Goal: Feedback & Contribution: Submit feedback/report problem

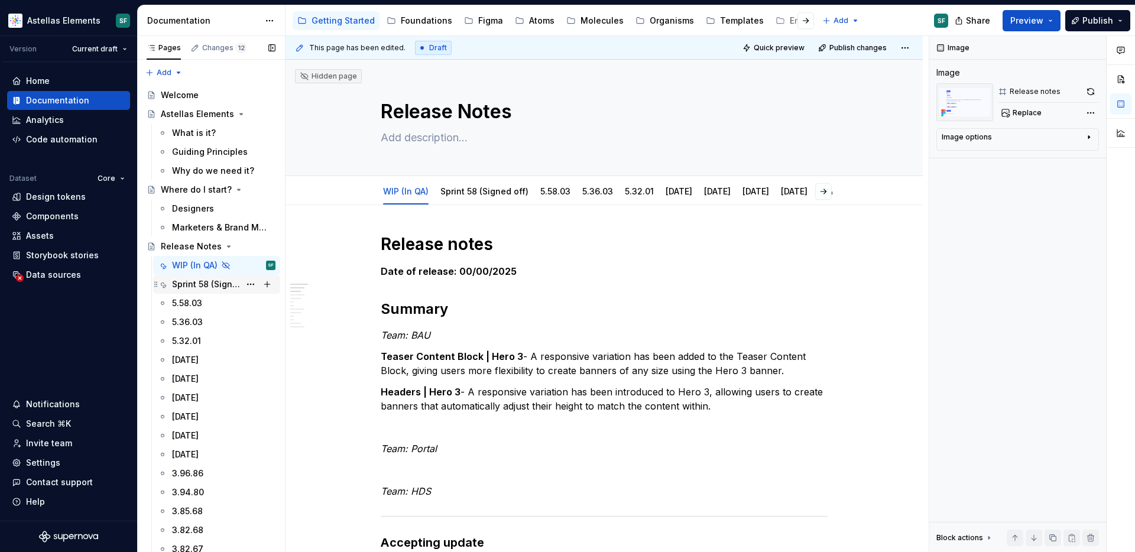
click at [206, 287] on div "Sprint 58 (Signed off)" at bounding box center [206, 284] width 68 height 12
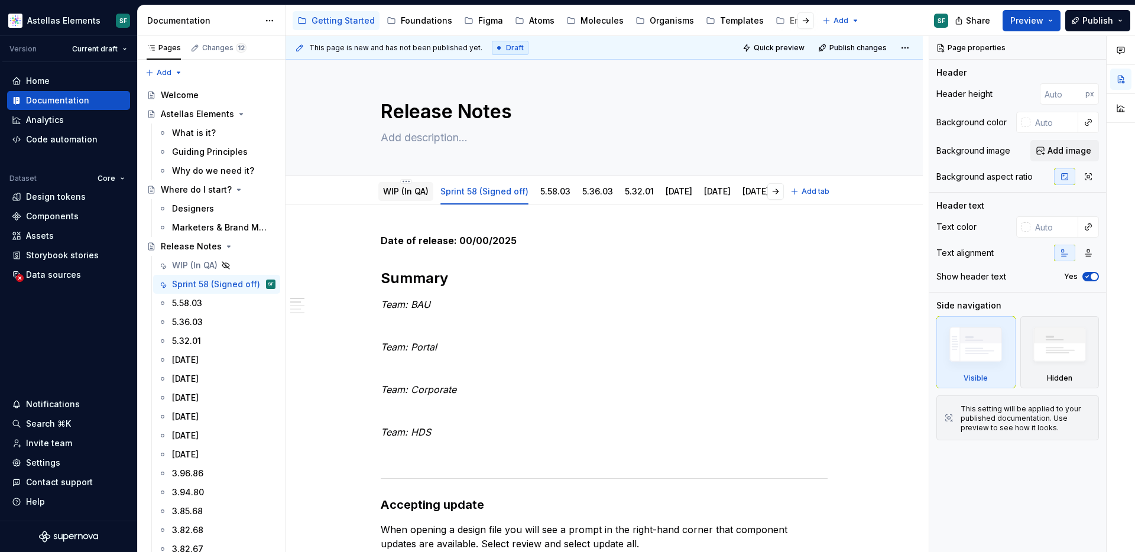
click at [411, 189] on link "WIP (In QA)" at bounding box center [406, 191] width 46 height 10
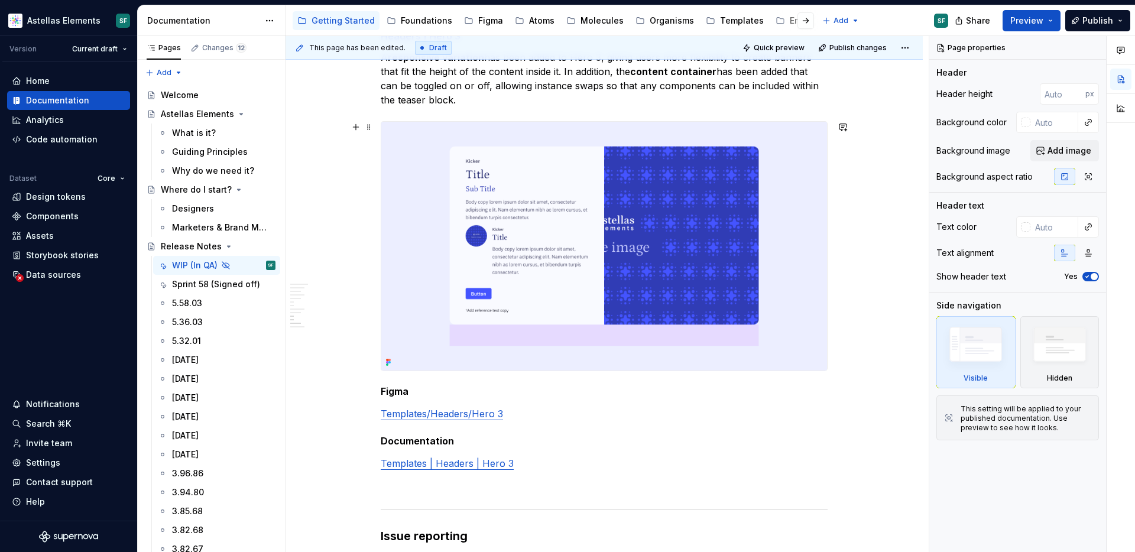
scroll to position [1463, 0]
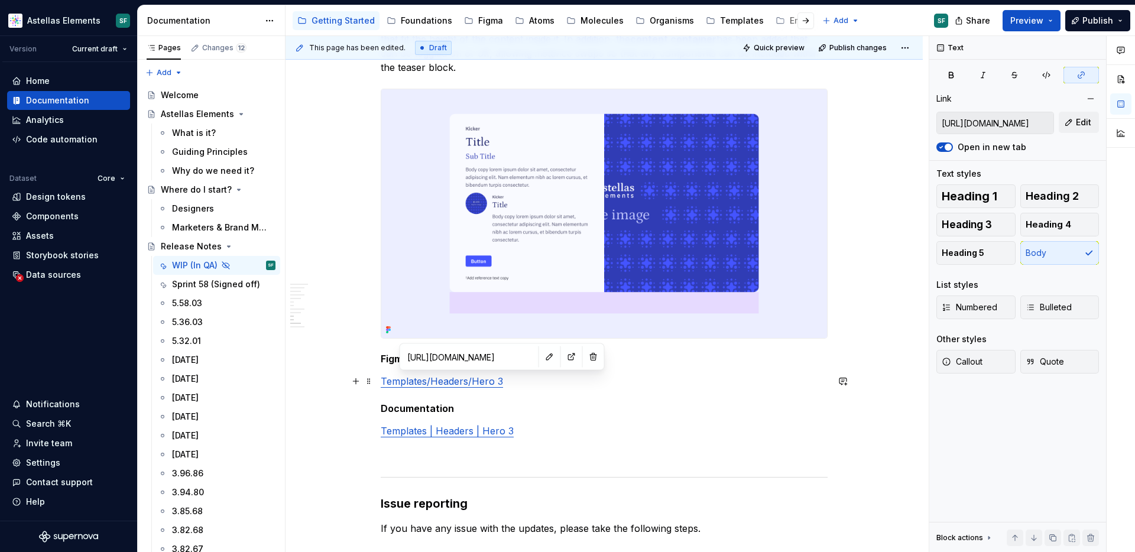
click at [487, 385] on link "Templates/Headers/Hero 3" at bounding box center [442, 381] width 122 height 12
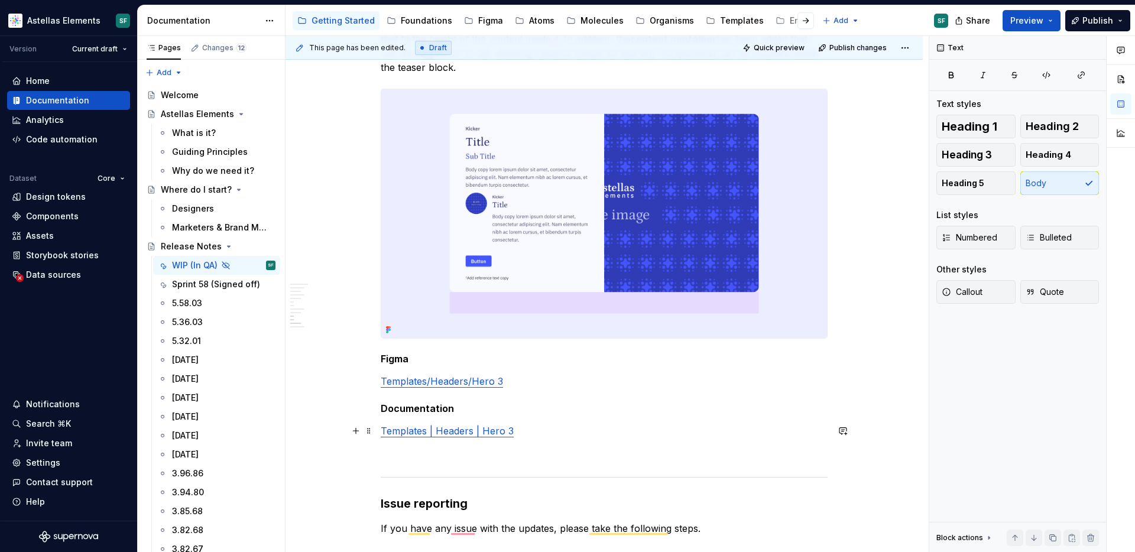
click at [491, 432] on link "Templates | Headers | Hero 3" at bounding box center [447, 431] width 133 height 12
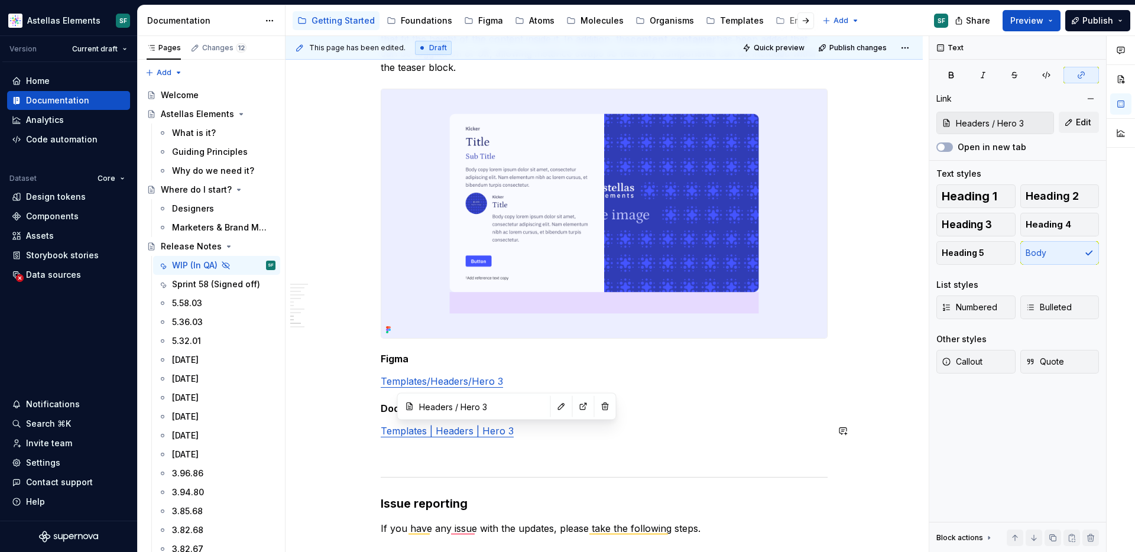
click at [574, 445] on p "To enrich screen reader interactions, please activate Accessibility in Grammarl…" at bounding box center [604, 452] width 447 height 14
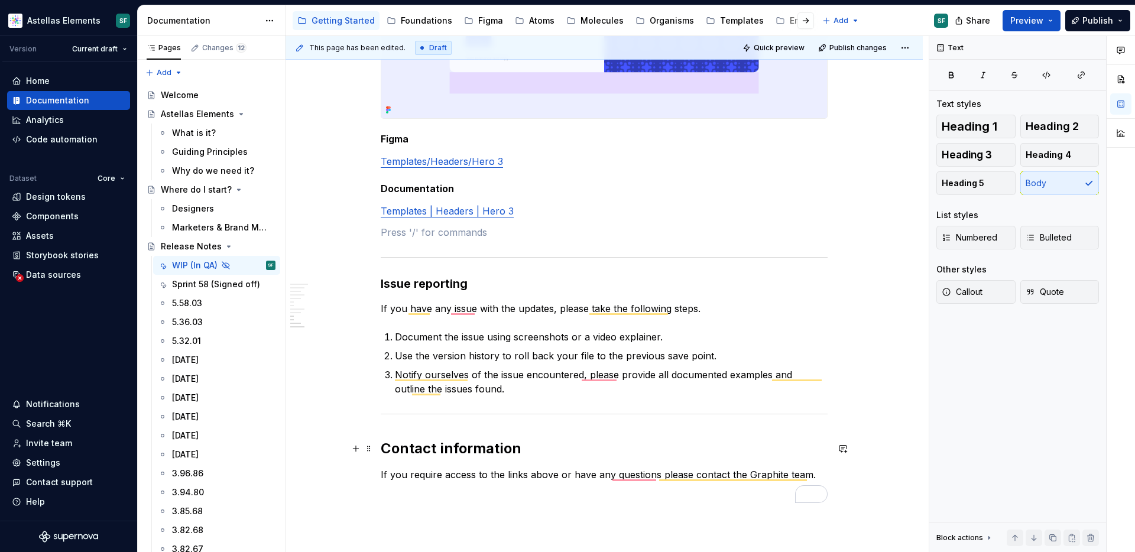
scroll to position [0, 0]
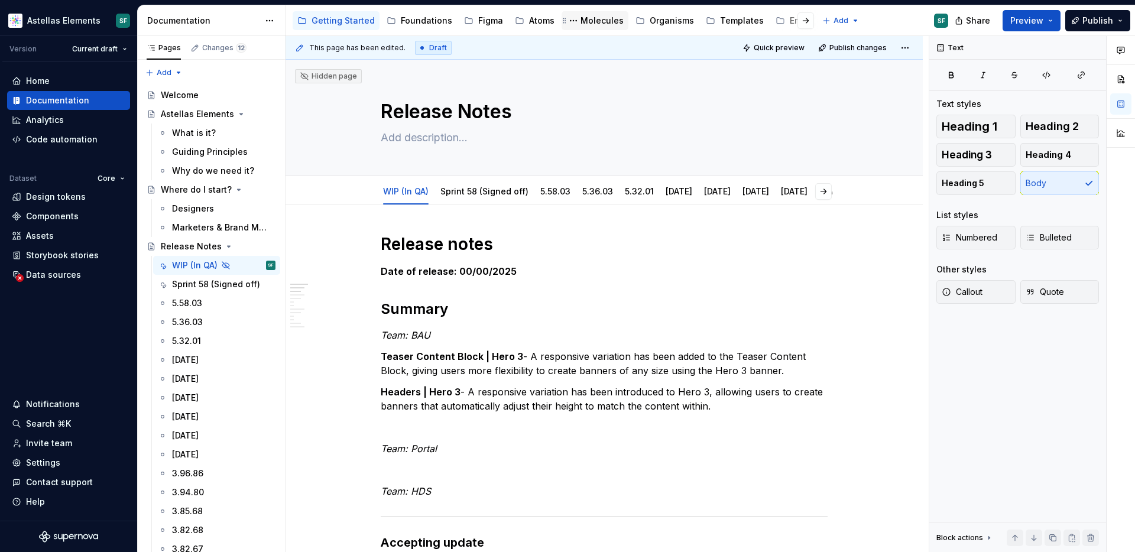
click at [600, 25] on div "Molecules" at bounding box center [601, 21] width 43 height 12
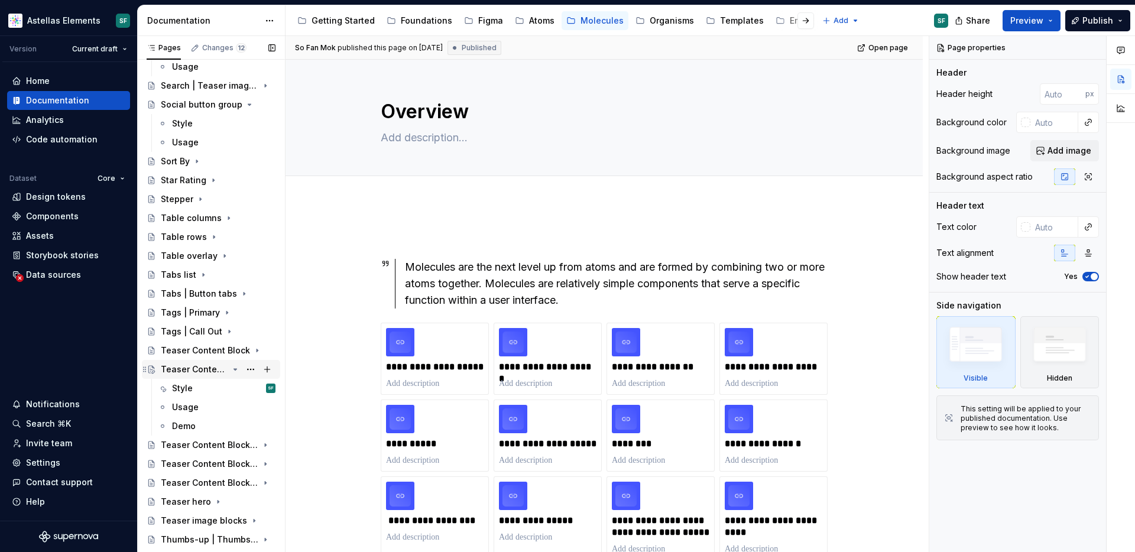
click at [213, 374] on div "Teaser Content Block | Pro" at bounding box center [194, 369] width 67 height 12
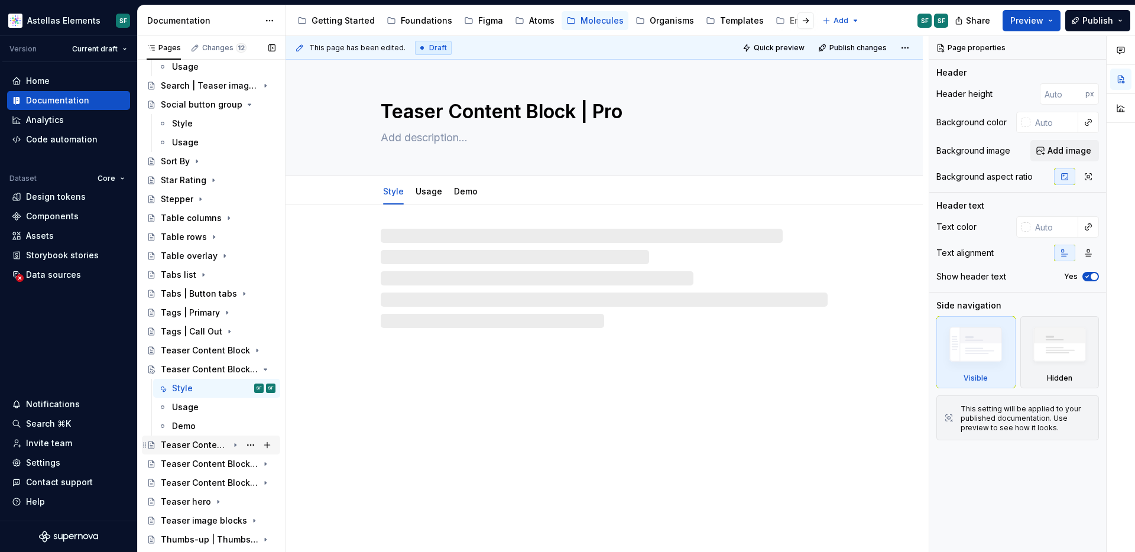
click at [190, 441] on div "Teaser Content Block | Hero 3" at bounding box center [194, 445] width 67 height 12
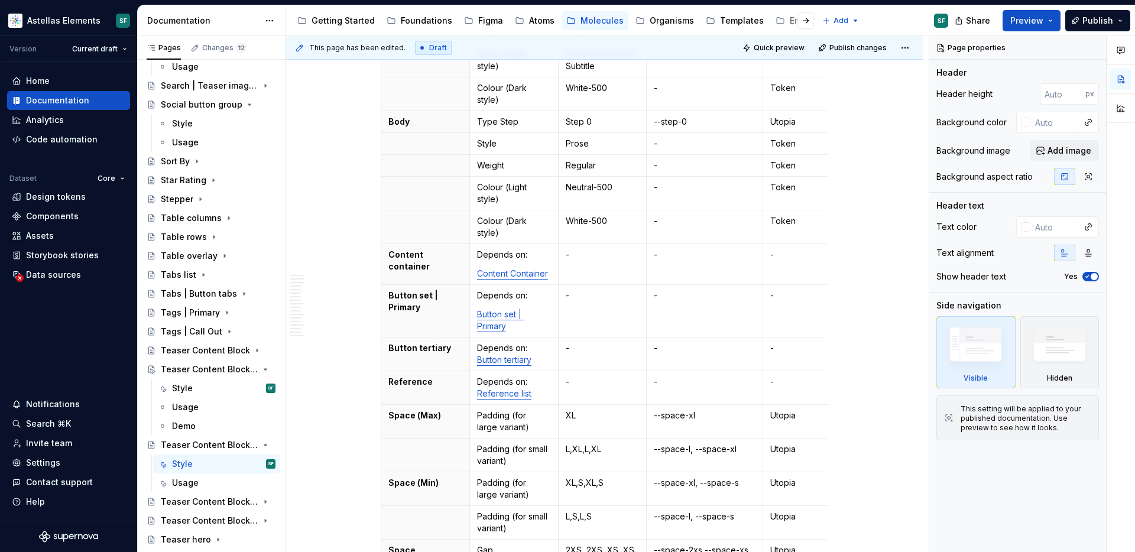
scroll to position [615, 0]
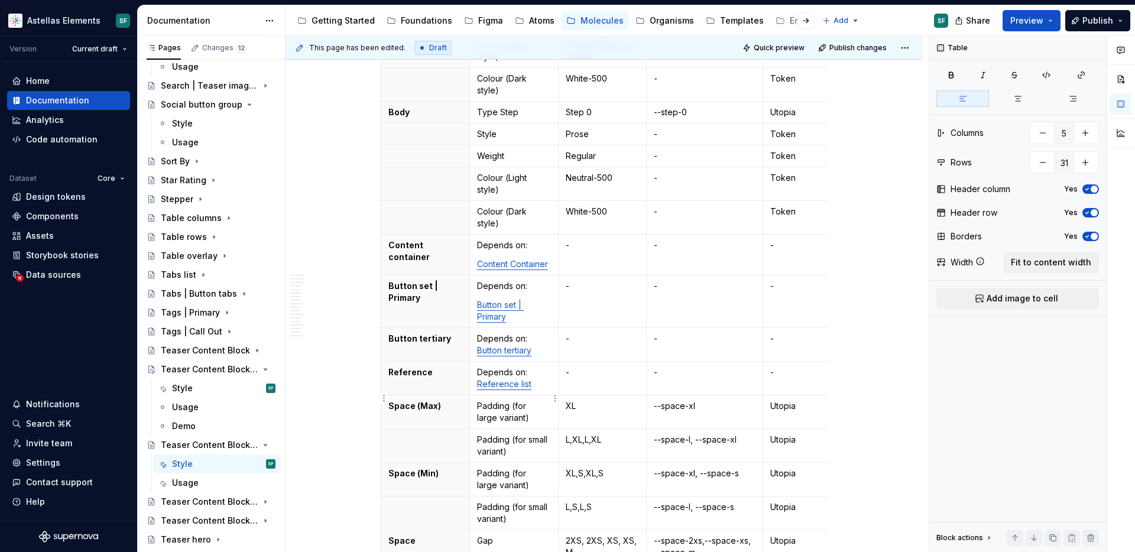
type textarea "*"
drag, startPoint x: 513, startPoint y: 404, endPoint x: 485, endPoint y: 365, distance: 47.8
click at [485, 365] on tbody "Element Property Setting Code Reference Data Source Tag | Callout Depends on: T…" at bounding box center [606, 105] width 450 height 917
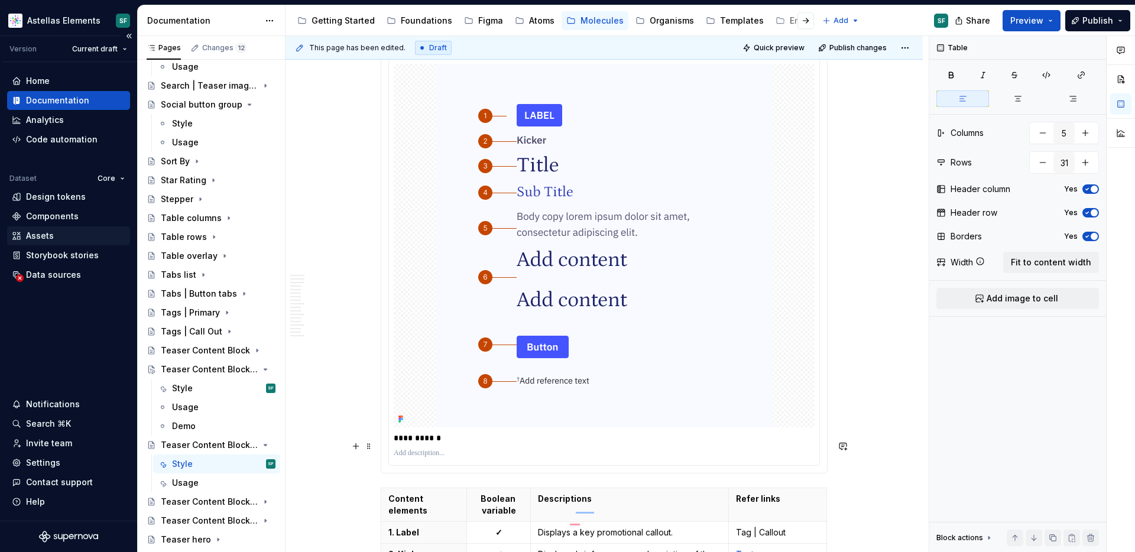
scroll to position [1638, 0]
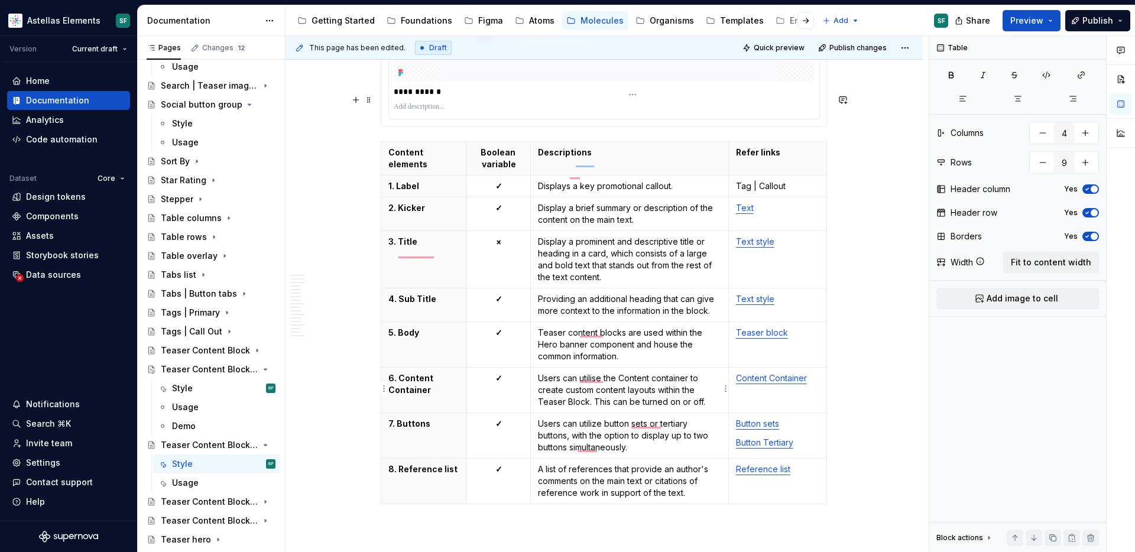
type input "4"
type input "9"
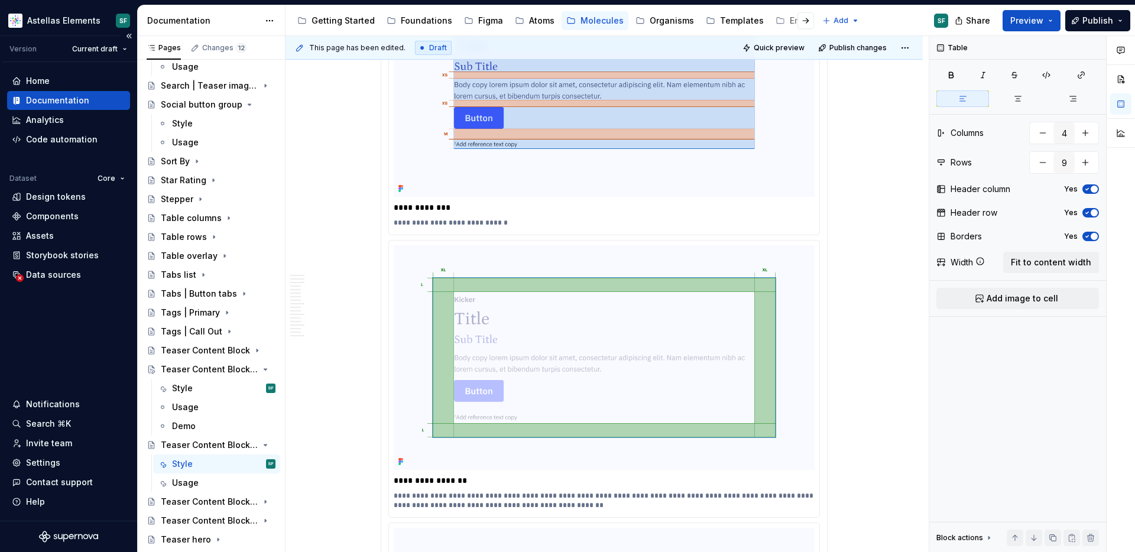
scroll to position [5185, 0]
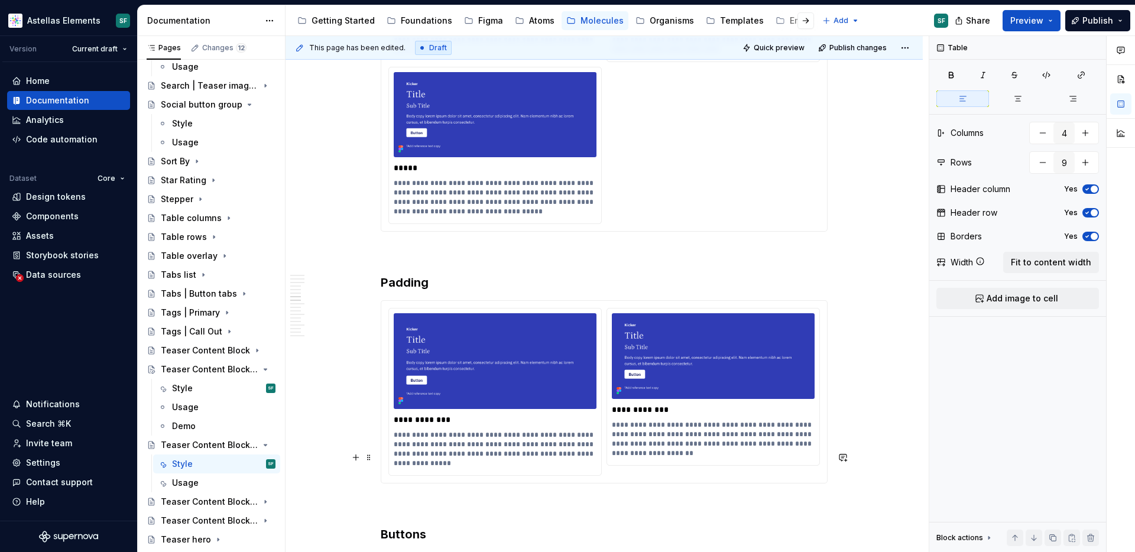
click at [427, 498] on p "To enrich screen reader interactions, please activate Accessibility in Grammarl…" at bounding box center [604, 505] width 447 height 14
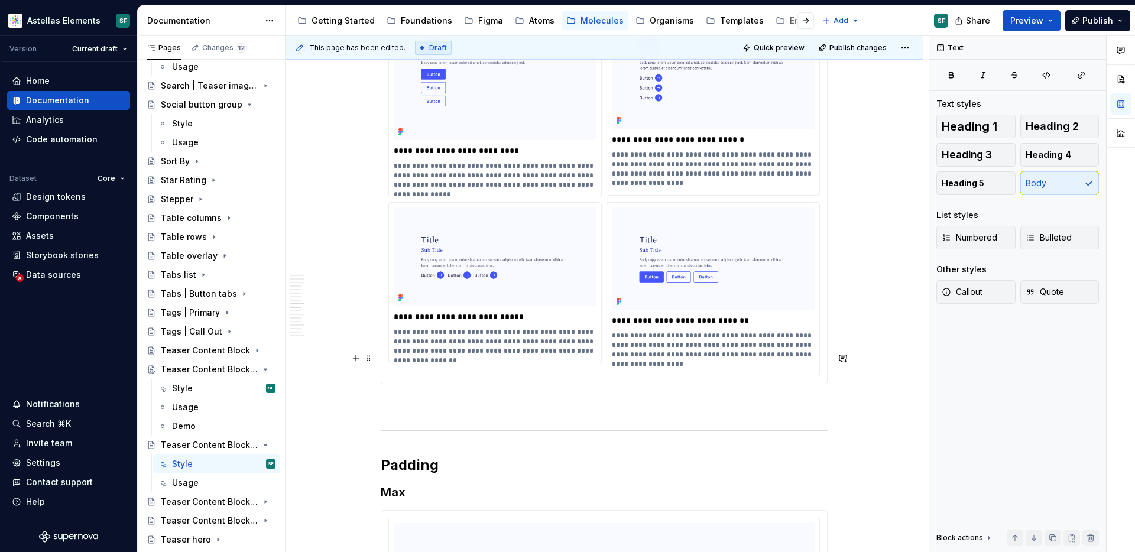
click at [426, 398] on p "To enrich screen reader interactions, please activate Accessibility in Grammarl…" at bounding box center [604, 405] width 447 height 14
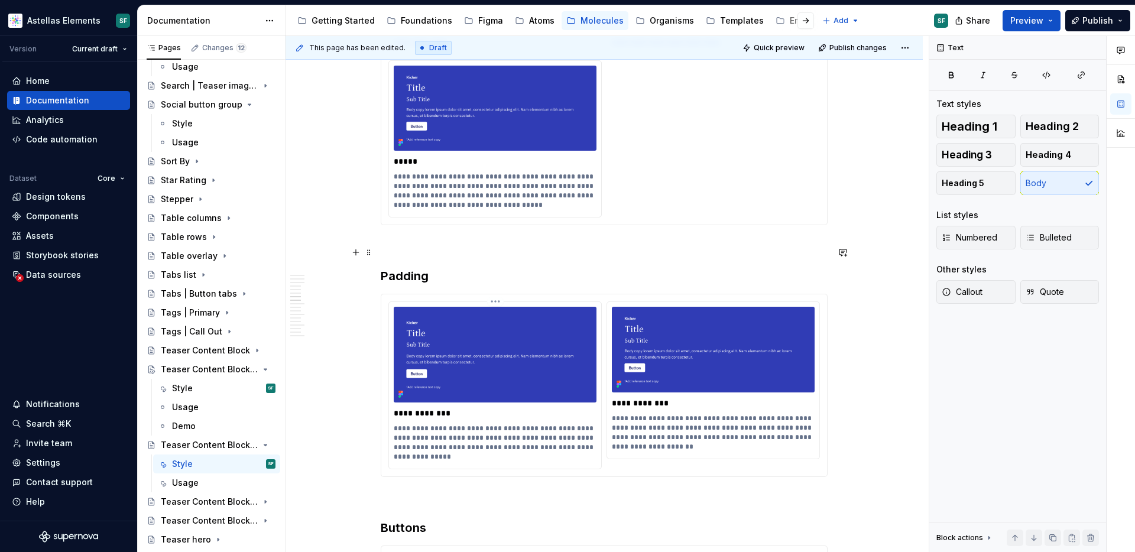
type textarea "*"
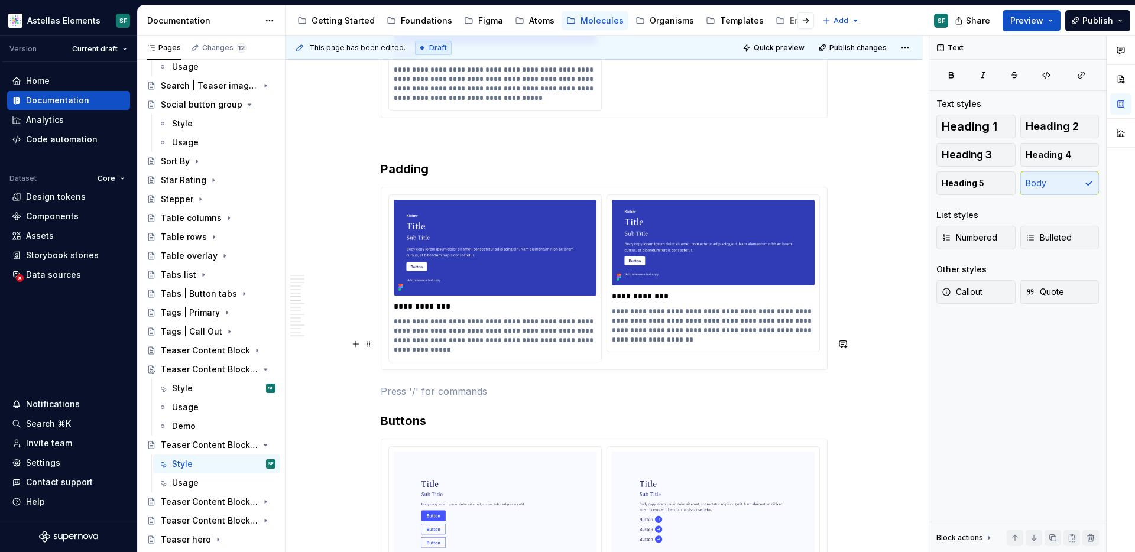
click at [446, 384] on p "To enrich screen reader interactions, please activate Accessibility in Grammarl…" at bounding box center [604, 391] width 447 height 14
click at [448, 405] on p "To enrich screen reader interactions, please activate Accessibility in Grammarl…" at bounding box center [604, 412] width 447 height 14
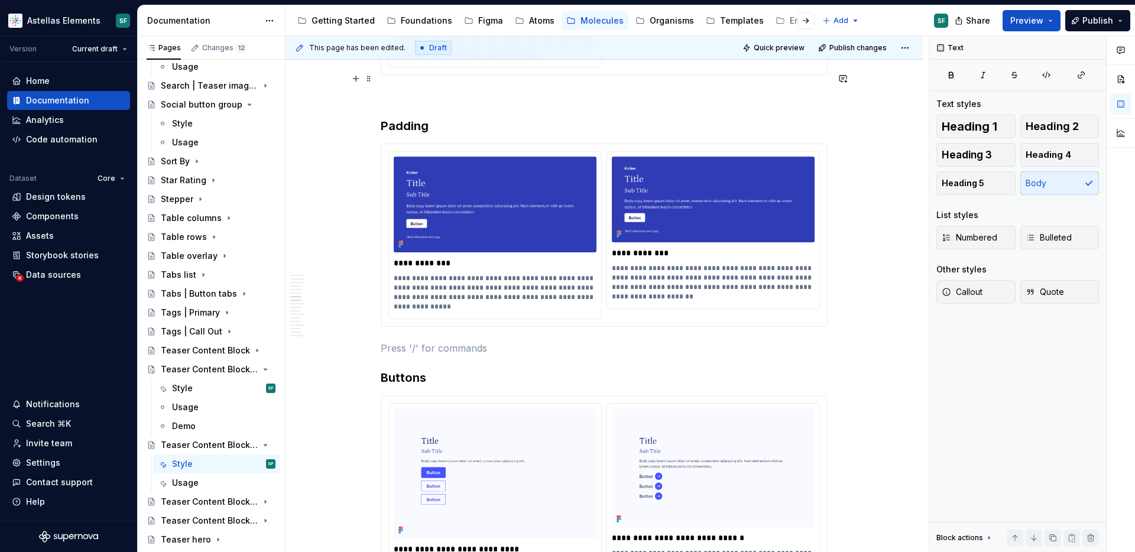
click at [382, 79] on div "This page has been edited. Draft Quick preview Publish changes Teaser Content B…" at bounding box center [606, 294] width 643 height 517
click at [384, 118] on h3 "Padding" at bounding box center [604, 126] width 447 height 17
click at [599, 226] on div "**********" at bounding box center [495, 235] width 212 height 167
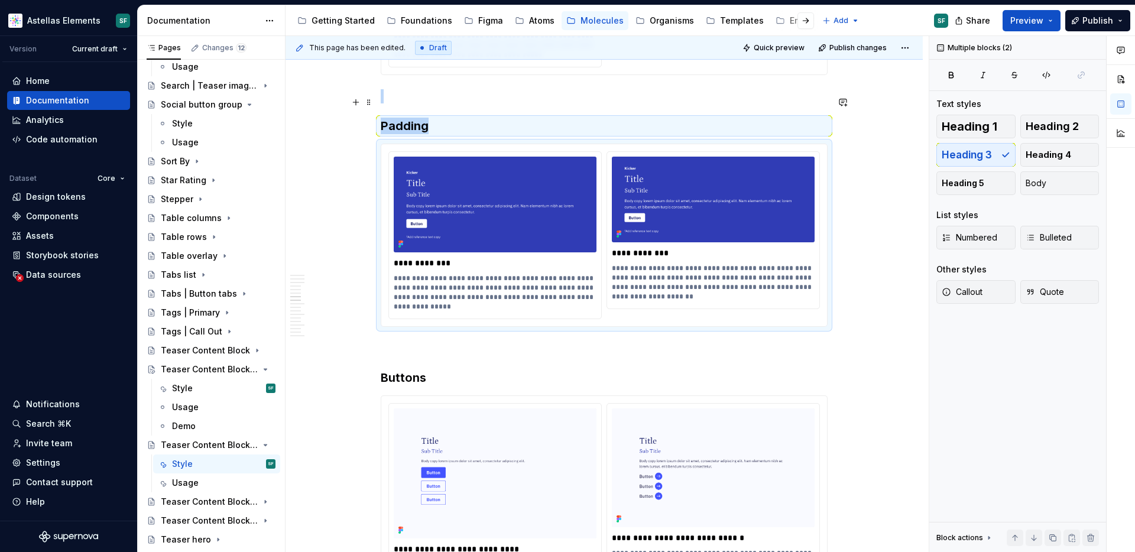
copy div "Padding"
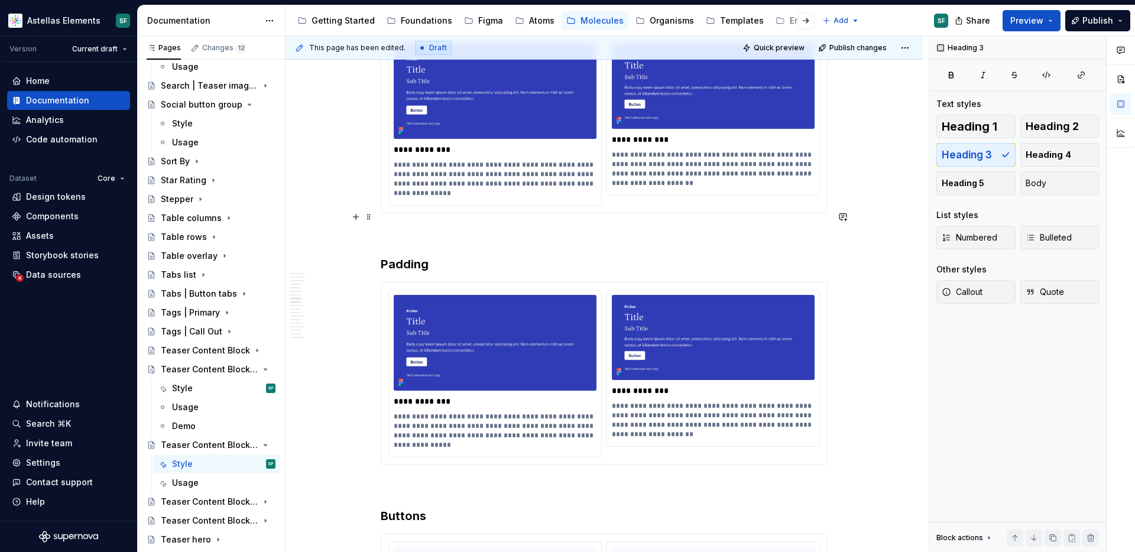
click at [413, 256] on h3 "Padding" at bounding box center [604, 264] width 447 height 17
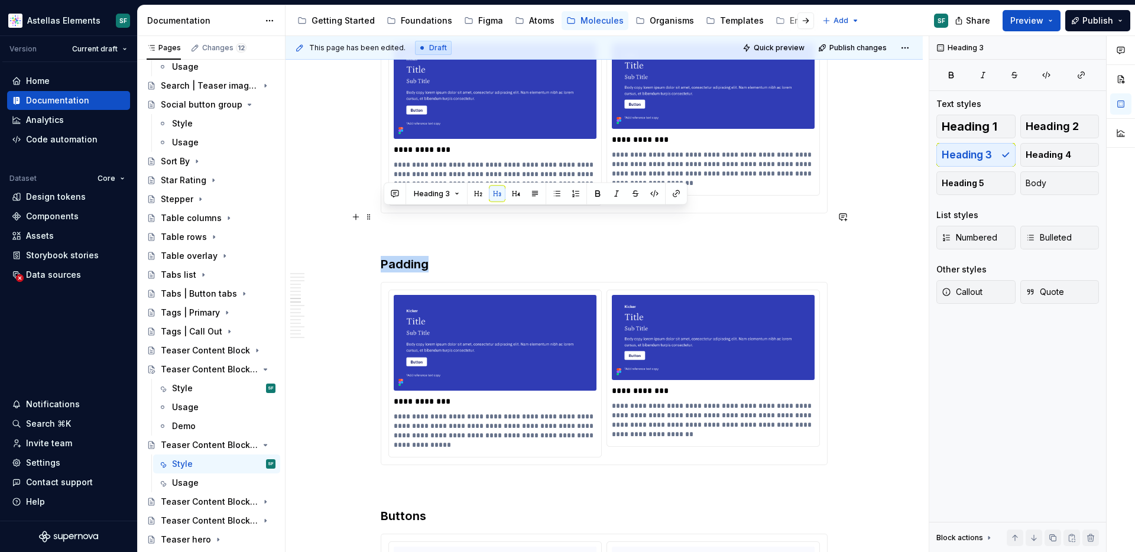
click at [413, 256] on h3 "Padding" at bounding box center [604, 264] width 447 height 17
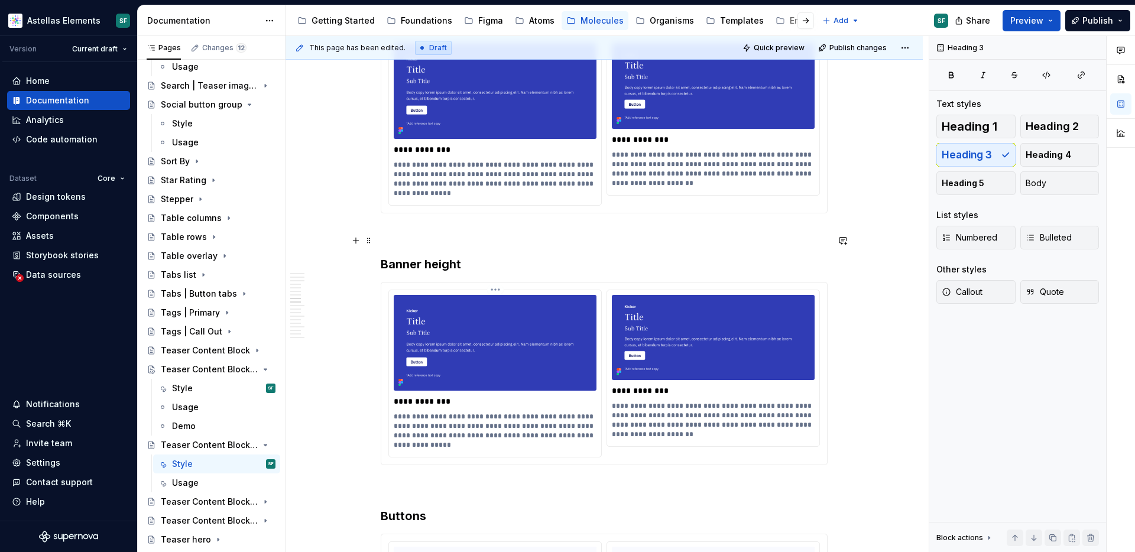
click at [440, 395] on p "**********" at bounding box center [495, 401] width 203 height 12
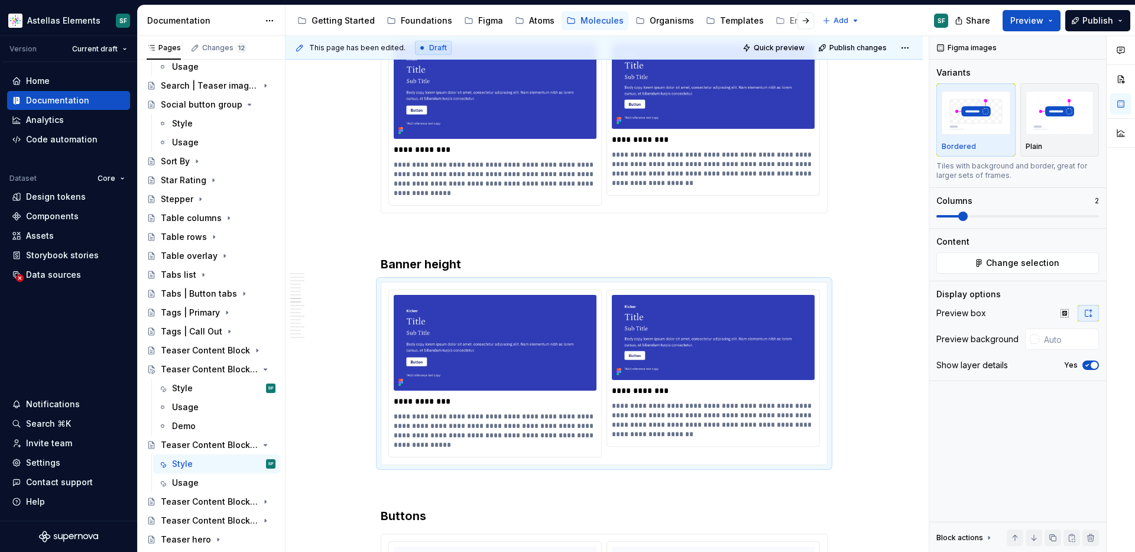
click at [444, 395] on p "**********" at bounding box center [495, 401] width 203 height 12
paste div "To enrich screen reader interactions, please activate Accessibility in Grammarl…"
click at [405, 395] on p "**********" at bounding box center [495, 401] width 203 height 12
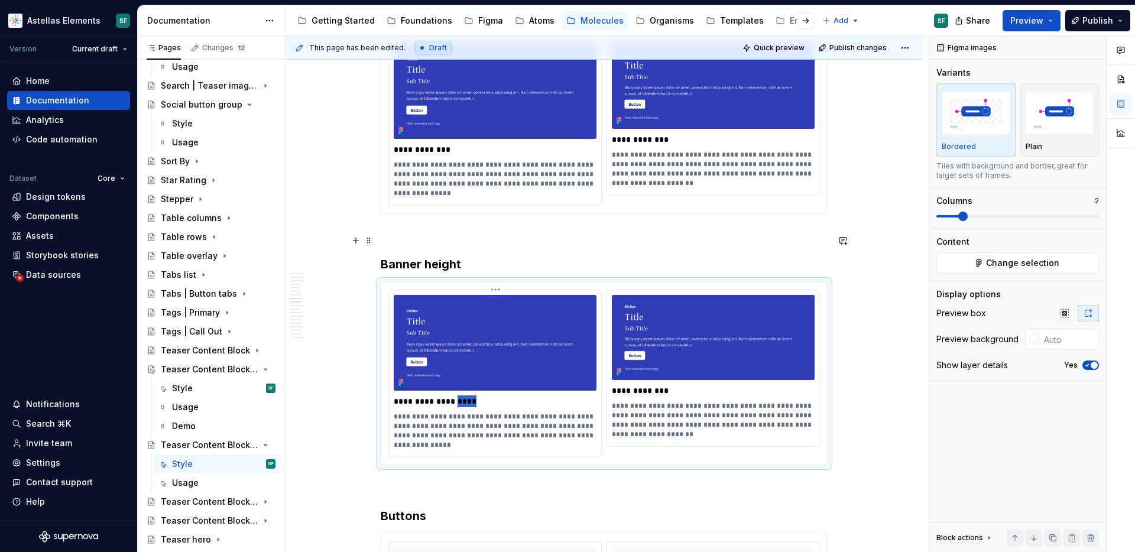
drag, startPoint x: 459, startPoint y: 353, endPoint x: 493, endPoint y: 353, distance: 34.3
click at [493, 395] on p "**********" at bounding box center [495, 401] width 203 height 12
click at [666, 385] on p "**********" at bounding box center [713, 391] width 203 height 12
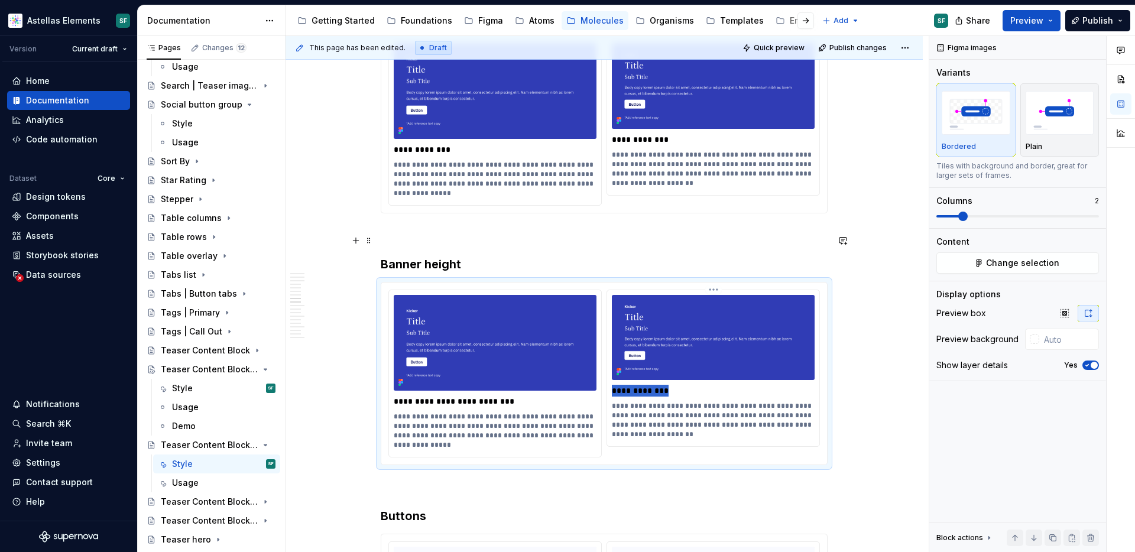
paste div "To enrich screen reader interactions, please activate Accessibility in Grammarl…"
click at [704, 385] on p "**********" at bounding box center [713, 391] width 203 height 12
click at [1031, 261] on span "Change selection" at bounding box center [1022, 263] width 73 height 12
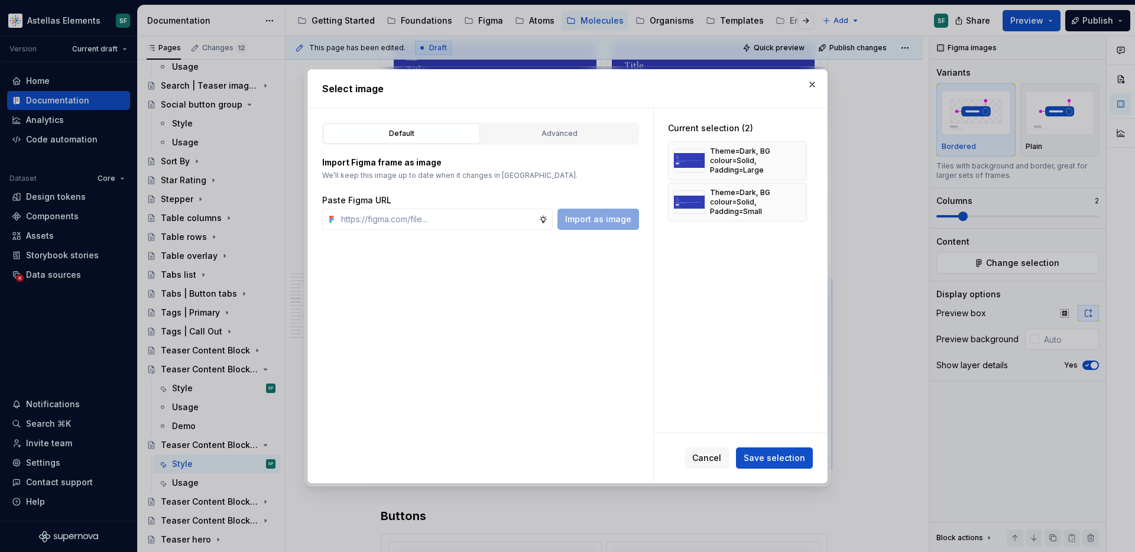
type textarea "*"
click at [405, 221] on input "text" at bounding box center [437, 219] width 202 height 21
paste input "https://www.figma.com/design/DMEKQoBKa10KFSCqrJ3TfO/DS-Molecules?m=auto&node-id…"
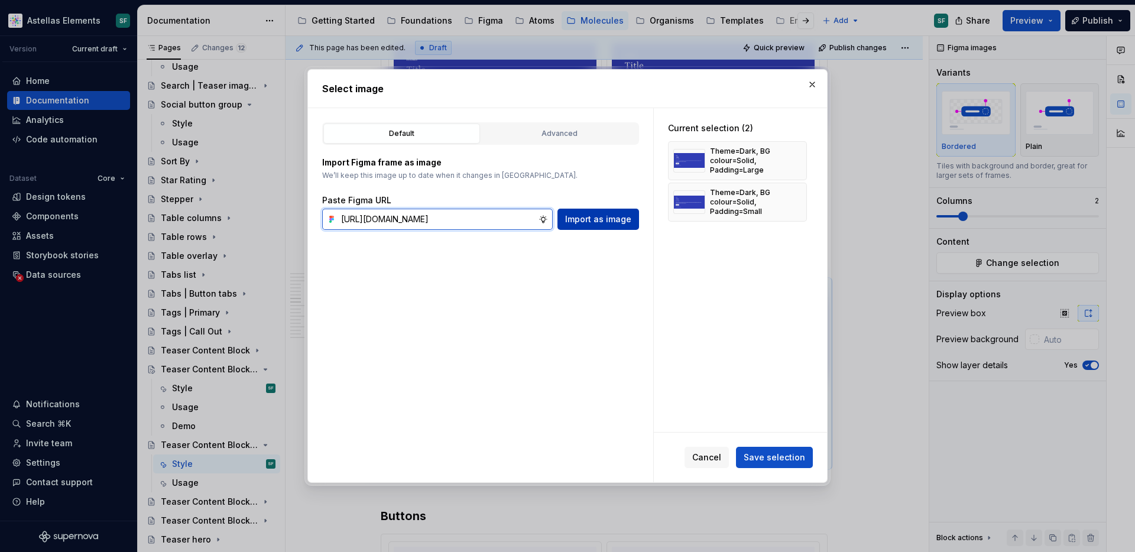
type input "https://www.figma.com/design/DMEKQoBKa10KFSCqrJ3TfO/DS-Molecules?m=auto&node-id…"
click at [575, 229] on button "Import as image" at bounding box center [598, 219] width 82 height 21
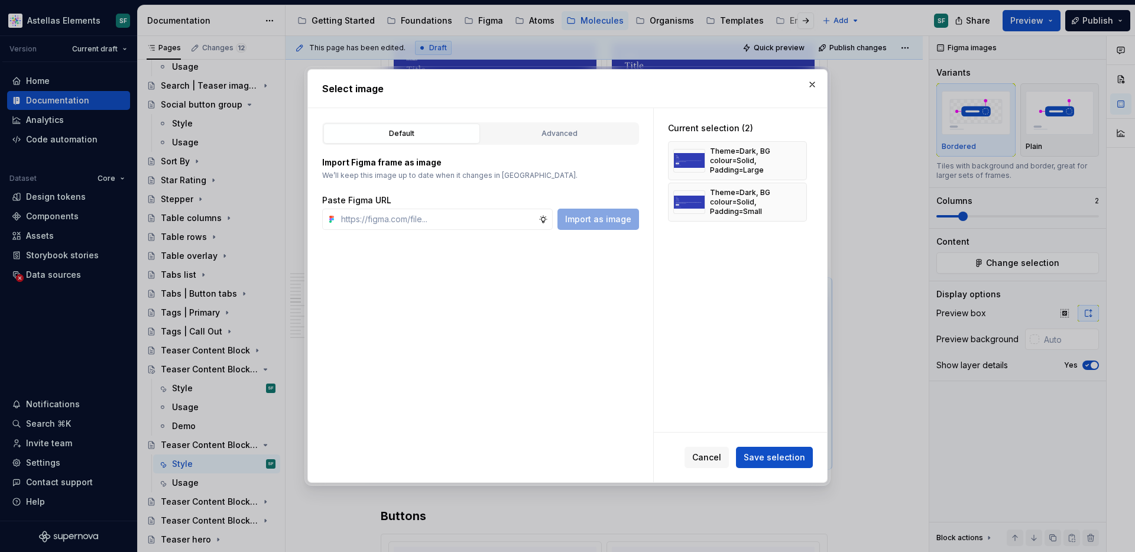
click at [579, 223] on div "Import as image" at bounding box center [598, 219] width 82 height 21
click at [573, 264] on div "Default Advanced Import Figma frame as image We’ll keep this image up to date w…" at bounding box center [480, 295] width 345 height 375
click at [599, 217] on div "Import as image" at bounding box center [598, 219] width 82 height 21
click at [597, 293] on div "Default Advanced Import Figma frame as image We’ll keep this image up to date w…" at bounding box center [480, 295] width 345 height 375
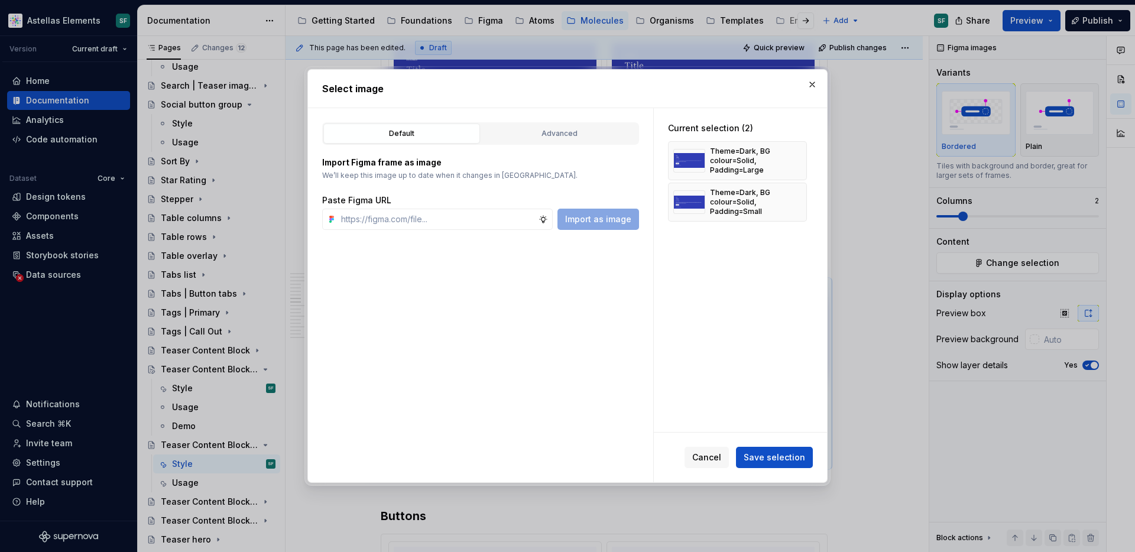
click at [593, 215] on div "Import as image" at bounding box center [598, 219] width 82 height 21
click at [700, 457] on span "Cancel" at bounding box center [706, 458] width 29 height 12
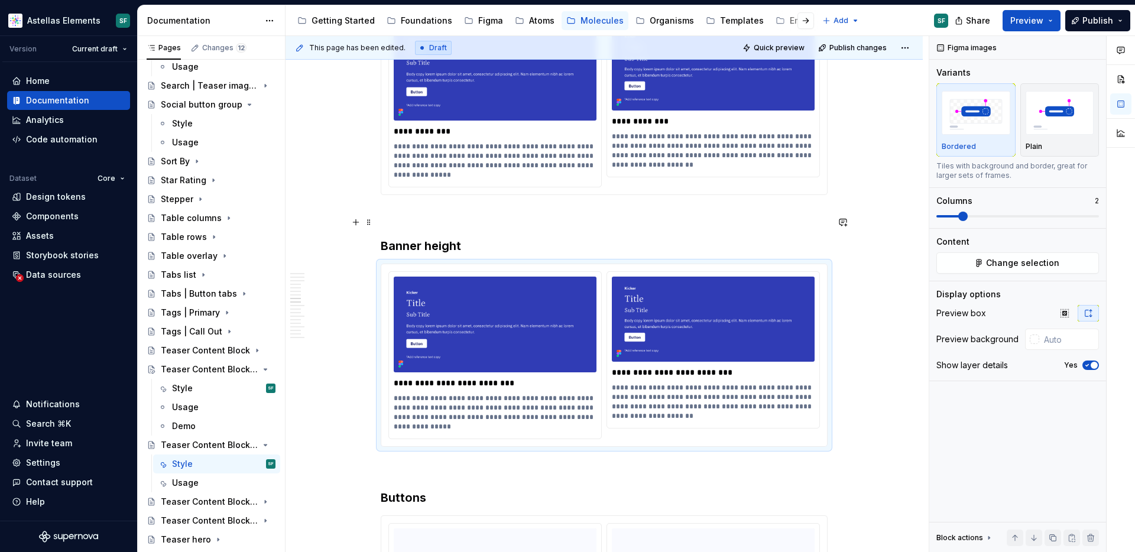
scroll to position [3828, 0]
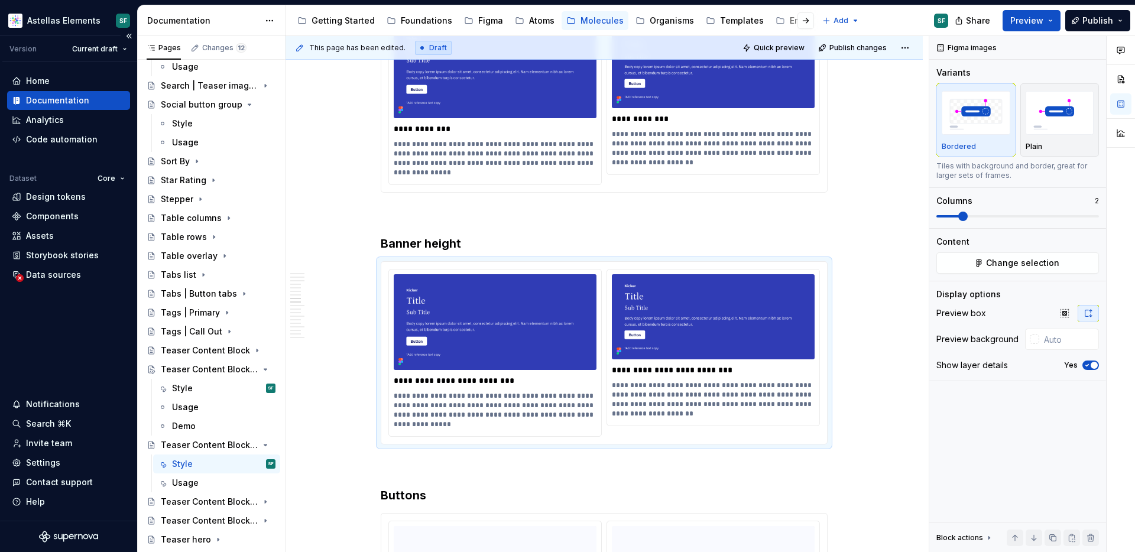
type textarea "*"
click at [485, 391] on p "**********" at bounding box center [495, 410] width 203 height 38
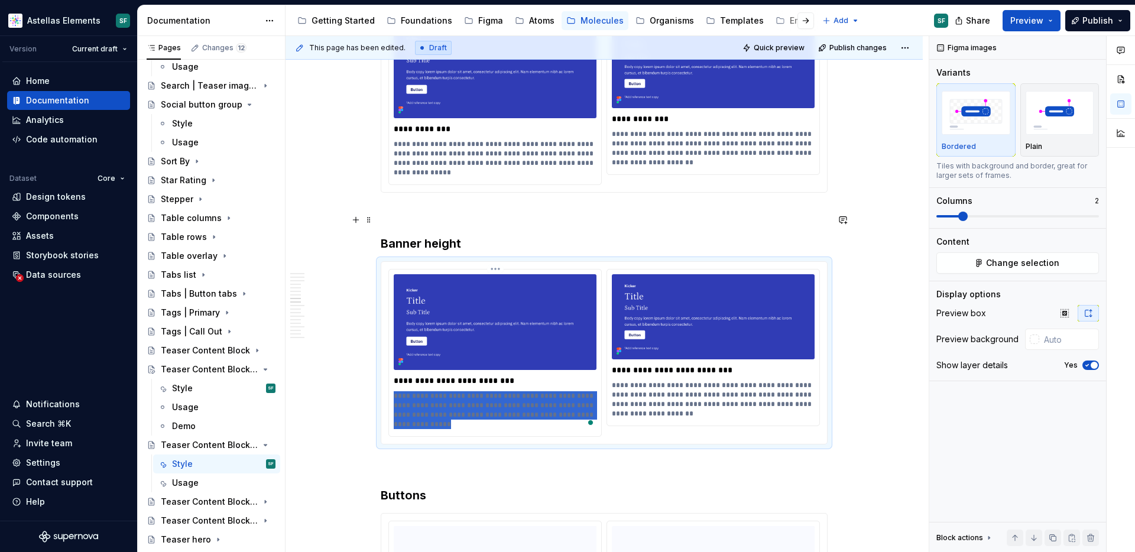
click at [485, 391] on p "**********" at bounding box center [495, 410] width 203 height 38
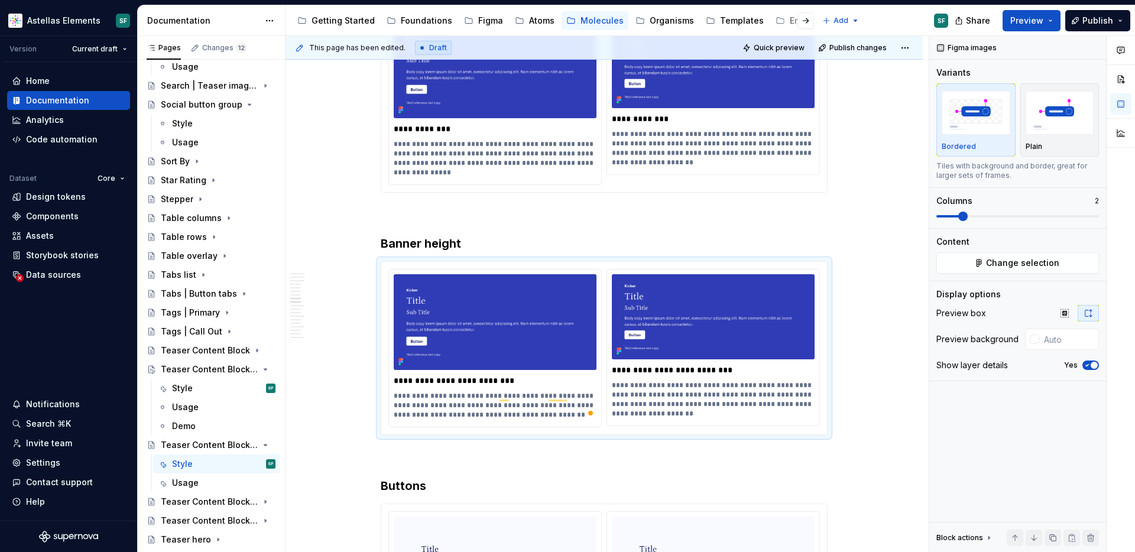
click at [632, 381] on p "**********" at bounding box center [713, 400] width 203 height 38
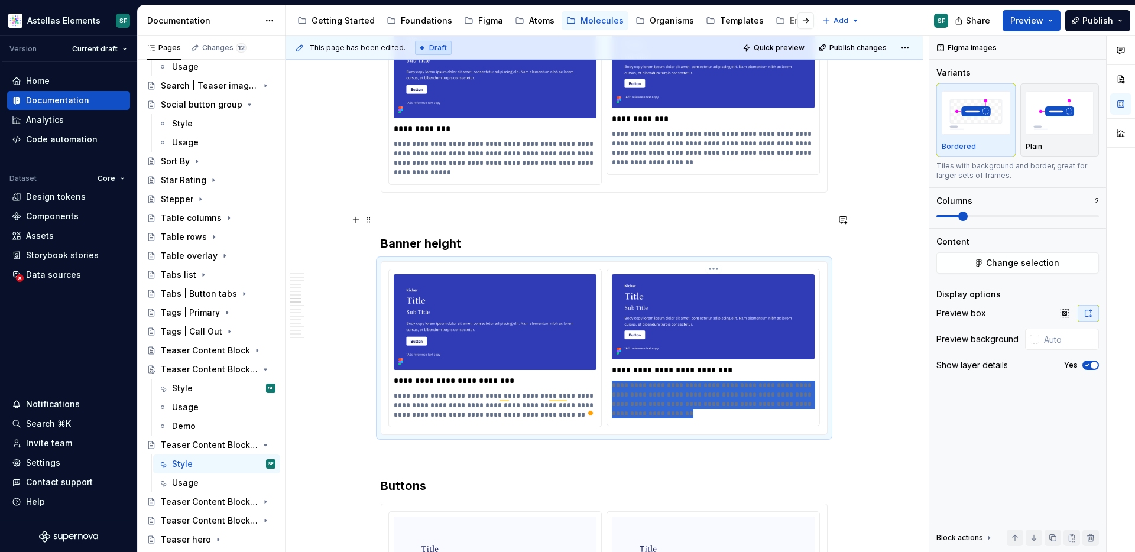
click at [632, 381] on p "**********" at bounding box center [713, 400] width 203 height 38
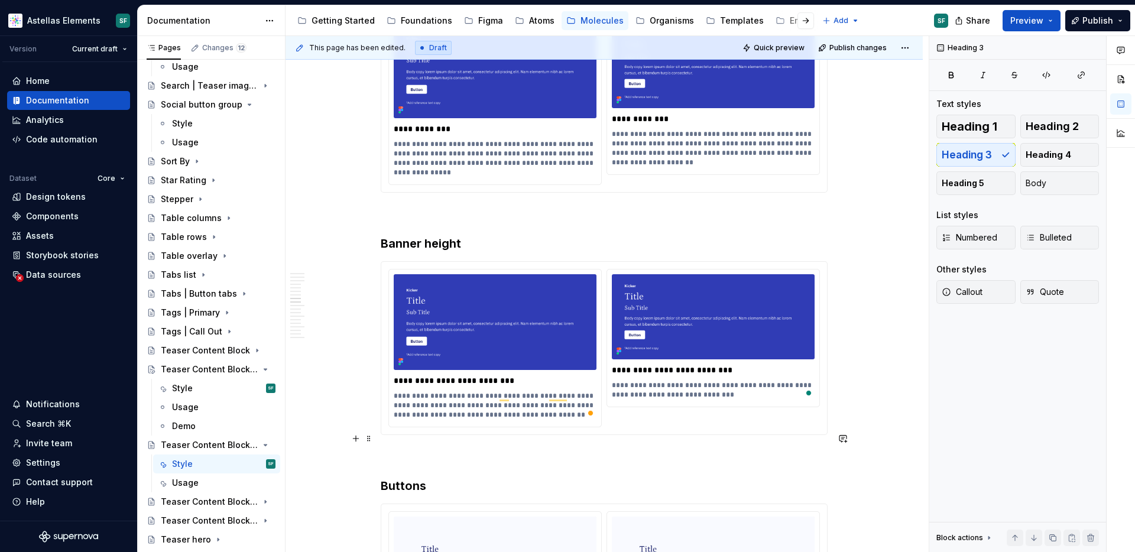
click at [612, 478] on h3 "Buttons" at bounding box center [604, 486] width 447 height 17
click at [592, 312] on img "To enrich screen reader interactions, please activate Accessibility in Grammarl…" at bounding box center [495, 322] width 203 height 96
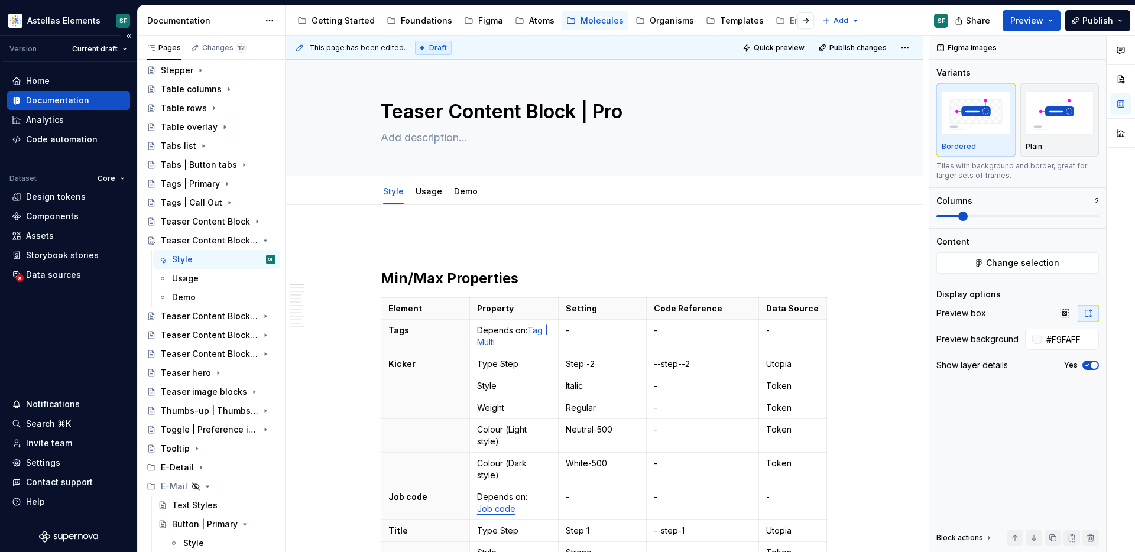
click at [93, 101] on div "Documentation" at bounding box center [68, 101] width 113 height 12
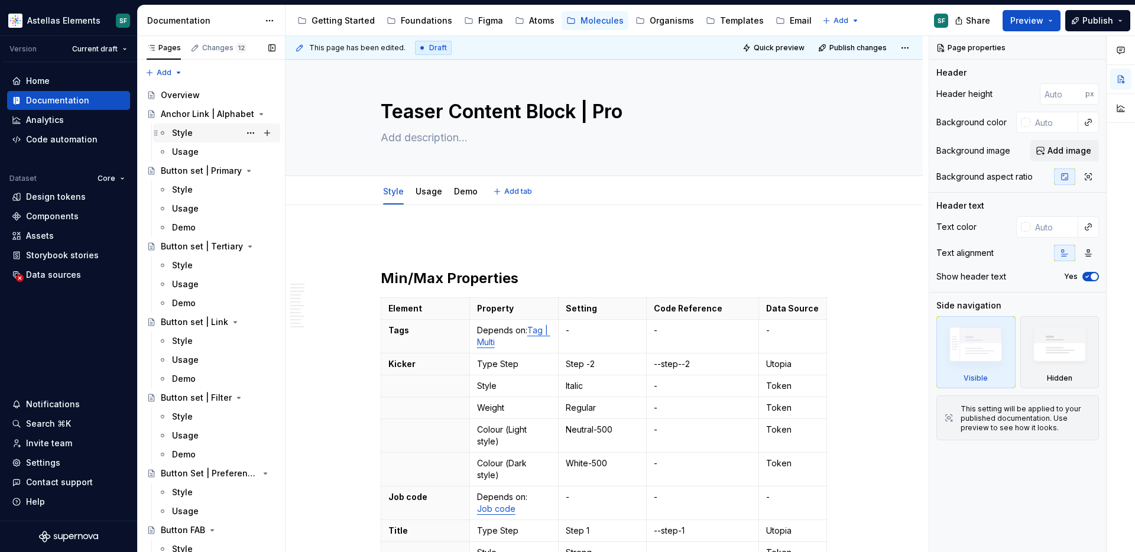
type textarea "*"
click at [56, 209] on div "Components" at bounding box center [68, 216] width 123 height 19
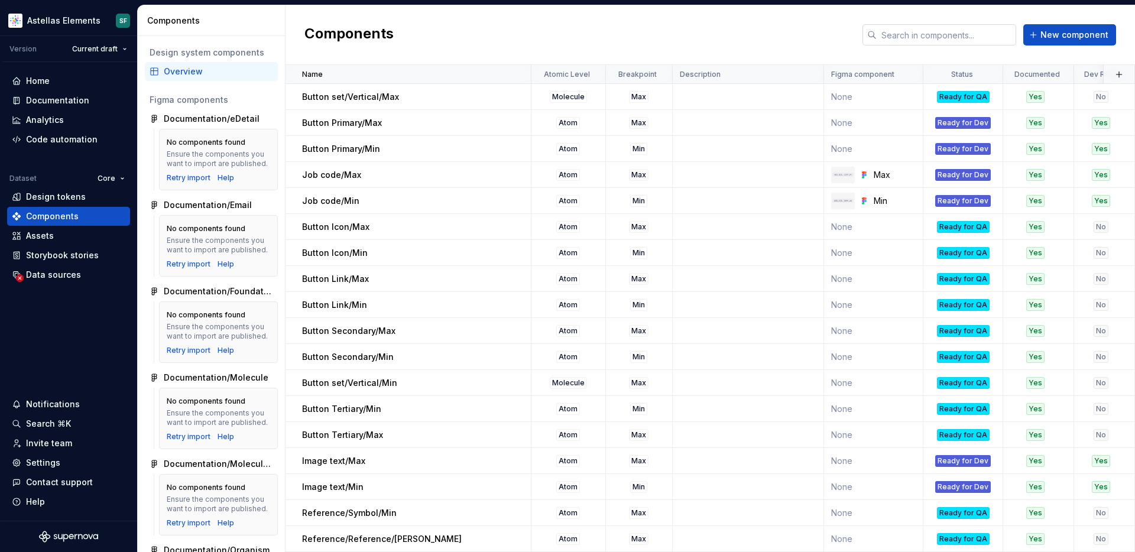
click at [966, 37] on input "text" at bounding box center [945, 34] width 139 height 21
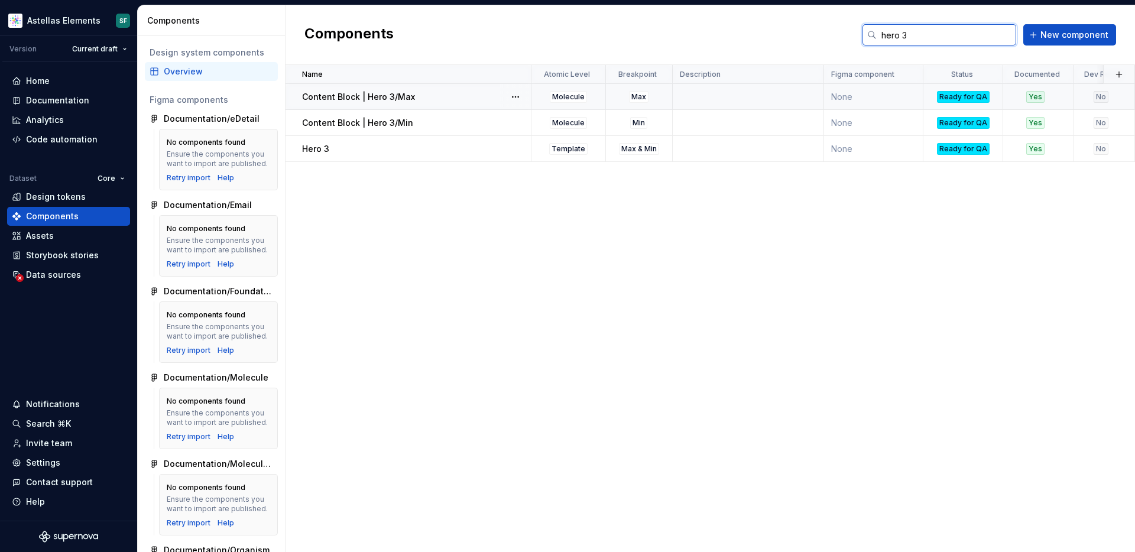
type input "hero 3"
click at [963, 99] on div "Ready for QA" at bounding box center [963, 97] width 53 height 12
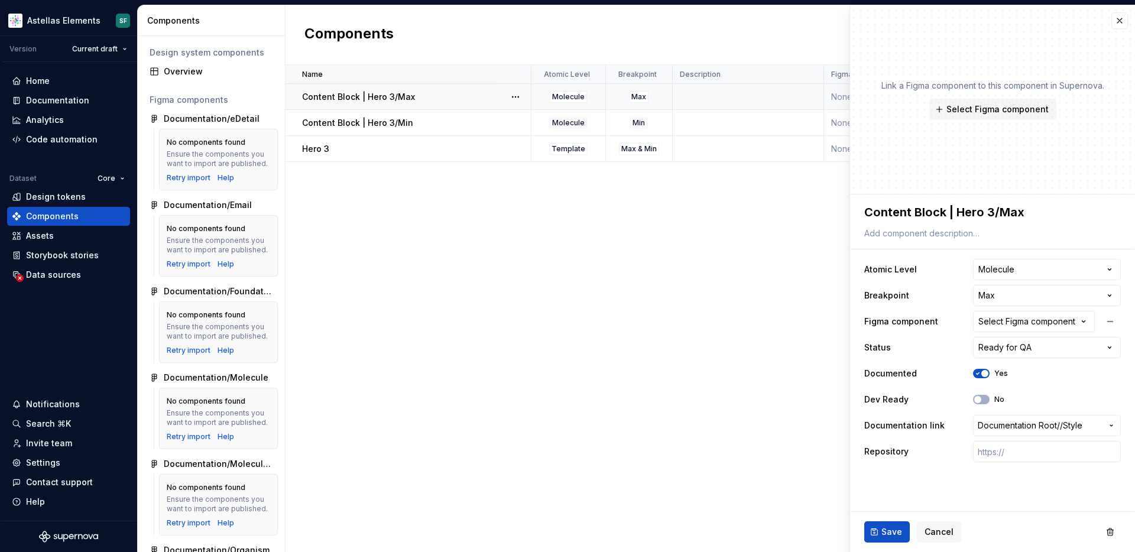
type textarea "*"
click at [1012, 340] on html "Astellas Elements SF Version Current draft Home Documentation Analytics Code au…" at bounding box center [567, 276] width 1135 height 552
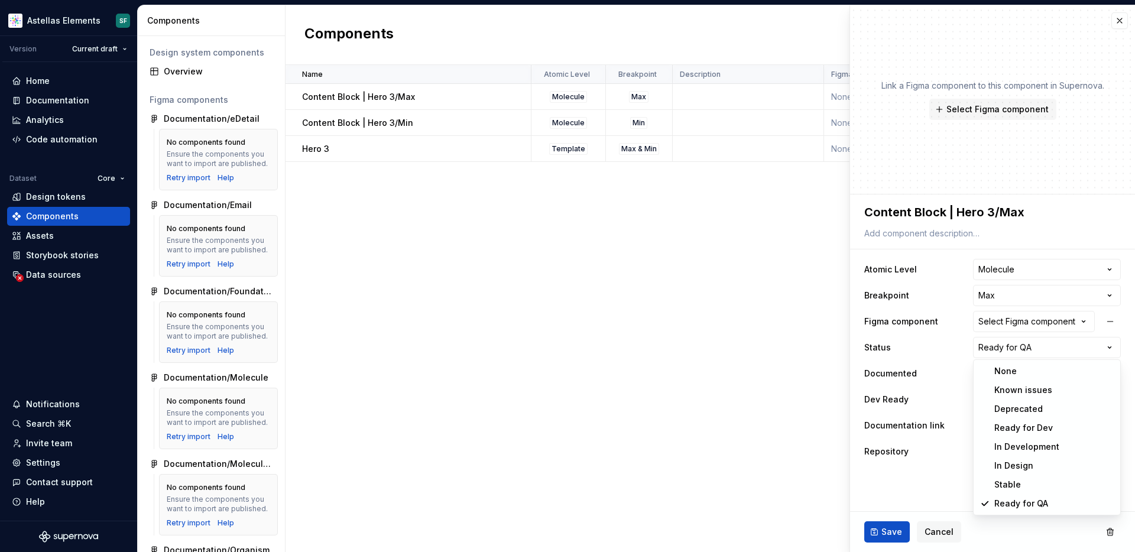
select select "**********"
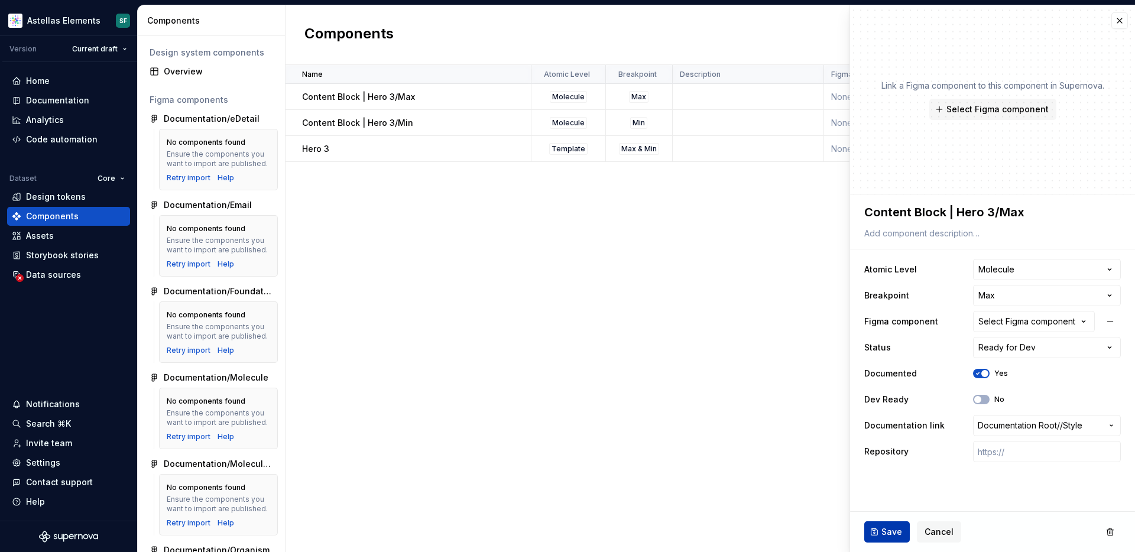
click at [892, 536] on span "Save" at bounding box center [891, 532] width 21 height 12
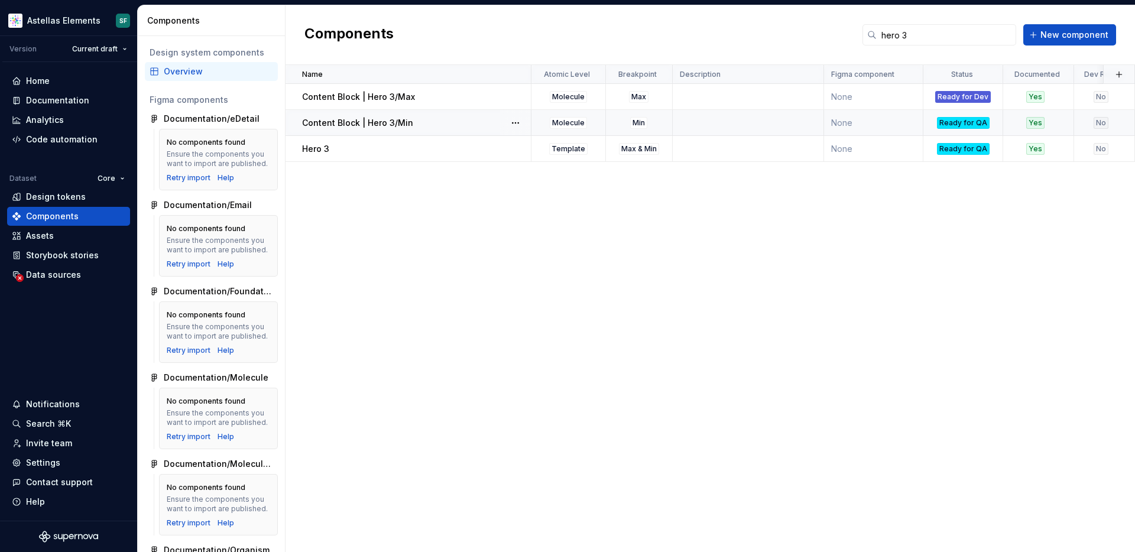
click at [963, 123] on div "Ready for QA" at bounding box center [963, 123] width 53 height 12
type textarea "*"
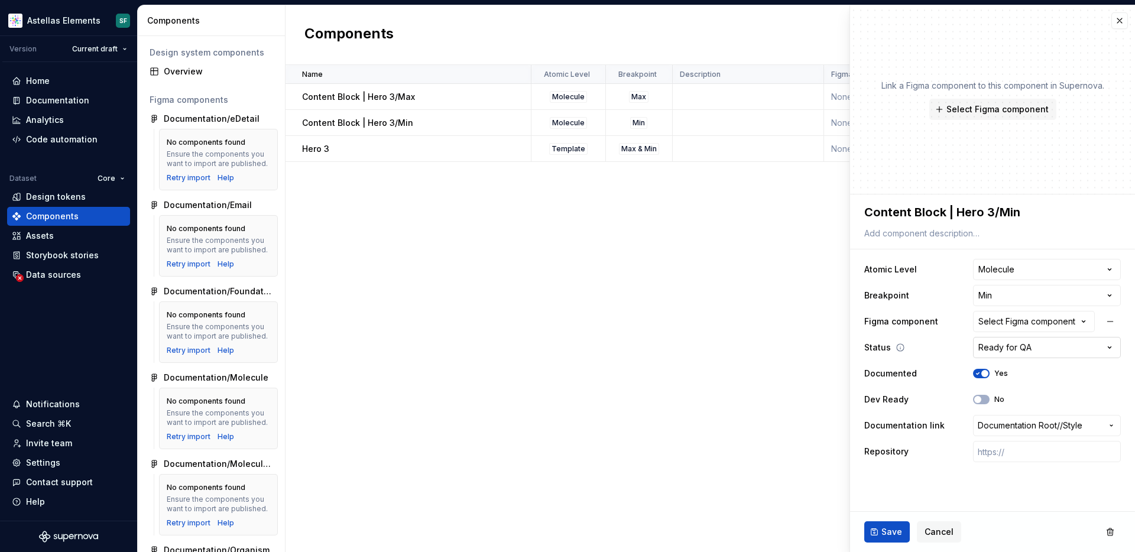
click at [1014, 348] on html "Astellas Elements SF Version Current draft Home Documentation Analytics Code au…" at bounding box center [567, 276] width 1135 height 552
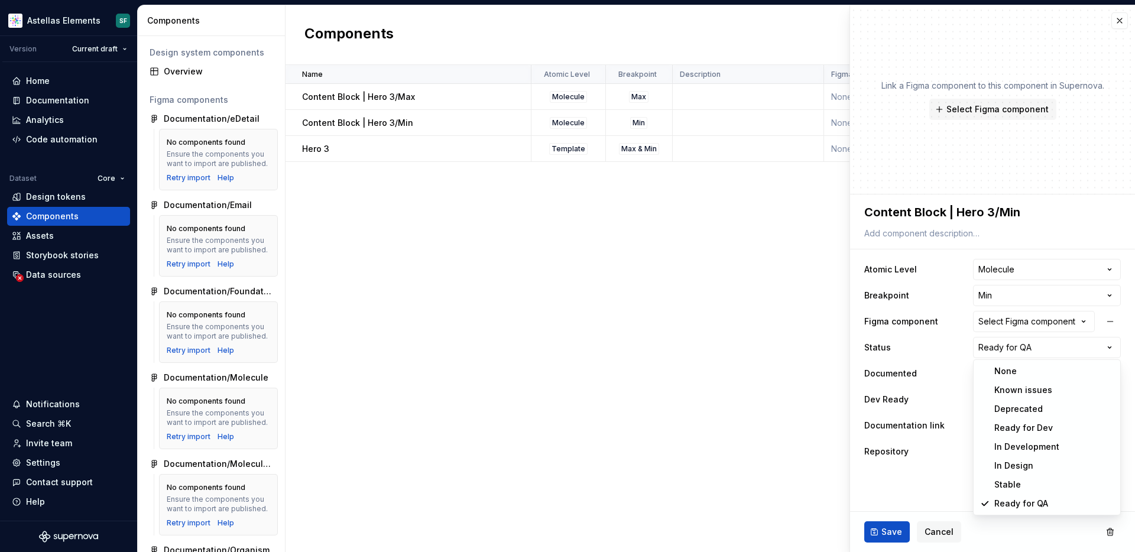
select select "**********"
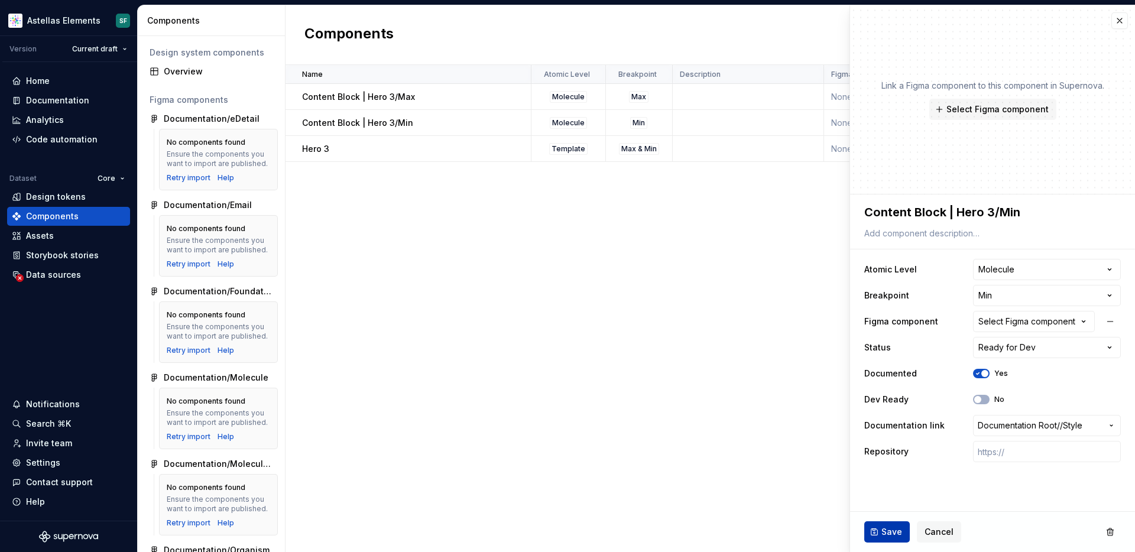
click at [880, 534] on button "Save" at bounding box center [887, 531] width 46 height 21
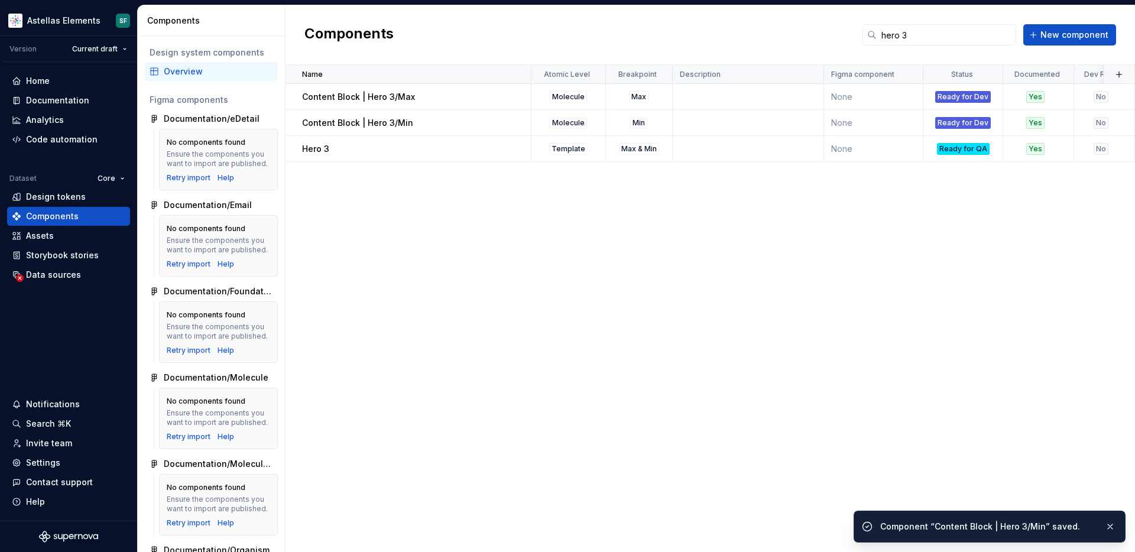
click at [873, 369] on div "Name Atomic Level Breakpoint Description Figma component Status Documented Dev …" at bounding box center [709, 308] width 849 height 487
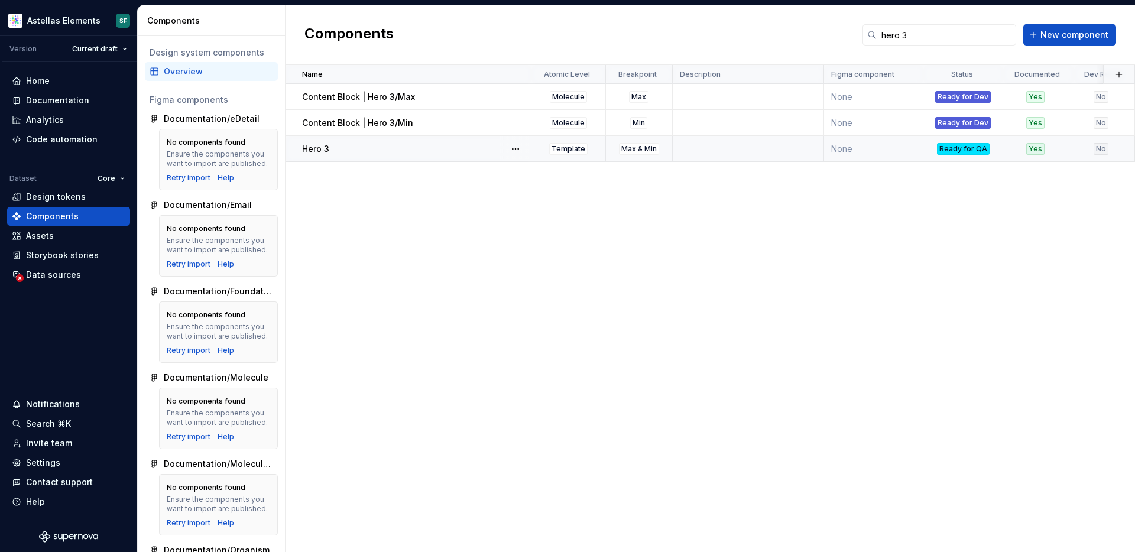
click at [433, 151] on div "Hero 3" at bounding box center [416, 149] width 228 height 12
type textarea "*"
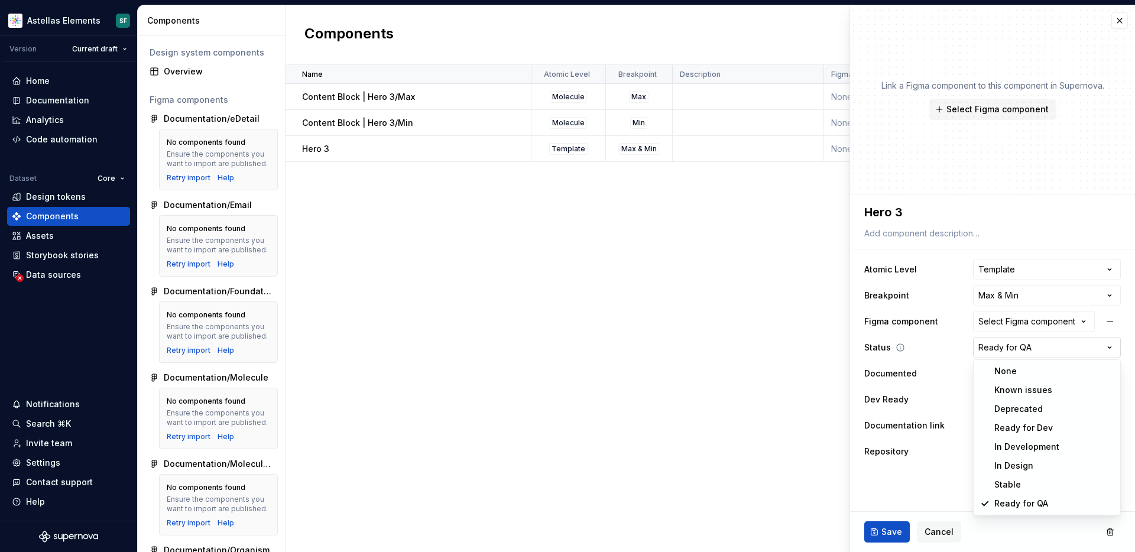
click at [1018, 351] on html "Astellas Elements SF Version Current draft Home Documentation Analytics Code au…" at bounding box center [567, 276] width 1135 height 552
select select "**********"
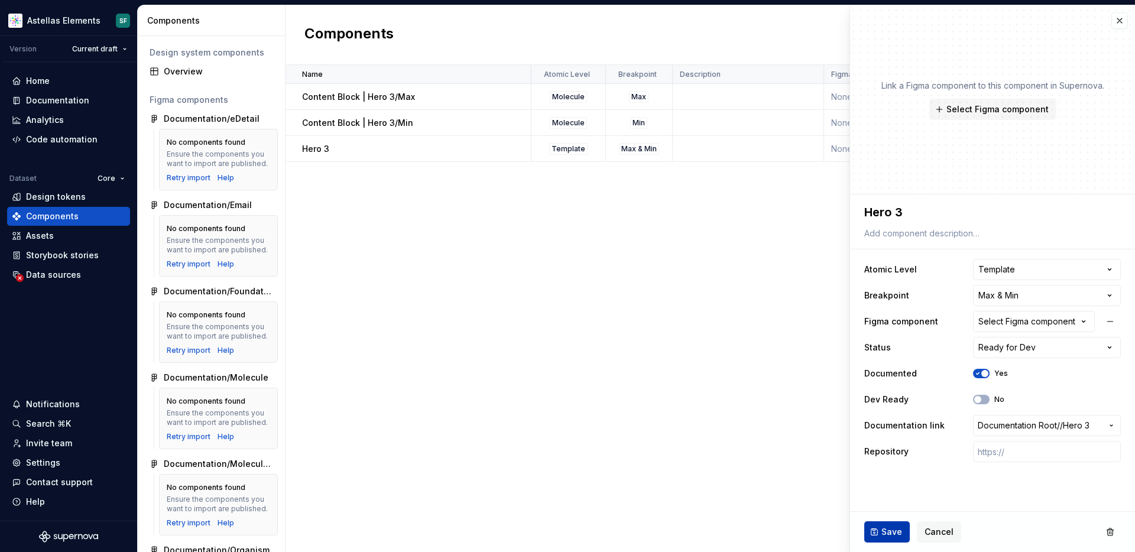
click at [891, 529] on span "Save" at bounding box center [891, 532] width 21 height 12
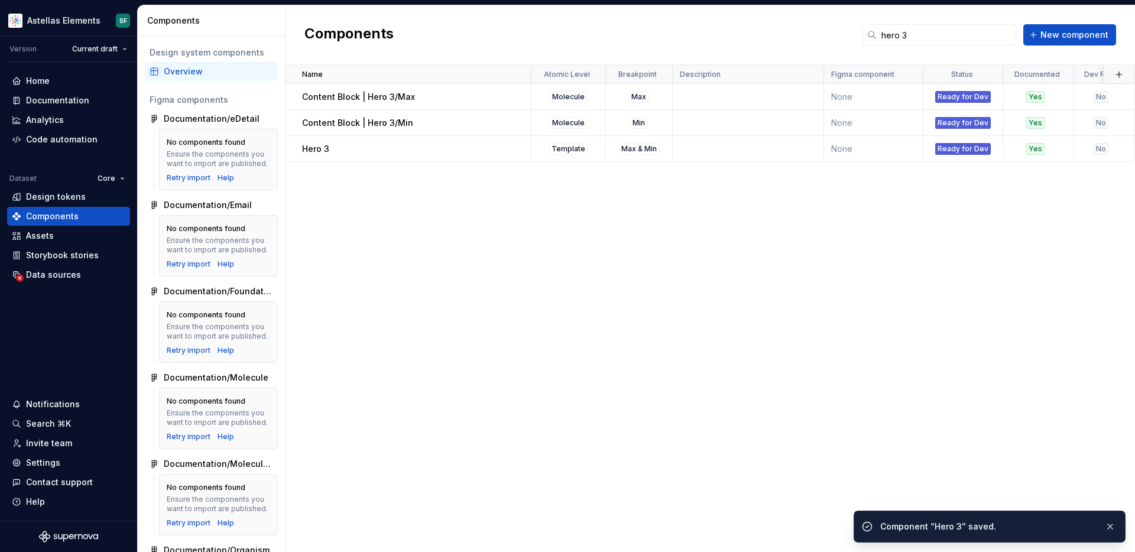
click at [761, 329] on div "Name Atomic Level Breakpoint Description Figma component Status Documented Dev …" at bounding box center [709, 308] width 849 height 487
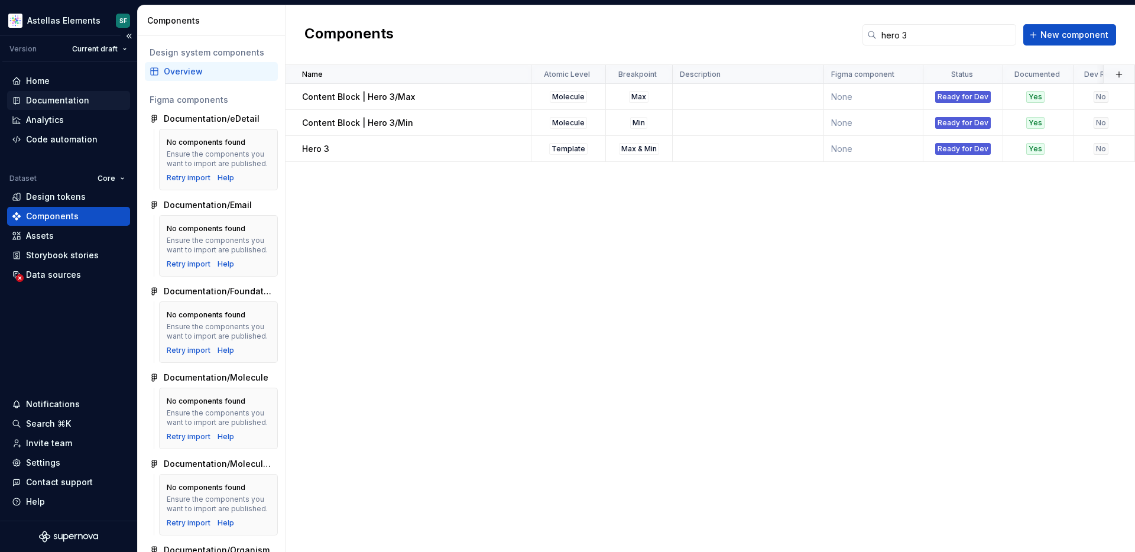
click at [78, 102] on div "Documentation" at bounding box center [57, 101] width 63 height 12
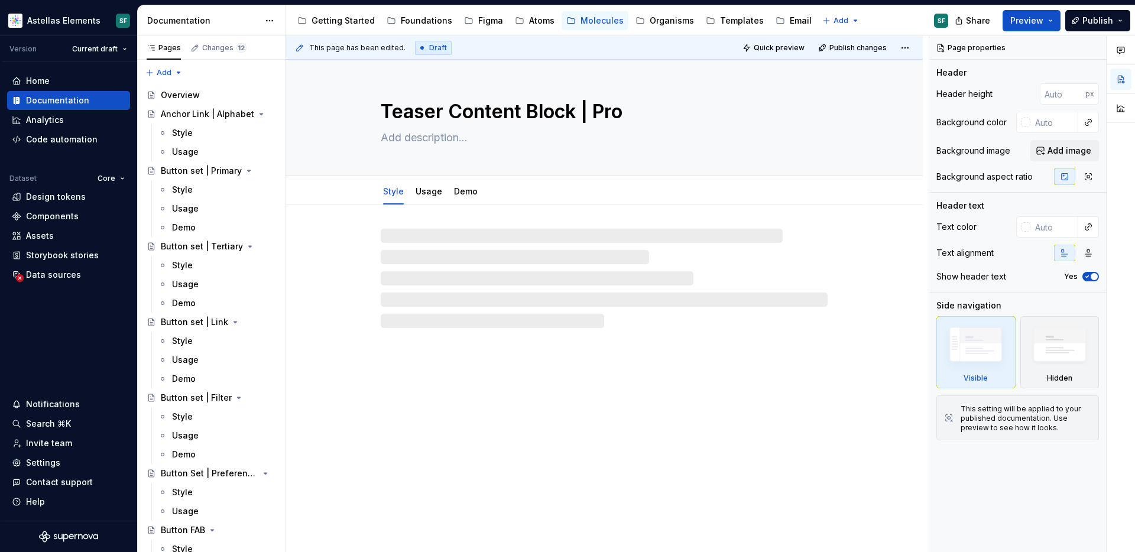
type textarea "*"
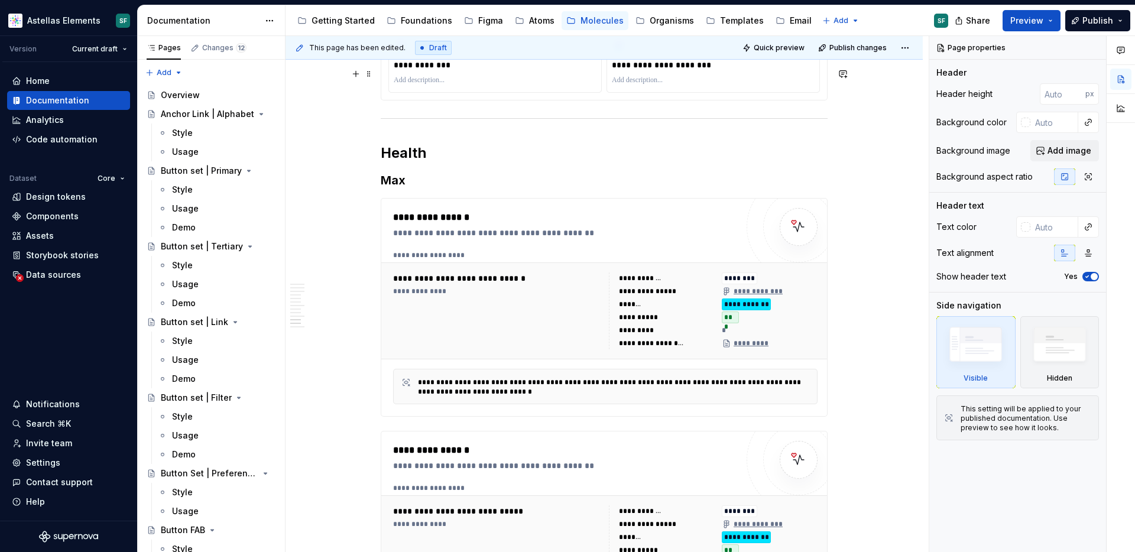
scroll to position [5030, 0]
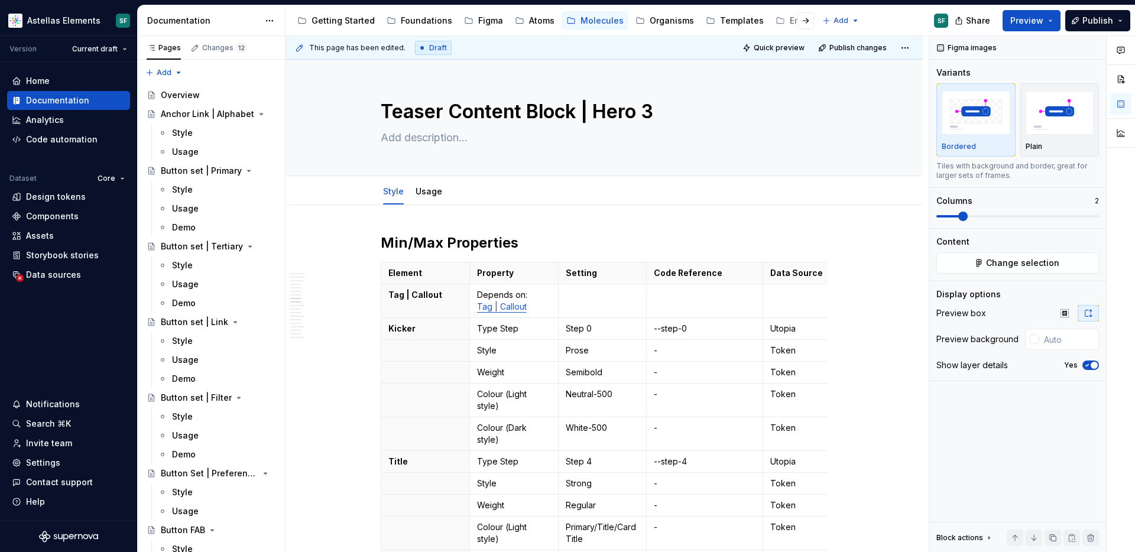
scroll to position [3828, 0]
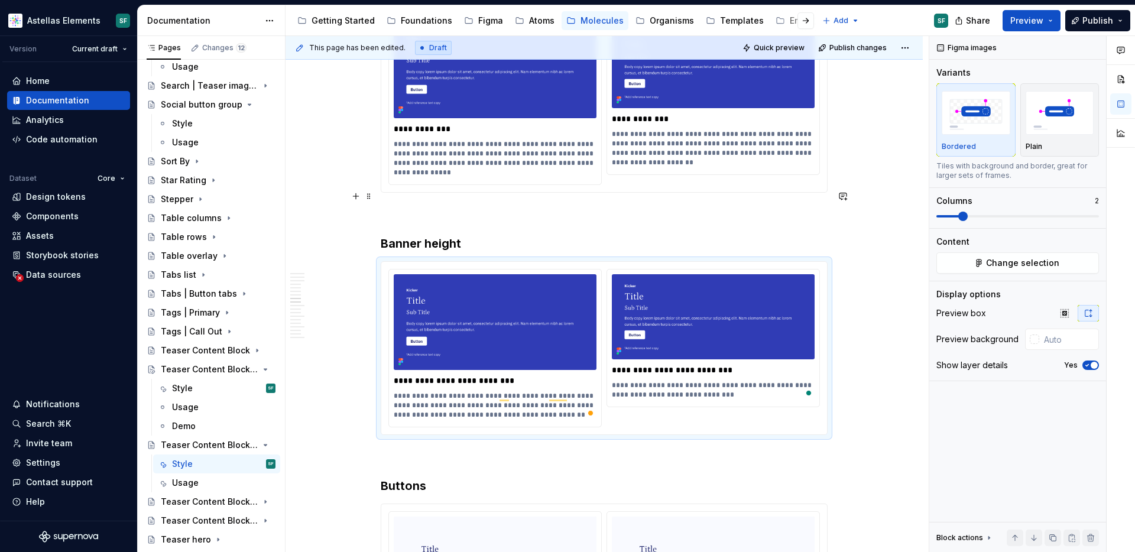
click at [477, 235] on h3 "Banner height" at bounding box center [604, 243] width 447 height 17
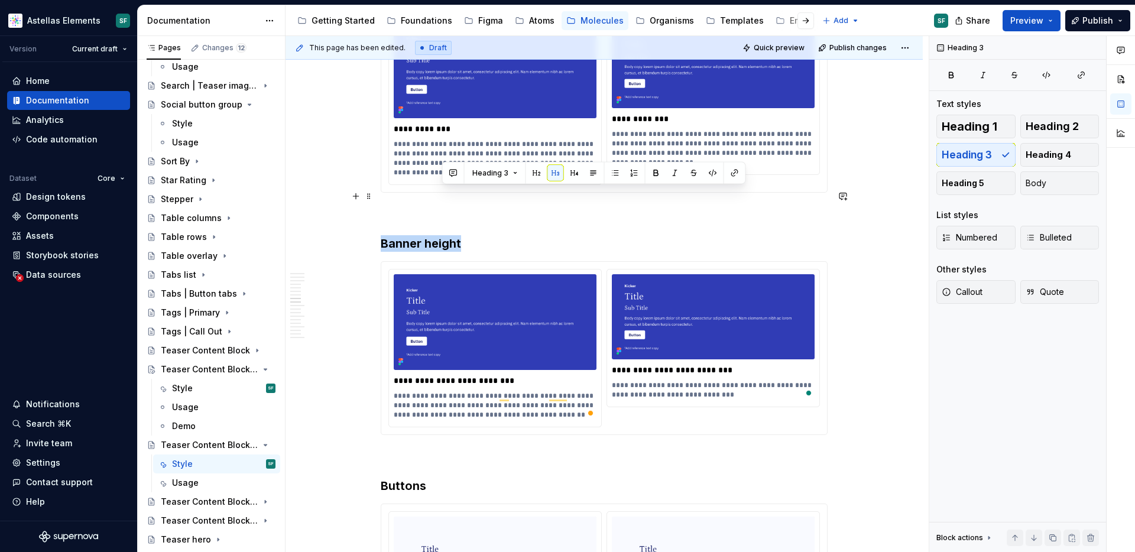
click at [378, 192] on html "Astellas Elements SF Version Current draft Home Documentation Analytics Code au…" at bounding box center [567, 276] width 1135 height 552
click at [521, 375] on p "**********" at bounding box center [495, 381] width 203 height 12
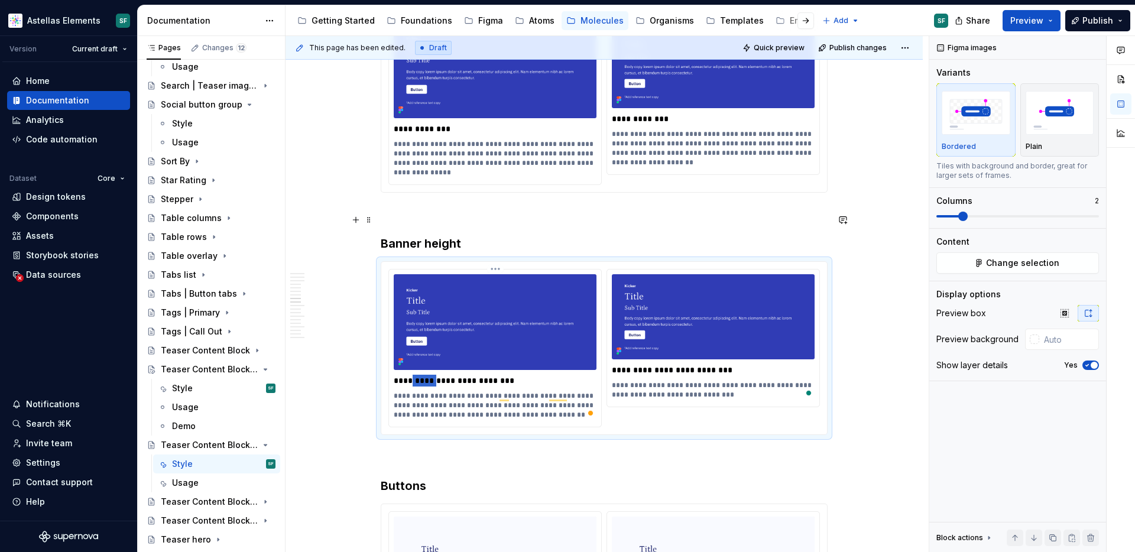
drag, startPoint x: 410, startPoint y: 332, endPoint x: 436, endPoint y: 332, distance: 26.0
click at [436, 375] on p "**********" at bounding box center [495, 381] width 203 height 12
drag, startPoint x: 462, startPoint y: 335, endPoint x: 541, endPoint y: 333, distance: 79.2
click at [541, 375] on p "**********" at bounding box center [495, 381] width 203 height 12
drag, startPoint x: 629, startPoint y: 321, endPoint x: 664, endPoint y: 320, distance: 34.9
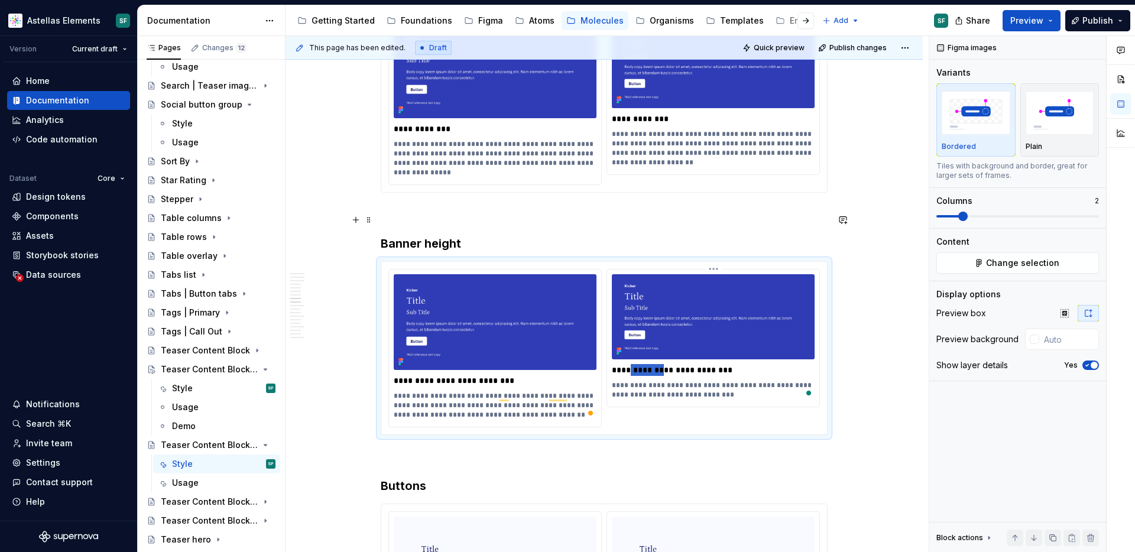
click at [664, 364] on p "**********" at bounding box center [713, 370] width 203 height 12
drag, startPoint x: 689, startPoint y: 323, endPoint x: 716, endPoint y: 323, distance: 27.2
click at [728, 364] on p "**********" at bounding box center [713, 370] width 203 height 12
click at [558, 391] on p "**********" at bounding box center [495, 405] width 203 height 28
click at [678, 366] on div "**********" at bounding box center [603, 348] width 431 height 158
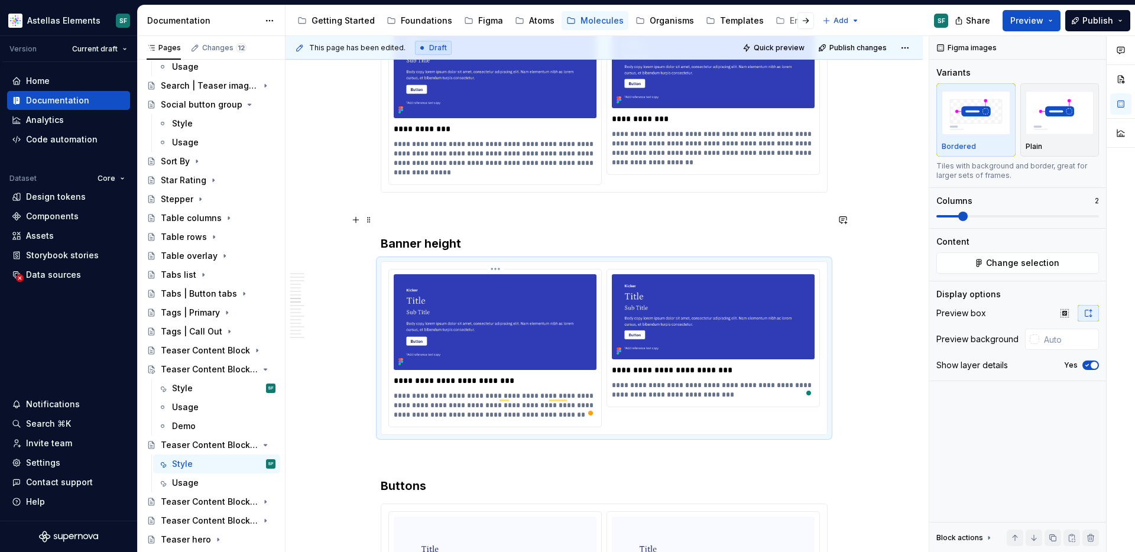
click at [506, 375] on p "**********" at bounding box center [495, 381] width 203 height 12
click at [502, 375] on p "**********" at bounding box center [495, 381] width 203 height 12
click at [707, 381] on p "**********" at bounding box center [713, 390] width 203 height 19
click at [987, 258] on button "Change selection" at bounding box center [1017, 262] width 163 height 21
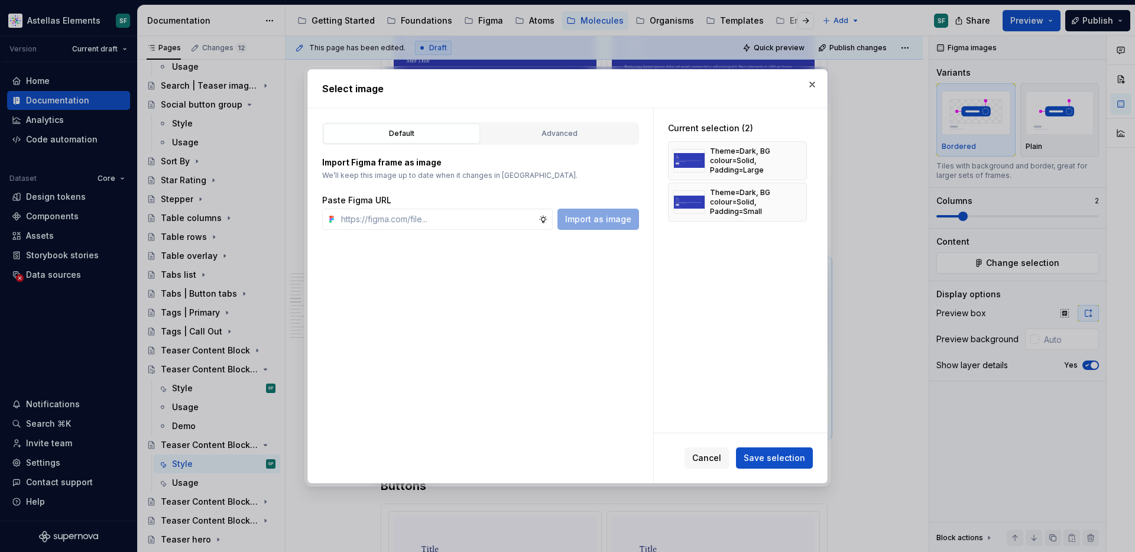
type textarea "*"
click at [590, 267] on div "Default Advanced Import Figma frame as image We’ll keep this image up to date w…" at bounding box center [480, 295] width 345 height 375
click at [582, 134] on div "Advanced" at bounding box center [559, 134] width 148 height 12
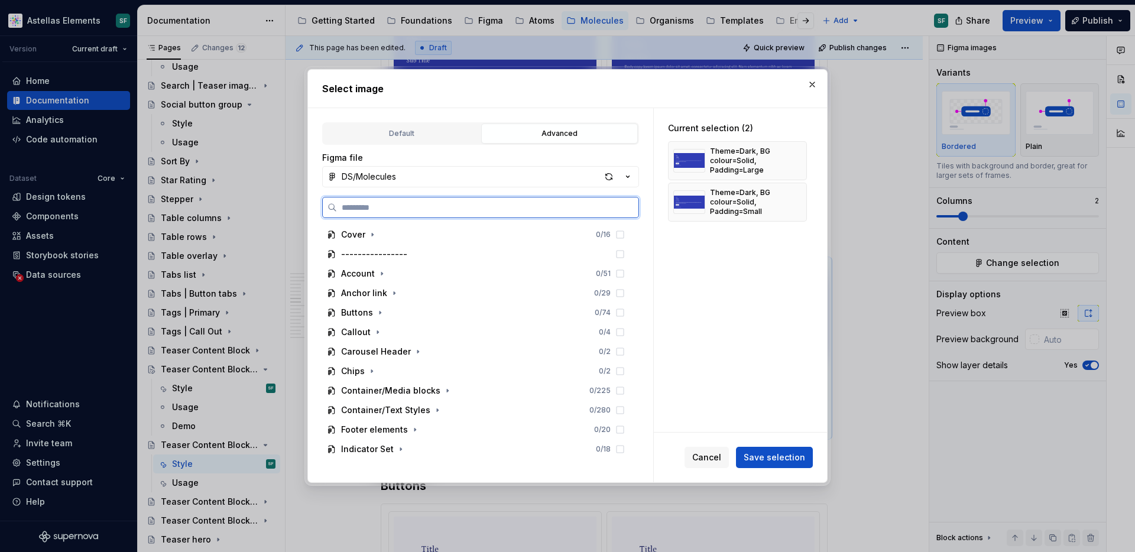
click at [543, 210] on input "search" at bounding box center [487, 208] width 301 height 12
paste input "**********"
type input "**********"
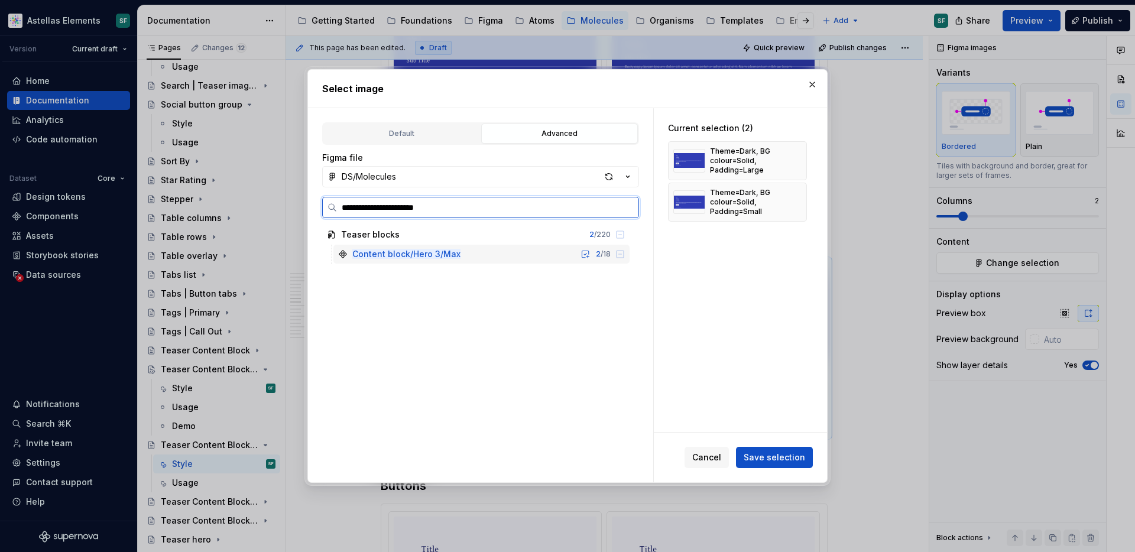
click at [560, 258] on div "Content block/Hero 3/Max 2 / 18" at bounding box center [481, 254] width 296 height 19
click at [625, 256] on icon at bounding box center [619, 253] width 9 height 9
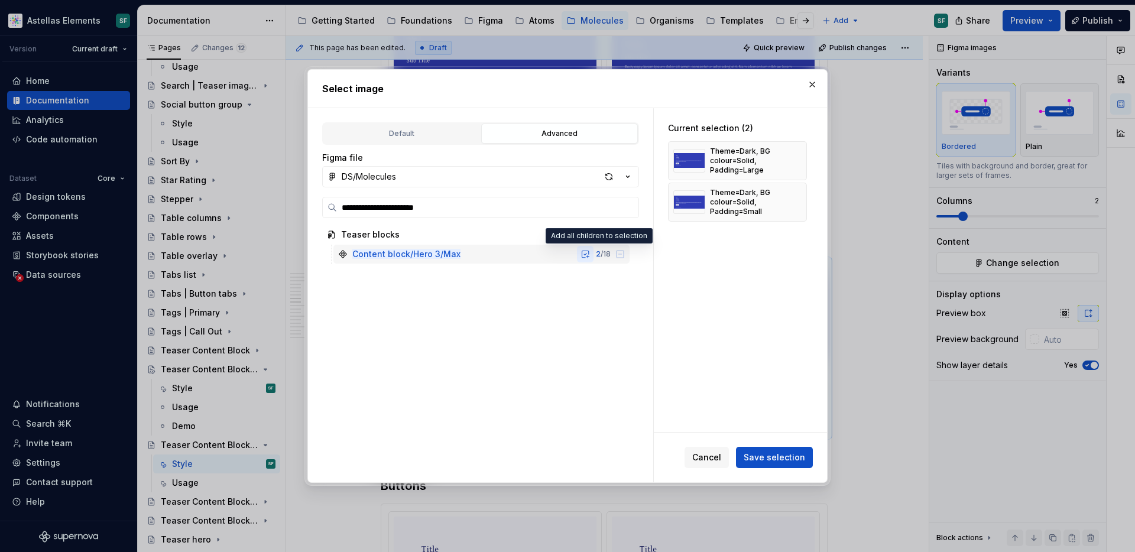
click at [593, 255] on button "button" at bounding box center [585, 254] width 17 height 17
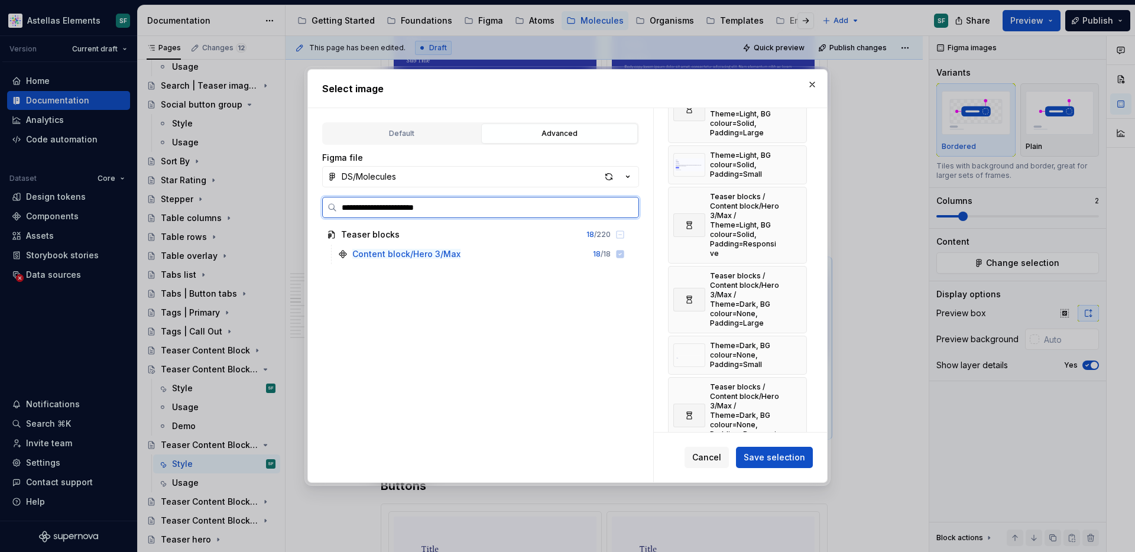
scroll to position [711, 0]
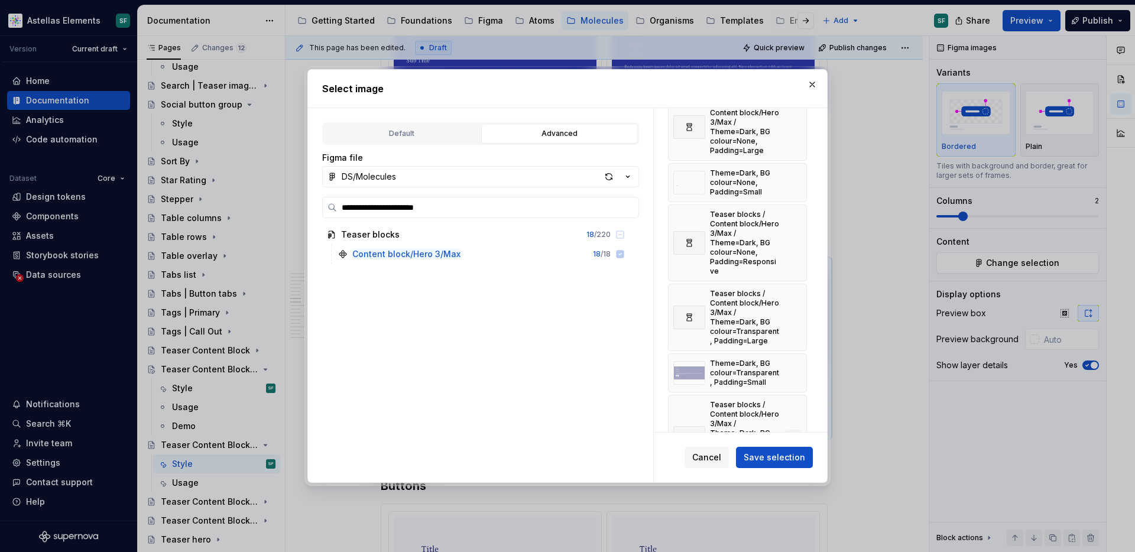
click at [799, 430] on button "button" at bounding box center [793, 438] width 17 height 17
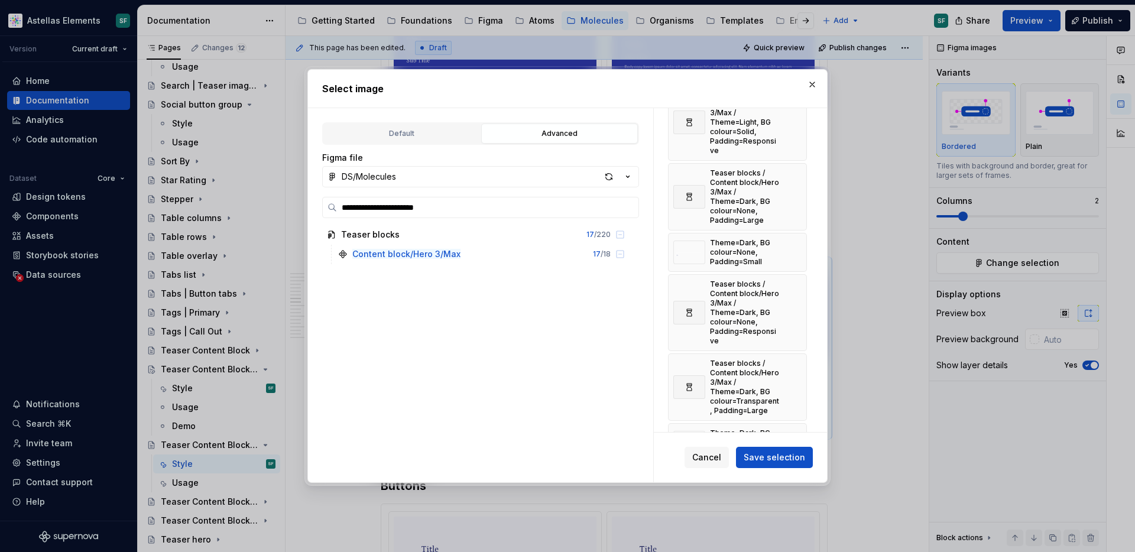
click at [799, 434] on button "button" at bounding box center [793, 442] width 17 height 17
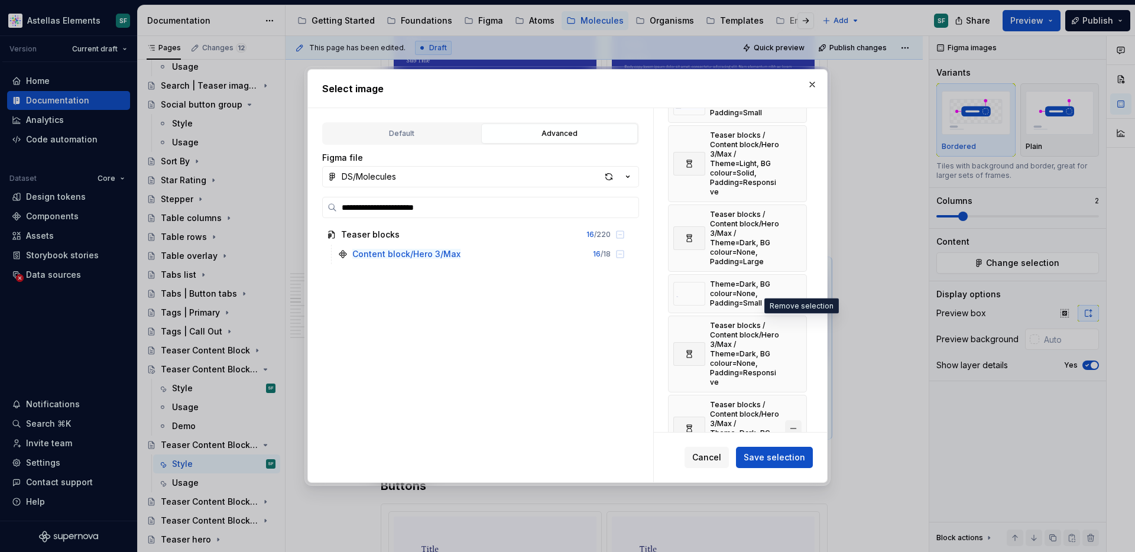
click at [799, 420] on button "button" at bounding box center [793, 428] width 17 height 17
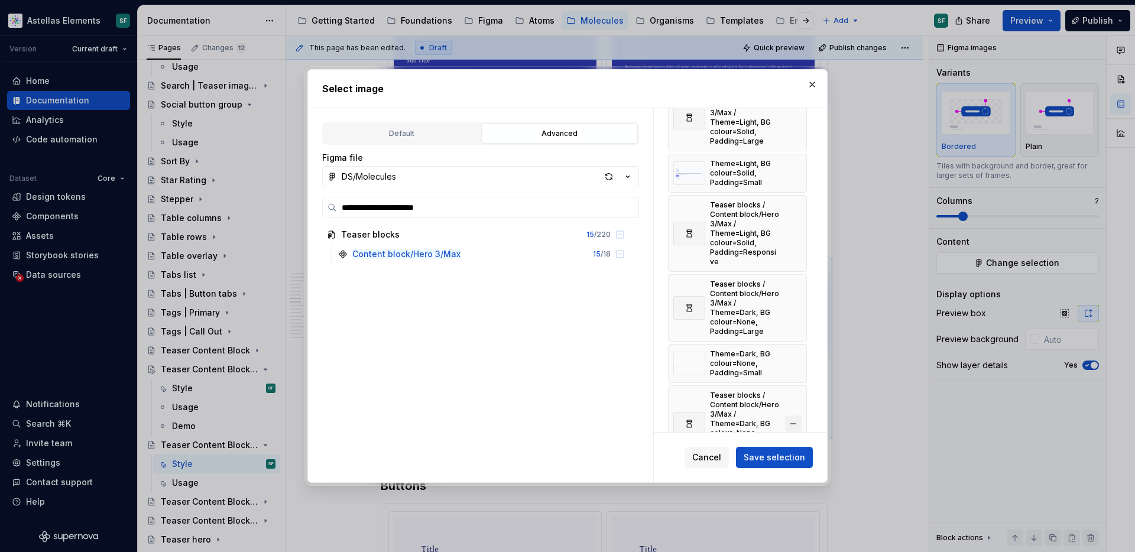
click at [799, 415] on button "button" at bounding box center [793, 423] width 17 height 17
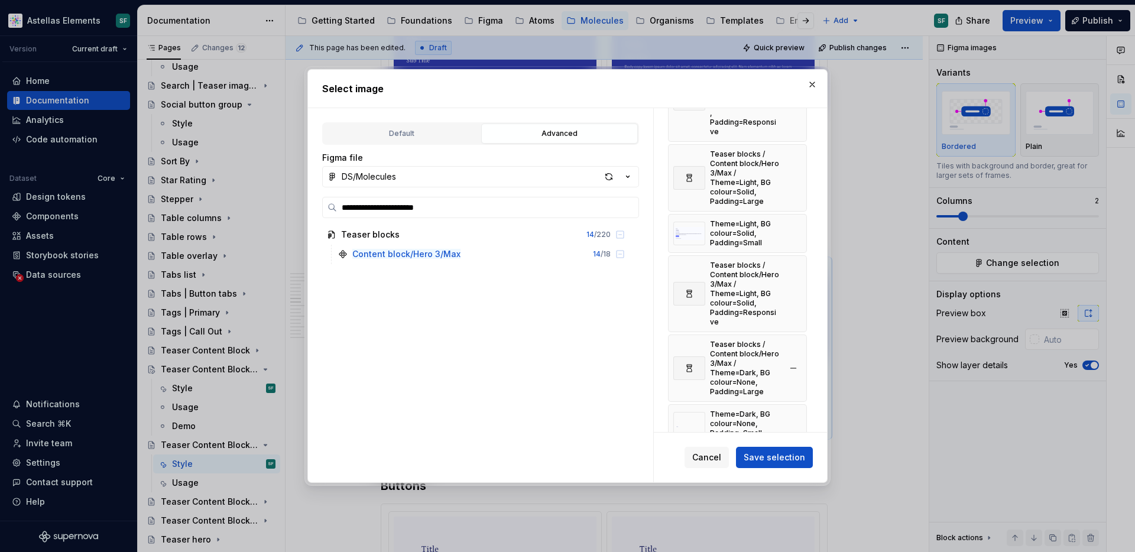
click at [799, 415] on button "button" at bounding box center [793, 423] width 17 height 17
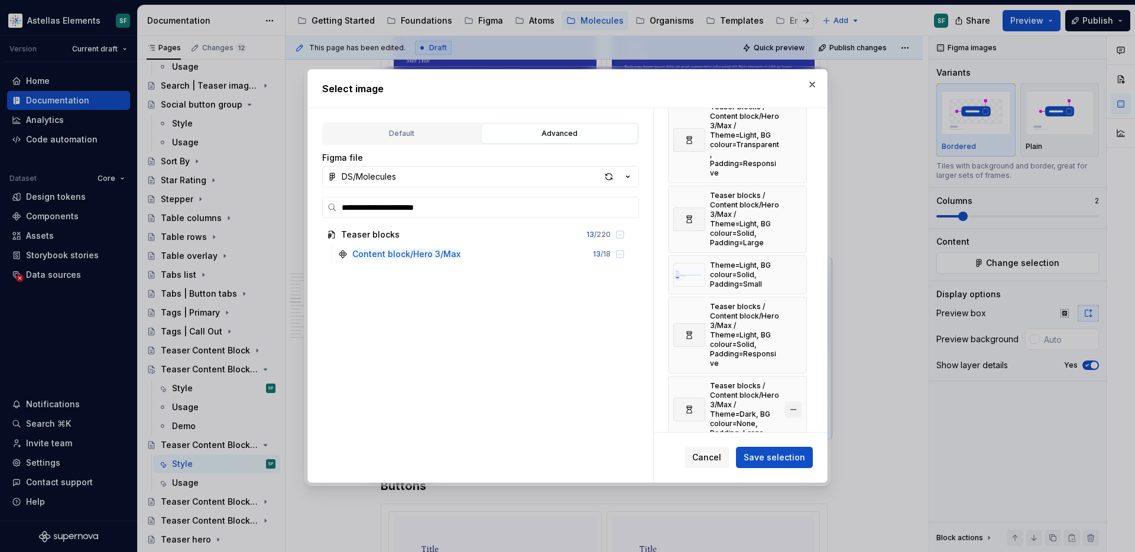
click at [800, 401] on button "button" at bounding box center [793, 409] width 17 height 17
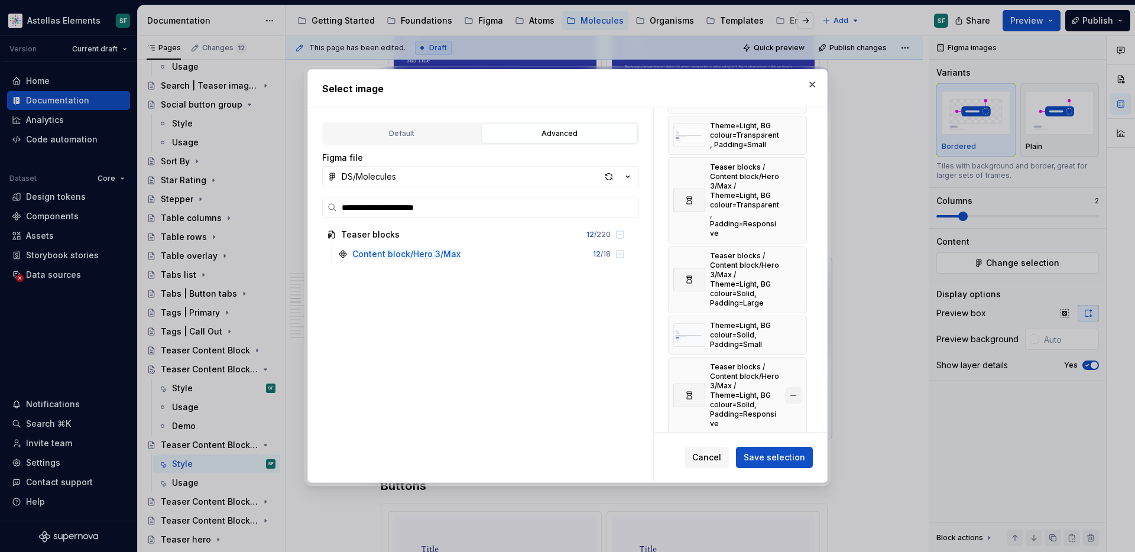
click at [800, 387] on button "button" at bounding box center [793, 395] width 17 height 17
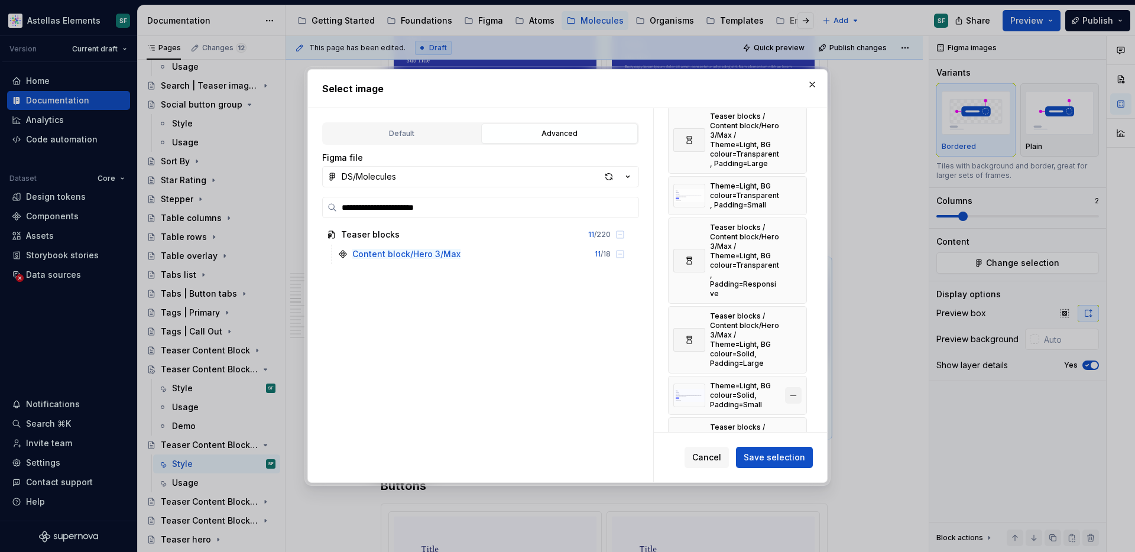
click at [800, 387] on button "button" at bounding box center [793, 395] width 17 height 17
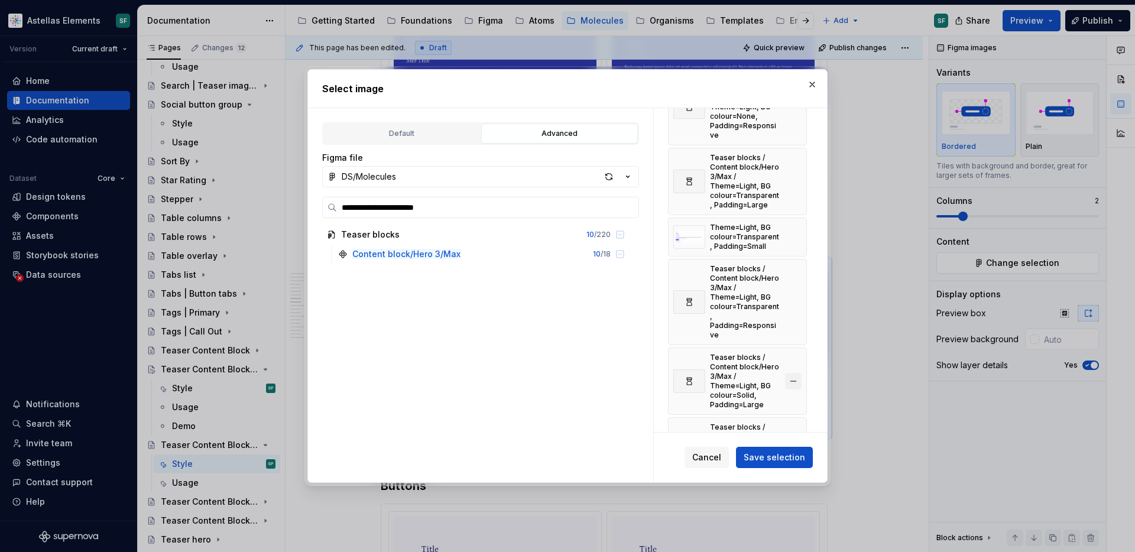
click at [798, 373] on button "button" at bounding box center [793, 381] width 17 height 17
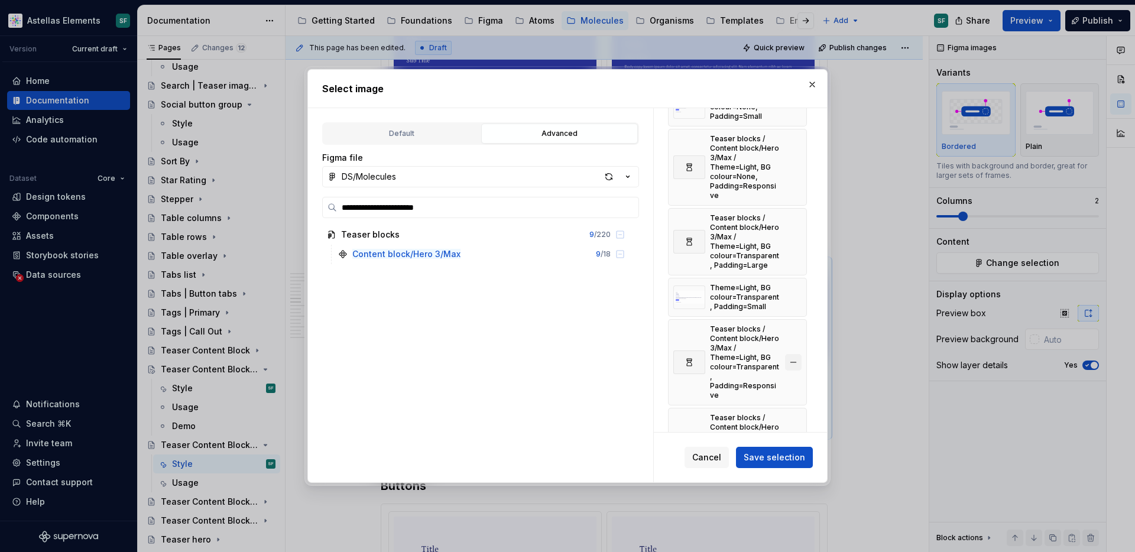
click at [798, 354] on button "button" at bounding box center [793, 362] width 17 height 17
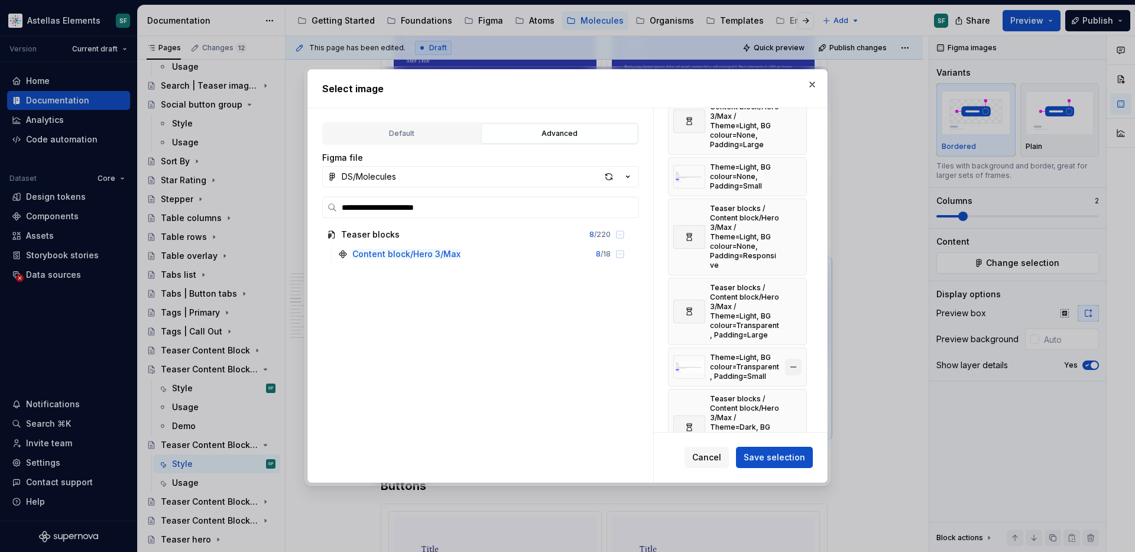
click at [800, 359] on button "button" at bounding box center [793, 367] width 17 height 17
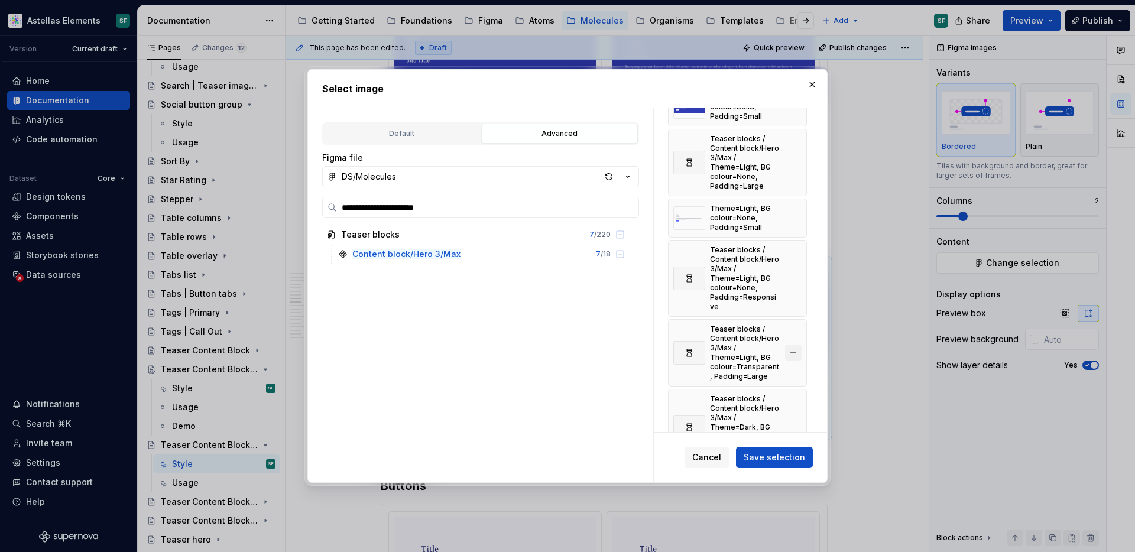
click at [799, 345] on button "button" at bounding box center [793, 353] width 17 height 17
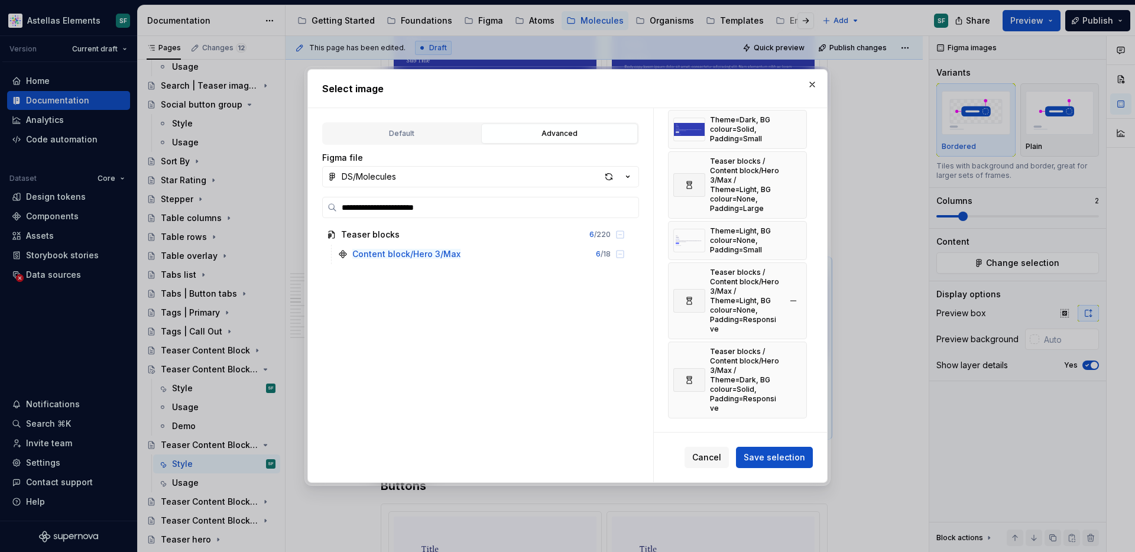
scroll to position [25, 0]
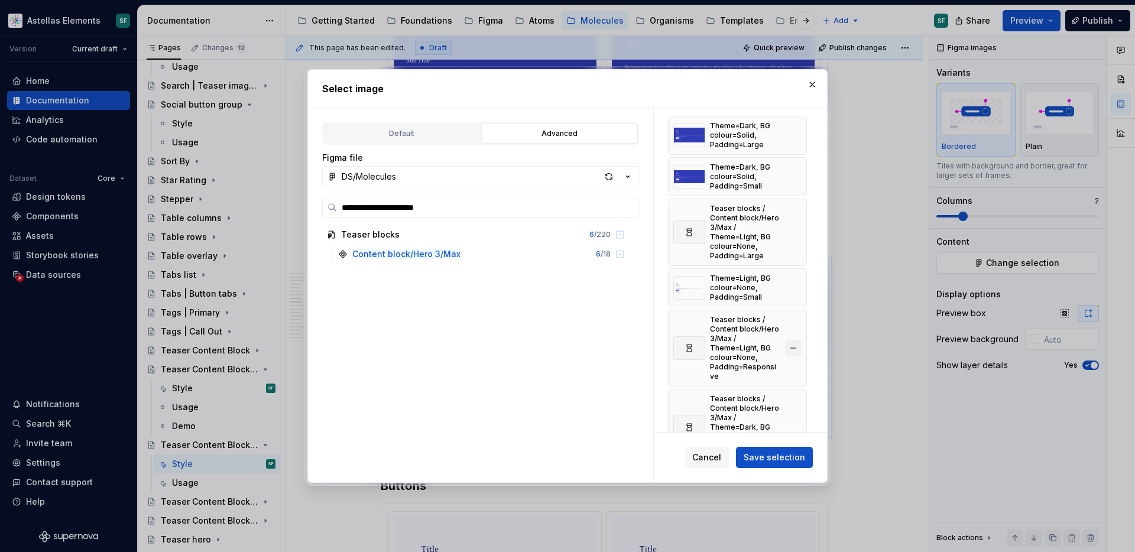
click at [800, 340] on button "button" at bounding box center [793, 348] width 17 height 17
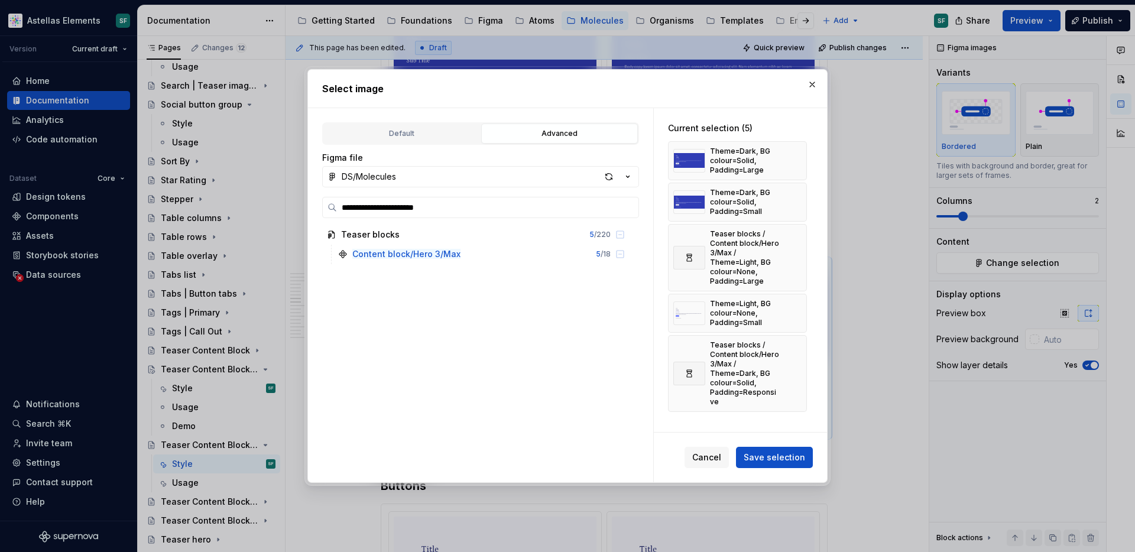
scroll to position [0, 0]
click at [799, 305] on button "button" at bounding box center [793, 313] width 17 height 17
click at [797, 256] on button "button" at bounding box center [793, 257] width 17 height 17
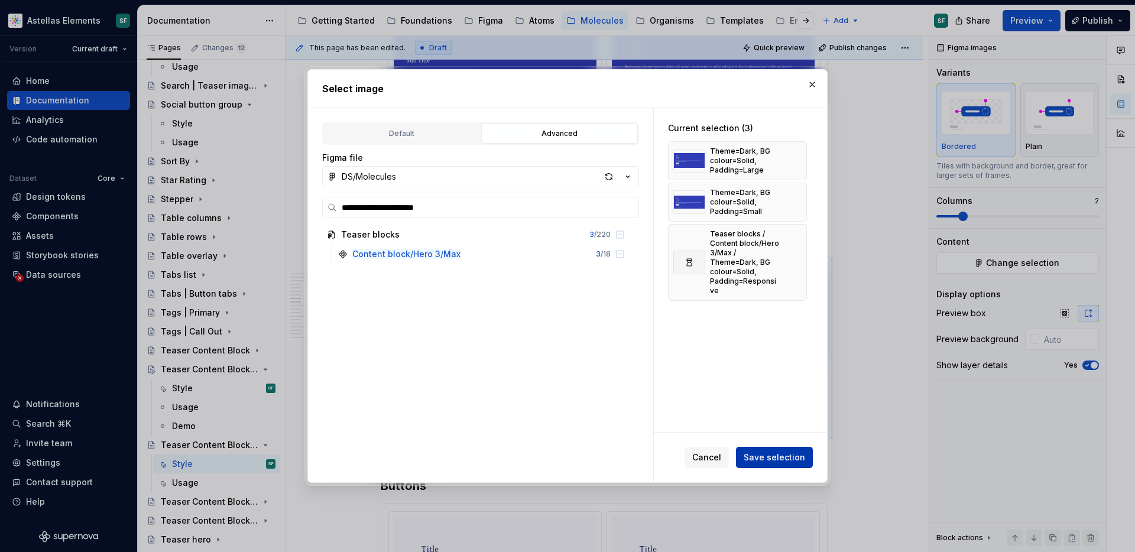
click at [788, 452] on span "Save selection" at bounding box center [773, 458] width 61 height 12
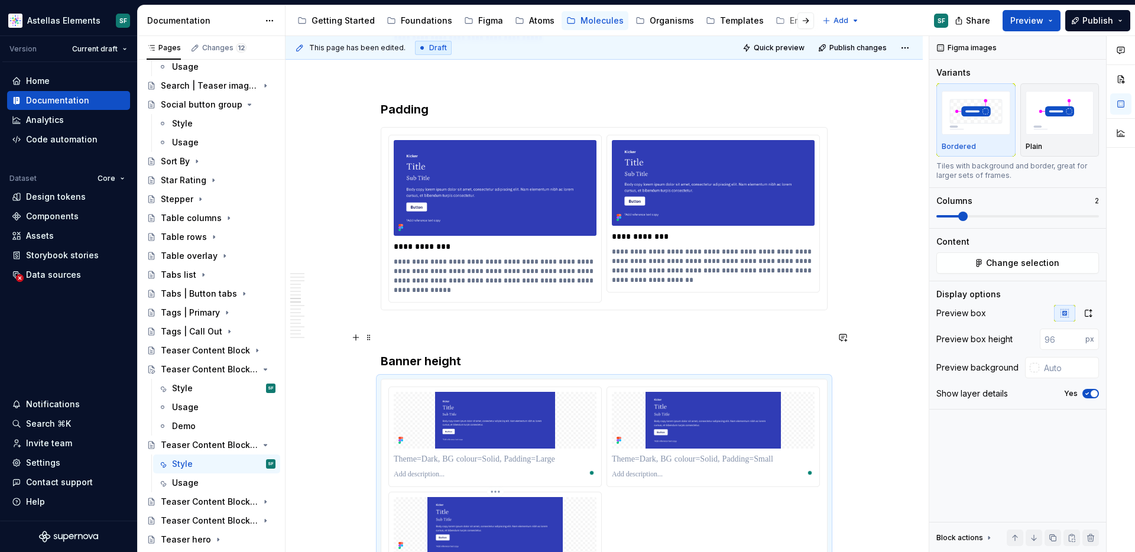
scroll to position [3829, 0]
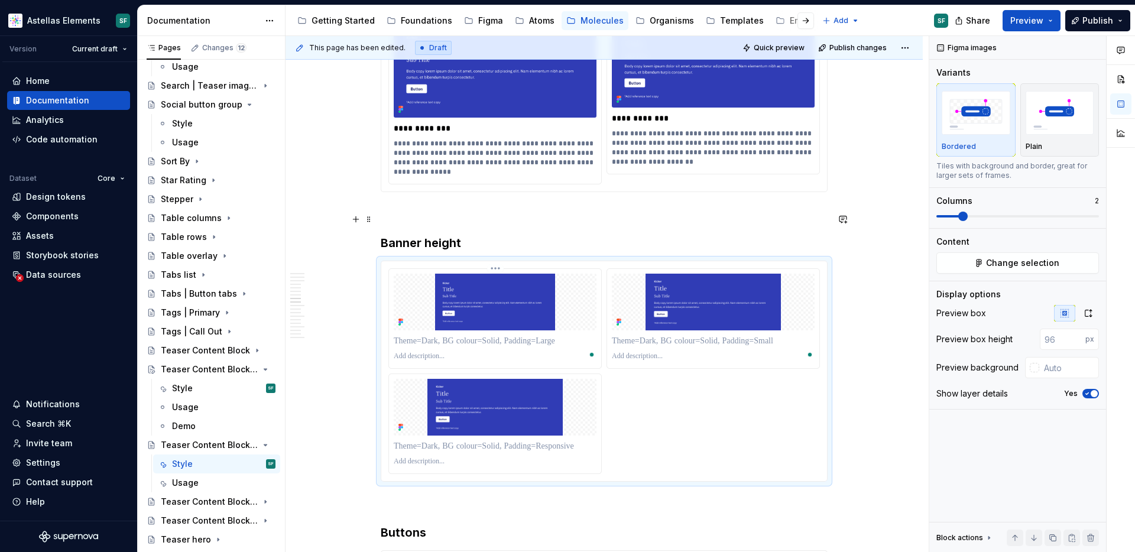
click at [527, 335] on p "To enrich screen reader interactions, please activate Accessibility in Grammarl…" at bounding box center [495, 341] width 203 height 12
type textarea "*"
click at [449, 352] on p "To enrich screen reader interactions, please activate Accessibility in Grammarl…" at bounding box center [495, 356] width 203 height 9
paste div "To enrich screen reader interactions, please activate Accessibility in Grammarl…"
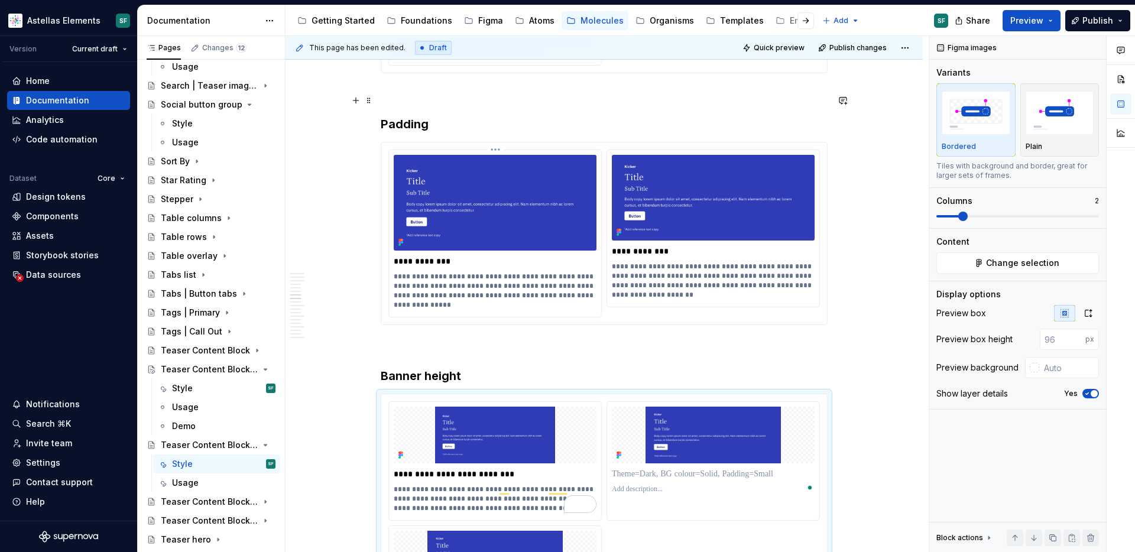
scroll to position [3711, 0]
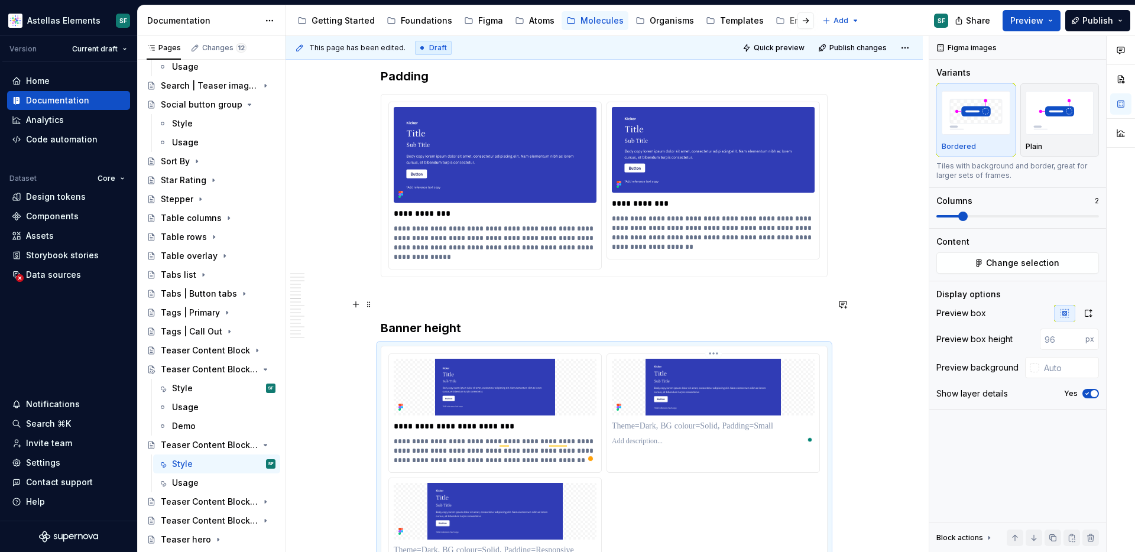
click at [681, 420] on p "To enrich screen reader interactions, please activate Accessibility in Grammarl…" at bounding box center [713, 426] width 203 height 12
paste div "To enrich screen reader interactions, please activate Accessibility in Grammarl…"
click at [670, 437] on p "To enrich screen reader interactions, please activate Accessibility in Grammarl…" at bounding box center [713, 441] width 203 height 9
click at [462, 544] on p "To enrich screen reader interactions, please activate Accessibility in Grammarl…" at bounding box center [495, 550] width 203 height 12
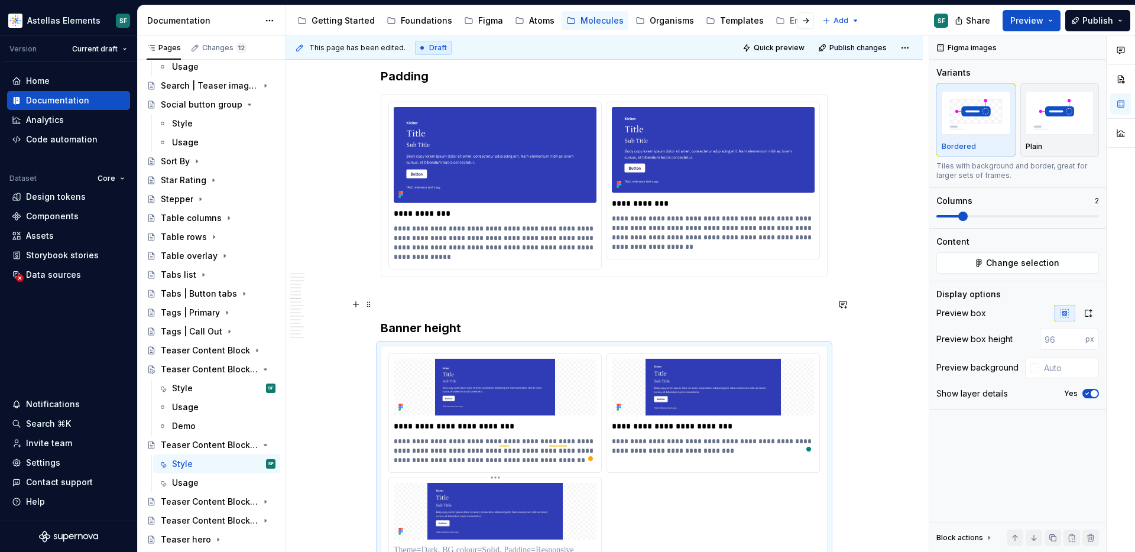
paste div "To enrich screen reader interactions, please activate Accessibility in Grammarl…"
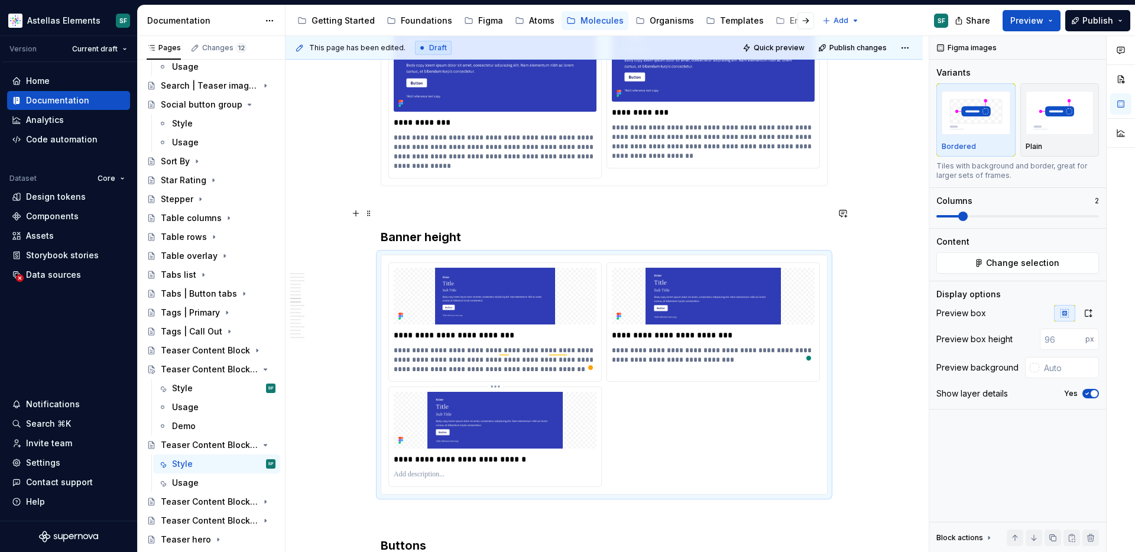
click at [480, 453] on p "**********" at bounding box center [495, 459] width 203 height 12
click at [675, 329] on p "**********" at bounding box center [713, 335] width 203 height 12
click at [528, 470] on p "To enrich screen reader interactions, please activate Accessibility in Grammarl…" at bounding box center [495, 474] width 203 height 9
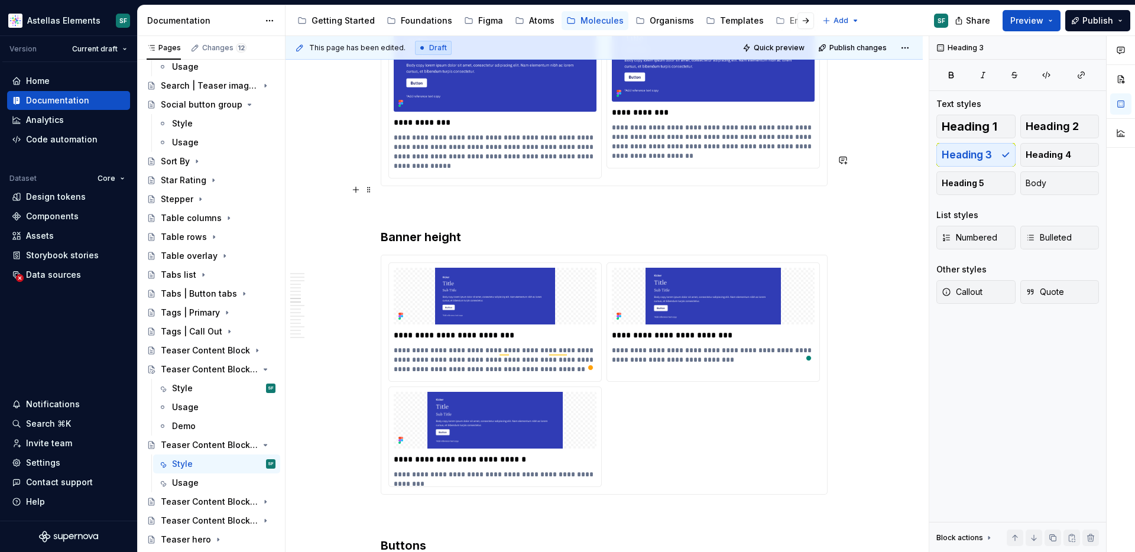
click at [510, 229] on h3 "Banner height" at bounding box center [604, 237] width 447 height 17
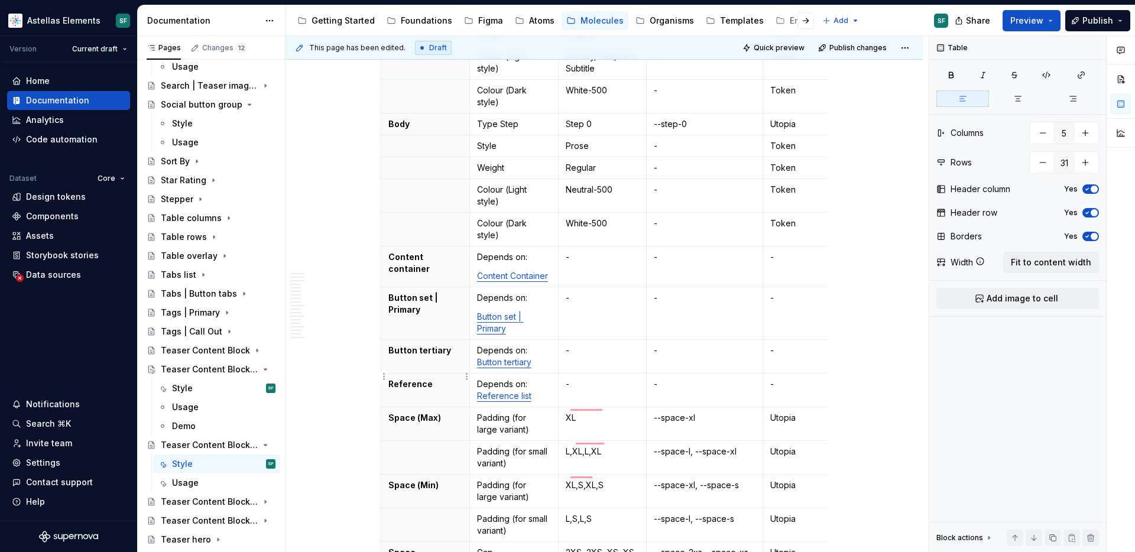
click at [452, 407] on th "Space (Max)" at bounding box center [425, 424] width 89 height 34
click at [402, 441] on th "To enrich screen reader interactions, please activate Accessibility in Grammarl…" at bounding box center [425, 458] width 89 height 34
click at [385, 408] on html "Astellas Elements SF Version Current draft Home Documentation Analytics Code au…" at bounding box center [567, 276] width 1135 height 552
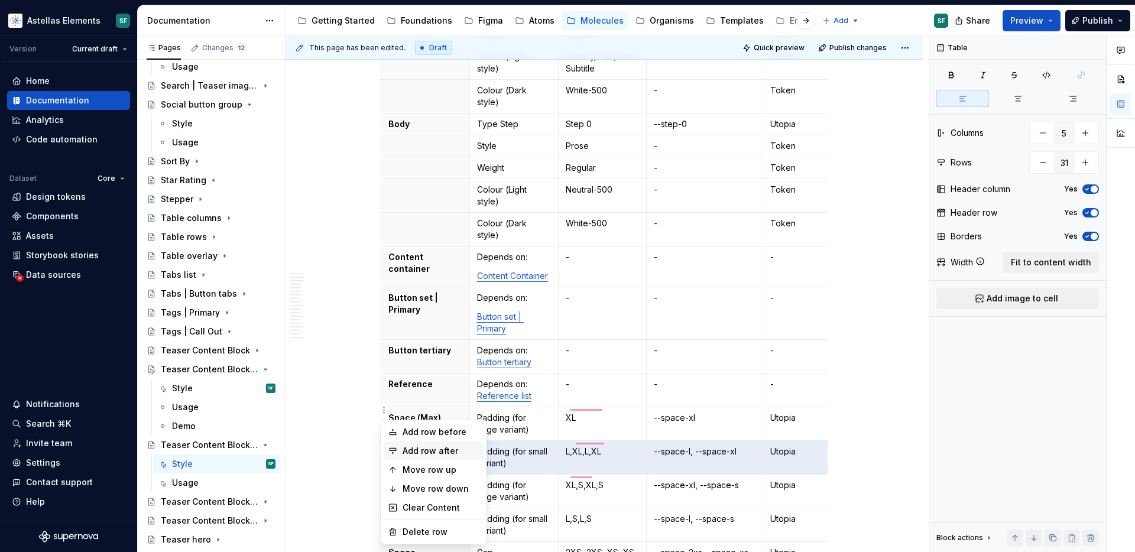
click at [409, 453] on div "Add row after" at bounding box center [440, 451] width 77 height 12
type input "32"
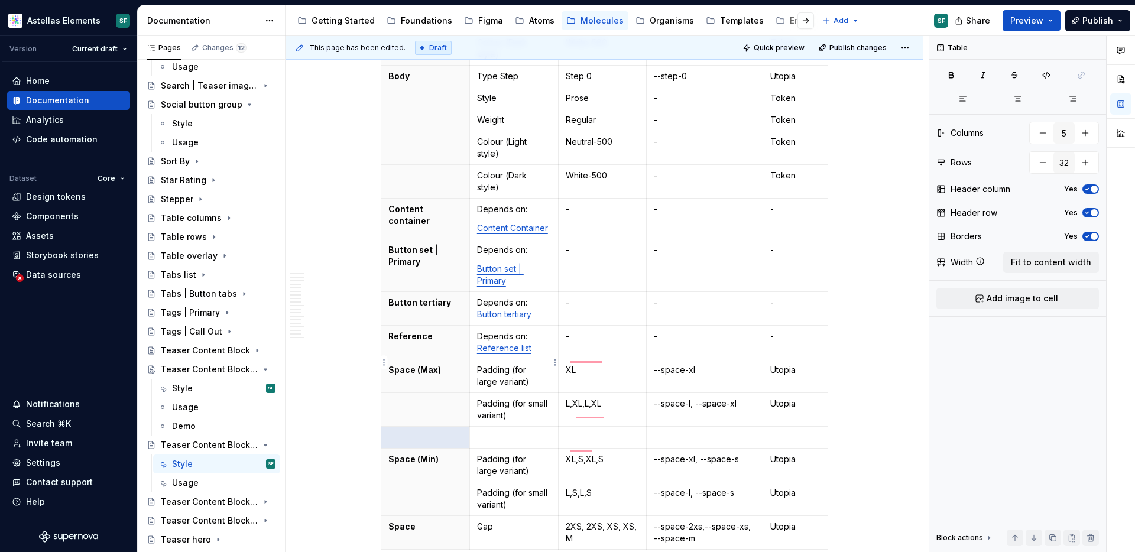
click at [506, 398] on p "Padding (for small variant)" at bounding box center [514, 410] width 74 height 24
drag, startPoint x: 517, startPoint y: 368, endPoint x: 479, endPoint y: 356, distance: 39.2
click at [479, 398] on p "Padding (for small variant)" at bounding box center [514, 410] width 74 height 24
copy p "Padding (for small variant)"
click at [521, 431] on p "To enrich screen reader interactions, please activate Accessibility in Grammarl…" at bounding box center [514, 437] width 74 height 12
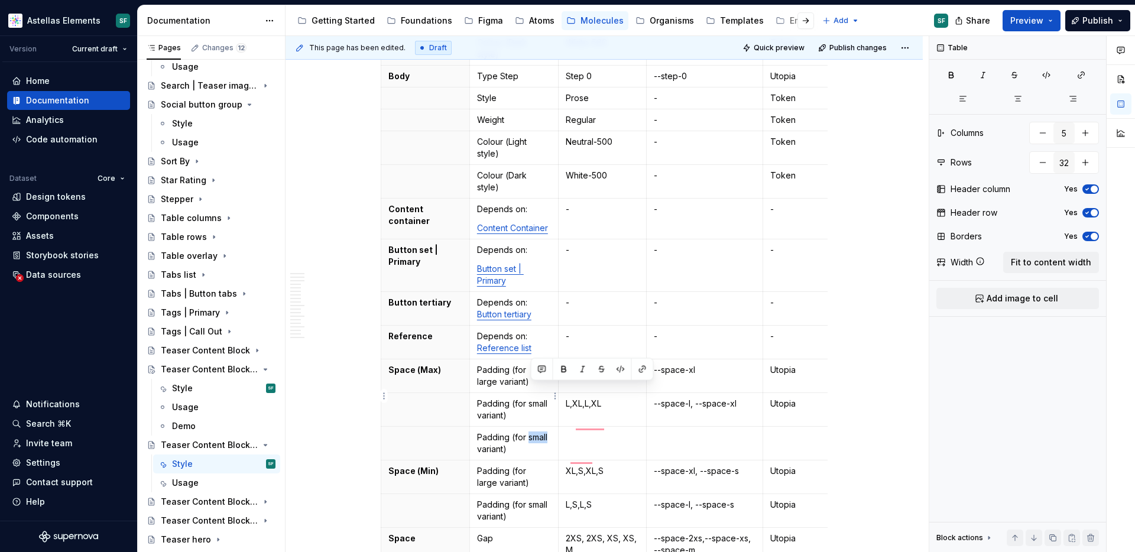
drag, startPoint x: 531, startPoint y: 389, endPoint x: 550, endPoint y: 391, distance: 18.9
click at [550, 431] on p "Padding (for small variant)" at bounding box center [514, 443] width 74 height 24
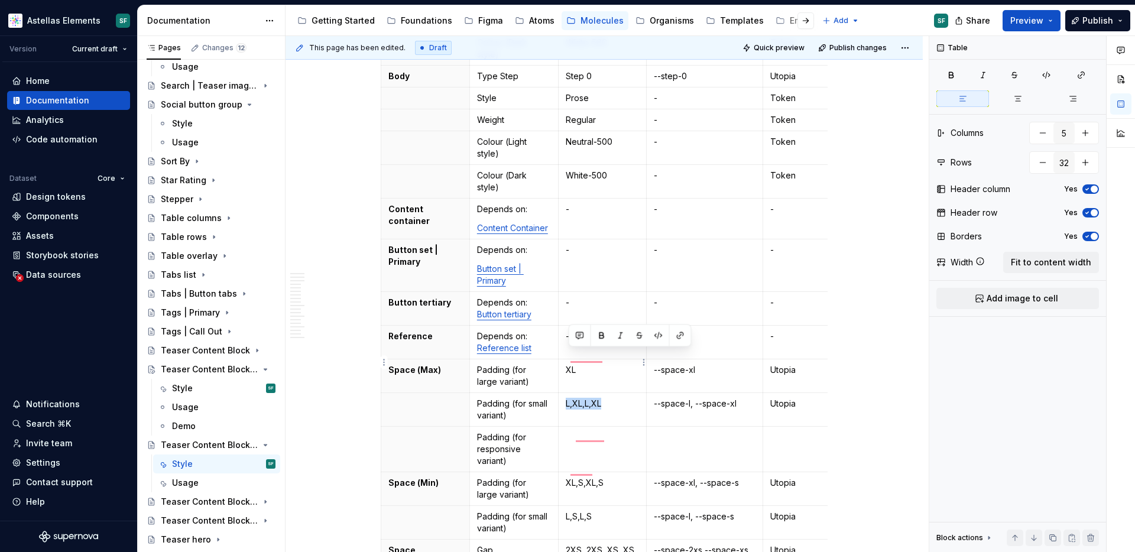
drag, startPoint x: 578, startPoint y: 356, endPoint x: 567, endPoint y: 356, distance: 10.7
click at [567, 393] on td "L,XL,L,XL" at bounding box center [602, 410] width 89 height 34
copy p "L,XL,L,XL"
click at [596, 427] on td "To enrich screen reader interactions, please activate Accessibility in Grammarl…" at bounding box center [602, 450] width 89 height 46
drag, startPoint x: 745, startPoint y: 356, endPoint x: 653, endPoint y: 358, distance: 91.6
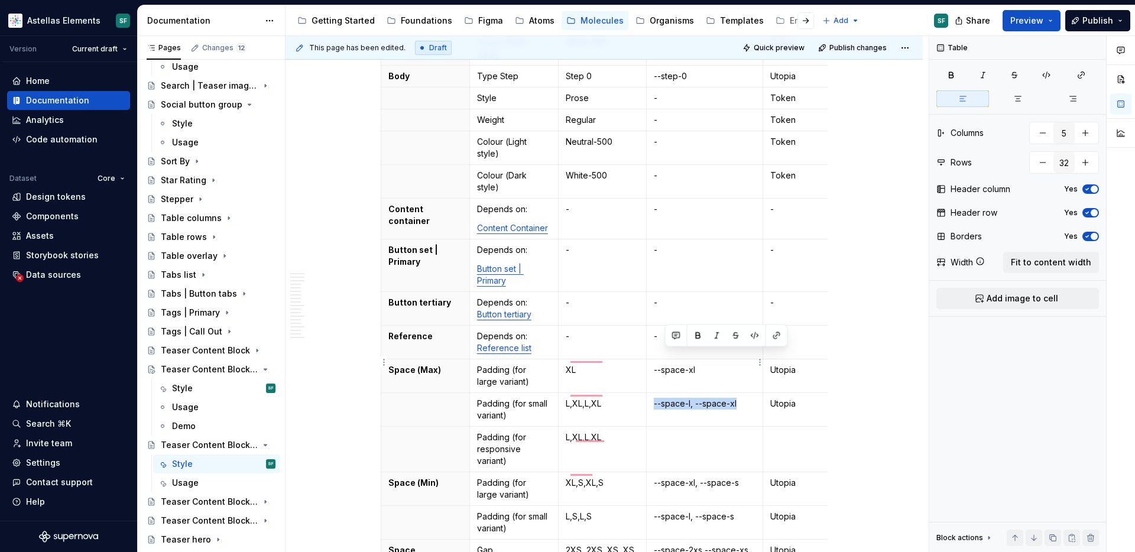
click at [653, 393] on td "--space-l, --space-xl" at bounding box center [705, 410] width 116 height 34
copy p "space-l, --space-xl"
click at [718, 427] on td "To enrich screen reader interactions, please activate Accessibility in Grammarl…" at bounding box center [705, 450] width 116 height 46
drag, startPoint x: 802, startPoint y: 362, endPoint x: 770, endPoint y: 359, distance: 32.1
click at [770, 393] on td "Utopia" at bounding box center [797, 410] width 68 height 34
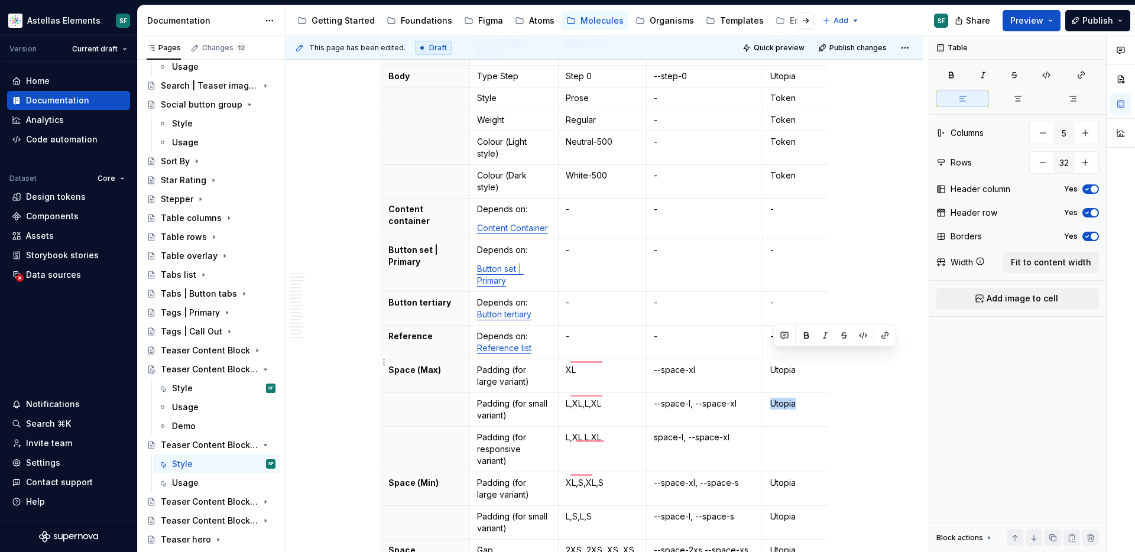
copy p "Utopia"
click at [790, 427] on td "To enrich screen reader interactions, please activate Accessibility in Grammarl…" at bounding box center [797, 450] width 68 height 46
click at [667, 398] on p "--space-l, --space-xl" at bounding box center [705, 404] width 102 height 12
drag, startPoint x: 665, startPoint y: 356, endPoint x: 655, endPoint y: 356, distance: 10.0
click at [655, 393] on td "--space-l, --space-xl" at bounding box center [705, 410] width 116 height 34
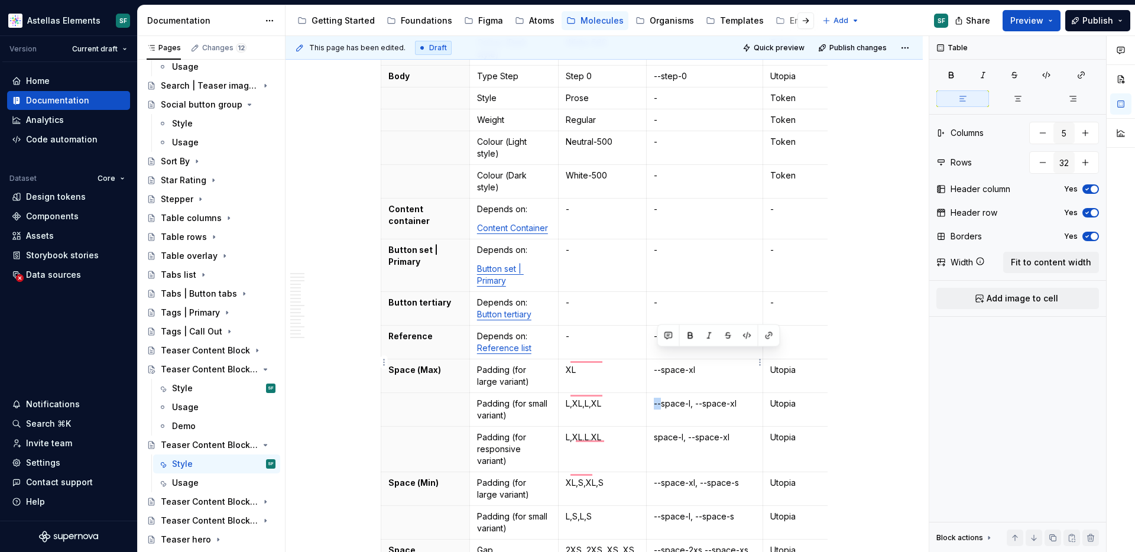
copy p "--"
click at [657, 431] on p "space-l, --space-xl" at bounding box center [705, 437] width 102 height 12
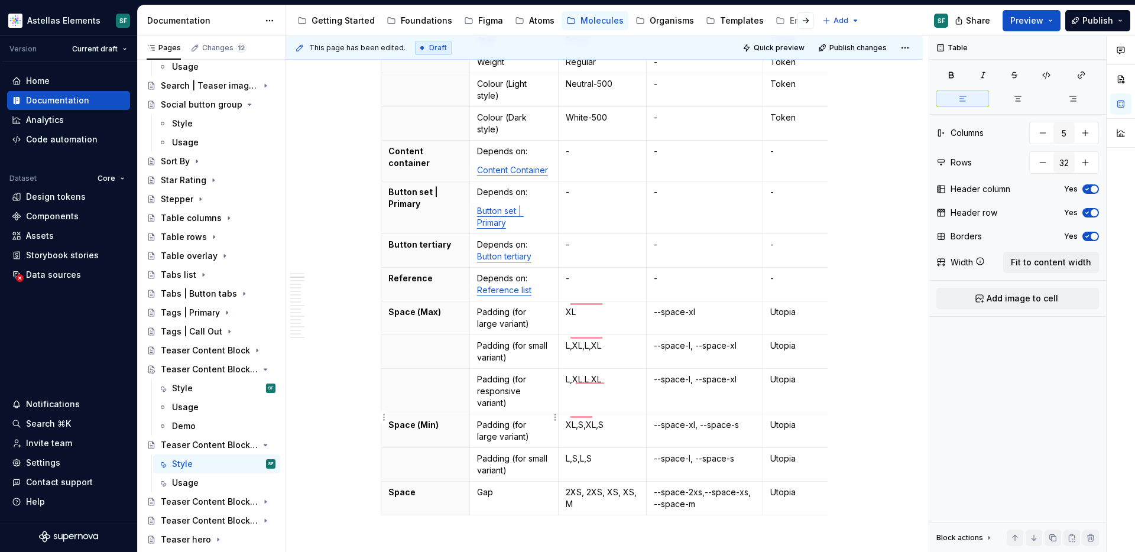
click at [509, 453] on p "Padding (for small variant)" at bounding box center [514, 465] width 74 height 24
click at [384, 416] on html "Astellas Elements SF Version Current draft Home Documentation Analytics Code au…" at bounding box center [567, 276] width 1135 height 552
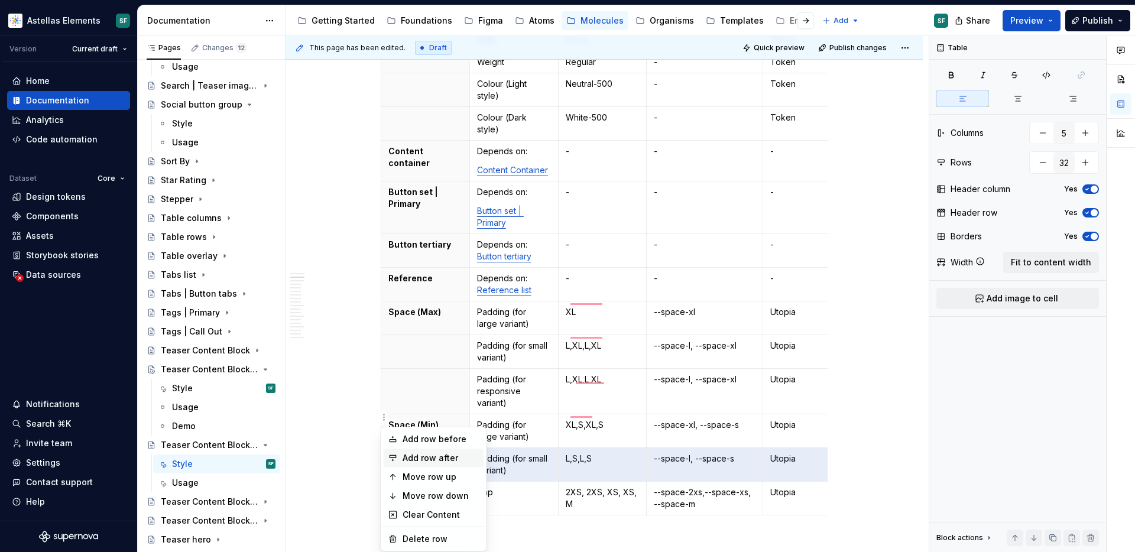
click at [404, 457] on div "Add row after" at bounding box center [440, 458] width 77 height 12
type input "33"
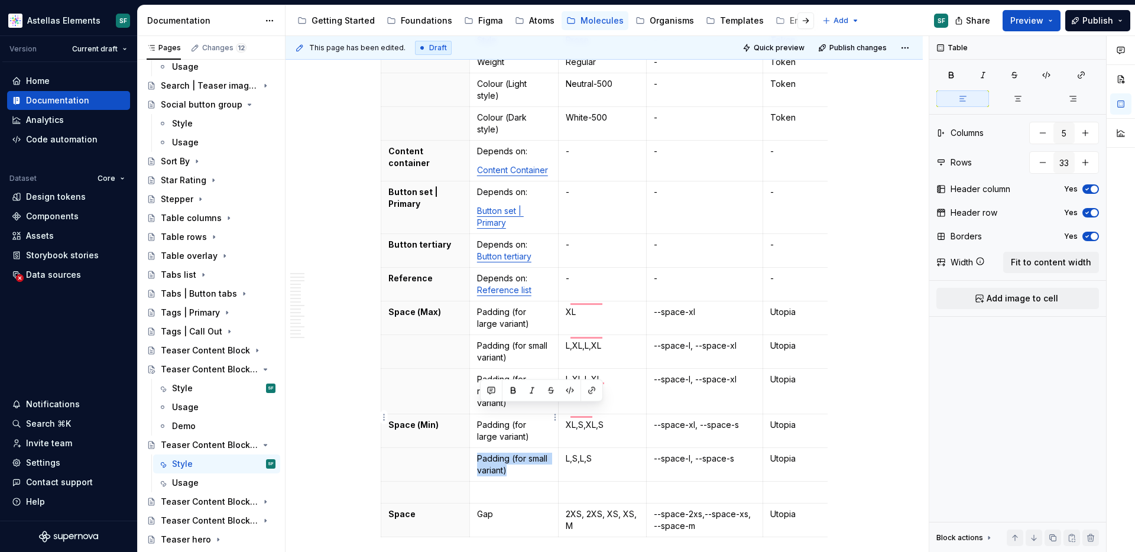
drag, startPoint x: 518, startPoint y: 421, endPoint x: 482, endPoint y: 409, distance: 38.5
click at [482, 453] on p "Padding (for small variant)" at bounding box center [514, 465] width 74 height 24
copy p "Padding (for small variant)"
click at [498, 486] on p "To enrich screen reader interactions, please activate Accessibility in Grammarl…" at bounding box center [514, 492] width 74 height 12
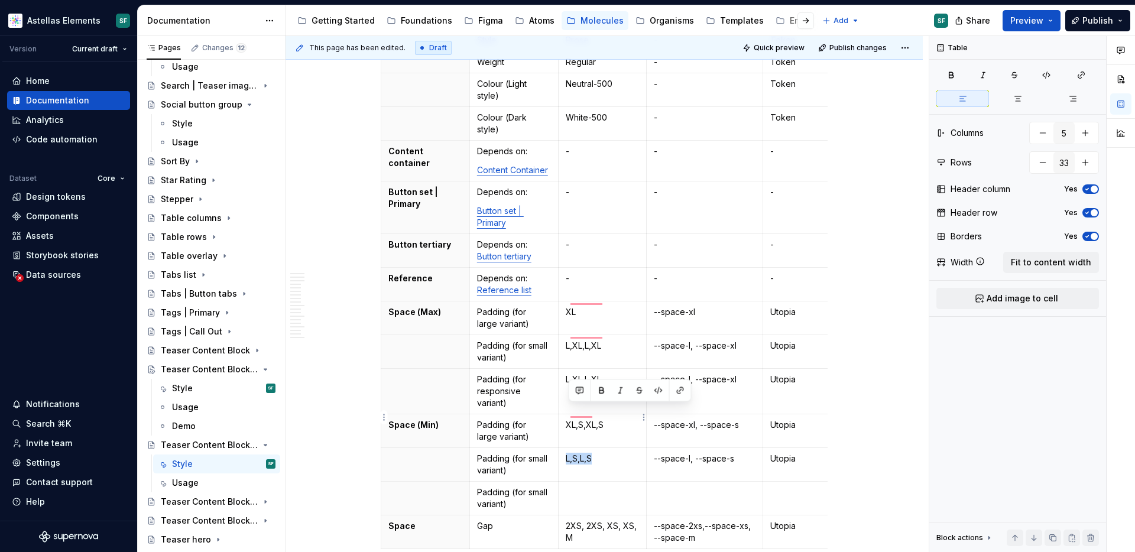
drag, startPoint x: 604, startPoint y: 414, endPoint x: 566, endPoint y: 413, distance: 38.4
click at [566, 448] on td "L,S,L,S" at bounding box center [602, 465] width 89 height 34
copy p "L,S,L,S"
click at [600, 486] on p "To enrich screen reader interactions, please activate Accessibility in Grammarl…" at bounding box center [603, 492] width 74 height 12
drag, startPoint x: 746, startPoint y: 412, endPoint x: 654, endPoint y: 414, distance: 92.8
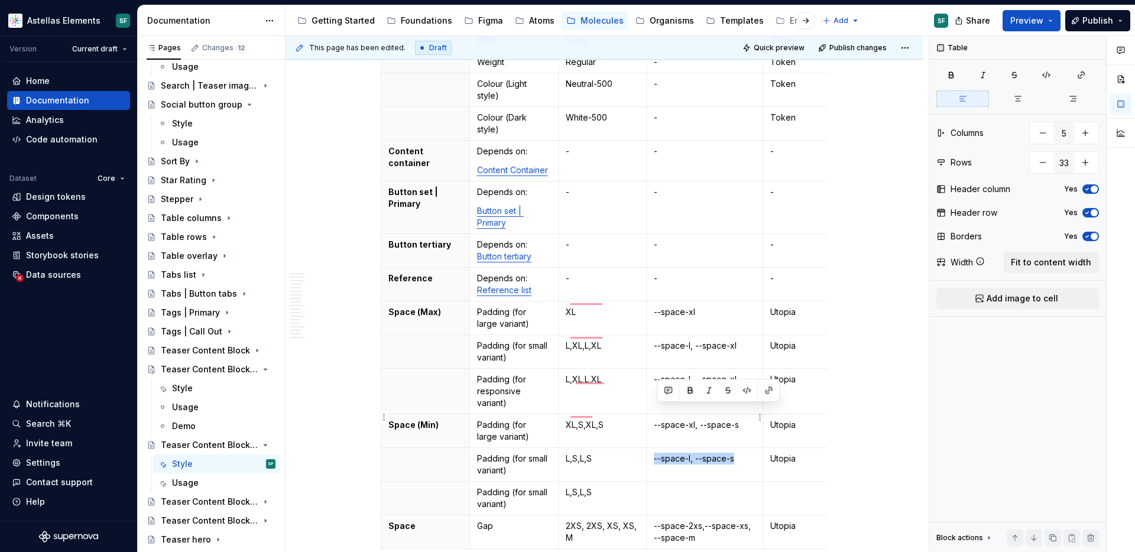
click at [654, 448] on td "--space-l, --space-s" at bounding box center [705, 465] width 116 height 34
copy p "--space-l, --space-s"
click at [688, 486] on p "To enrich screen reader interactions, please activate Accessibility in Grammarl…" at bounding box center [705, 492] width 102 height 12
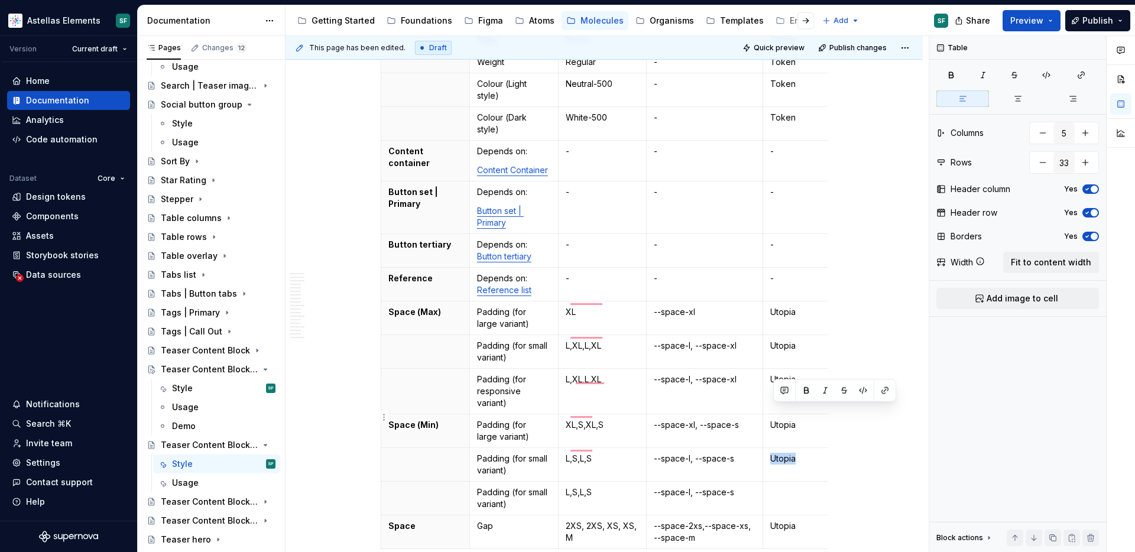
drag, startPoint x: 803, startPoint y: 414, endPoint x: 775, endPoint y: 414, distance: 27.8
click at [775, 453] on p "Utopia" at bounding box center [796, 459] width 53 height 12
copy p "Utopia"
click at [783, 482] on td "To enrich screen reader interactions, please activate Accessibility in Grammarl…" at bounding box center [797, 499] width 68 height 34
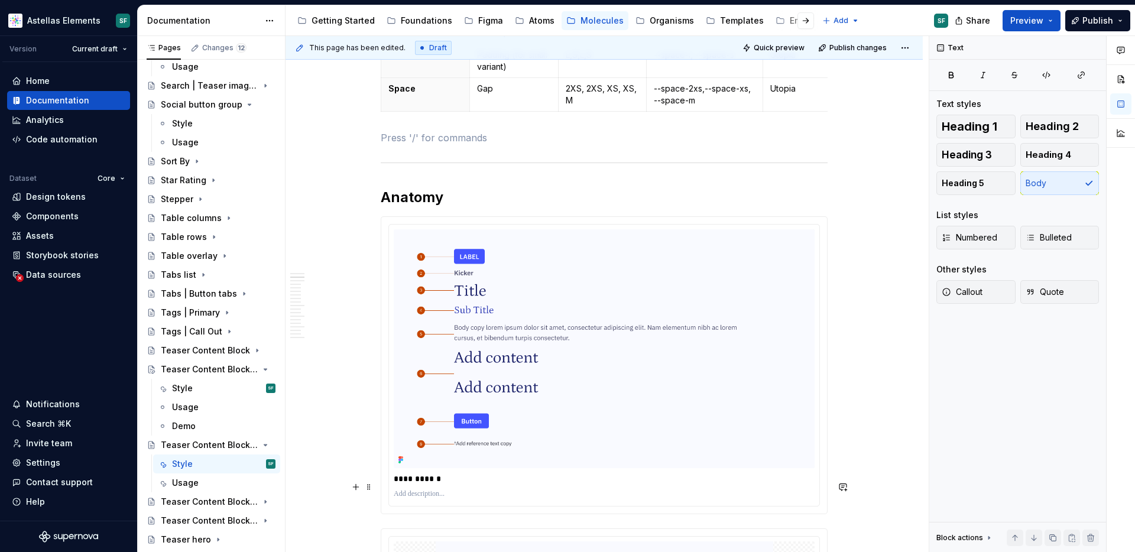
scroll to position [1225, 0]
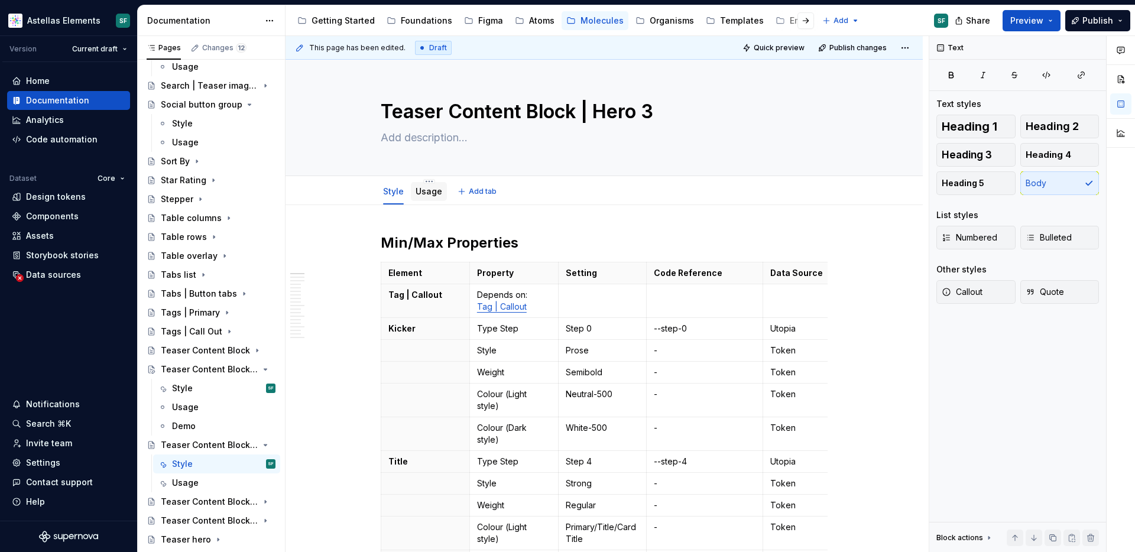
click at [427, 191] on link "Usage" at bounding box center [428, 191] width 27 height 10
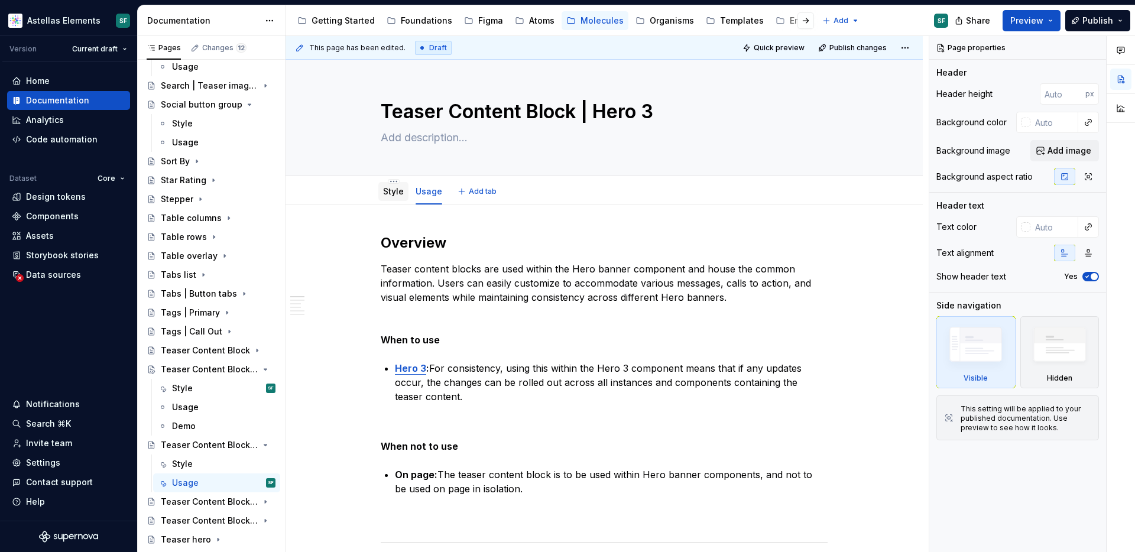
click at [398, 193] on link "Style" at bounding box center [393, 191] width 21 height 10
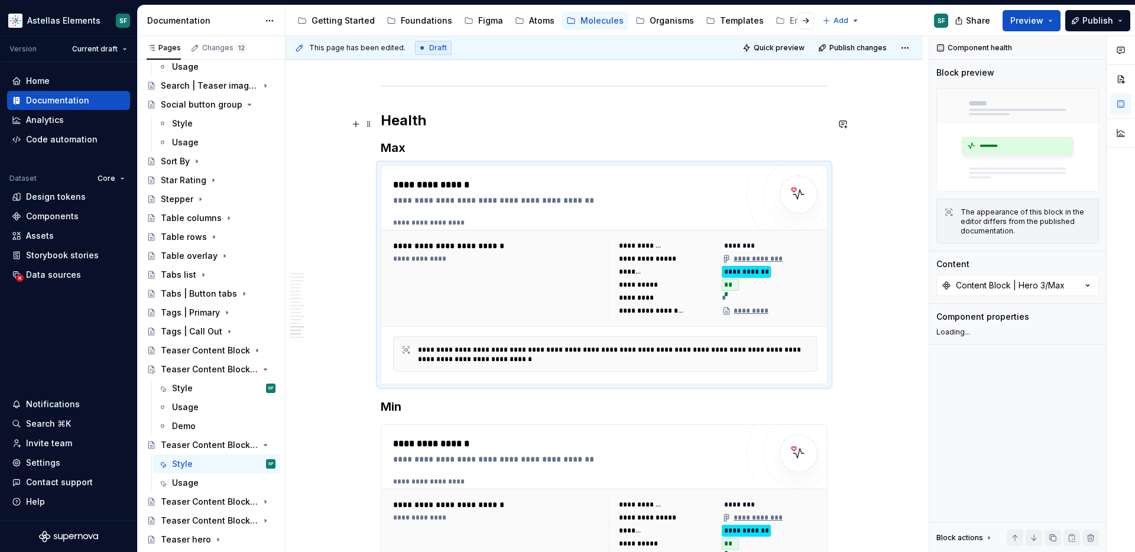
click at [509, 240] on div "**********" at bounding box center [497, 246] width 209 height 12
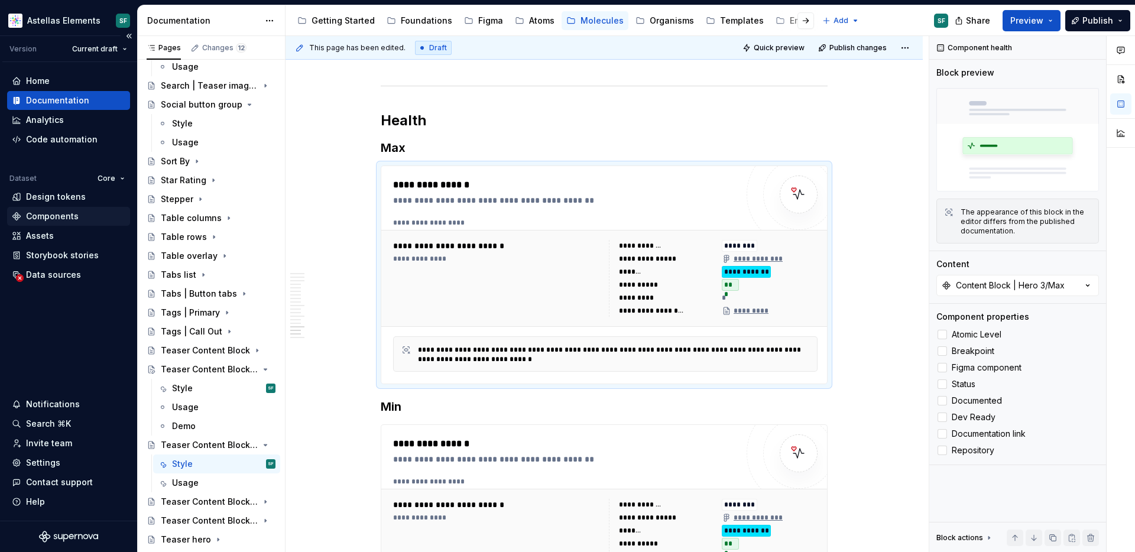
click at [49, 215] on div "Components" at bounding box center [52, 216] width 53 height 12
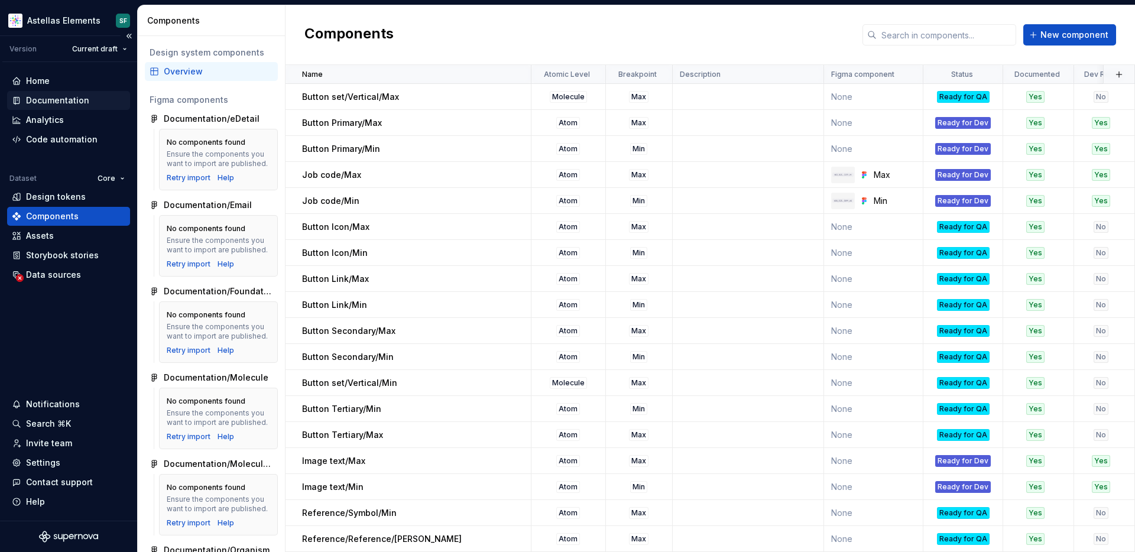
click at [77, 101] on div "Documentation" at bounding box center [57, 101] width 63 height 12
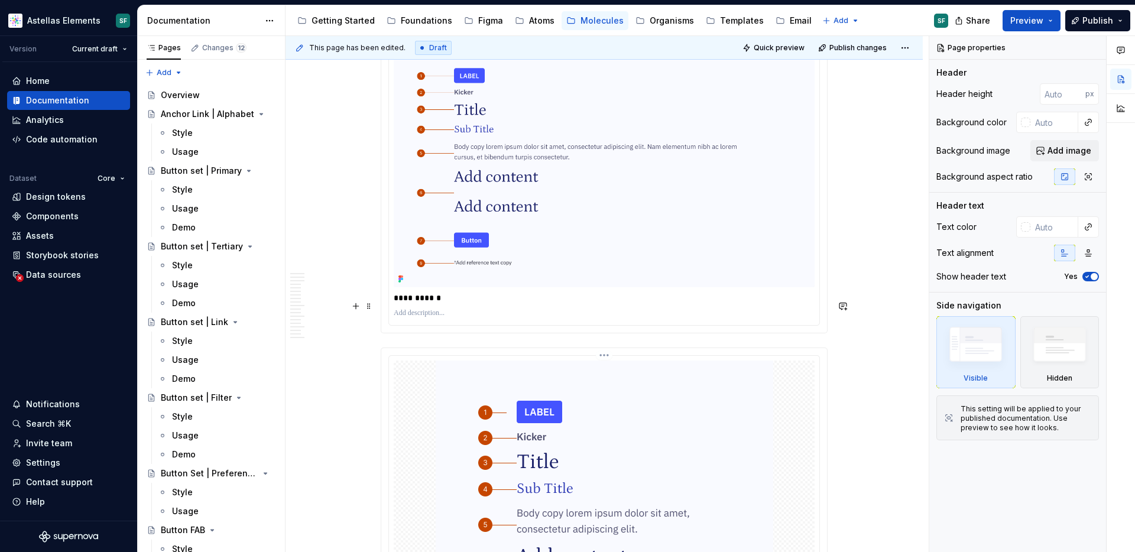
scroll to position [1307, 0]
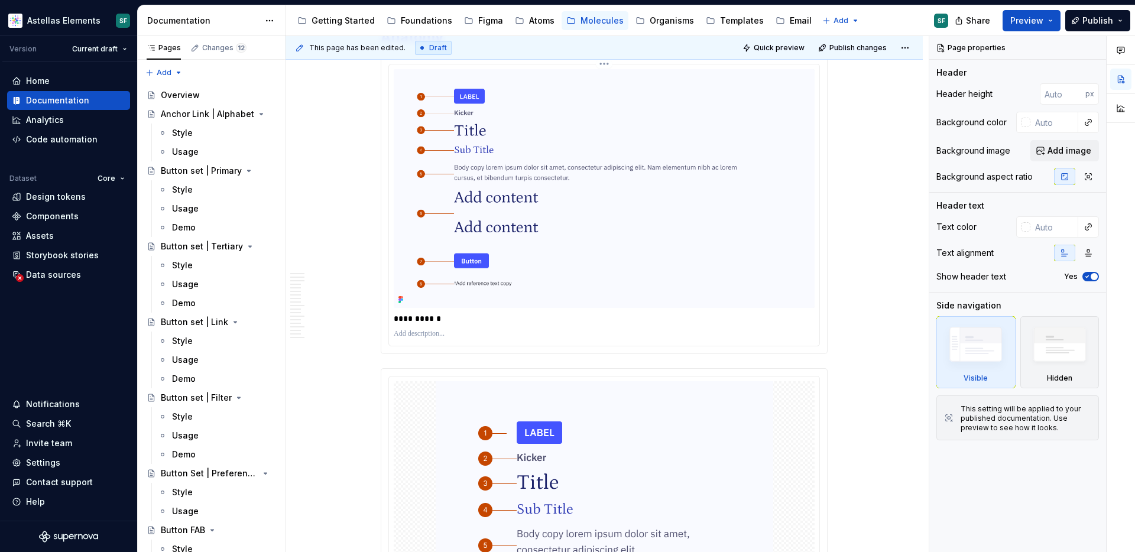
click at [488, 248] on img at bounding box center [604, 188] width 421 height 239
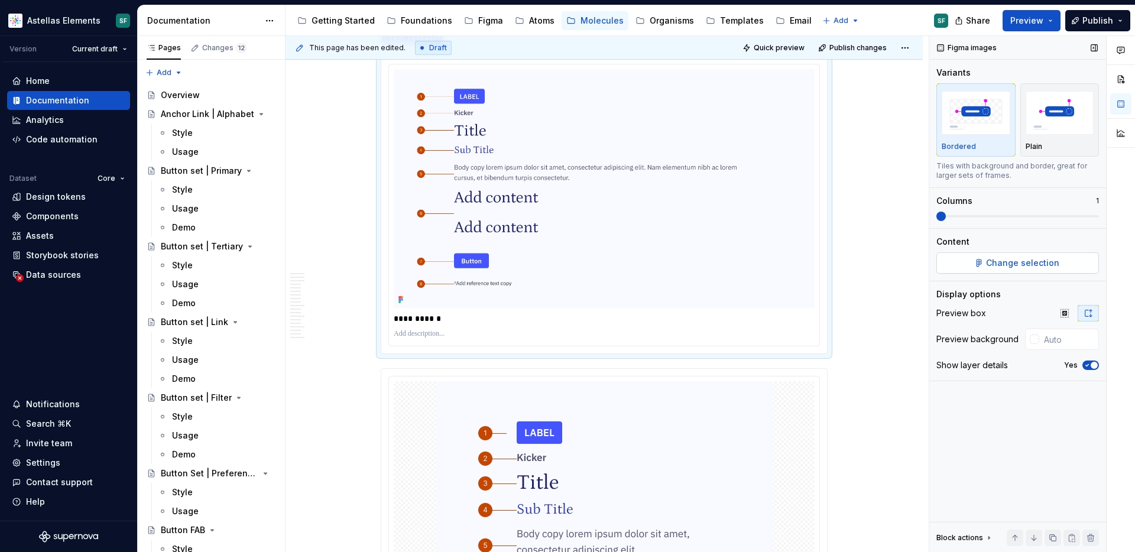
click at [954, 261] on button "Change selection" at bounding box center [1017, 262] width 163 height 21
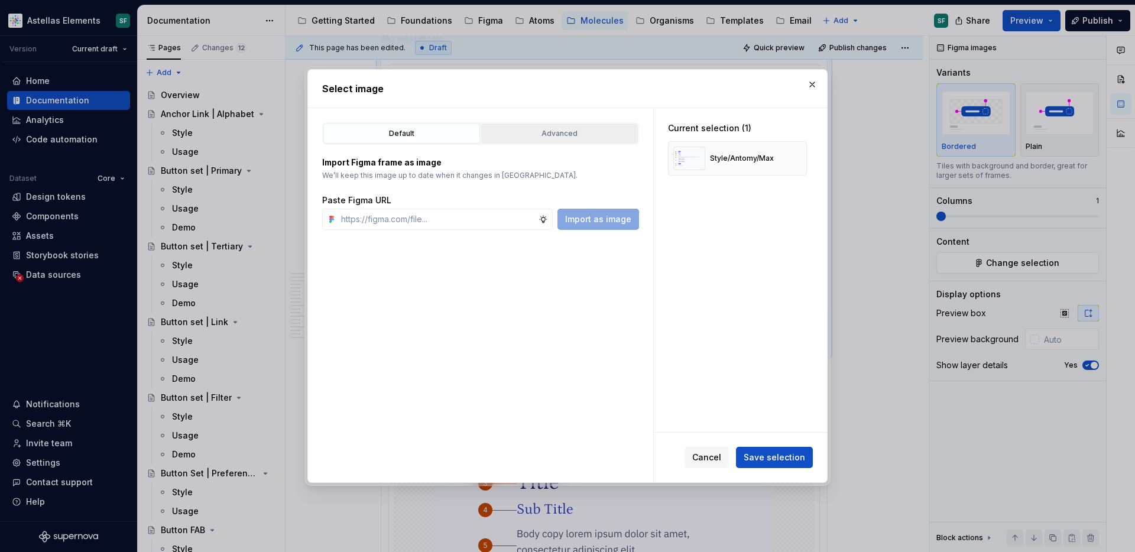
click at [540, 135] on div "Advanced" at bounding box center [559, 134] width 148 height 12
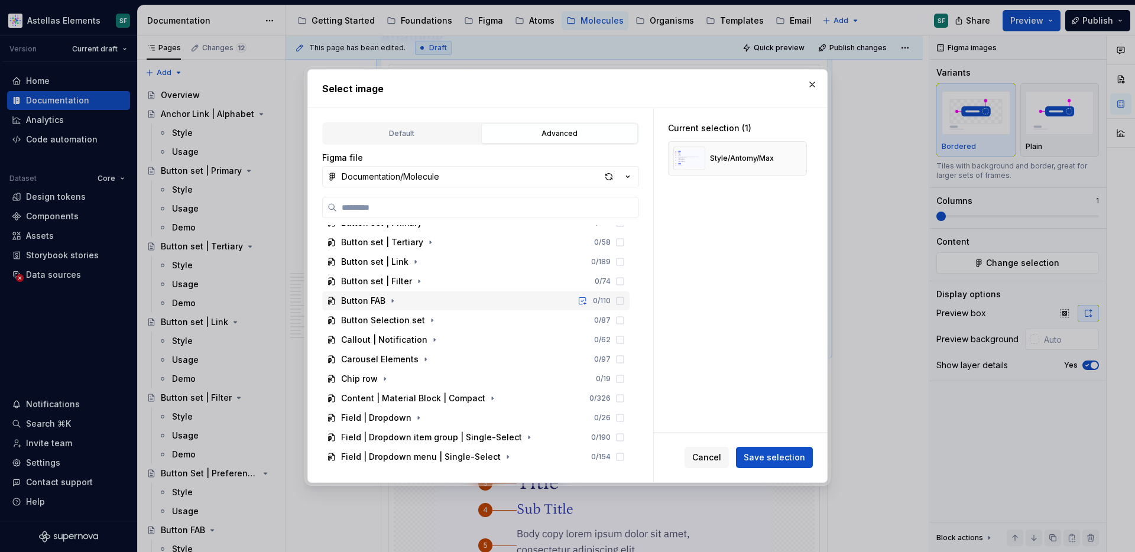
scroll to position [72, 0]
click at [394, 301] on icon "button" at bounding box center [392, 299] width 9 height 9
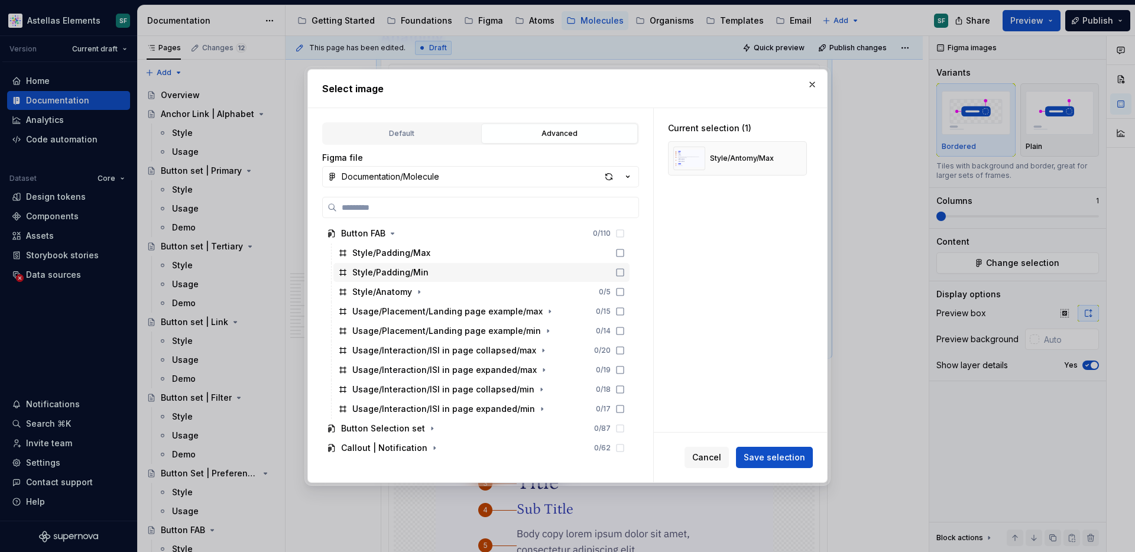
scroll to position [147, 0]
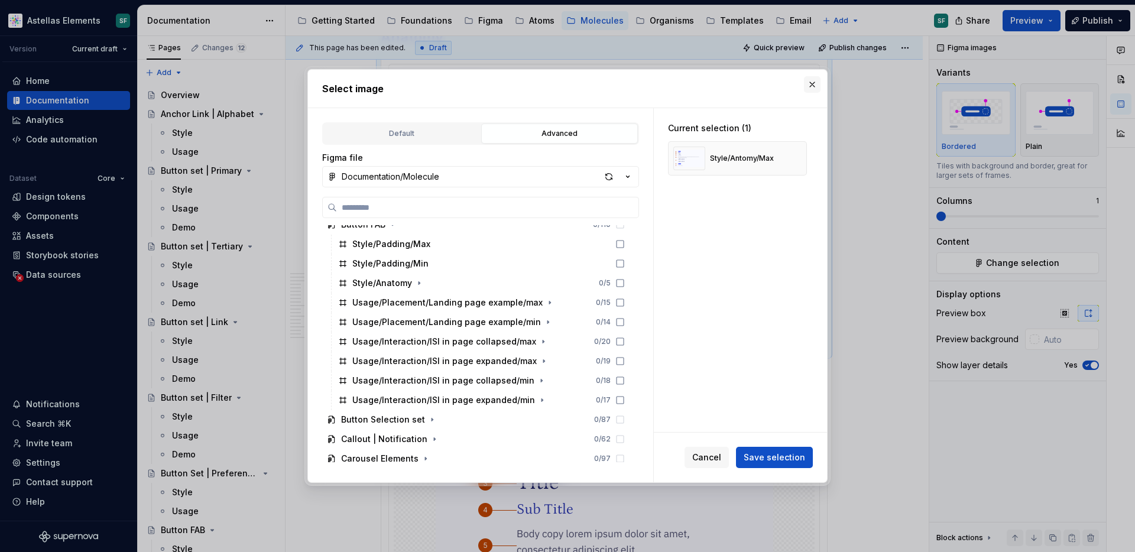
click at [810, 86] on button "button" at bounding box center [812, 84] width 17 height 17
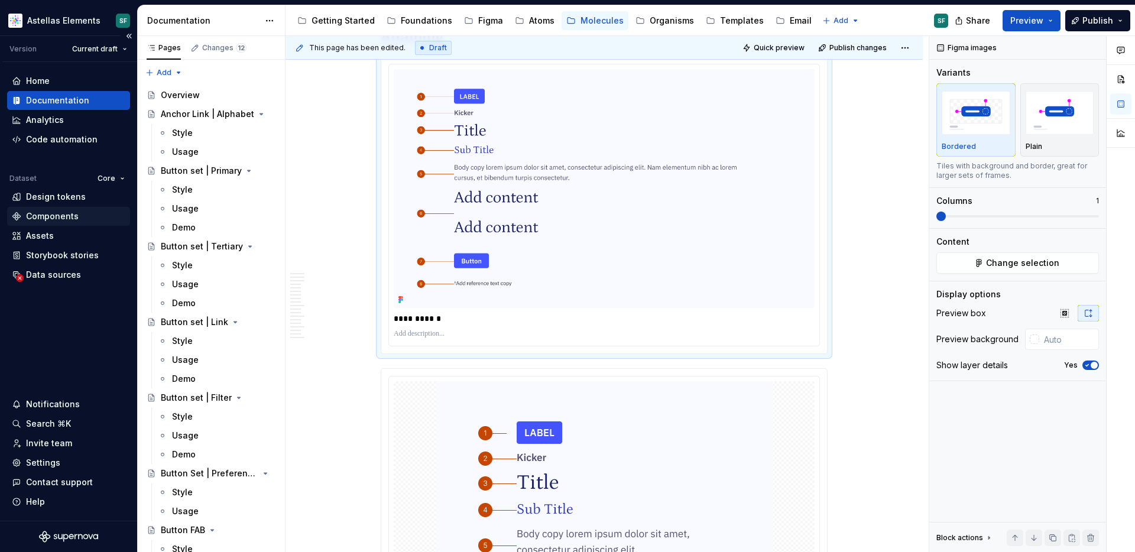
click at [54, 215] on div "Components" at bounding box center [52, 216] width 53 height 12
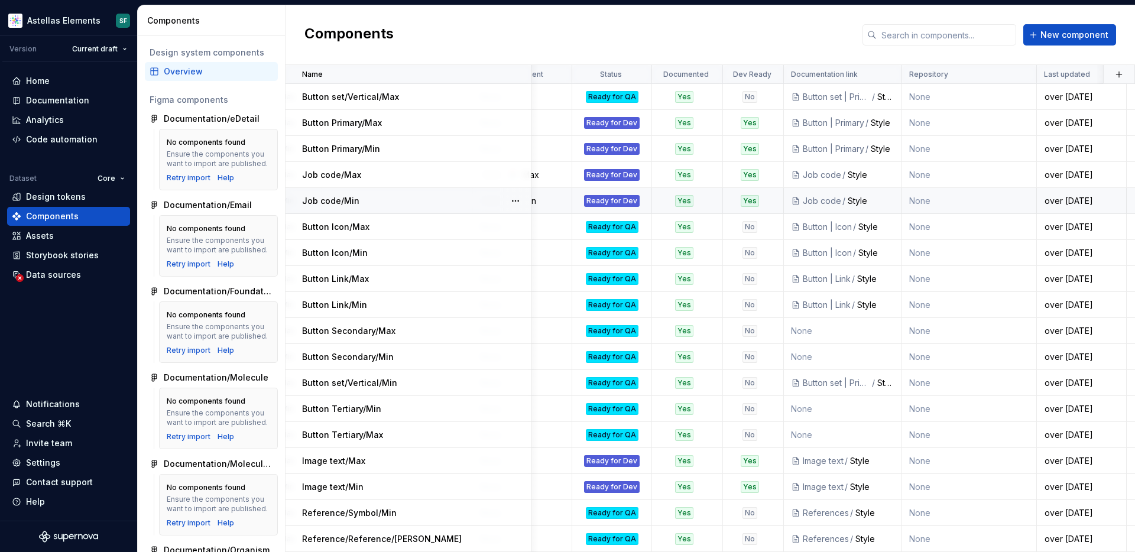
scroll to position [0, 352]
click at [1058, 35] on span "New component" at bounding box center [1074, 35] width 68 height 12
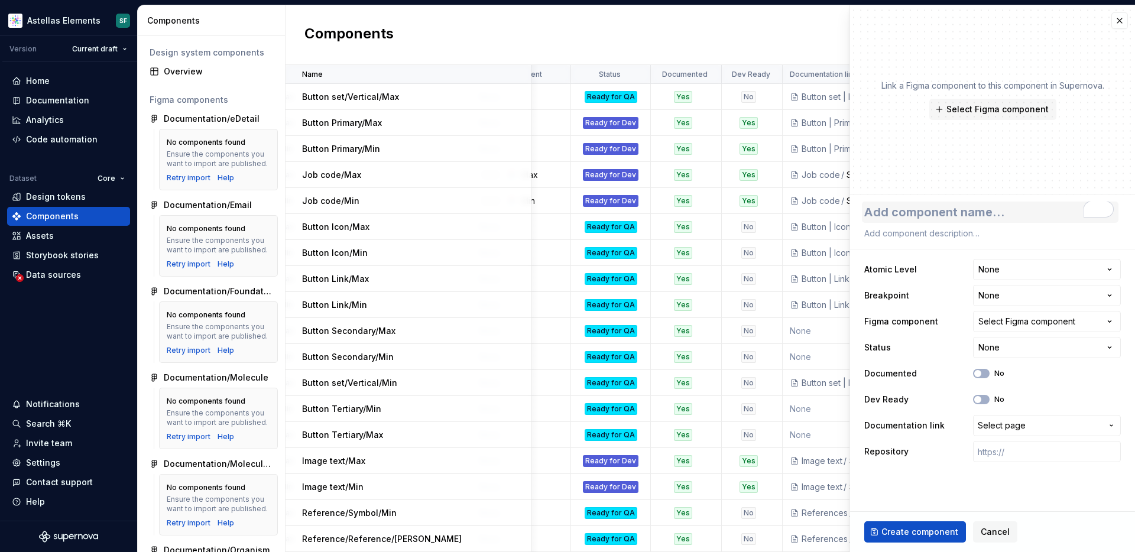
type textarea "*"
click at [1032, 268] on html "Astellas Elements SF Version Current draft Home Documentation Analytics Code au…" at bounding box center [567, 276] width 1135 height 552
click at [941, 252] on html "Astellas Elements SF Version Current draft Home Documentation Analytics Code au…" at bounding box center [567, 276] width 1135 height 552
click at [1014, 294] on html "Astellas Elements SF Version Current draft Home Documentation Analytics Code au…" at bounding box center [567, 276] width 1135 height 552
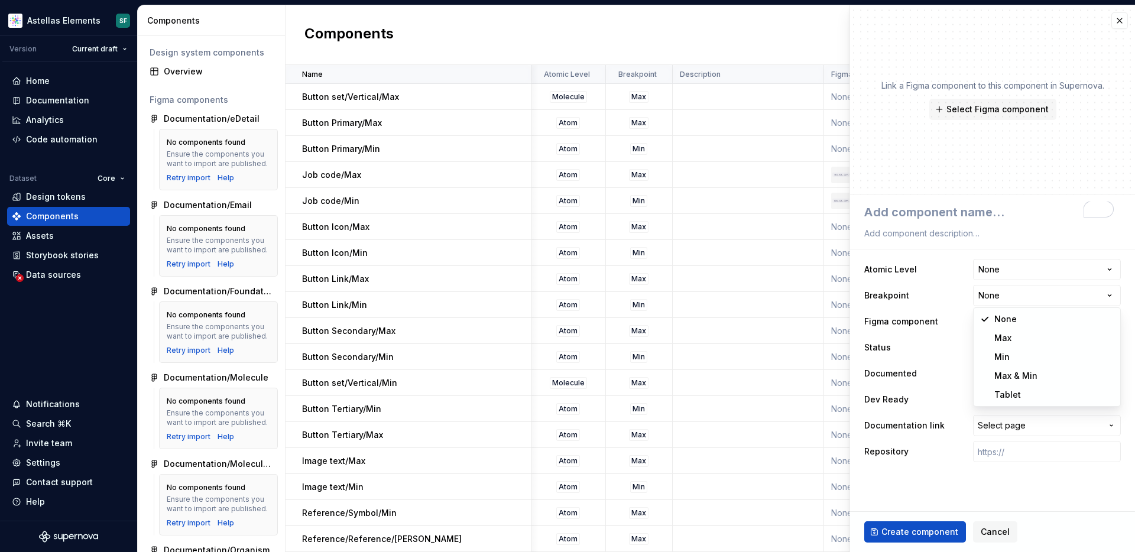
scroll to position [0, 352]
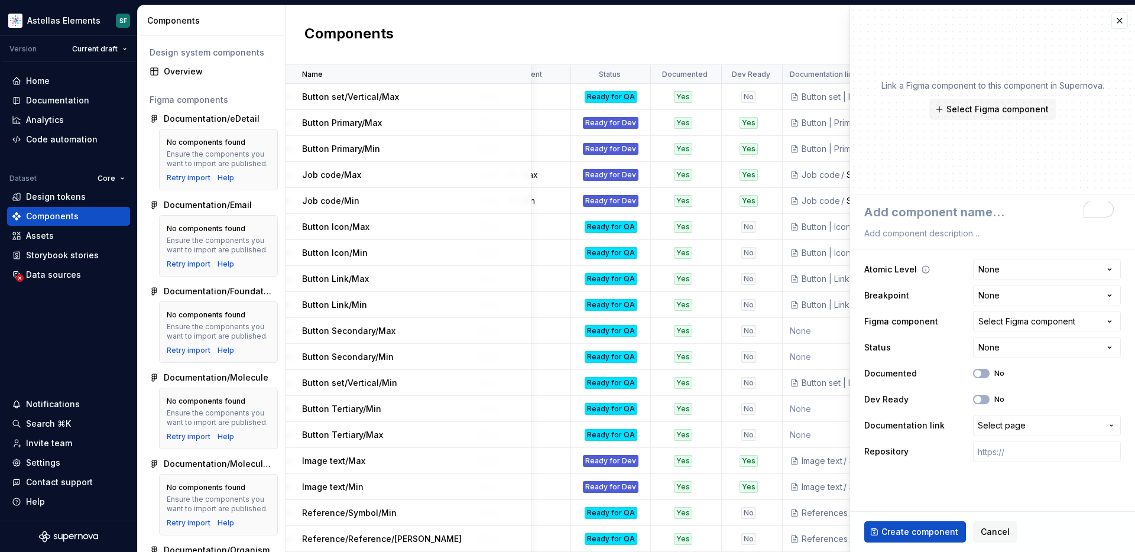
click at [931, 259] on html "Astellas Elements SF Version Current draft Home Documentation Analytics Code au…" at bounding box center [567, 276] width 1135 height 552
click at [999, 350] on html "Astellas Elements SF Version Current draft Home Documentation Analytics Code au…" at bounding box center [567, 276] width 1135 height 552
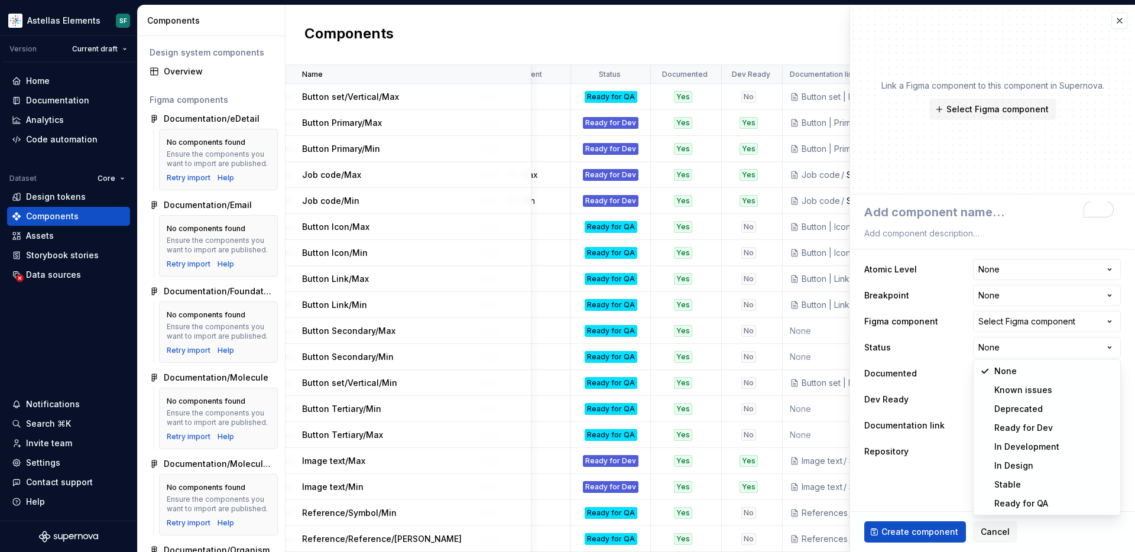
click at [803, 33] on html "Astellas Elements SF Version Current draft Home Documentation Analytics Code au…" at bounding box center [567, 276] width 1135 height 552
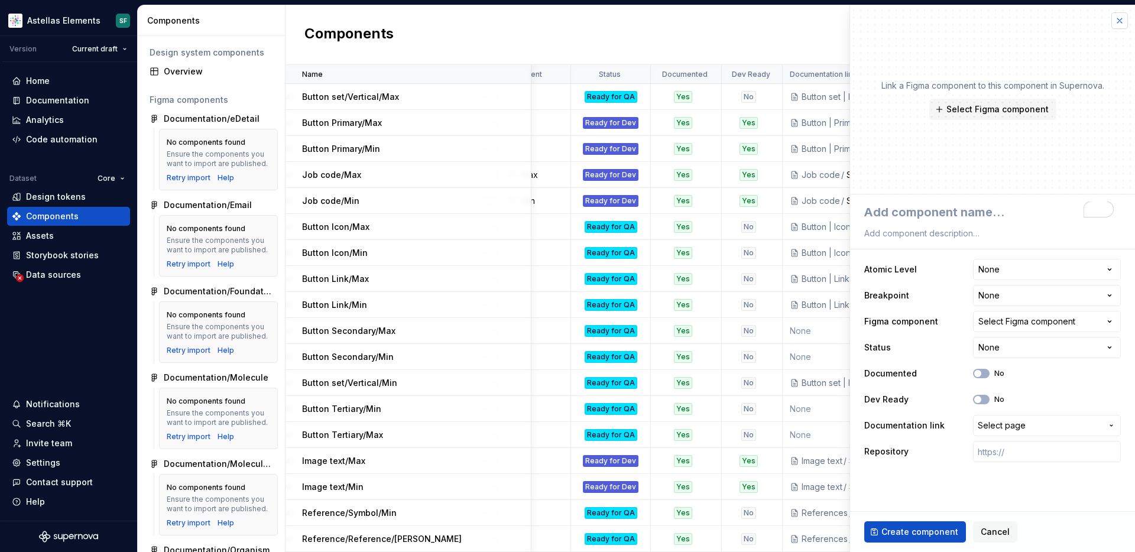
click at [1120, 18] on button "button" at bounding box center [1119, 20] width 17 height 17
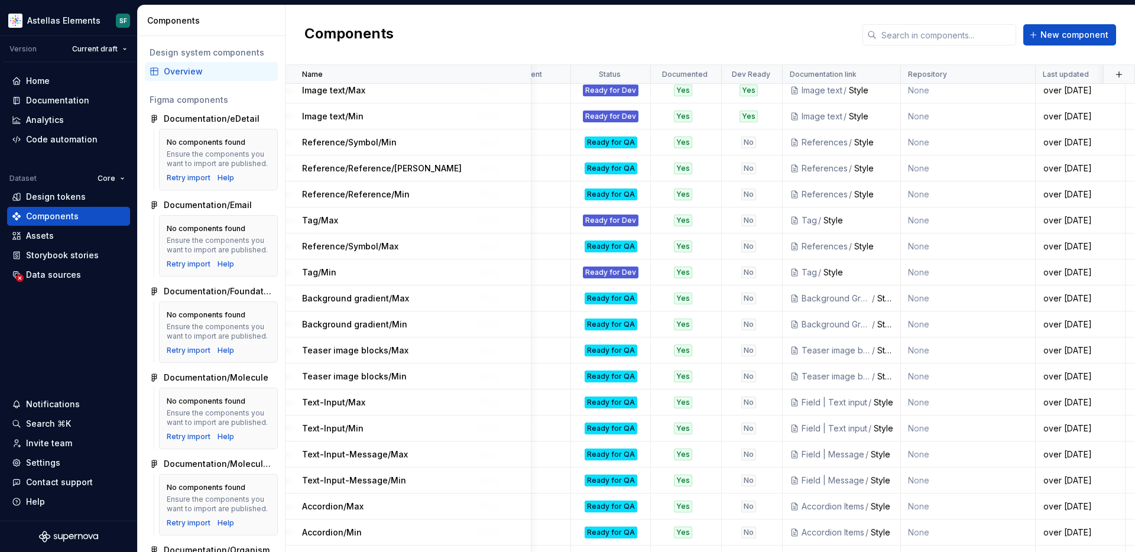
scroll to position [0, 352]
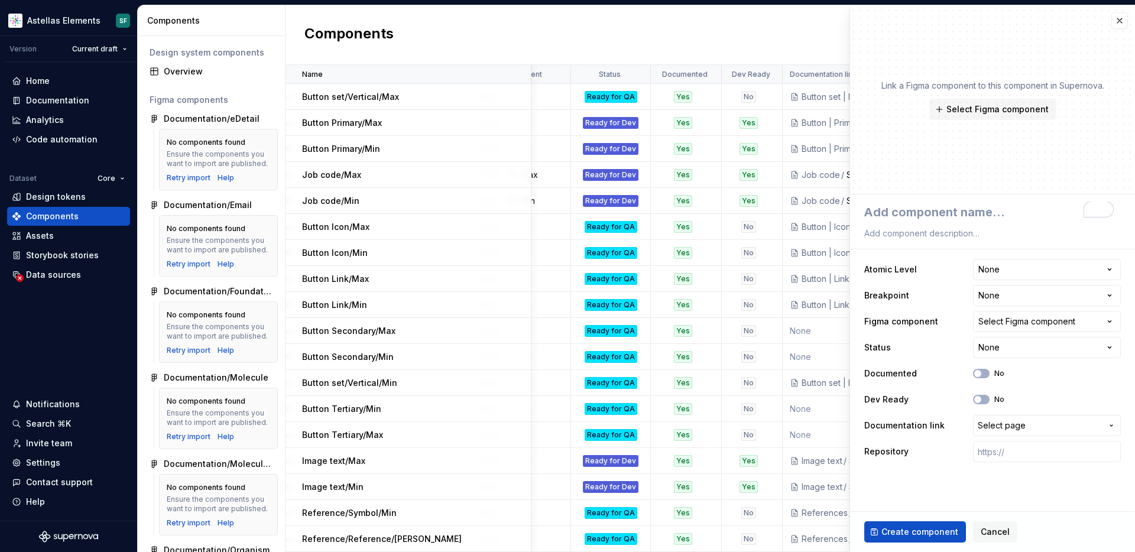
click at [437, 37] on div "Components New component" at bounding box center [709, 35] width 849 height 60
click at [73, 103] on div "Documentation" at bounding box center [57, 101] width 63 height 12
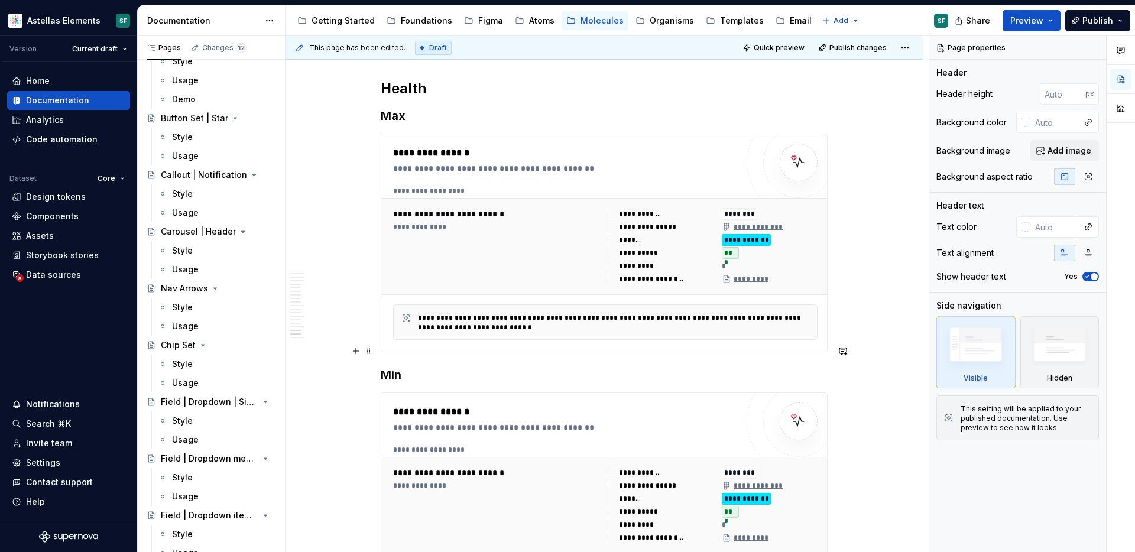
scroll to position [8068, 0]
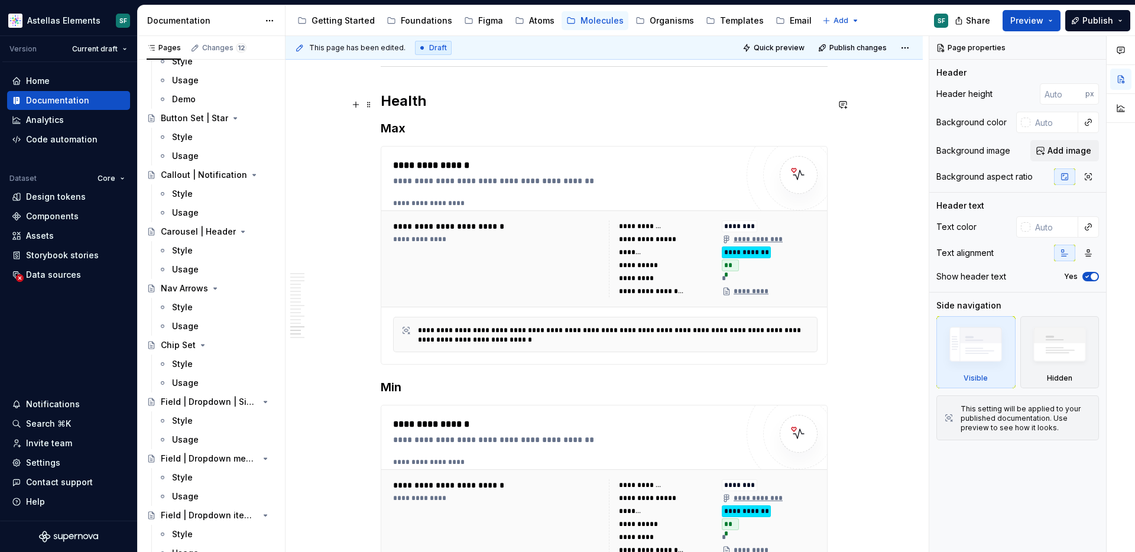
click at [566, 222] on div "**********" at bounding box center [497, 258] width 209 height 77
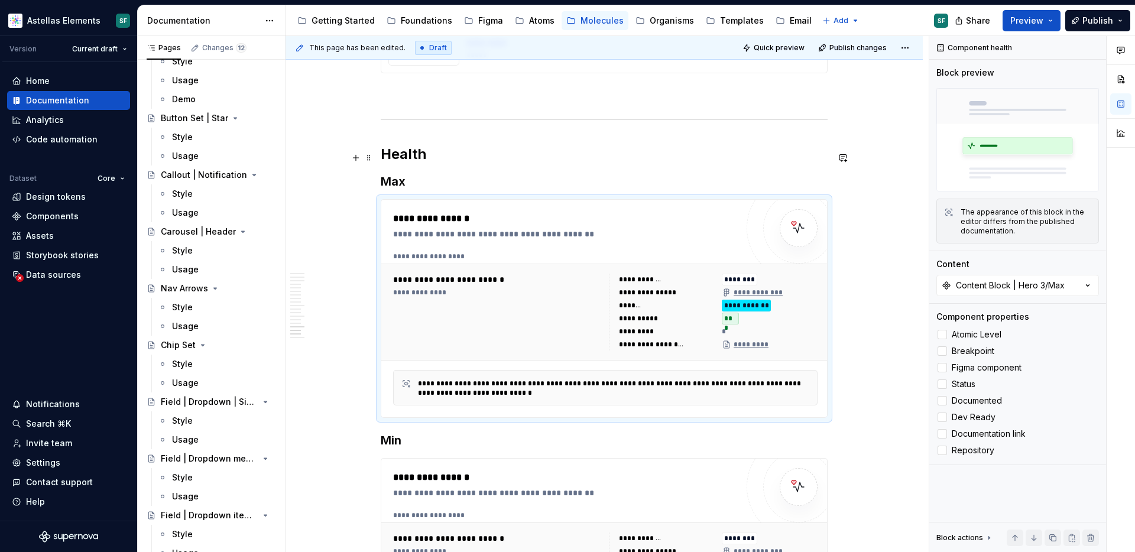
scroll to position [8015, 0]
type textarea "*"
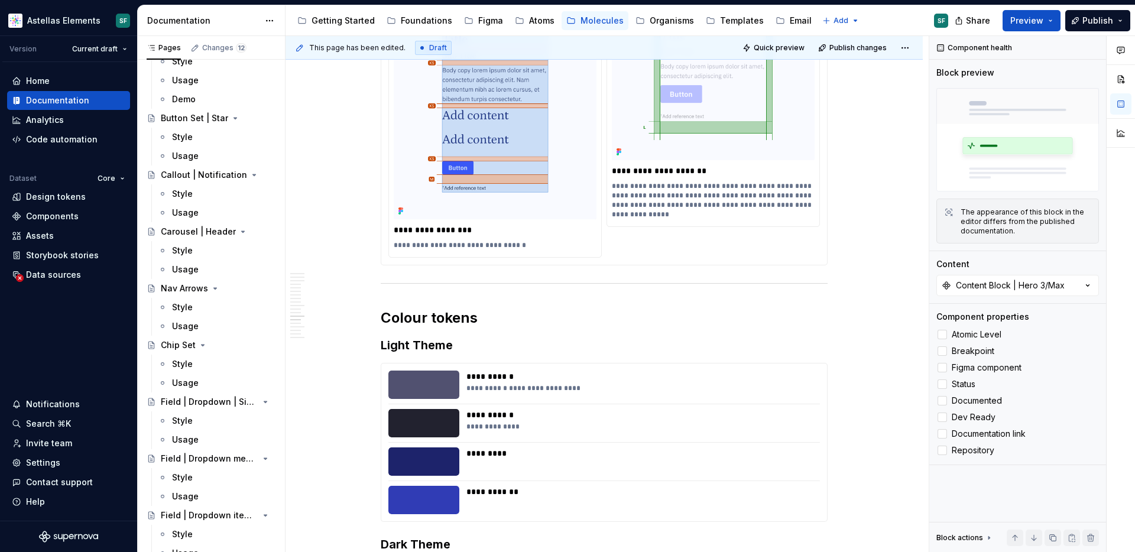
scroll to position [0, 0]
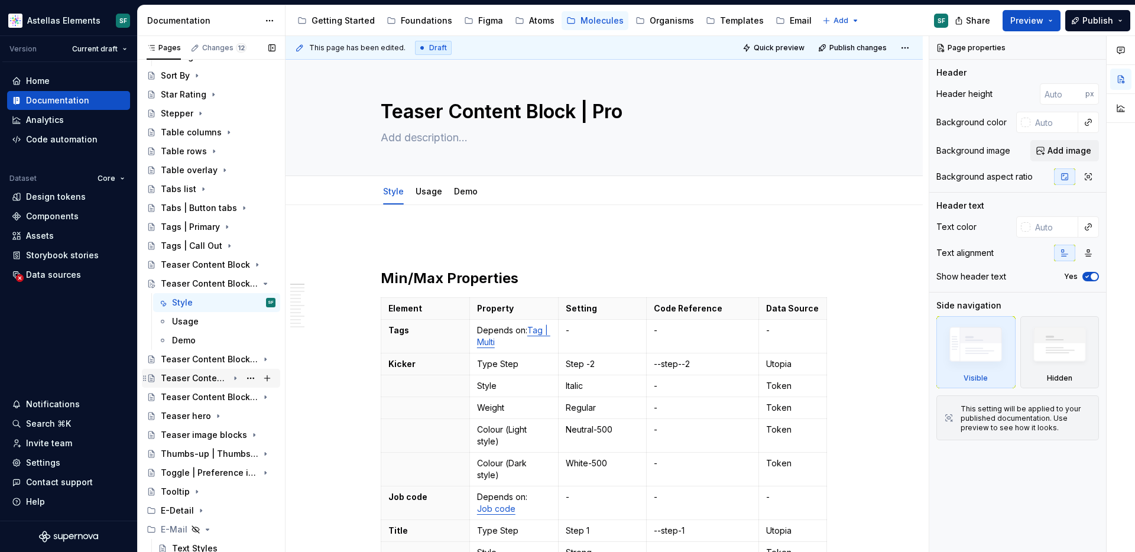
scroll to position [3951, 0]
click at [205, 376] on div "Teaser Content Block | Podcast" at bounding box center [194, 380] width 67 height 12
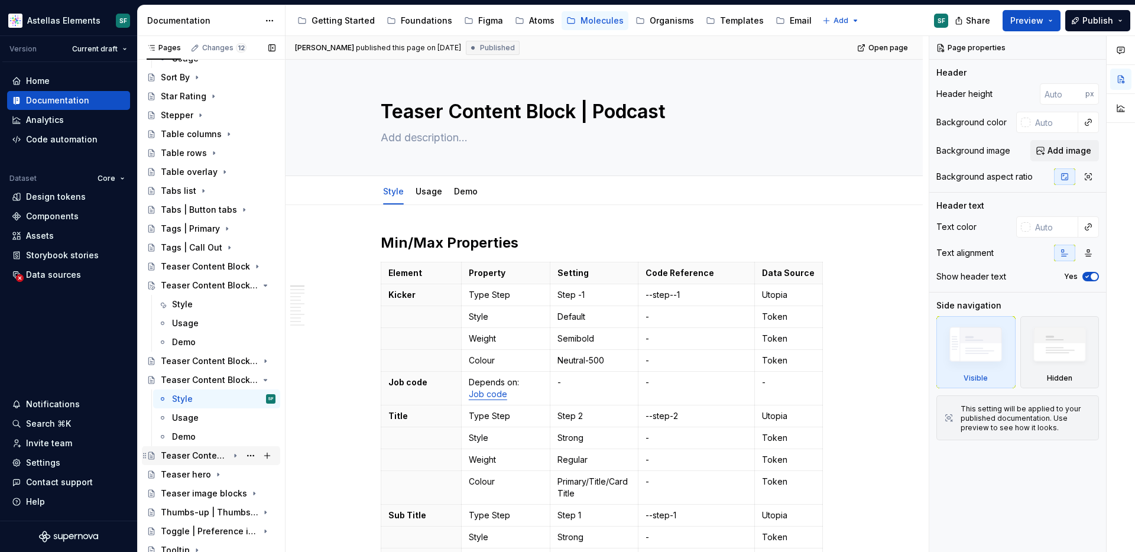
click at [194, 465] on div "Teaser Content Block | Quiz" at bounding box center [211, 455] width 138 height 19
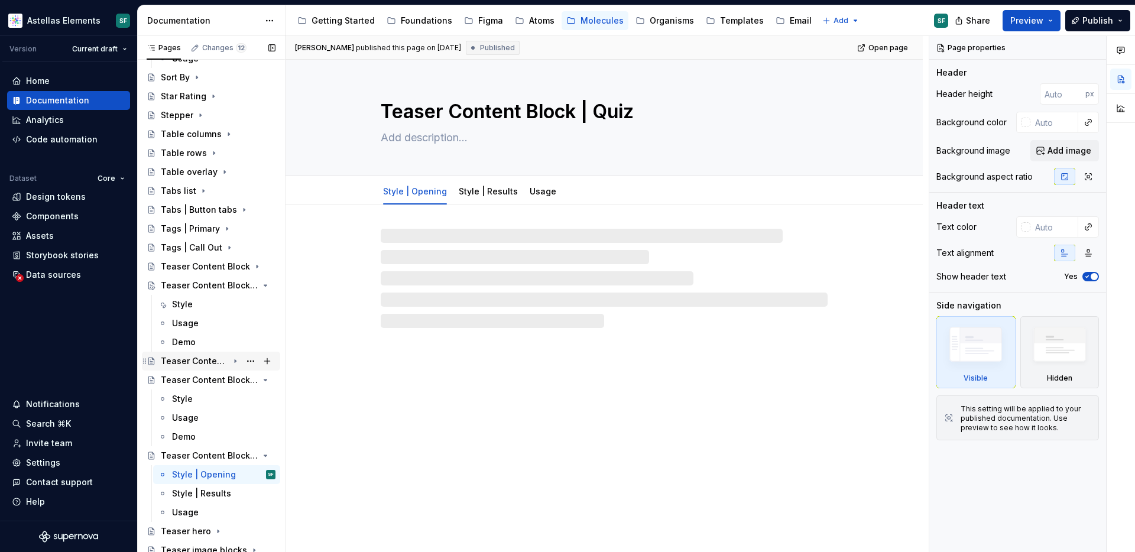
click at [213, 361] on div "Teaser Content Block | Hero 3" at bounding box center [194, 361] width 67 height 12
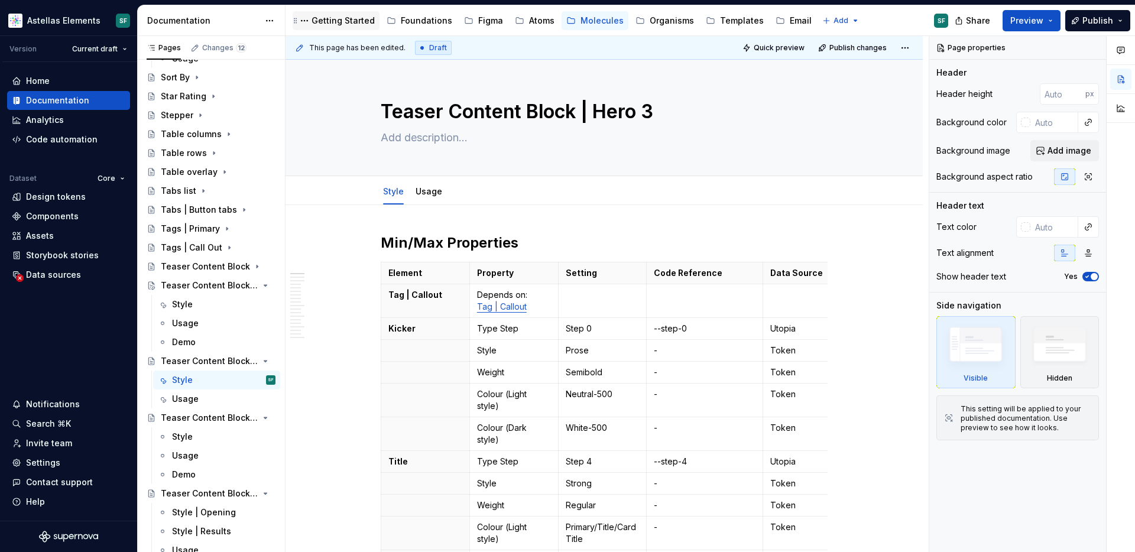
click at [358, 23] on div "Getting Started" at bounding box center [342, 21] width 63 height 12
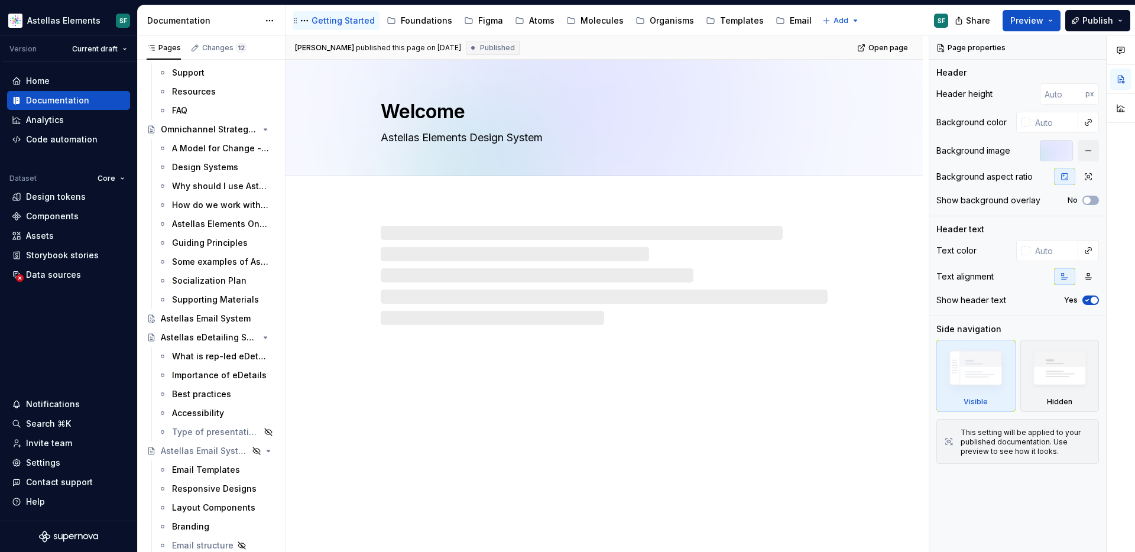
scroll to position [1138, 0]
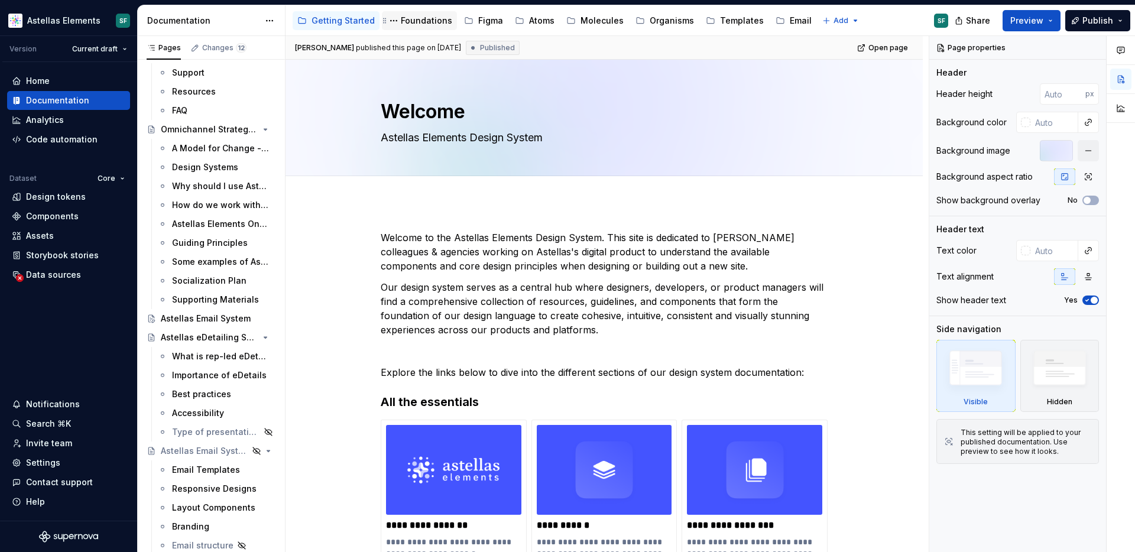
click at [417, 22] on div "Foundations" at bounding box center [426, 21] width 51 height 12
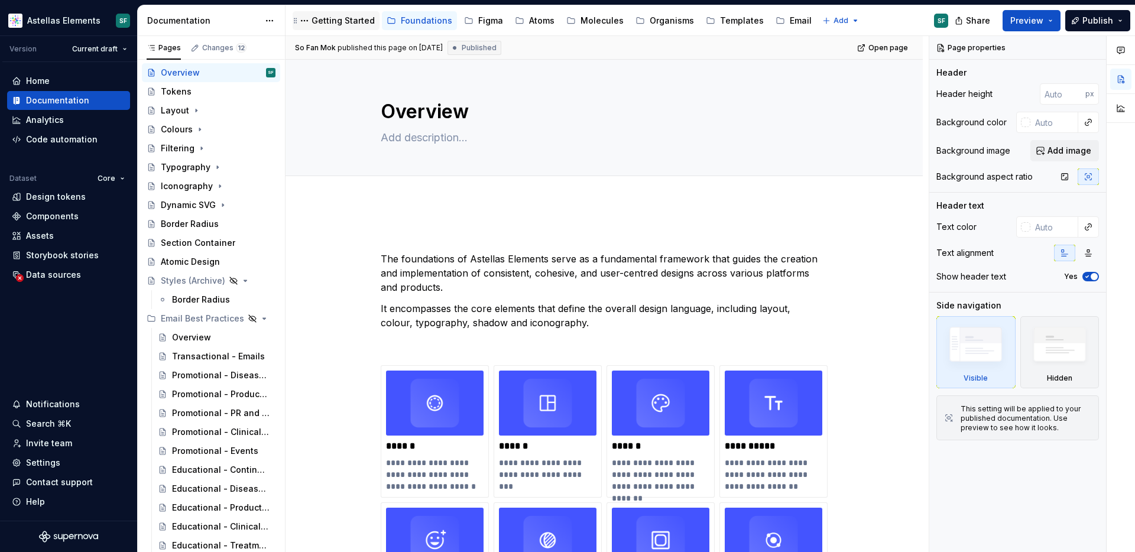
click at [349, 28] on div "Getting Started" at bounding box center [336, 20] width 87 height 19
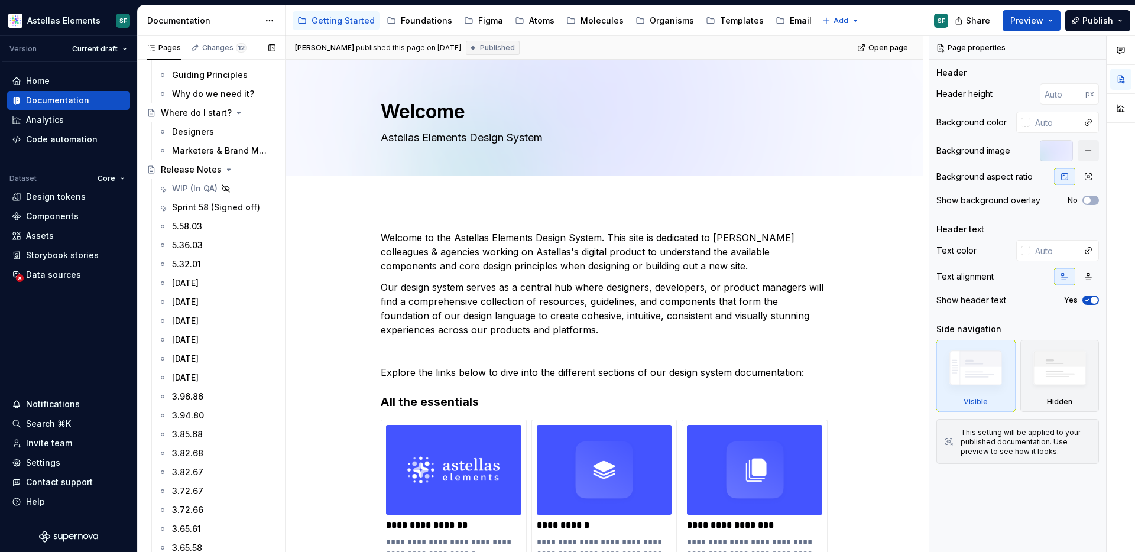
scroll to position [47, 0]
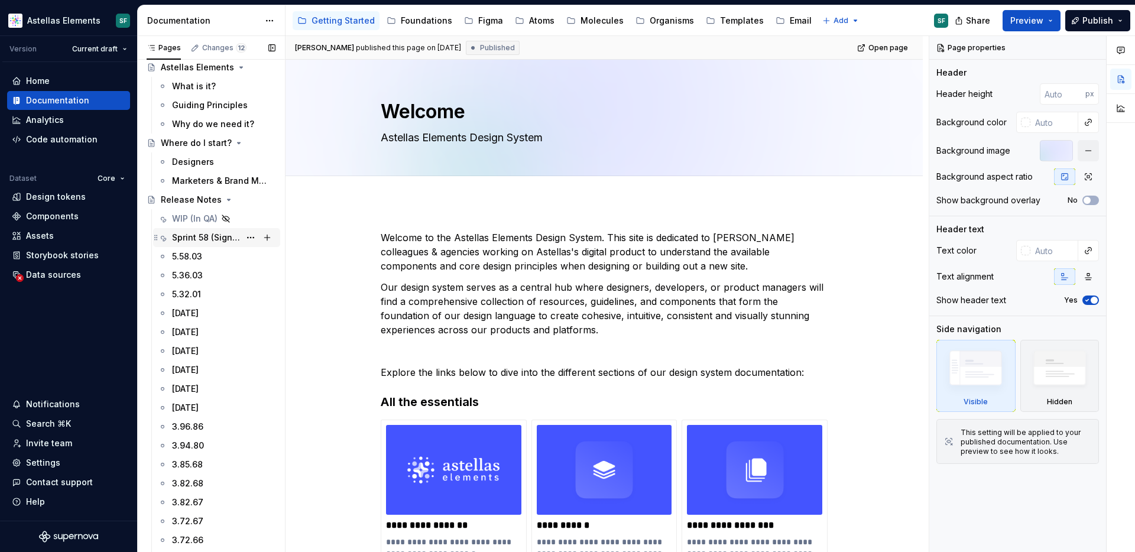
click at [219, 240] on div "Sprint 58 (Signed off)" at bounding box center [206, 238] width 68 height 12
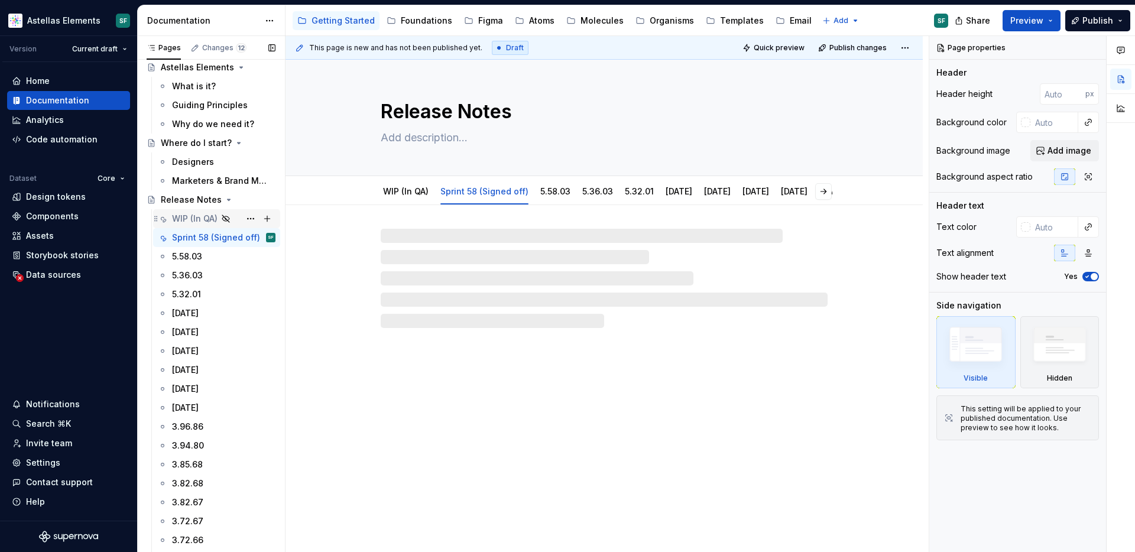
click at [189, 213] on div "WIP (In QA)" at bounding box center [195, 219] width 46 height 12
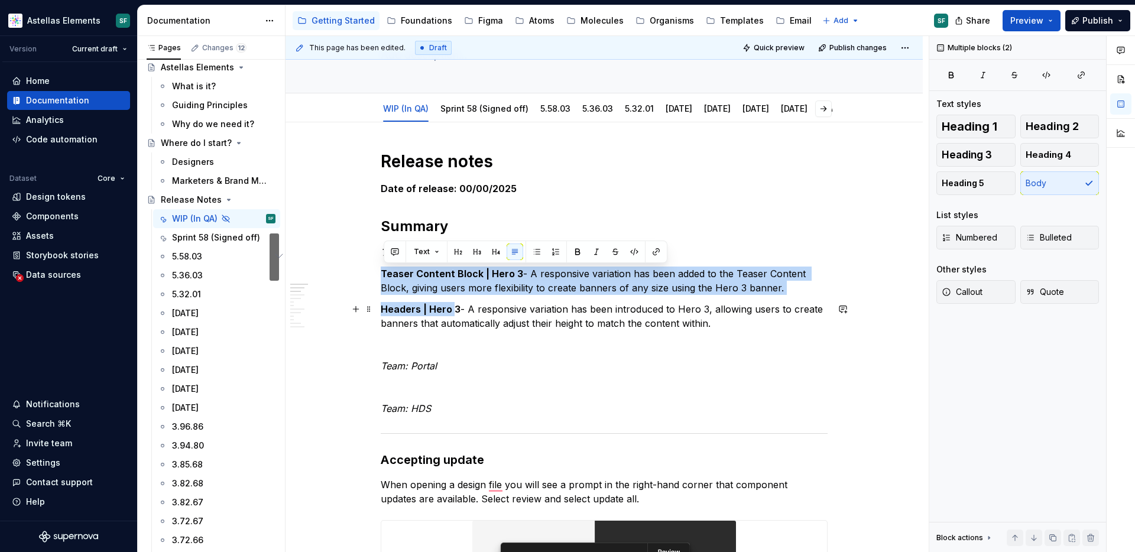
scroll to position [83, 0]
drag, startPoint x: 385, startPoint y: 272, endPoint x: 457, endPoint y: 309, distance: 81.7
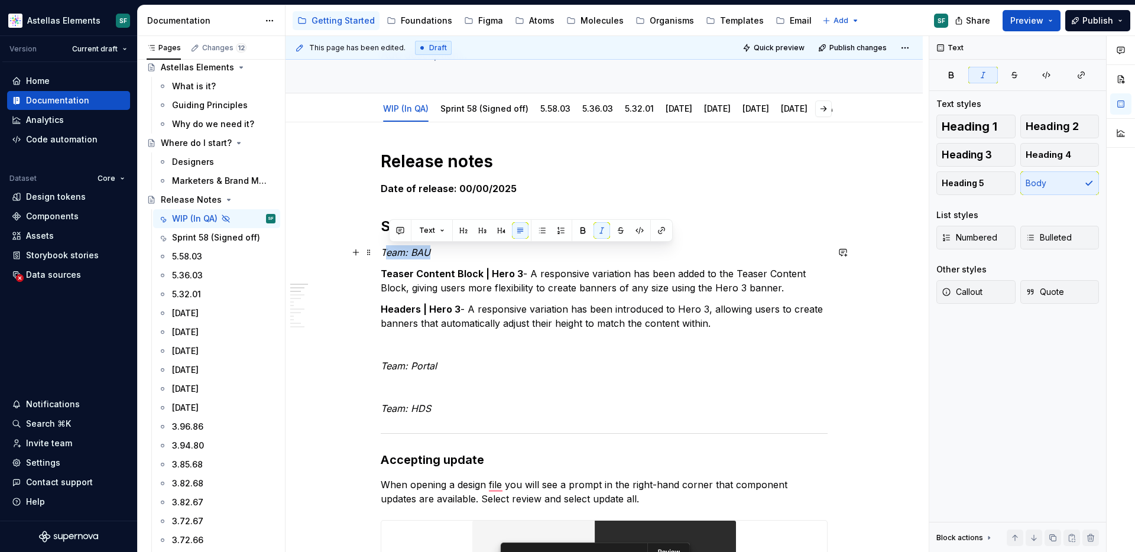
drag, startPoint x: 436, startPoint y: 256, endPoint x: 388, endPoint y: 256, distance: 47.3
click at [388, 256] on p "Team: BAU" at bounding box center [604, 252] width 447 height 14
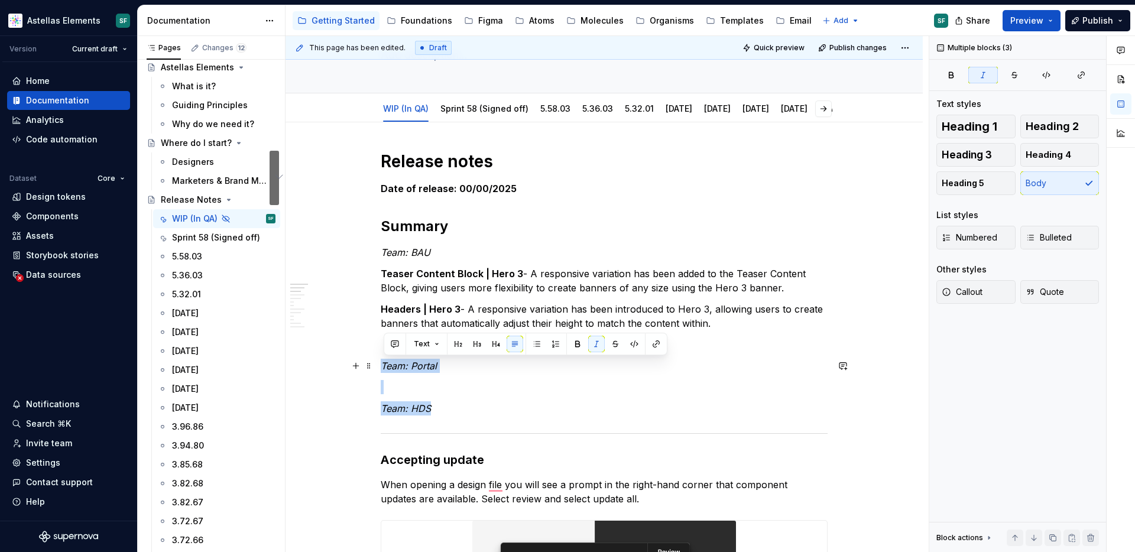
drag, startPoint x: 440, startPoint y: 410, endPoint x: 386, endPoint y: 359, distance: 74.4
click at [447, 408] on p "Team: HDS" at bounding box center [604, 408] width 447 height 14
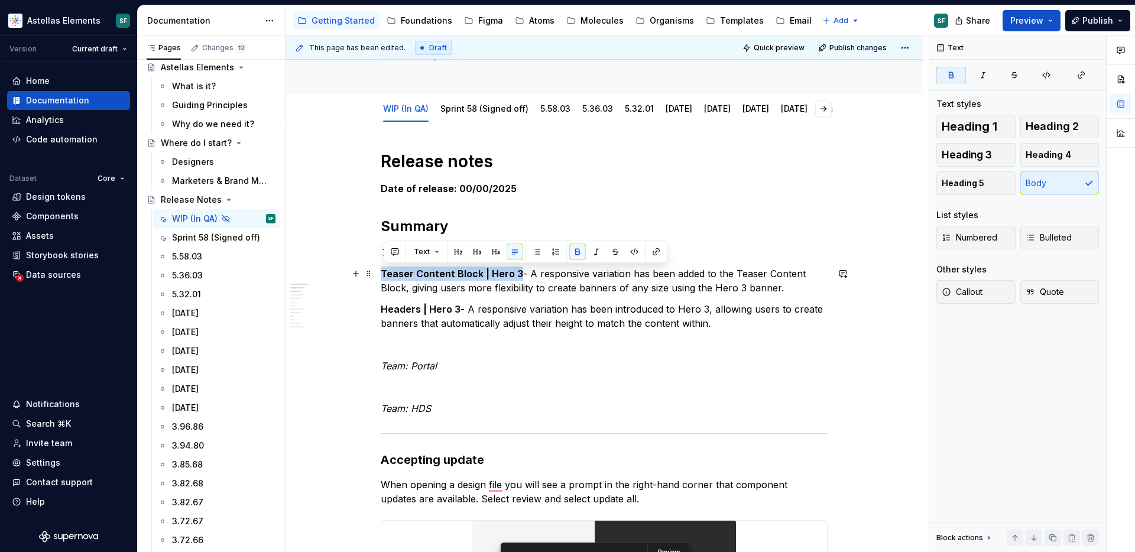
drag, startPoint x: 519, startPoint y: 272, endPoint x: 384, endPoint y: 268, distance: 135.4
click at [384, 268] on p "Teaser Content Block | Hero 3 - A responsive variation has been added to the Te…" at bounding box center [604, 281] width 447 height 28
copy strong "Teaser Content Block | Hero 3"
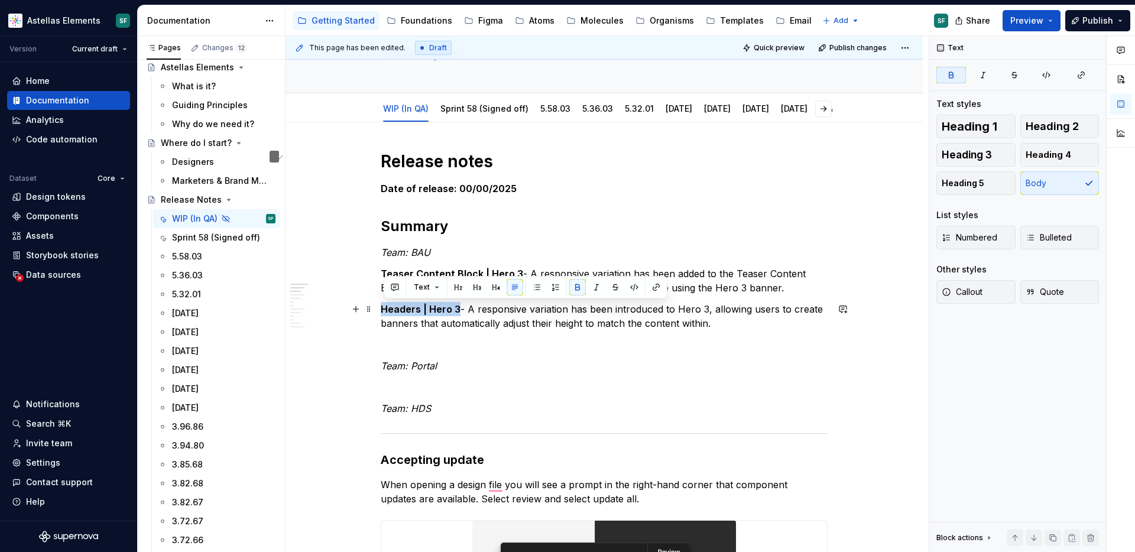
drag, startPoint x: 459, startPoint y: 310, endPoint x: 385, endPoint y: 304, distance: 74.7
click at [385, 304] on strong "Headers | Hero 3" at bounding box center [421, 309] width 80 height 12
copy strong "Headers | Hero 3"
click at [460, 342] on p "To enrich screen reader interactions, please activate Accessibility in Grammarl…" at bounding box center [604, 344] width 447 height 14
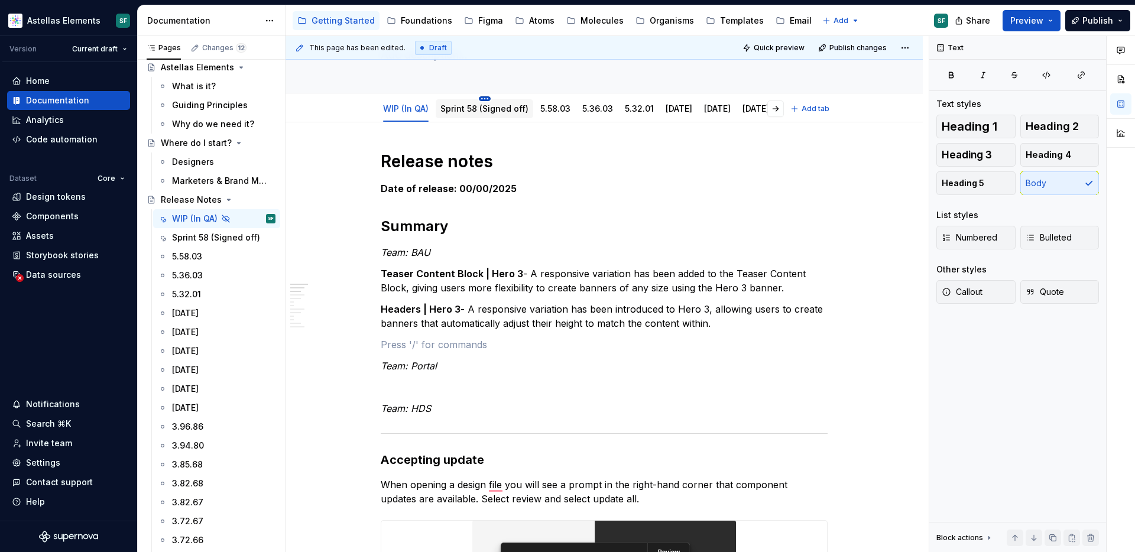
click at [484, 97] on html "Astellas Elements SF Version Current draft Home Documentation Analytics Code au…" at bounding box center [567, 276] width 1135 height 552
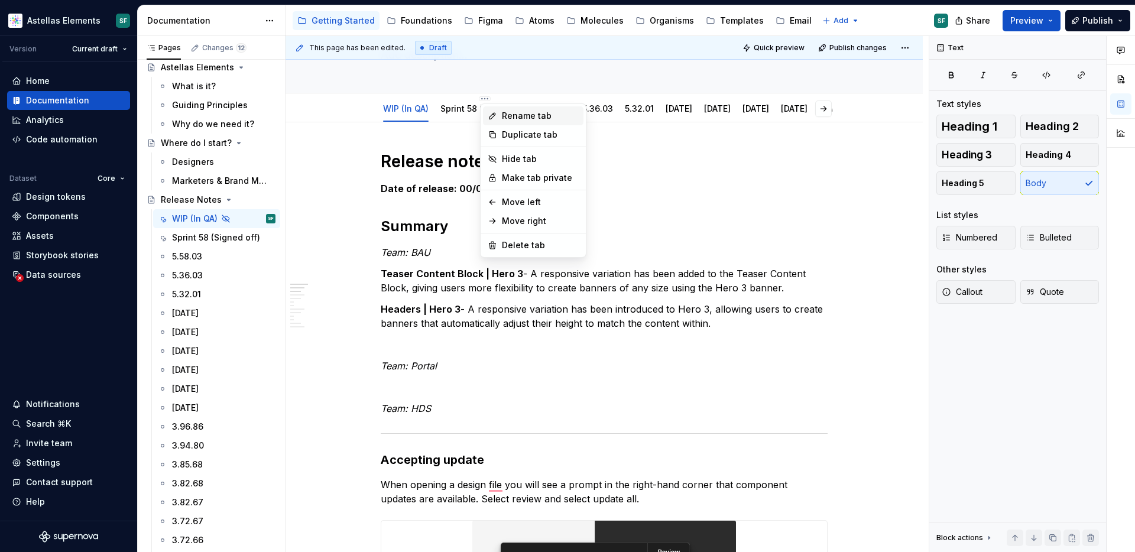
type textarea "*"
click at [502, 119] on div "Rename tab" at bounding box center [540, 116] width 77 height 12
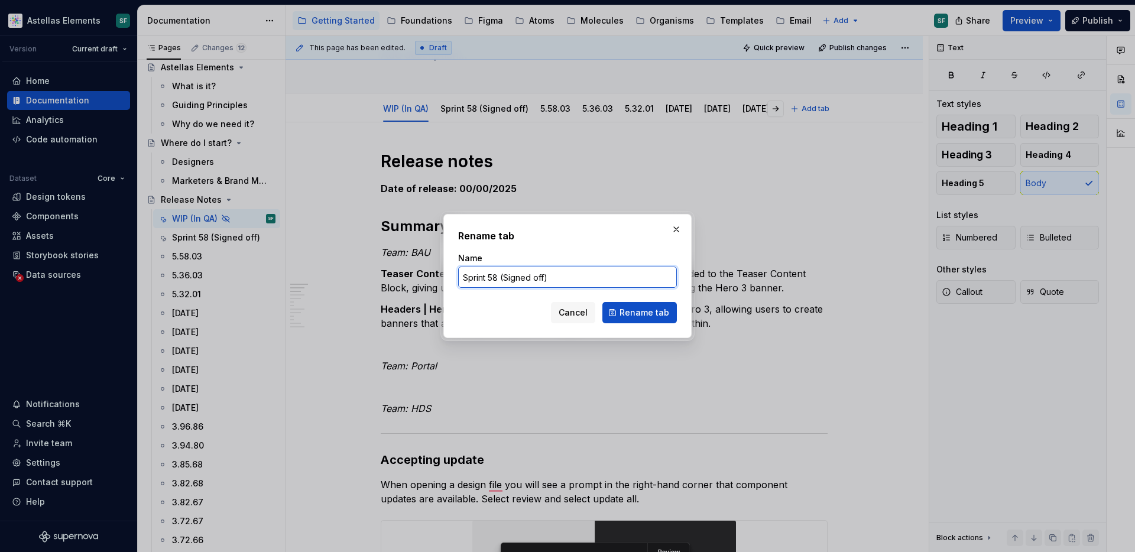
click at [498, 280] on input "Sprint 58 (Signed off)" at bounding box center [567, 277] width 219 height 21
paste input "5.60.03"
type input "5.60.03"
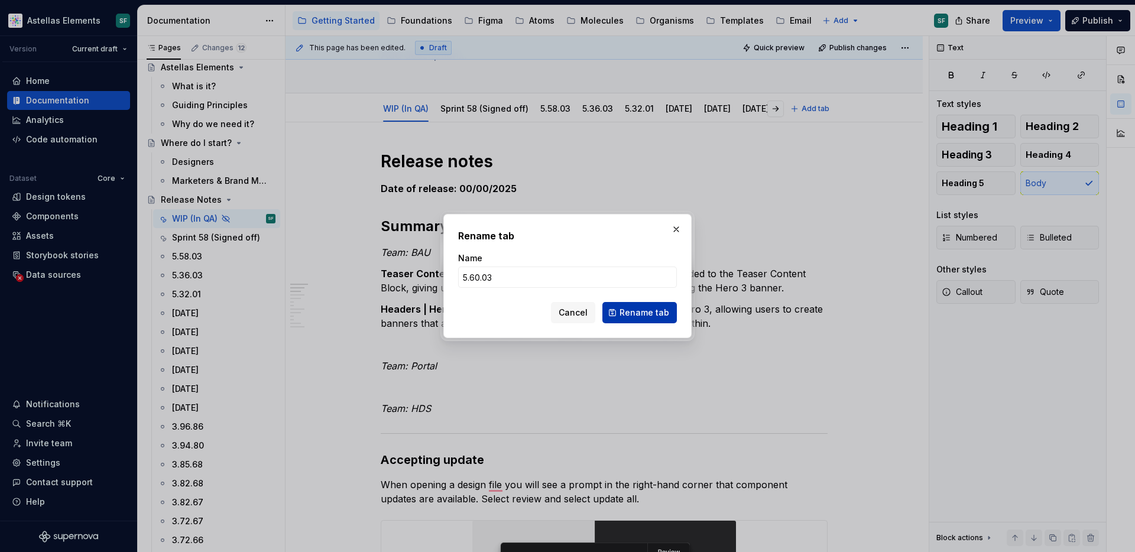
click at [628, 313] on span "Rename tab" at bounding box center [644, 313] width 50 height 12
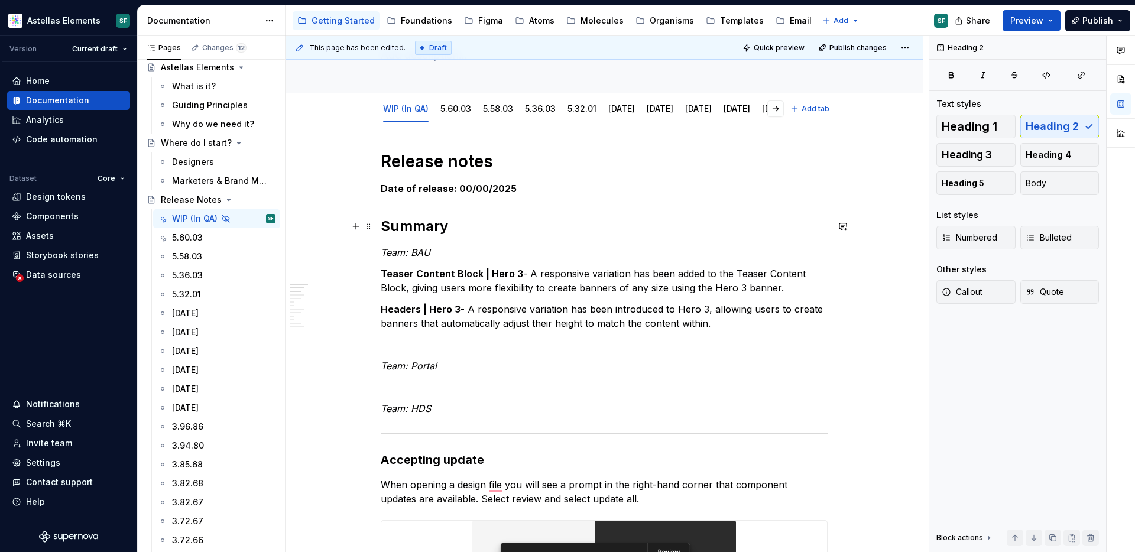
click at [548, 234] on h2 "Summary" at bounding box center [604, 226] width 447 height 19
click at [405, 113] on link "WIP (In QA)" at bounding box center [406, 108] width 46 height 10
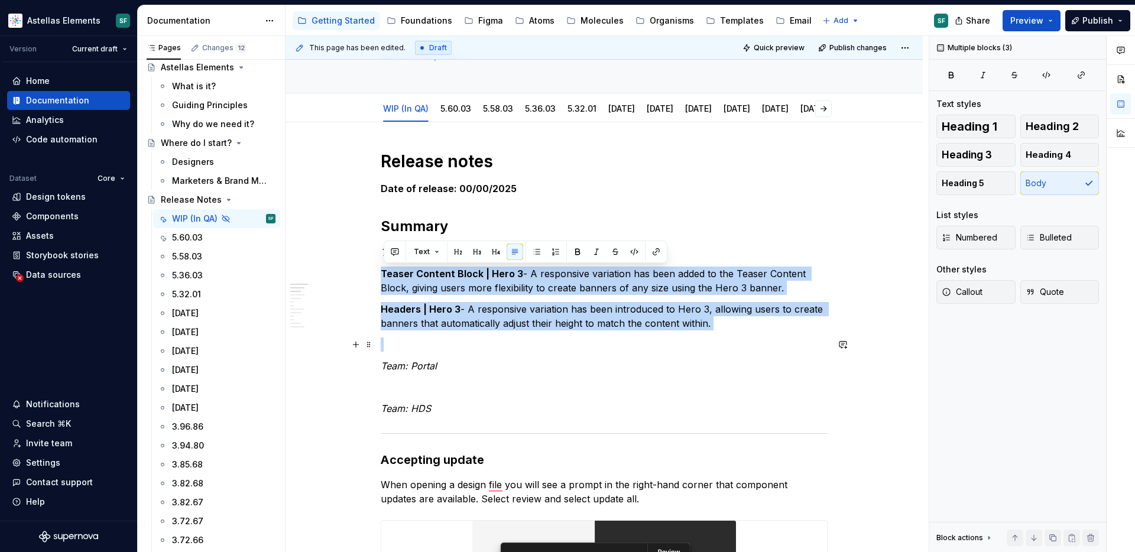
drag, startPoint x: 384, startPoint y: 271, endPoint x: 793, endPoint y: 345, distance: 415.7
copy div "Teaser Content Block | Hero 3 - A responsive variation has been added to the Te…"
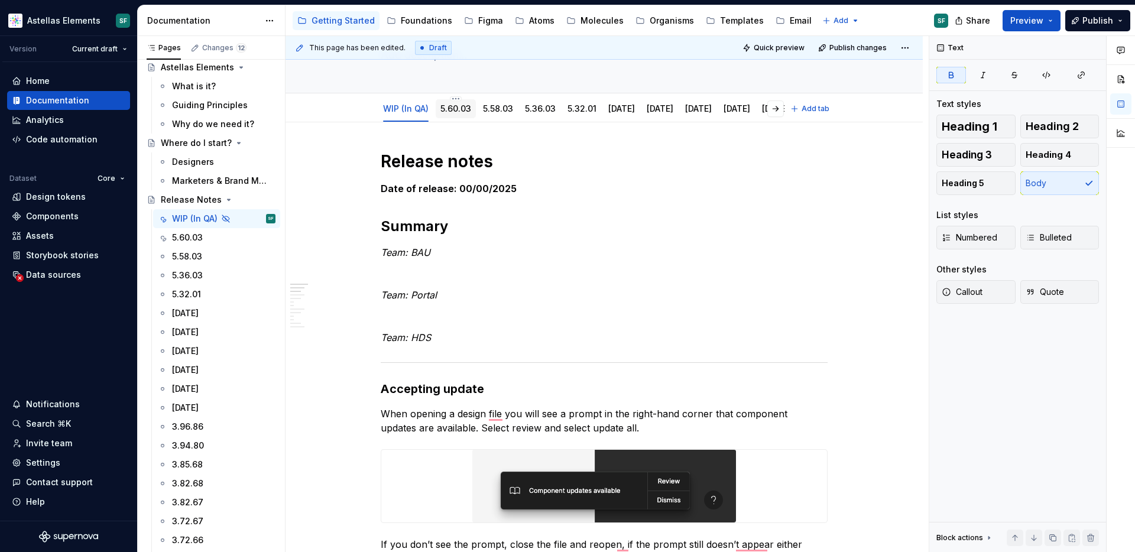
click at [459, 112] on link "5.60.03" at bounding box center [455, 108] width 31 height 10
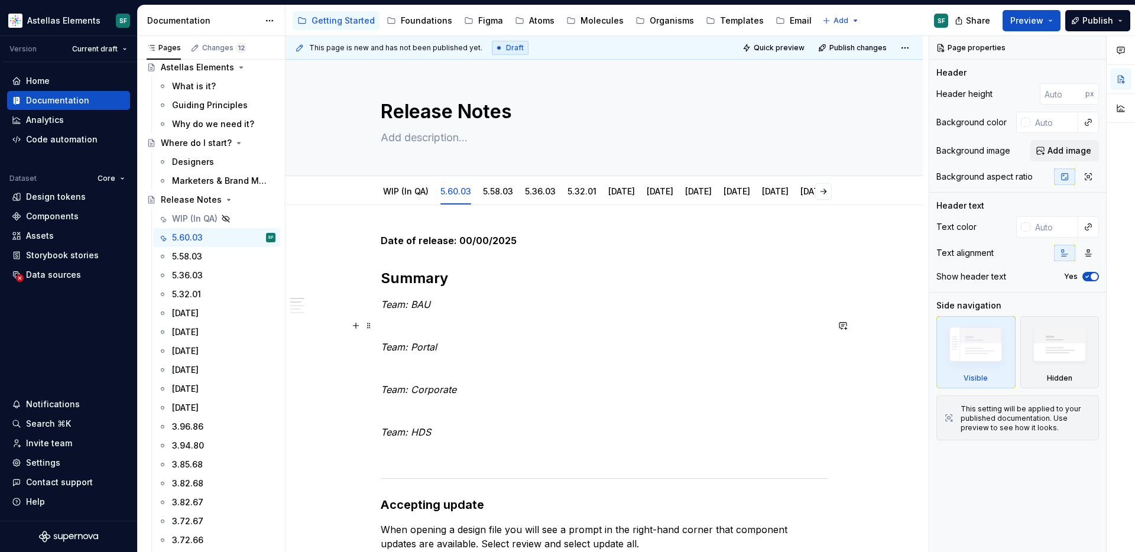
click at [426, 322] on p at bounding box center [604, 326] width 447 height 14
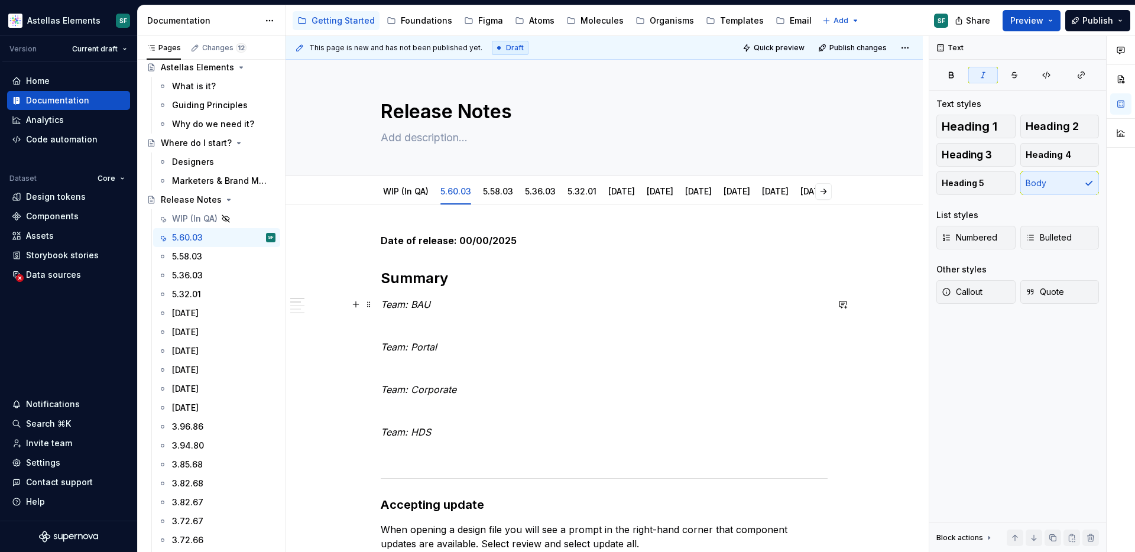
click at [447, 306] on p "Team: BAU" at bounding box center [604, 304] width 447 height 14
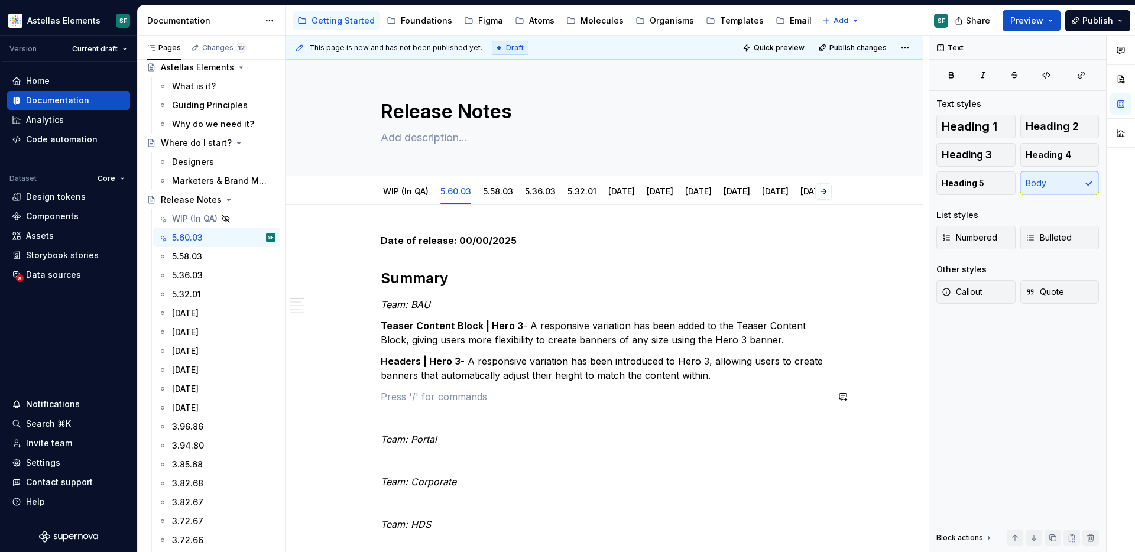
scroll to position [40, 0]
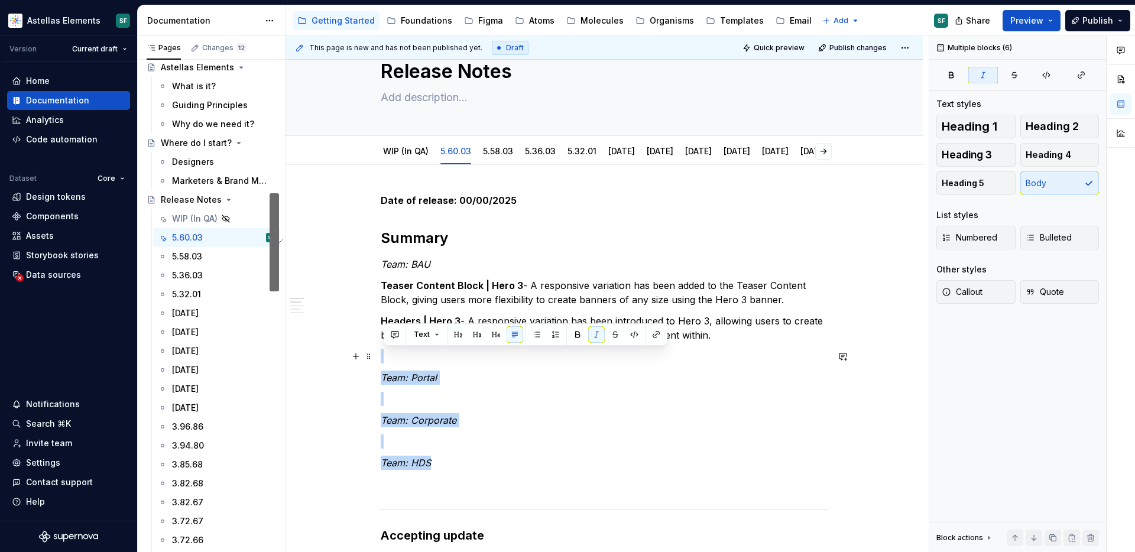
drag, startPoint x: 439, startPoint y: 463, endPoint x: 384, endPoint y: 362, distance: 114.8
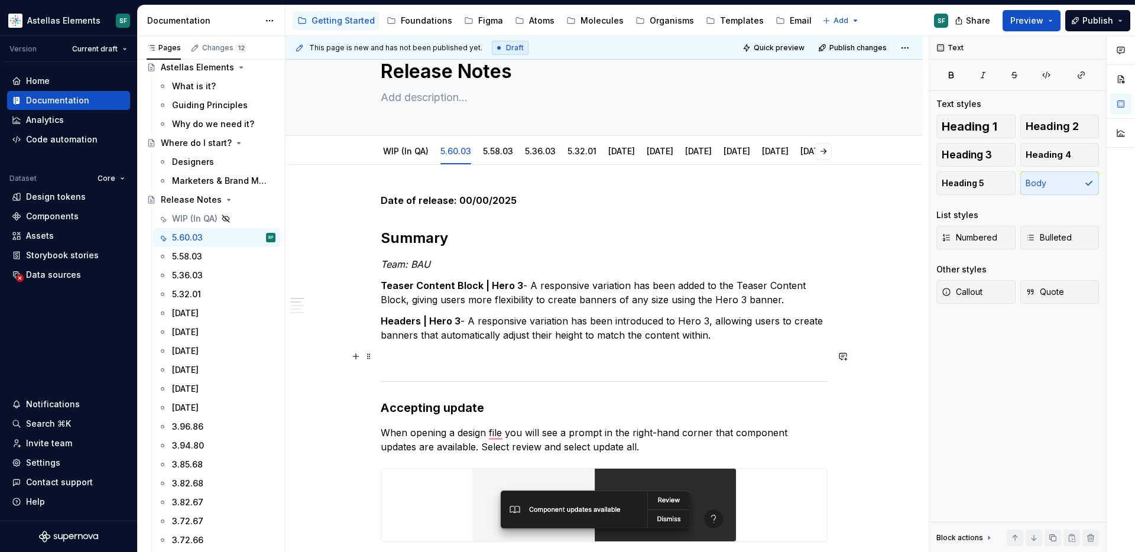
click at [389, 359] on p "To enrich screen reader interactions, please activate Accessibility in Grammarl…" at bounding box center [604, 356] width 447 height 14
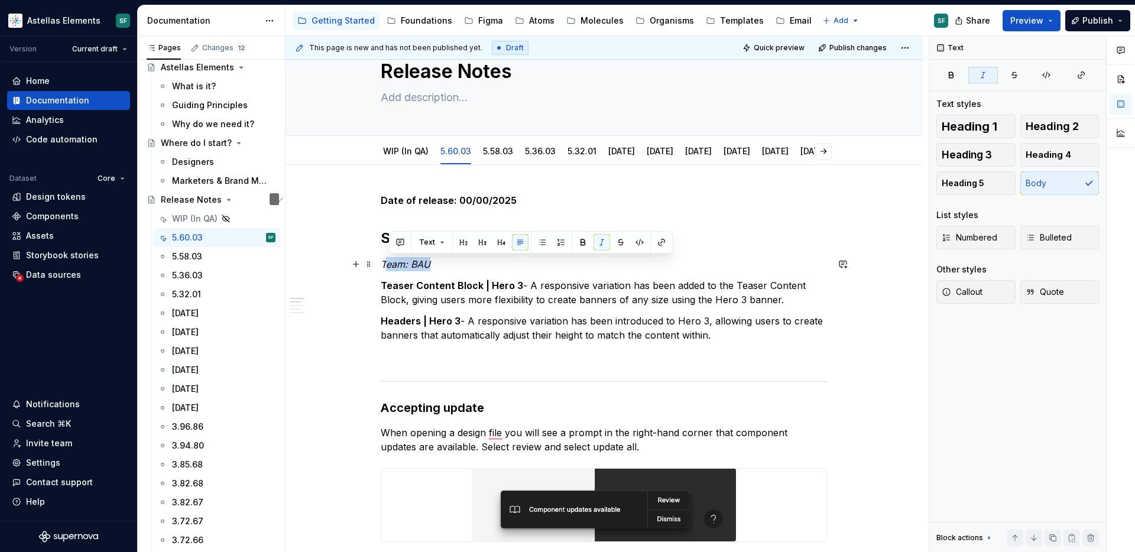
drag, startPoint x: 389, startPoint y: 264, endPoint x: 438, endPoint y: 264, distance: 49.1
click at [438, 264] on p "Team: BAU" at bounding box center [604, 264] width 447 height 14
click at [416, 155] on link "WIP (In QA)" at bounding box center [406, 151] width 46 height 10
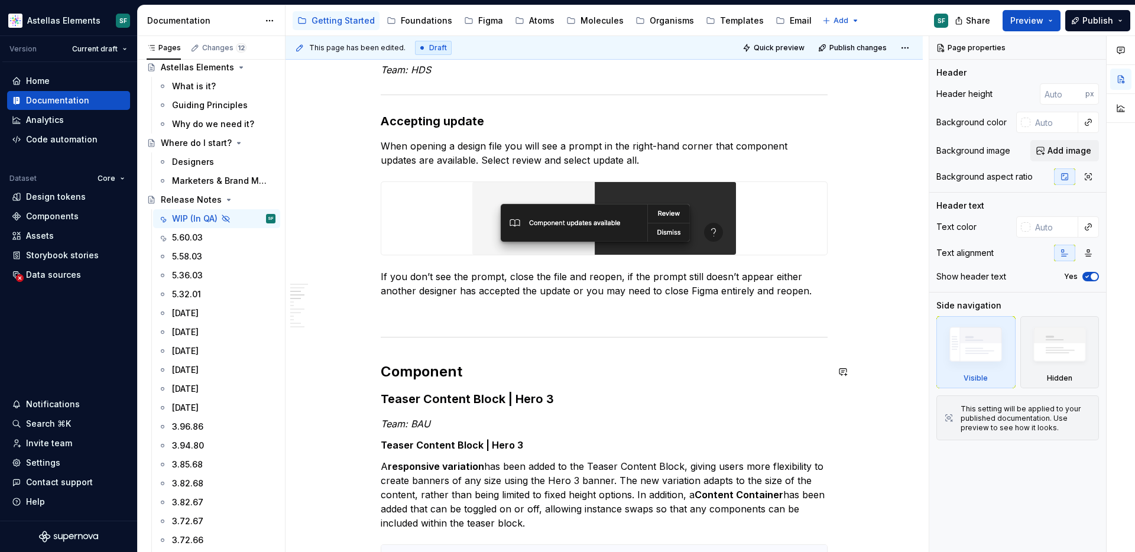
scroll to position [352, 0]
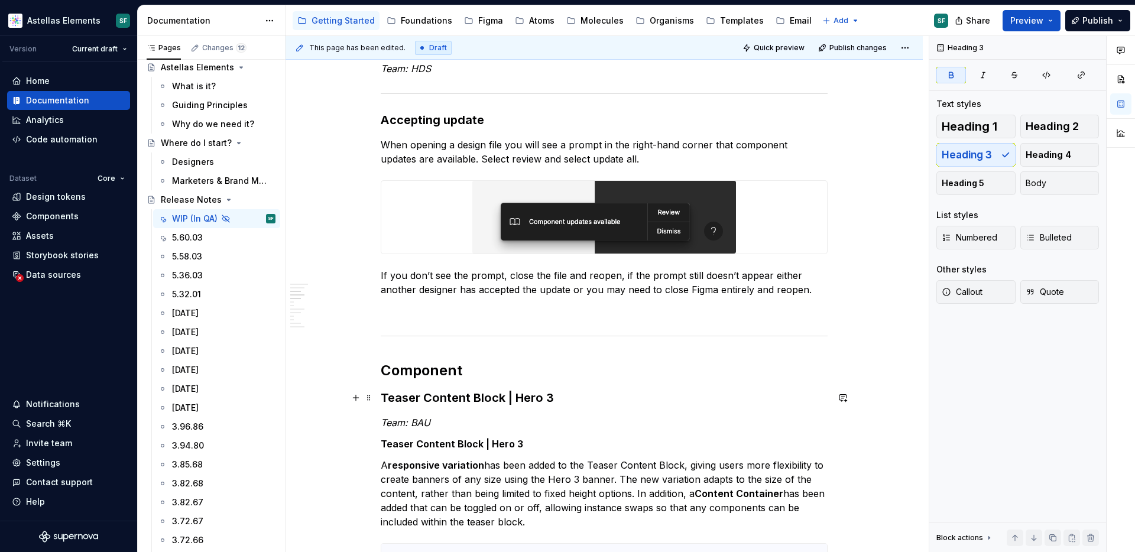
click at [385, 400] on strong "Teaser Content Block | Hero 3" at bounding box center [467, 398] width 173 height 14
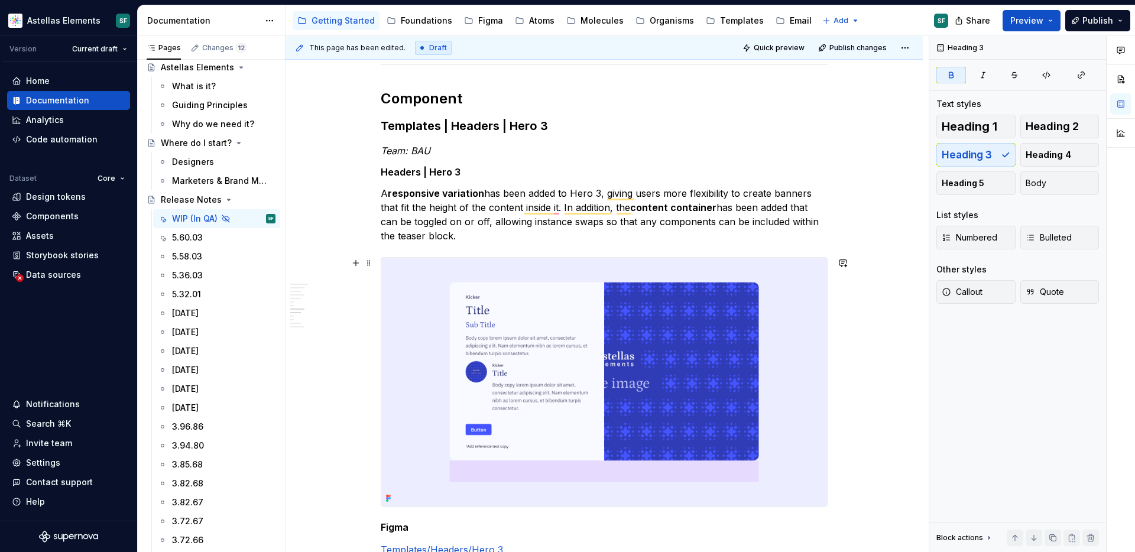
scroll to position [0, 0]
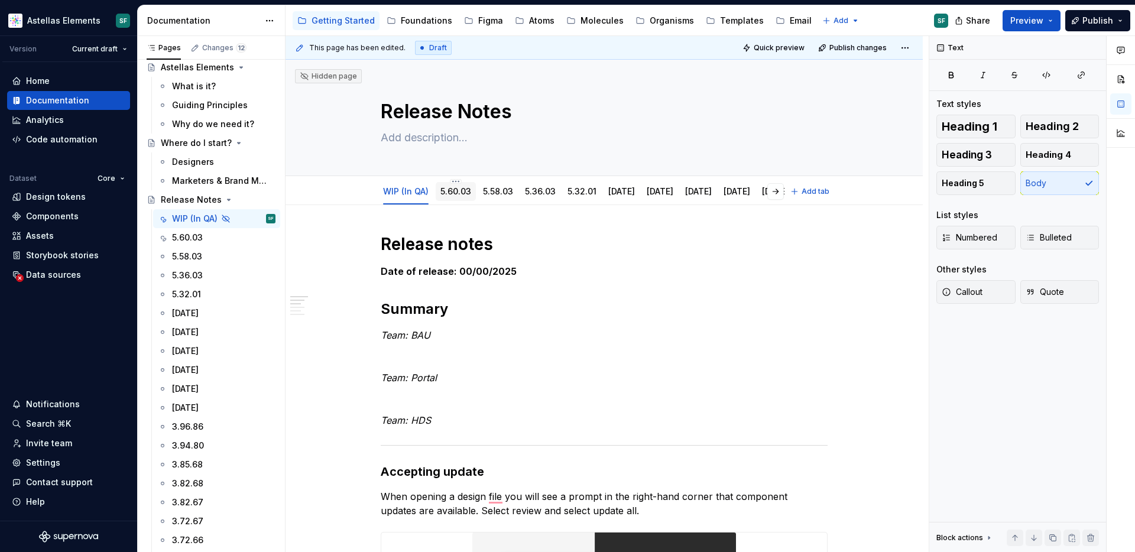
click at [467, 191] on link "5.60.03" at bounding box center [455, 191] width 31 height 10
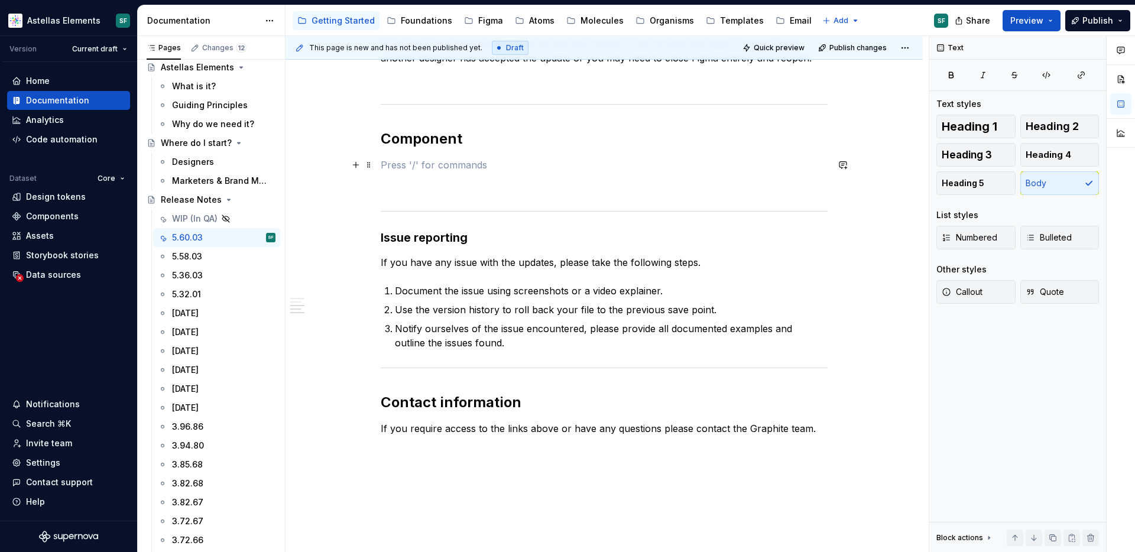
click at [473, 162] on p "To enrich screen reader interactions, please activate Accessibility in Grammarl…" at bounding box center [604, 165] width 447 height 14
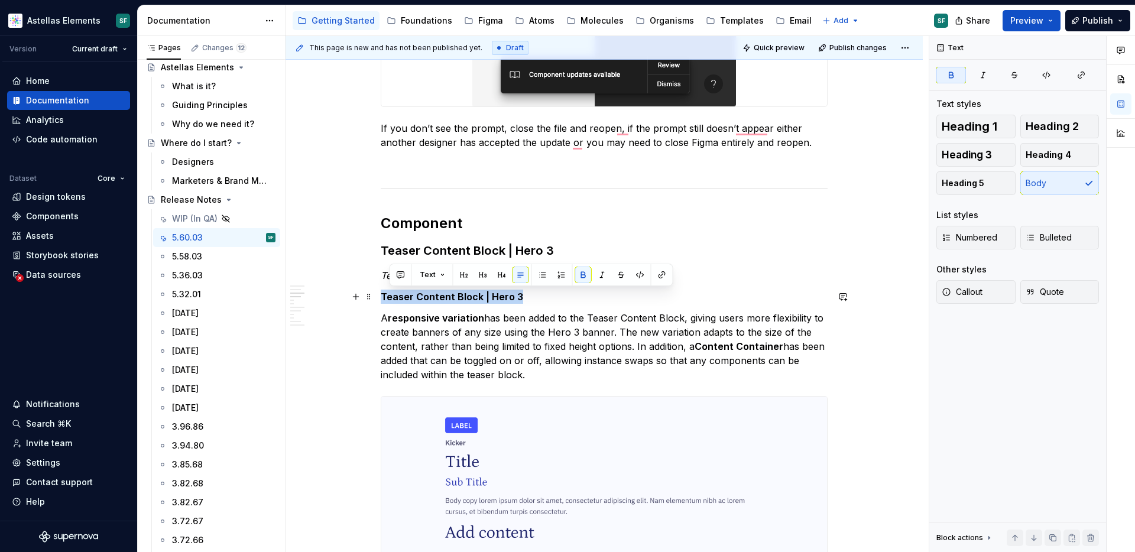
drag, startPoint x: 528, startPoint y: 298, endPoint x: 381, endPoint y: 293, distance: 147.3
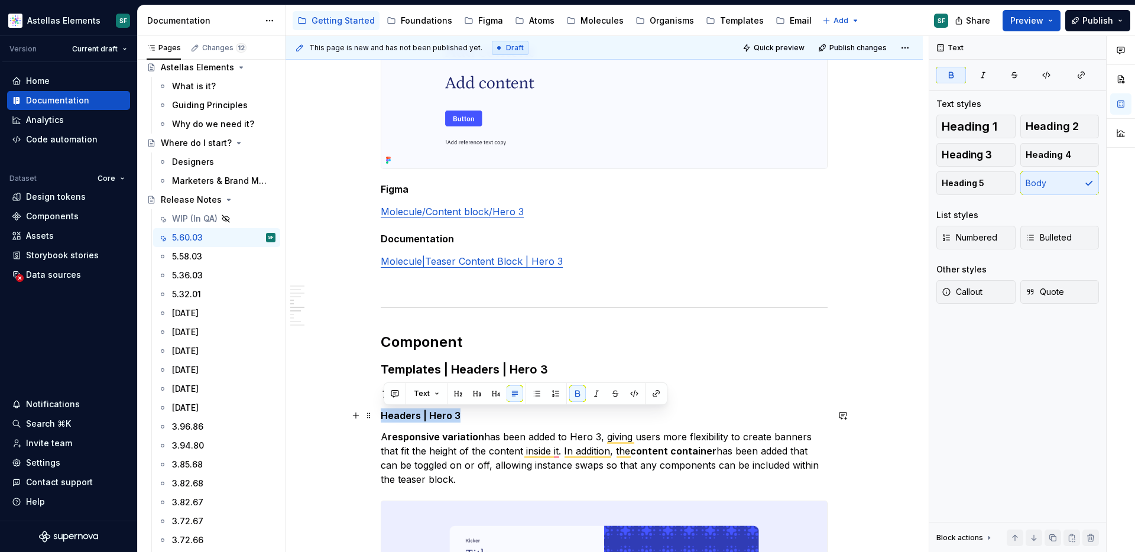
drag, startPoint x: 465, startPoint y: 416, endPoint x: 383, endPoint y: 417, distance: 82.2
click at [383, 417] on p "Headers | Hero 3" at bounding box center [604, 415] width 447 height 14
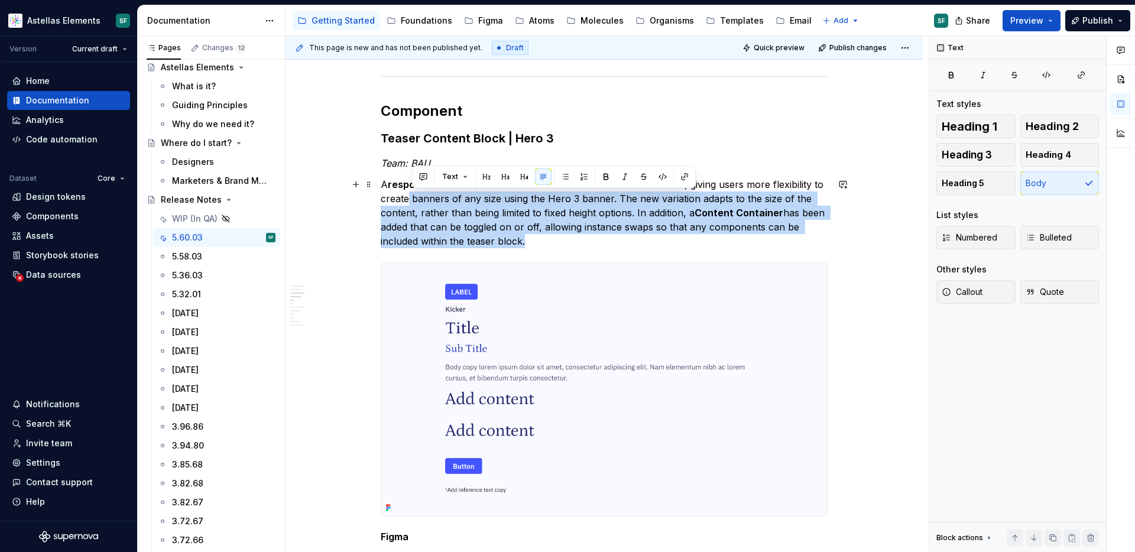
drag, startPoint x: 532, startPoint y: 246, endPoint x: 409, endPoint y: 199, distance: 132.3
click at [409, 199] on p "A responsive variation has been added to the Teaser Content Block, giving users…" at bounding box center [604, 212] width 447 height 71
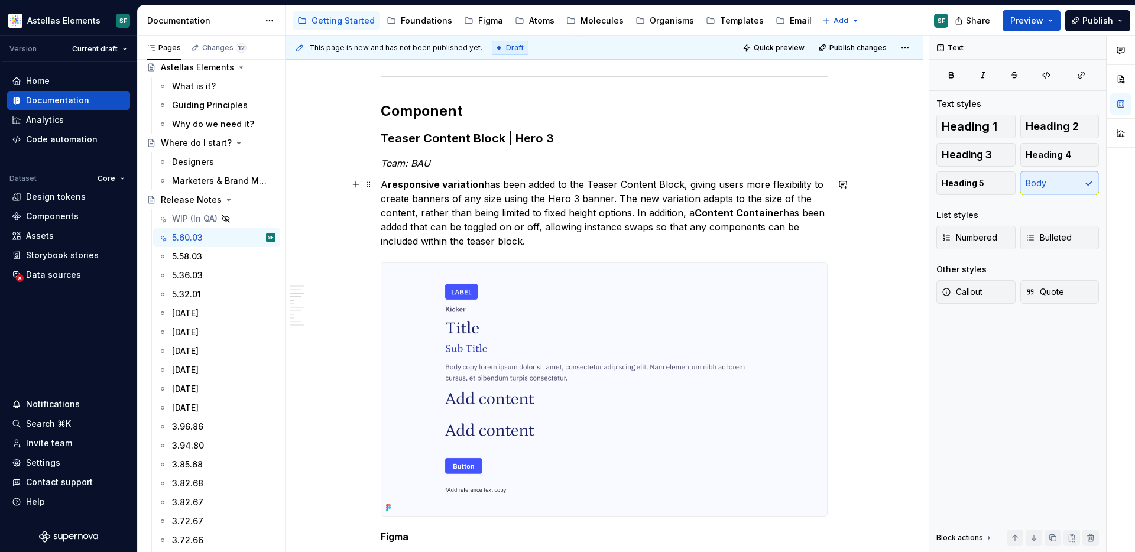
click at [511, 232] on p "A responsive variation has been added to the Teaser Content Block, giving users…" at bounding box center [604, 212] width 447 height 71
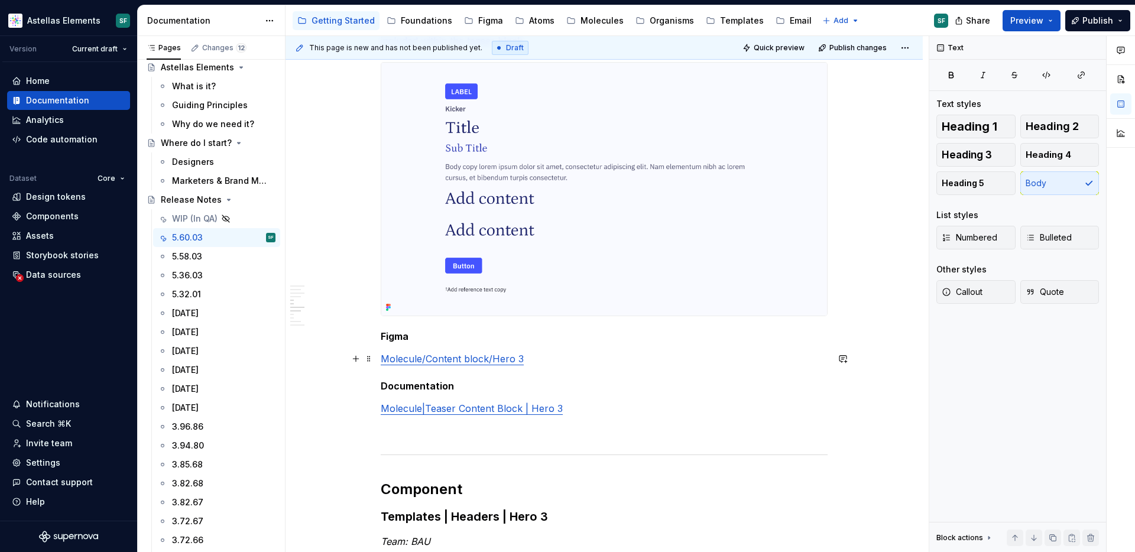
click at [485, 359] on link "Molecule/Content block/Hero 3" at bounding box center [452, 359] width 143 height 12
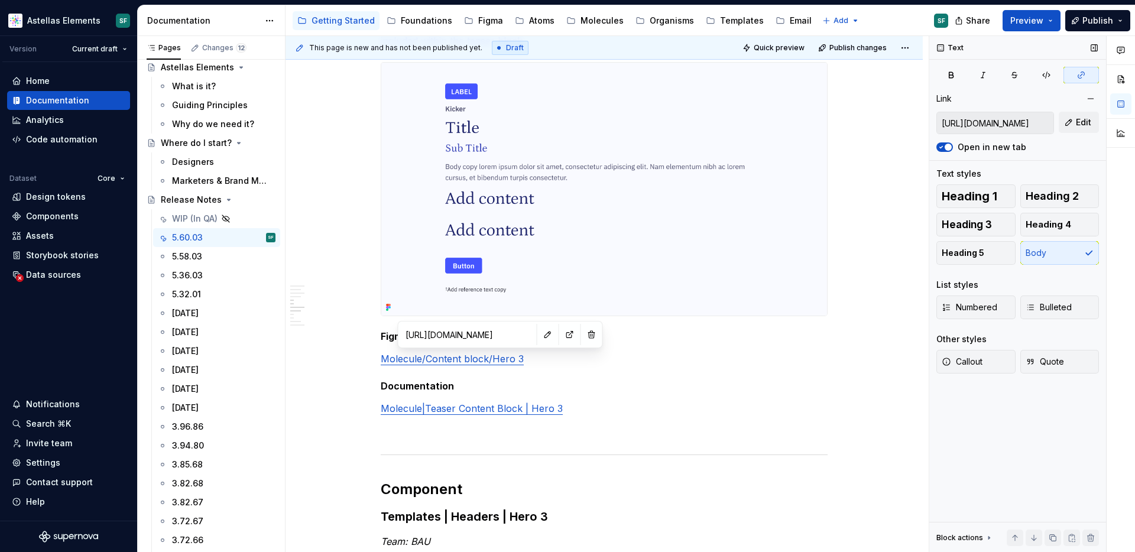
click at [1012, 121] on input "https://www.figma.com/design/DMEKQoBKa10KFSCqrJ3TfO/DS-Molecules?m=auto&node-id…" at bounding box center [995, 122] width 116 height 21
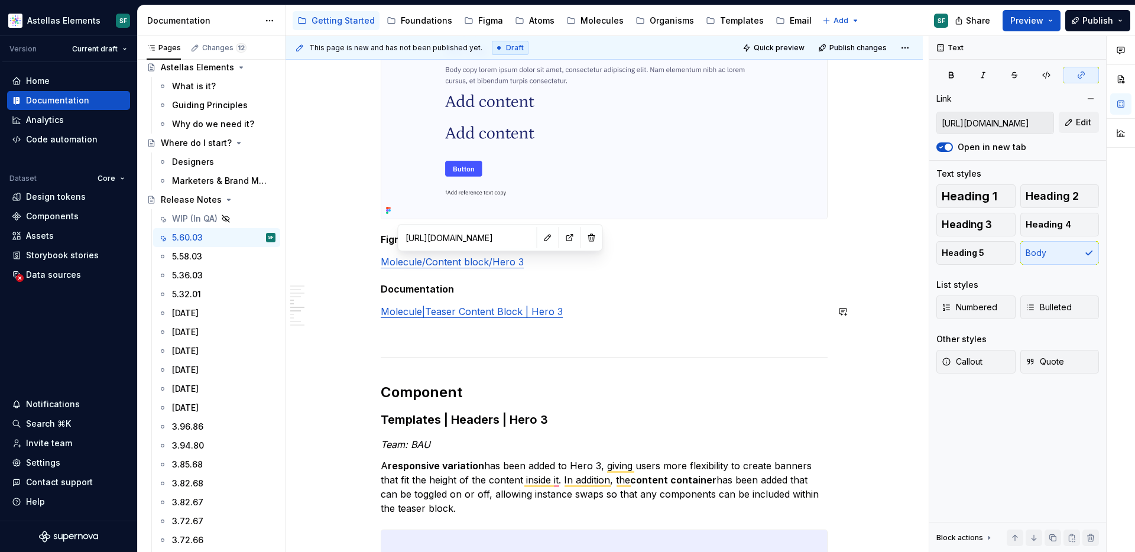
click at [502, 322] on div "Date of release: 00/00/2025 Summary Team: BAU Teaser Content Block | Hero 3 - A…" at bounding box center [604, 246] width 447 height 1794
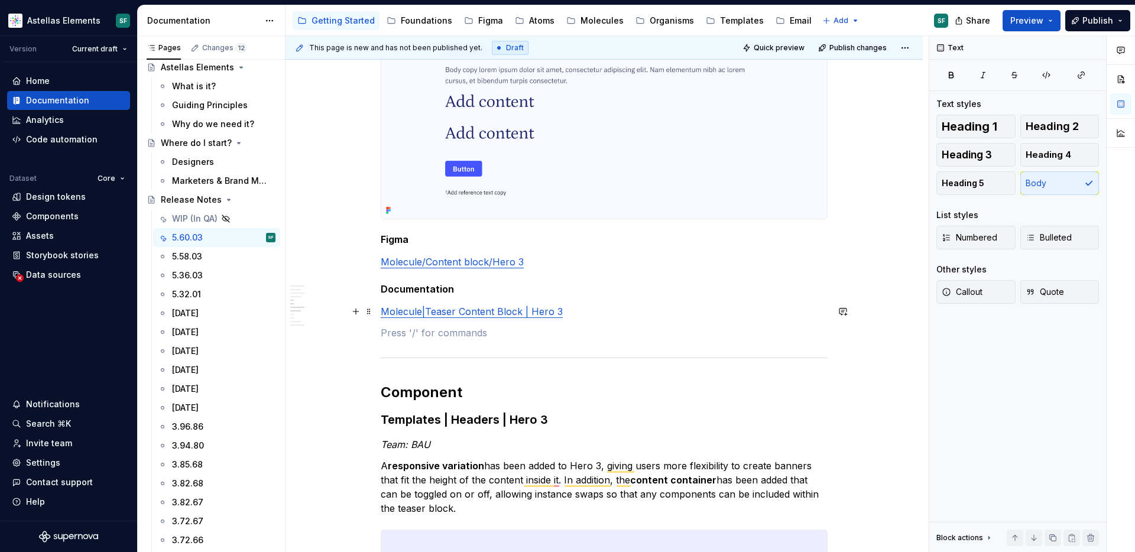
click at [505, 313] on link "Molecule|Teaser Content Block | Hero 3" at bounding box center [472, 312] width 182 height 12
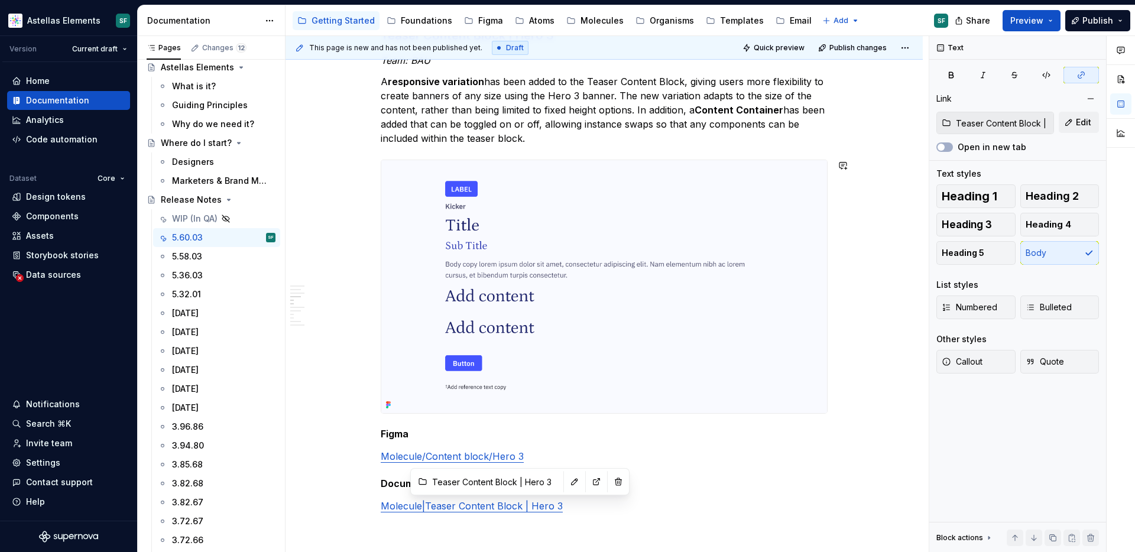
type textarea "*"
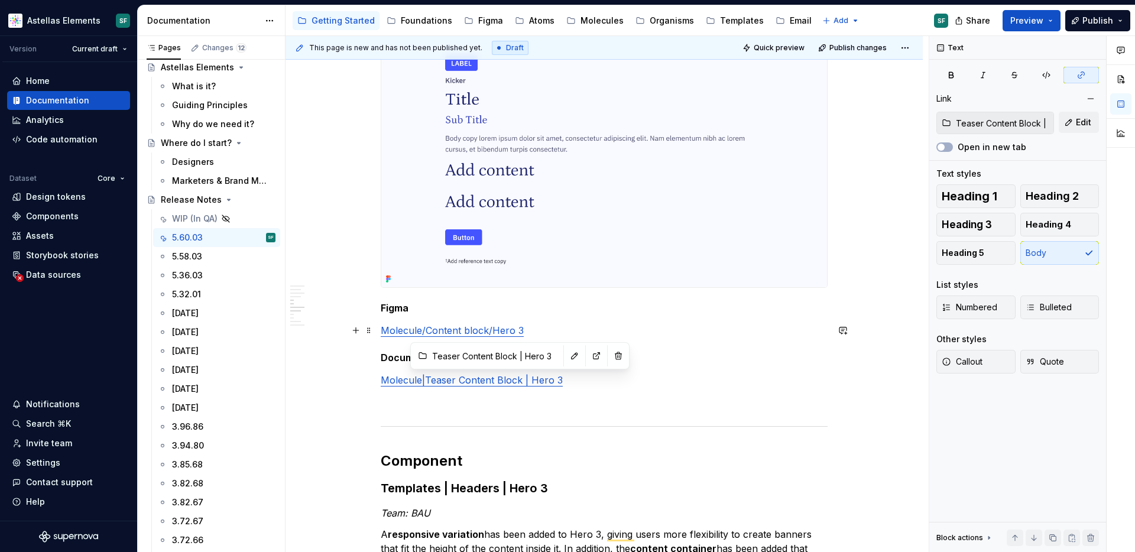
click at [545, 330] on p "Molecule/Content block/Hero 3" at bounding box center [604, 330] width 447 height 14
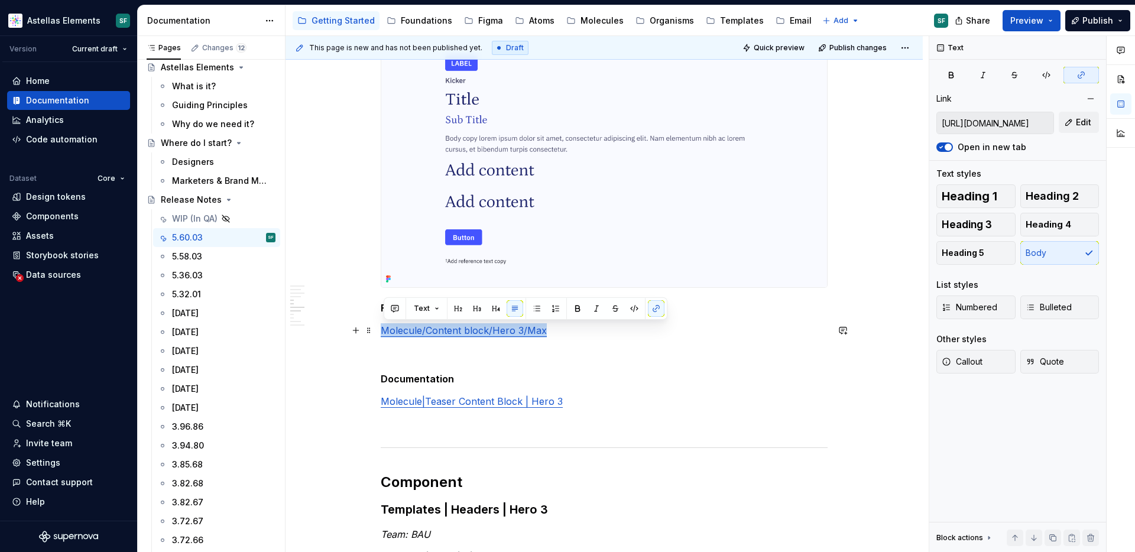
drag, startPoint x: 553, startPoint y: 333, endPoint x: 382, endPoint y: 332, distance: 171.4
click at [382, 332] on div "Date of release: 00/00/2025 Summary Team: BAU Teaser Content Block | Hero 3 - A…" at bounding box center [603, 400] width 637 height 2023
copy link "Molecule/Content block/Hero 3/Max"
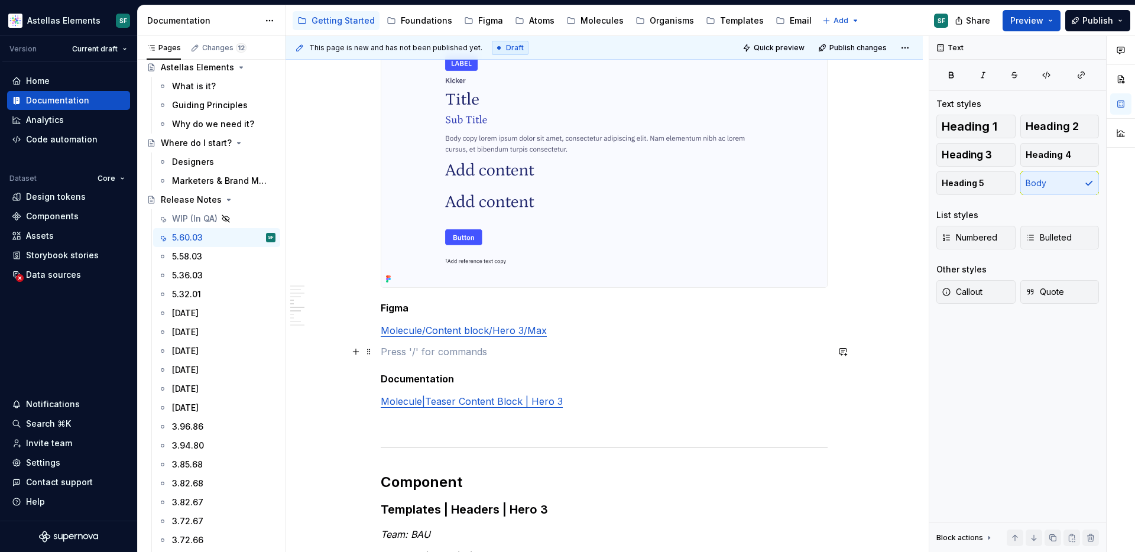
click at [431, 345] on p "To enrich screen reader interactions, please activate Accessibility in Grammarl…" at bounding box center [604, 352] width 447 height 14
type textarea "*"
click at [502, 352] on link "Molecule/Content block/Hero 3/M" at bounding box center [458, 352] width 155 height 12
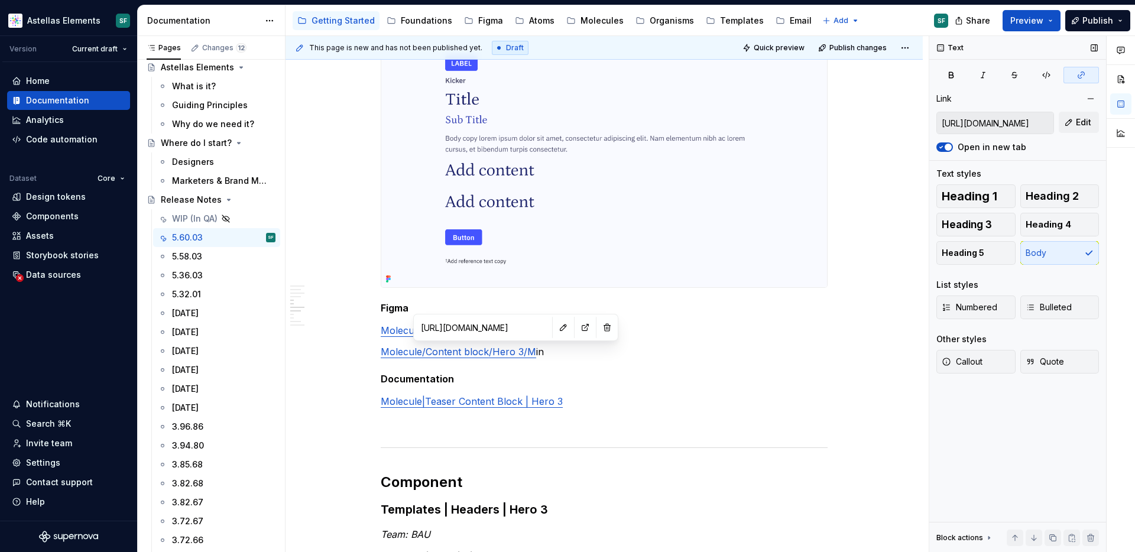
click at [1086, 73] on button "button" at bounding box center [1080, 75] width 35 height 17
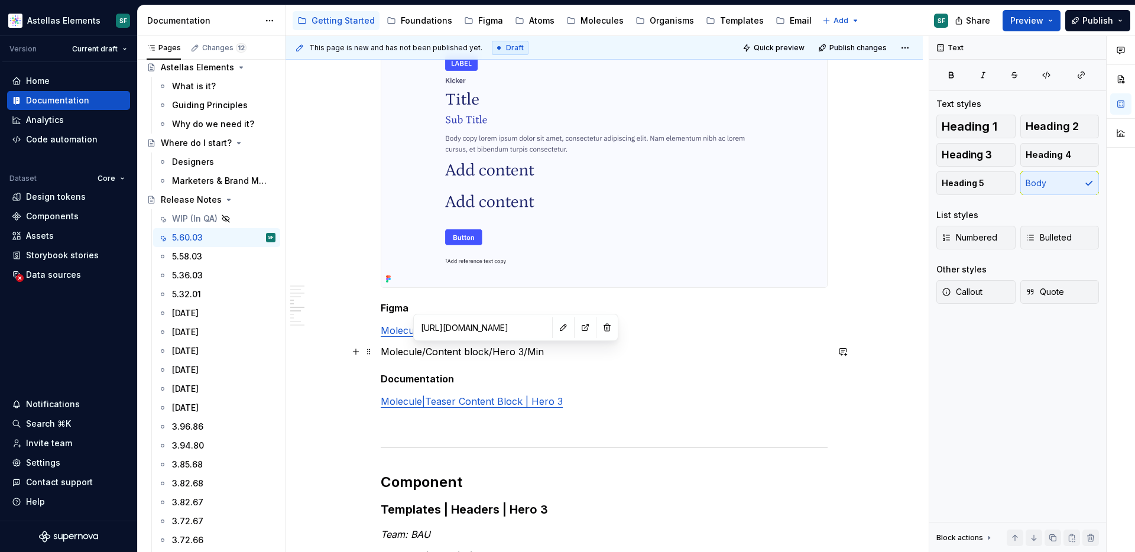
click at [543, 351] on p "Molecule/Content block/Hero 3/Min" at bounding box center [604, 352] width 447 height 14
click at [1081, 72] on icon "button" at bounding box center [1080, 74] width 9 height 9
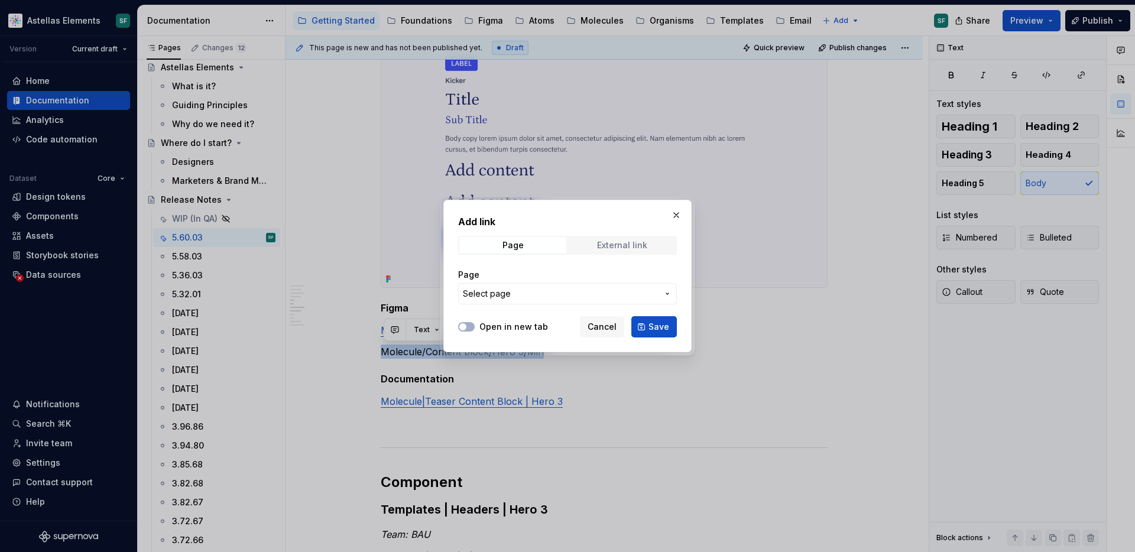
click at [634, 245] on div "External link" at bounding box center [622, 245] width 50 height 9
click at [578, 294] on input "URL" at bounding box center [567, 293] width 219 height 21
paste input "https://www.figma.com/design/DMEKQoBKa10KFSCqrJ3TfO/DS-Molecules?m=auto&node-id…"
type input "https://www.figma.com/design/DMEKQoBKa10KFSCqrJ3TfO/DS-Molecules?m=auto&node-id…"
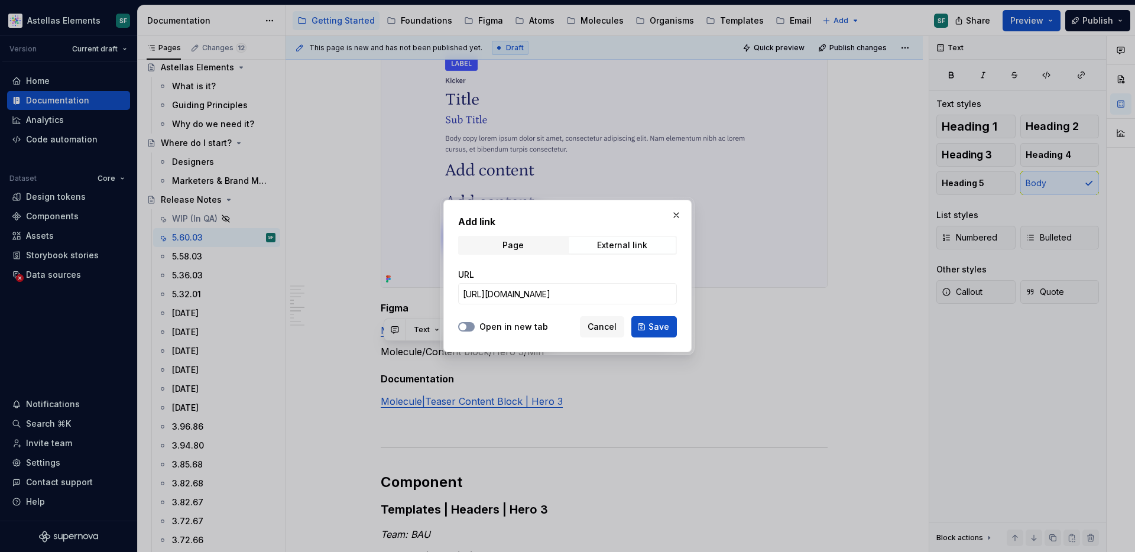
click at [470, 330] on button "Open in new tab" at bounding box center [466, 326] width 17 height 9
click at [647, 328] on button "Save" at bounding box center [654, 326] width 46 height 21
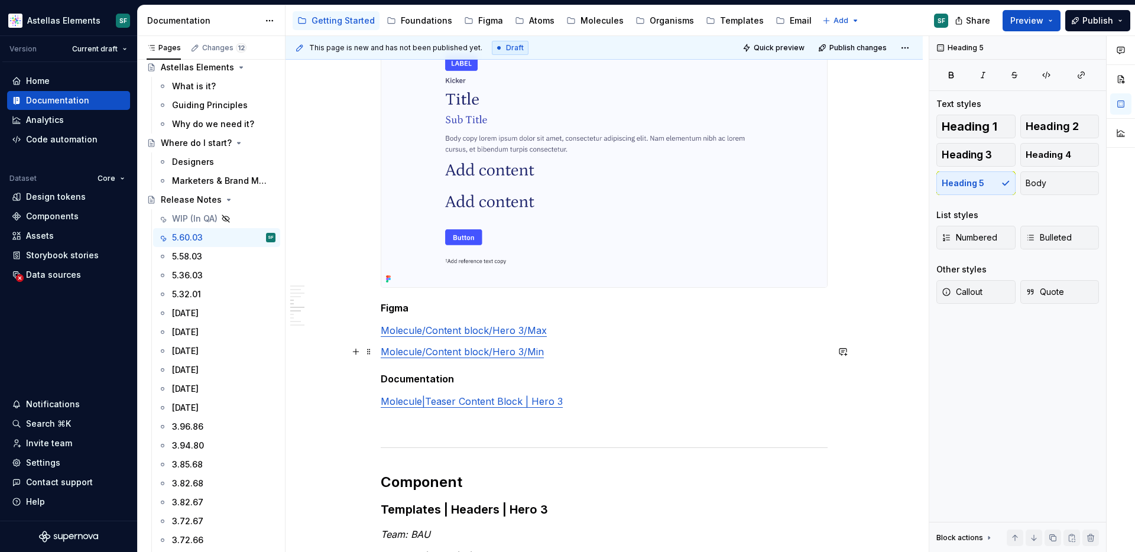
click at [569, 359] on div "Date of release: 00/00/2025 Summary Team: BAU Teaser Content Block | Hero 3 - A…" at bounding box center [604, 324] width 447 height 1815
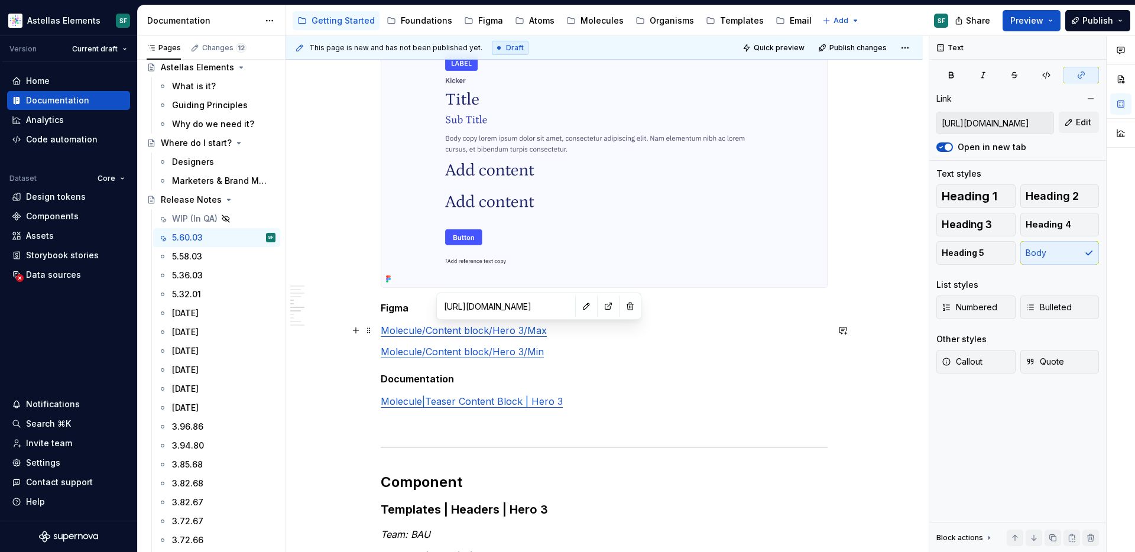
click at [523, 334] on link "Molecule/Content block/Hero 3/Max" at bounding box center [464, 330] width 166 height 12
type input "https://www.figma.com/design/DMEKQoBKa10KFSCqrJ3TfO/DS-Molecules?m=auto&node-id…"
click at [523, 345] on p "Molecule/Content block/Hero 3/Min" at bounding box center [604, 352] width 447 height 14
click at [525, 407] on p "Molecule|Teaser Content Block | Hero 3" at bounding box center [604, 401] width 447 height 14
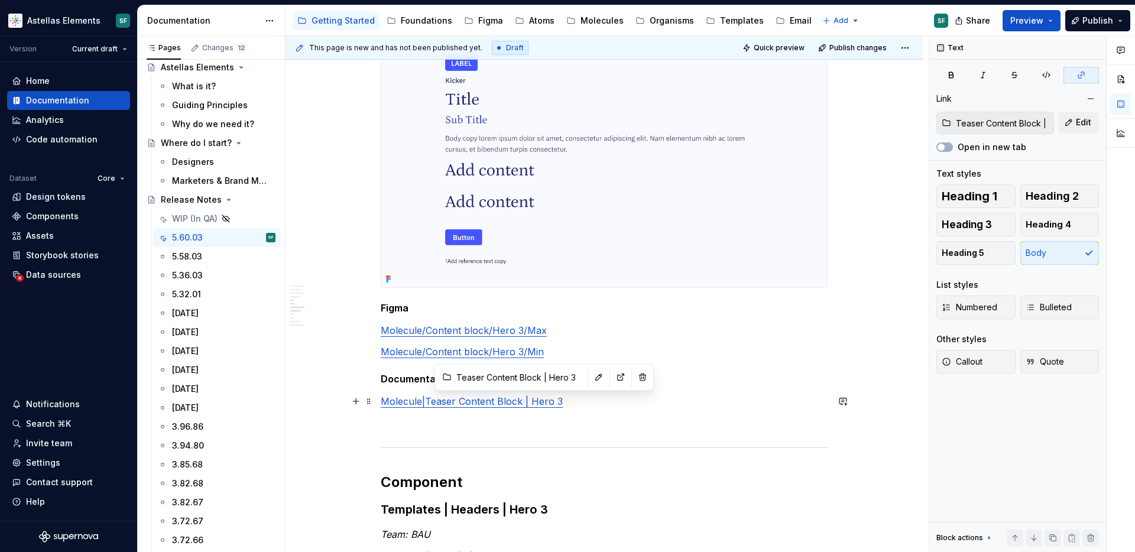
click at [528, 406] on link "Molecule|Teaser Content Block | Hero 3" at bounding box center [472, 401] width 182 height 12
click at [944, 144] on icon "button" at bounding box center [940, 147] width 9 height 7
click at [578, 341] on div "Date of release: 00/00/2025 Summary Team: BAU Teaser Content Block | Hero 3 - A…" at bounding box center [604, 324] width 447 height 1815
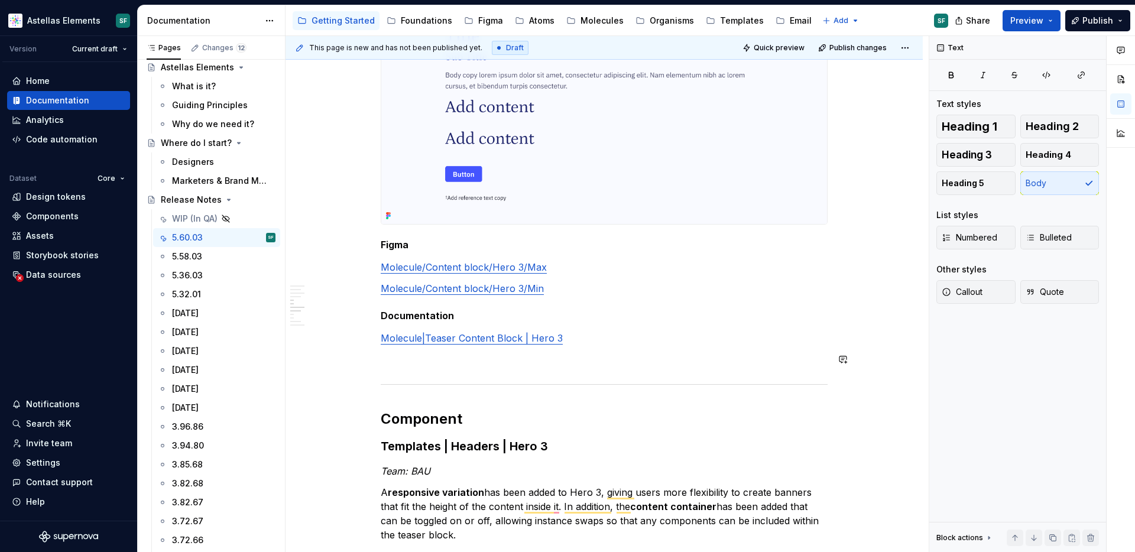
scroll to position [881, 0]
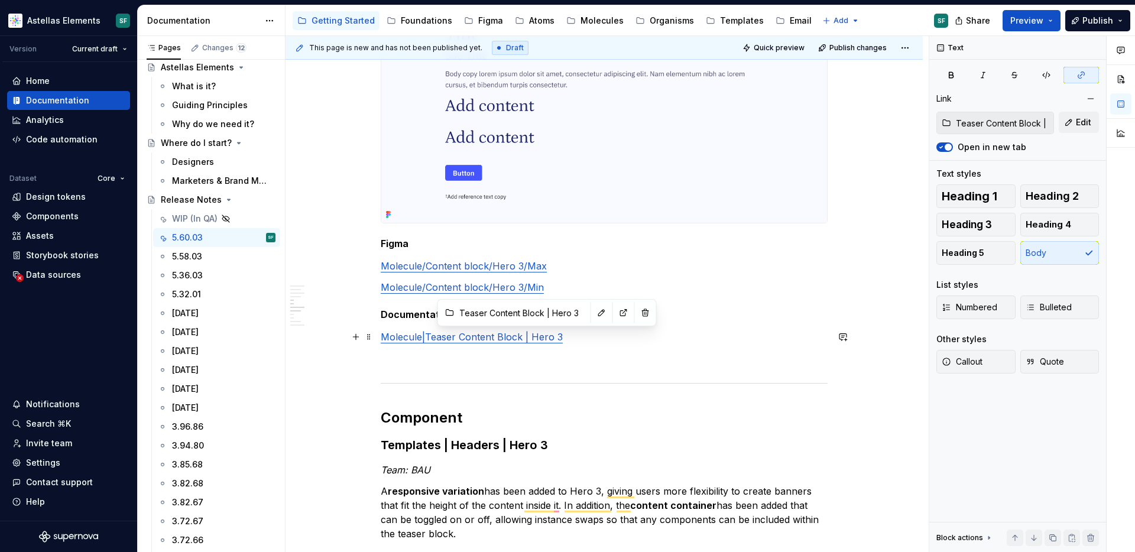
click at [535, 343] on p "Molecule|Teaser Content Block | Hero 3" at bounding box center [604, 337] width 447 height 14
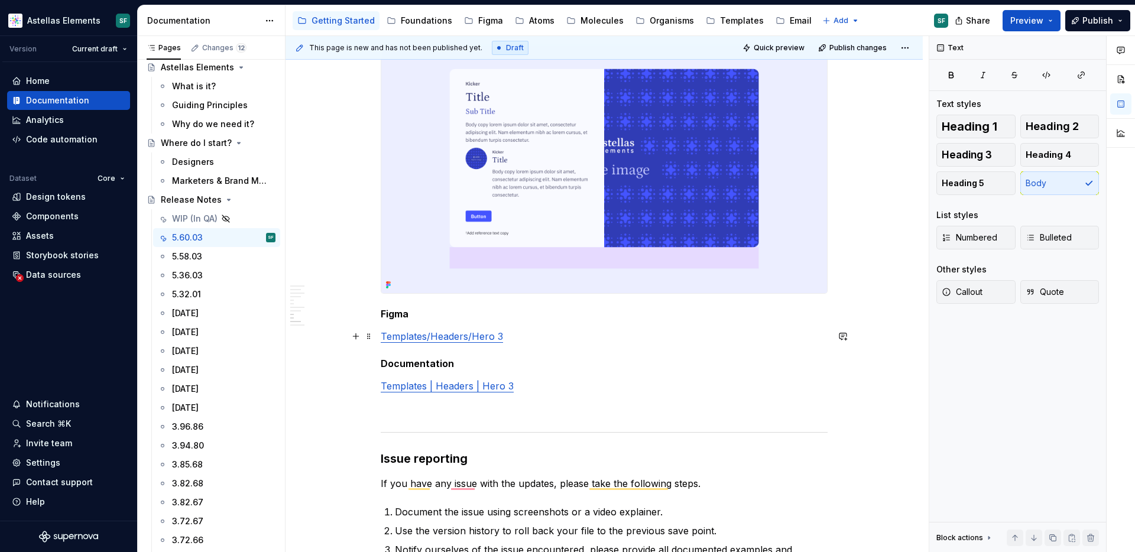
click at [507, 336] on p "Templates/Headers/Hero 3" at bounding box center [604, 336] width 447 height 14
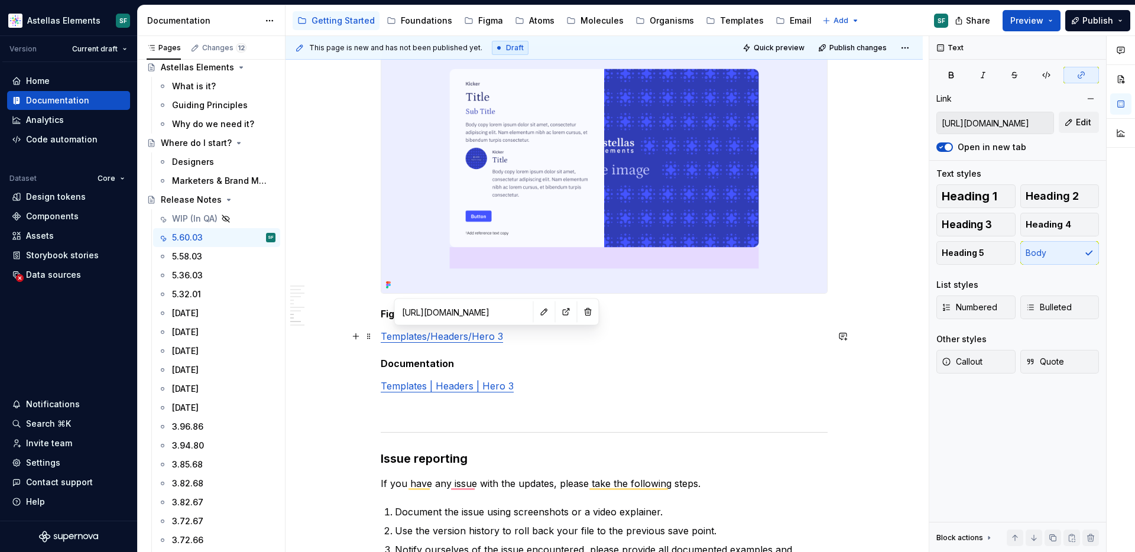
click at [479, 340] on link "Templates/Headers/Hero 3" at bounding box center [442, 336] width 122 height 12
click at [473, 339] on link "Templates/Headers/Hero 3" at bounding box center [442, 336] width 122 height 12
click at [981, 120] on input "https://www.figma.com/design/nO2ZNloY1M9VPO3Iy4AMRl/DS-Templates?node-id=5418-6…" at bounding box center [995, 122] width 116 height 21
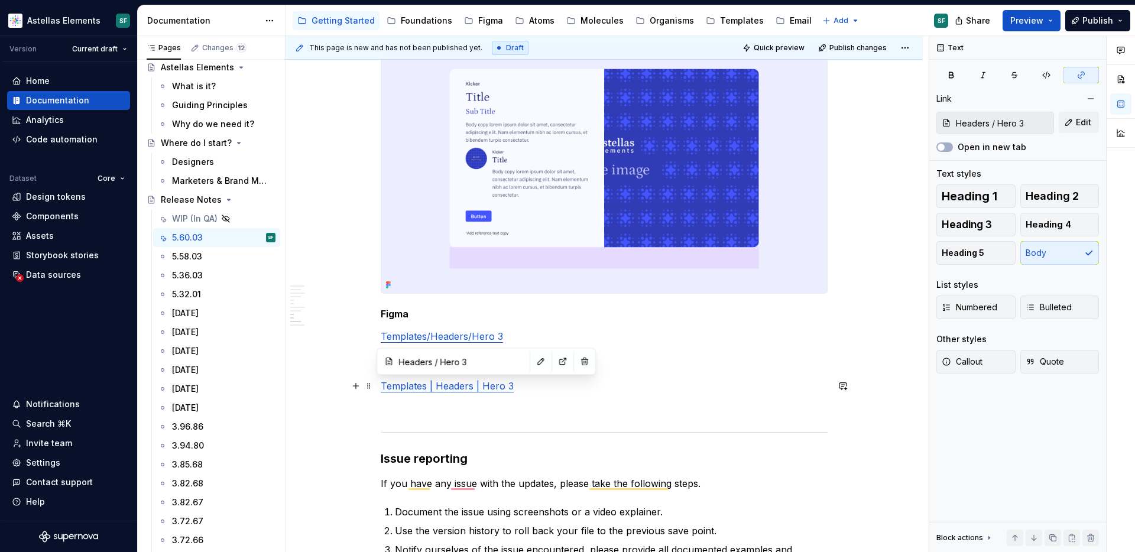
click at [473, 388] on link "Templates | Headers | Hero 3" at bounding box center [447, 386] width 133 height 12
click at [950, 147] on button "Open in new tab" at bounding box center [944, 146] width 17 height 9
click at [501, 335] on link "Templates/Headers/Hero 3" at bounding box center [442, 336] width 122 height 12
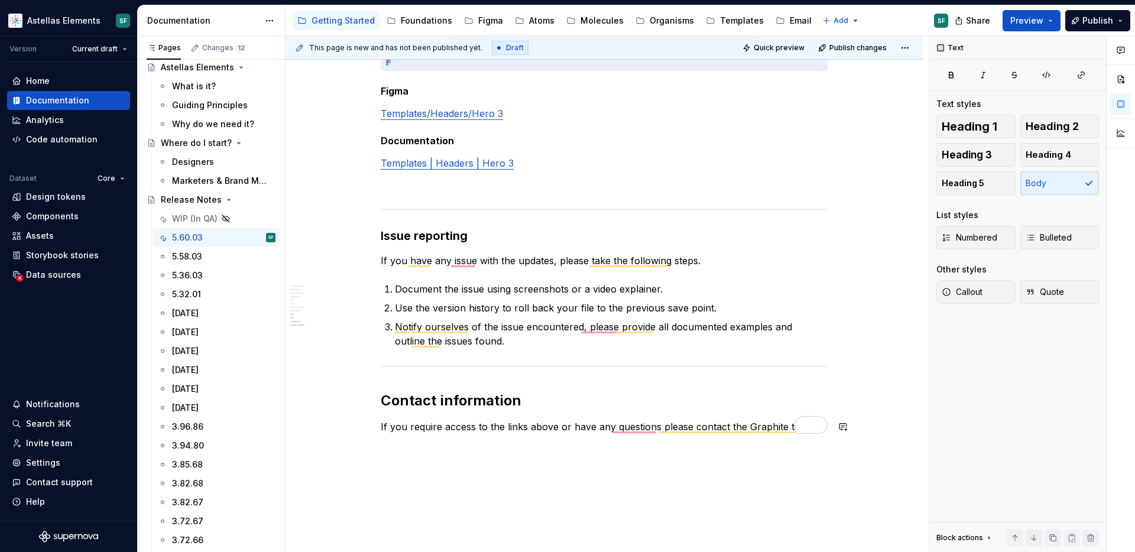
scroll to position [1662, 0]
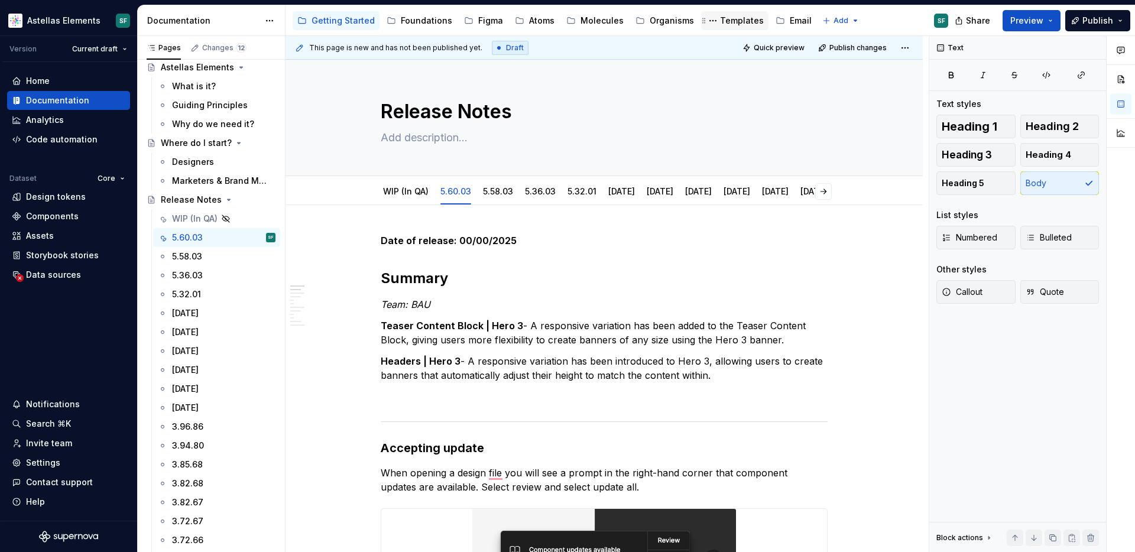
click at [724, 21] on div "Templates" at bounding box center [742, 21] width 44 height 12
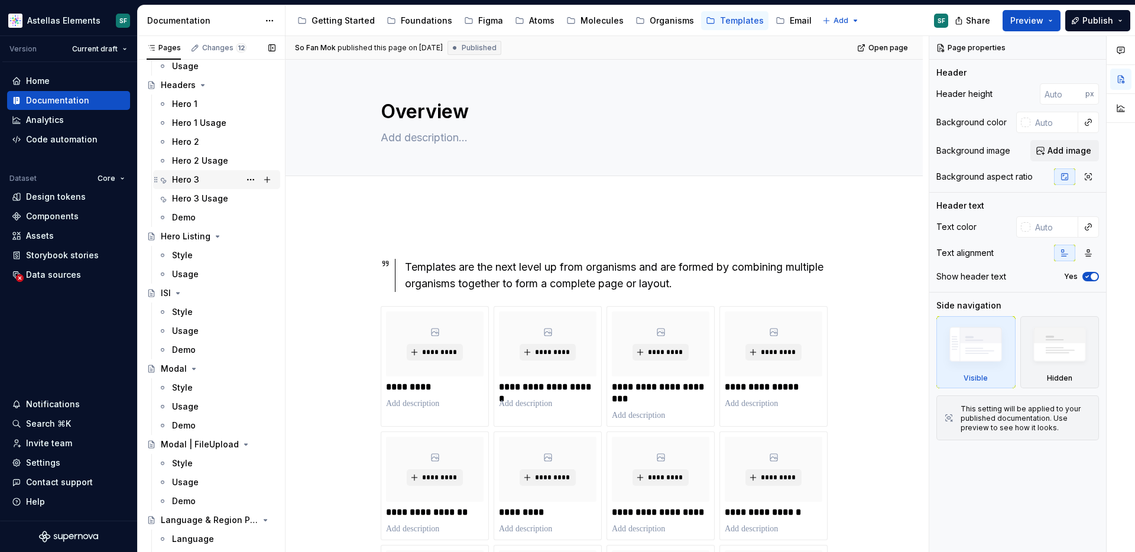
click at [197, 179] on div "Hero 3" at bounding box center [185, 180] width 27 height 12
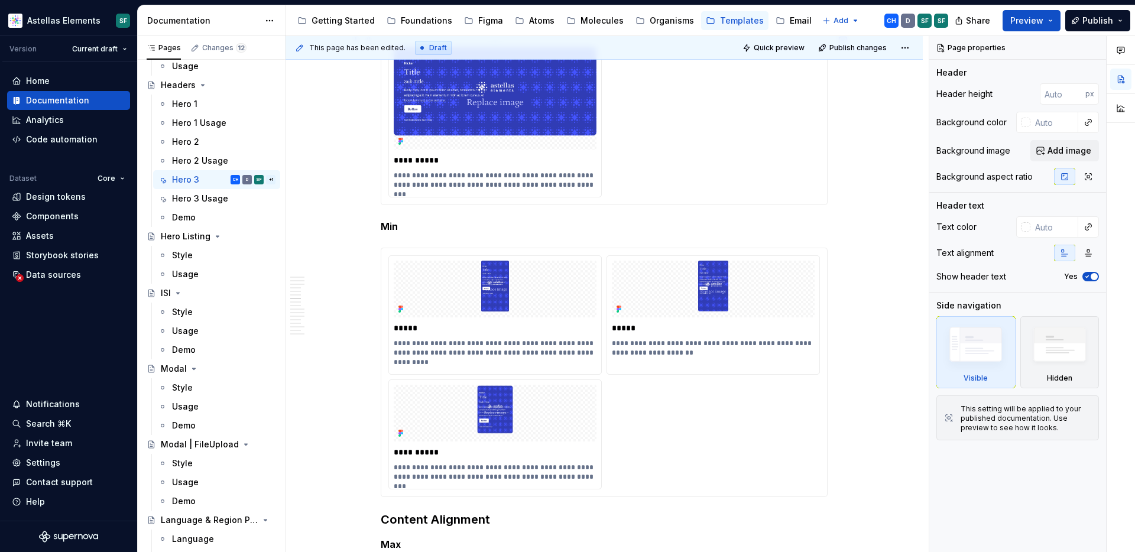
scroll to position [1834, 0]
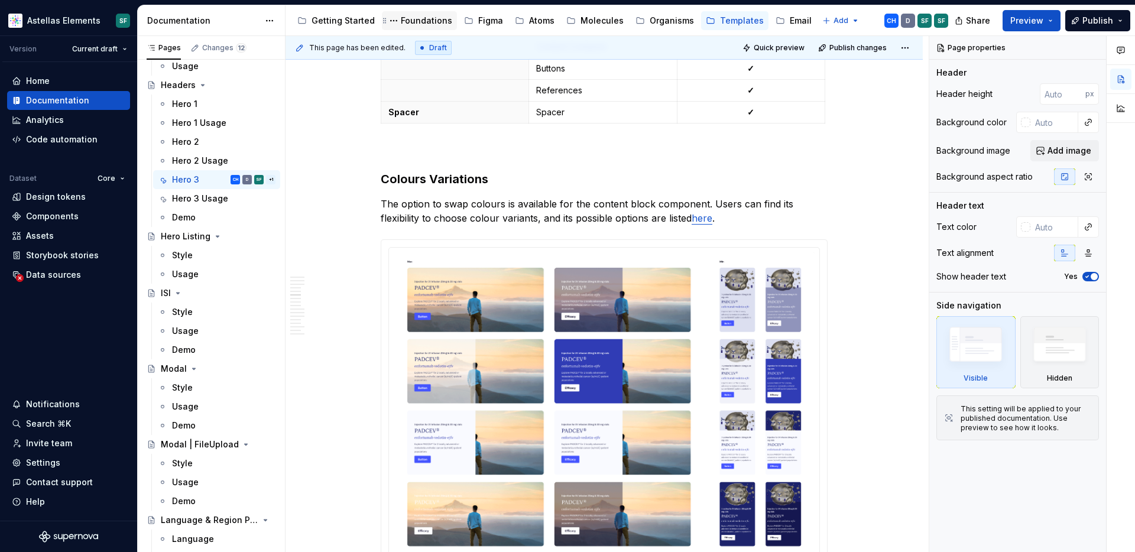
click at [428, 22] on div "Foundations" at bounding box center [426, 21] width 51 height 12
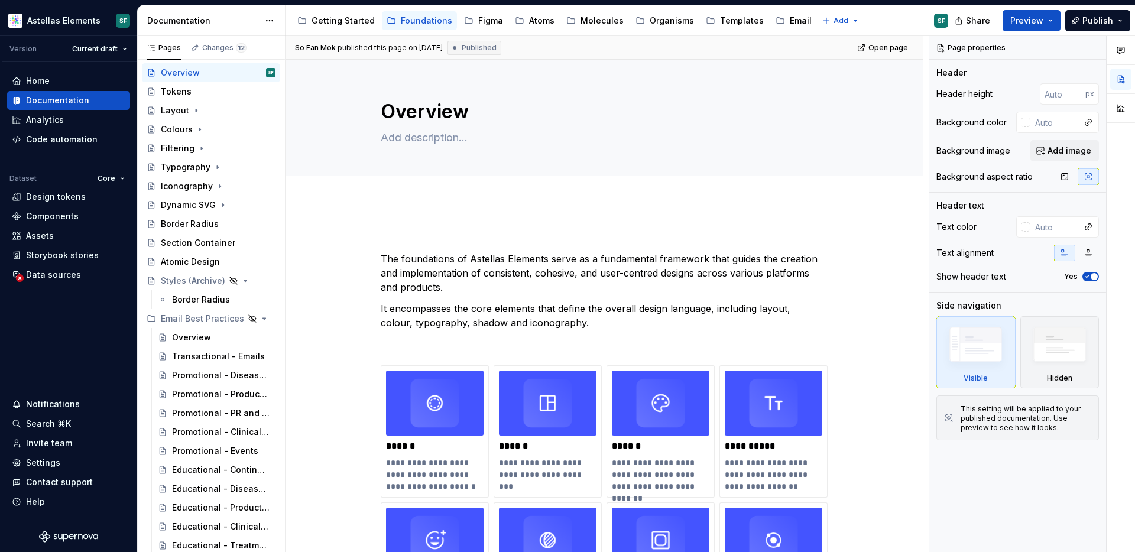
click at [344, 10] on div "Getting Started Foundations Figma Atoms Molecules Organisms Templates Email" at bounding box center [555, 21] width 524 height 24
click at [338, 15] on div "Getting Started" at bounding box center [342, 21] width 63 height 12
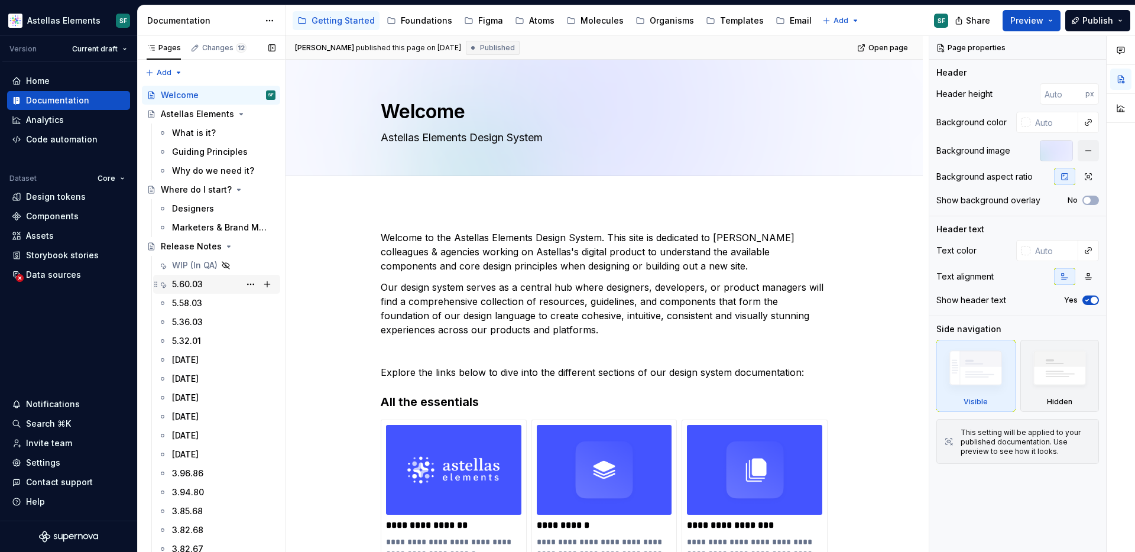
click at [204, 285] on div "5.60.03" at bounding box center [223, 284] width 103 height 17
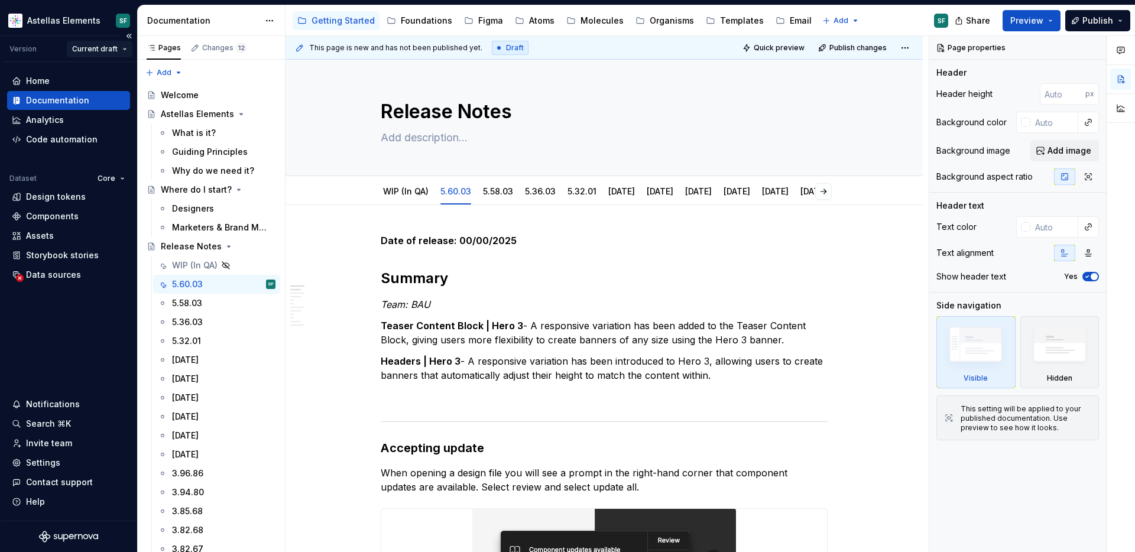
click at [125, 48] on html "Astellas Elements SF Version Current draft Home Documentation Analytics Code au…" at bounding box center [567, 276] width 1135 height 552
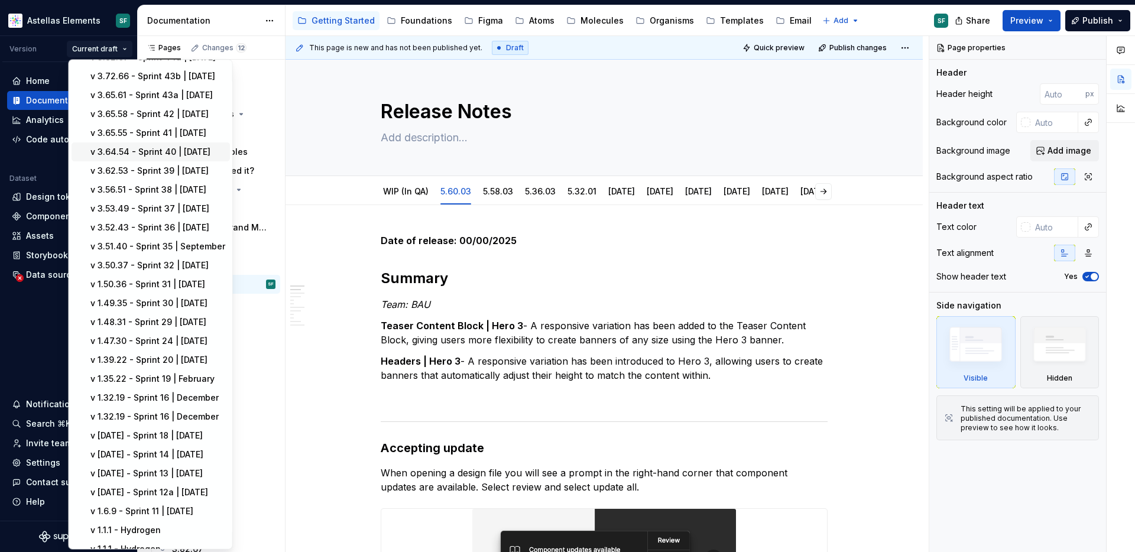
scroll to position [635, 0]
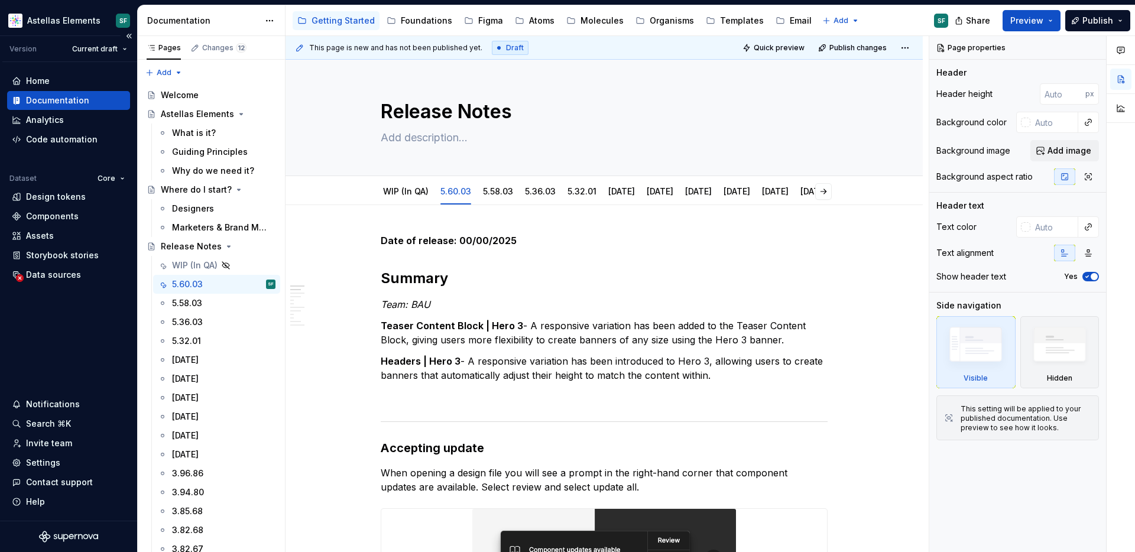
click at [46, 103] on html "Astellas Elements SF Version Current draft Home Documentation Analytics Code au…" at bounding box center [567, 276] width 1135 height 552
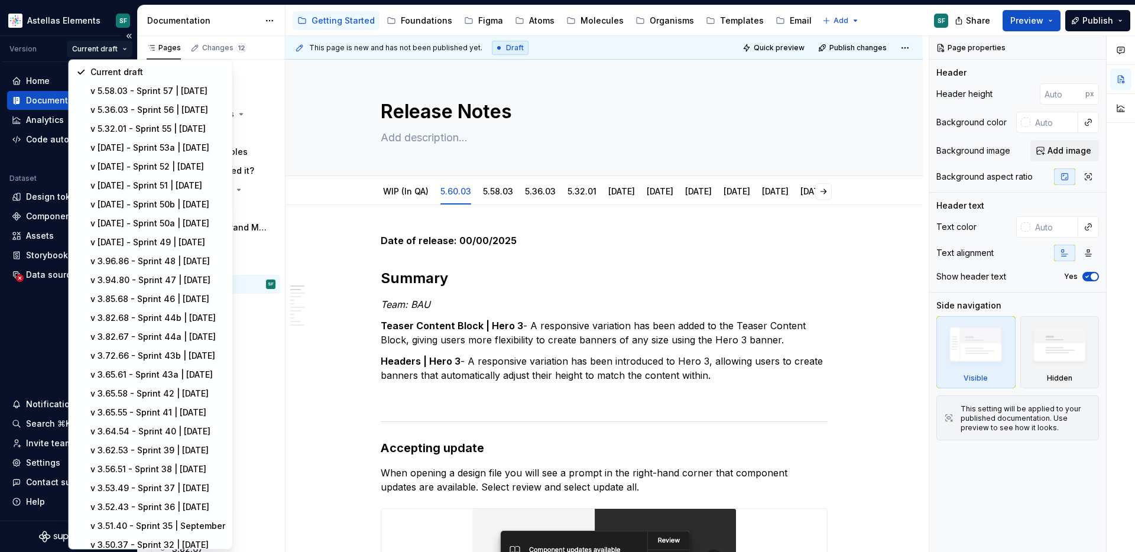
click at [96, 49] on html "Astellas Elements SF Version Current draft Home Documentation Analytics Code au…" at bounding box center [567, 276] width 1135 height 552
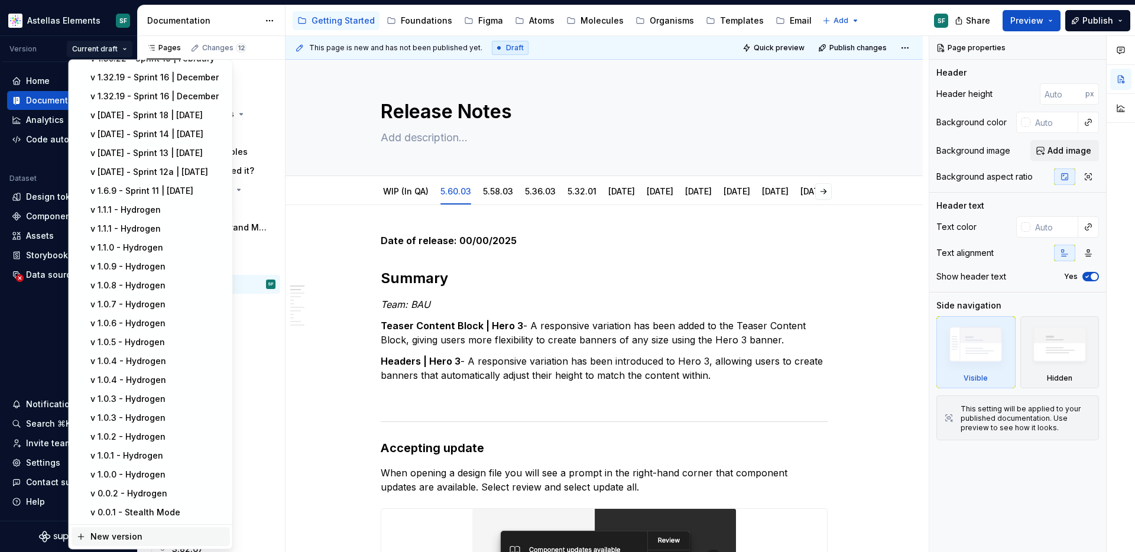
click at [109, 538] on div "New version" at bounding box center [157, 537] width 135 height 12
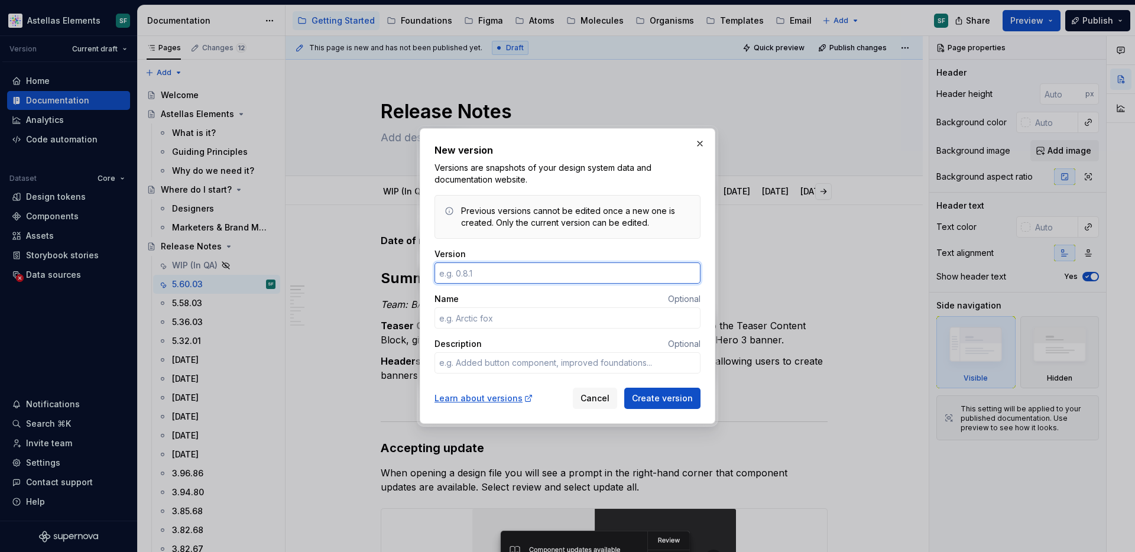
click at [493, 274] on input "Version" at bounding box center [567, 272] width 266 height 21
click at [494, 274] on input "Version" at bounding box center [567, 272] width 266 height 21
paste input "5.60.03"
type textarea "*"
type input "5.60.03"
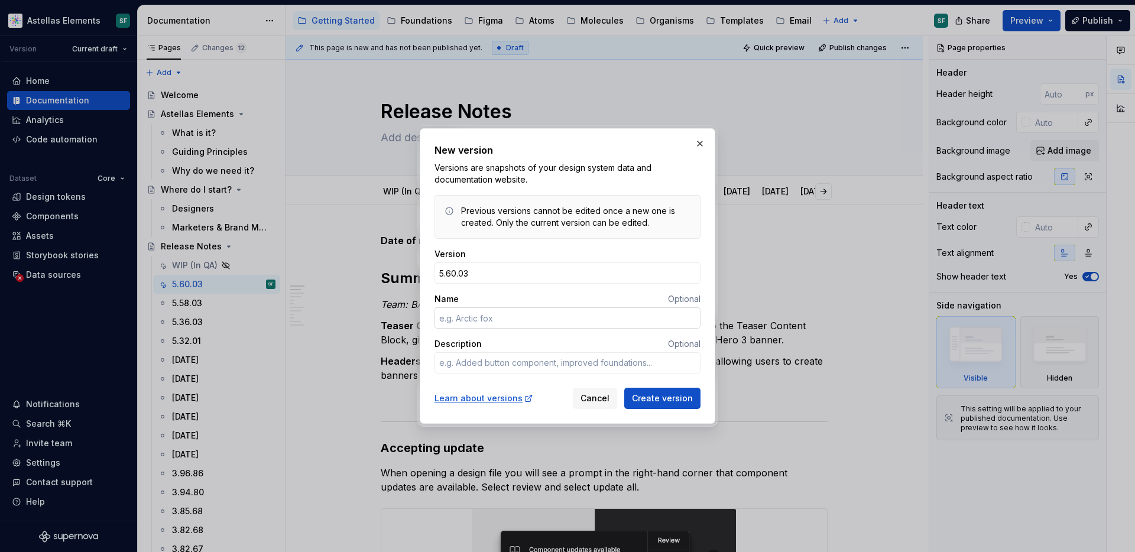
click at [450, 315] on input "Name" at bounding box center [567, 317] width 266 height 21
click at [469, 320] on input "Name" at bounding box center [567, 317] width 266 height 21
paste input "Sprint 58 | September 2025"
type textarea "*"
type input "Sprint 58 | September 2025"
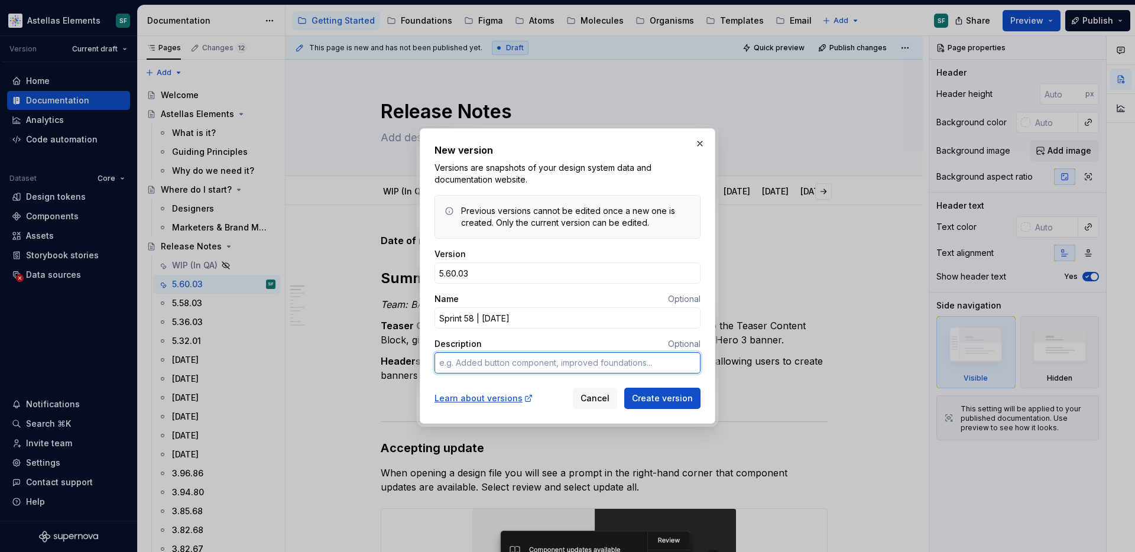
click at [462, 359] on textarea "Description" at bounding box center [567, 362] width 266 height 21
click at [468, 363] on textarea "Description" at bounding box center [567, 362] width 266 height 21
paste textarea "Team: BAU 0.1.0 - Teaser Content Block | Hero 3 0.1.0 - Headers | Hero 3"
type textarea "*"
type textarea "Team: BAU 0.1.0 - Teaser Content Block | Hero 3 0.1.0 - Headers | Hero 3"
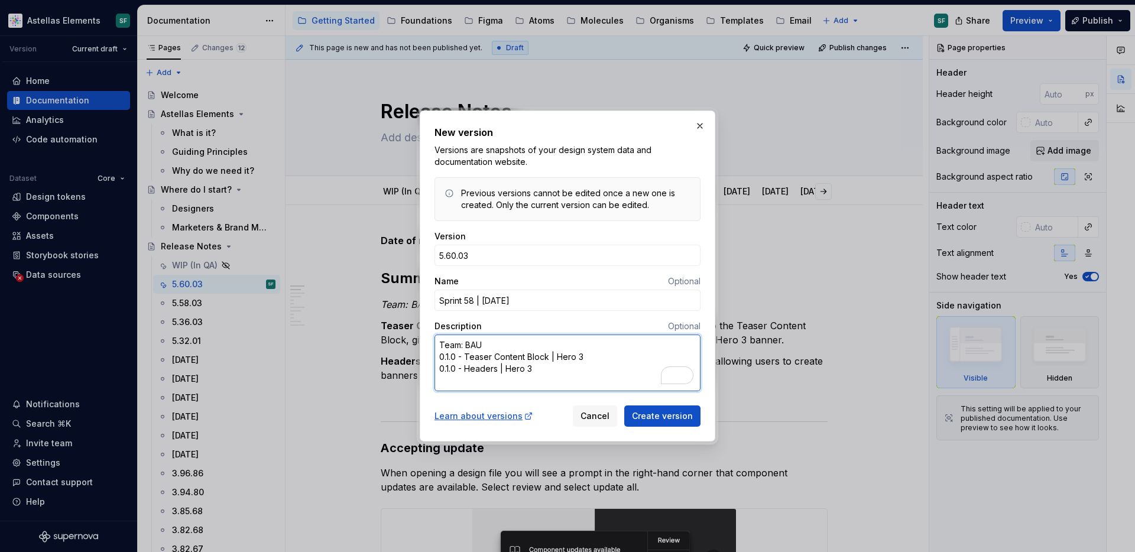
type textarea "*"
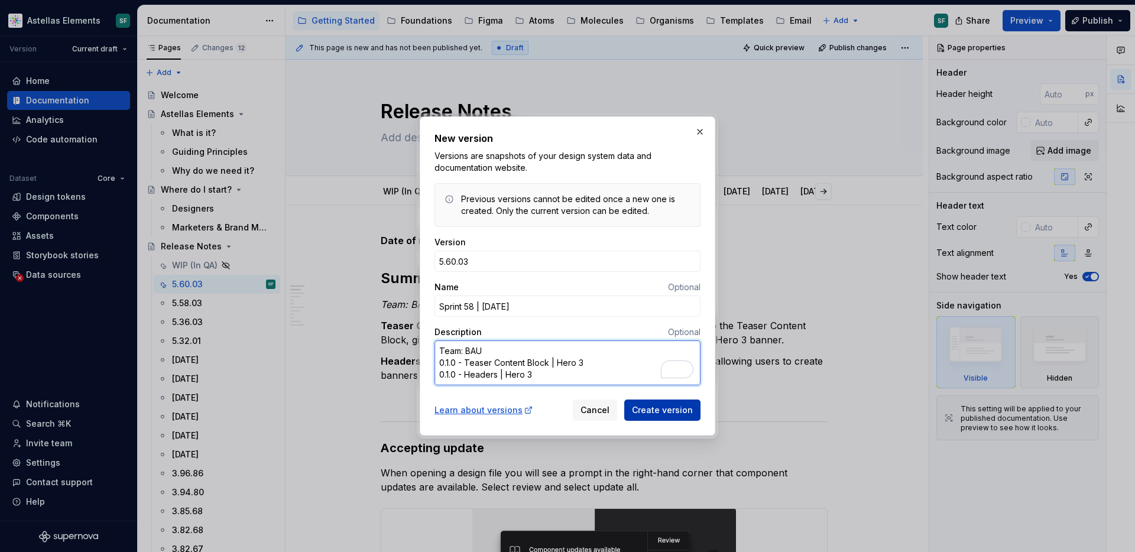
type textarea "Team: BAU 0.1.0 - Teaser Content Block | Hero 3 0.1.0 - Headers | Hero 3"
click at [661, 410] on span "Create version" at bounding box center [662, 410] width 61 height 12
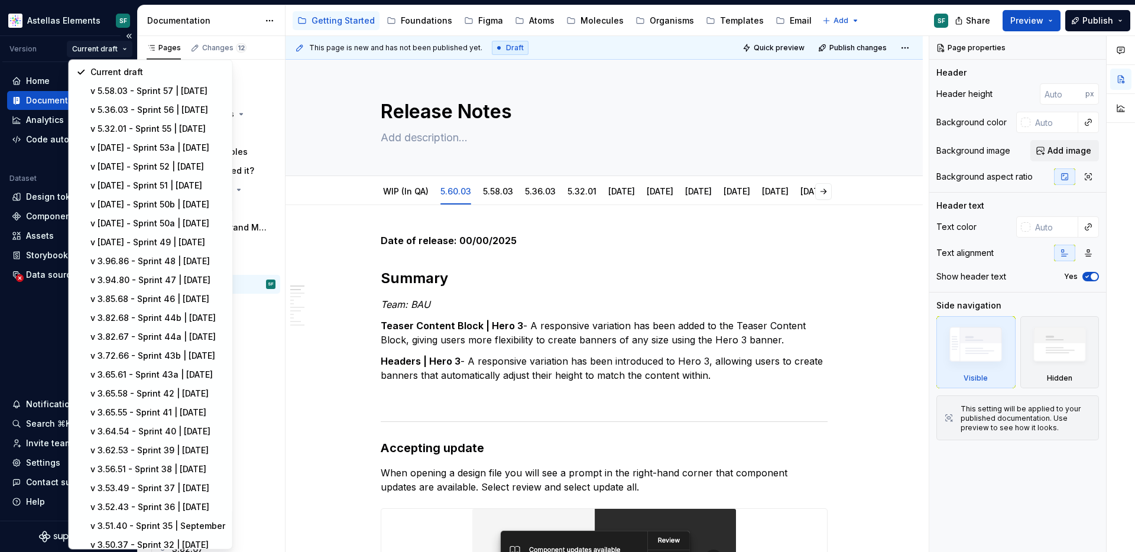
click at [125, 48] on html "Astellas Elements SF Version Current draft Home Documentation Analytics Code au…" at bounding box center [567, 276] width 1135 height 552
click at [445, 296] on html "Astellas Elements SF Version Current draft Home Documentation Analytics Code au…" at bounding box center [567, 276] width 1135 height 552
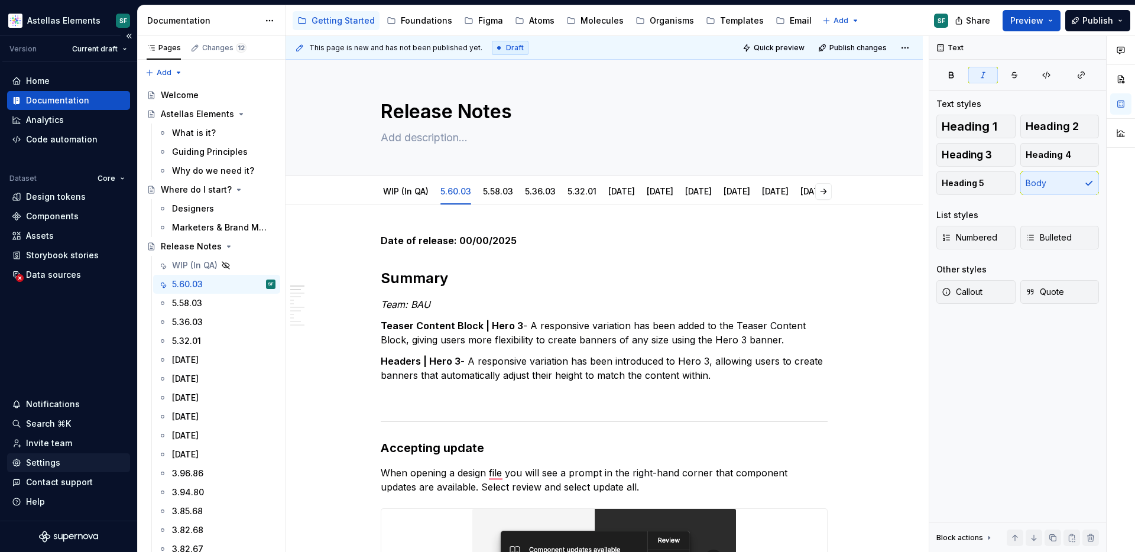
click at [57, 461] on div "Settings" at bounding box center [43, 463] width 34 height 12
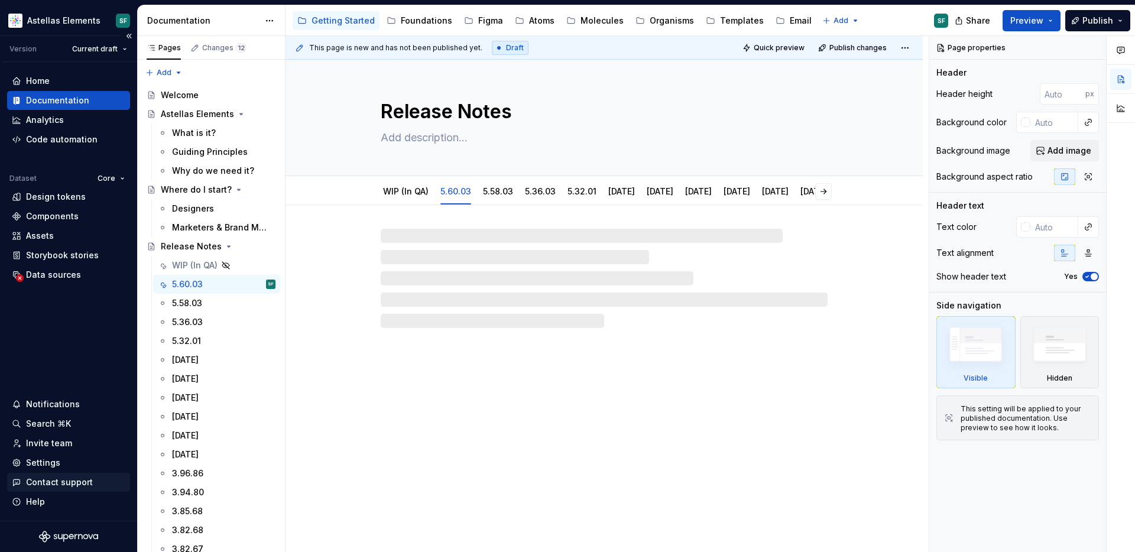
type textarea "*"
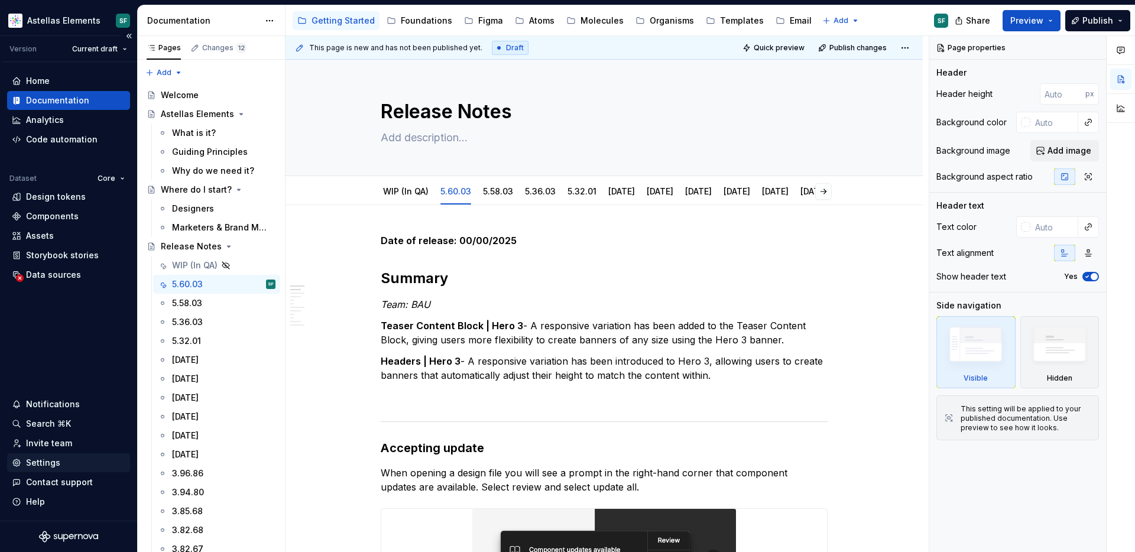
click at [47, 463] on div "Settings" at bounding box center [43, 463] width 34 height 12
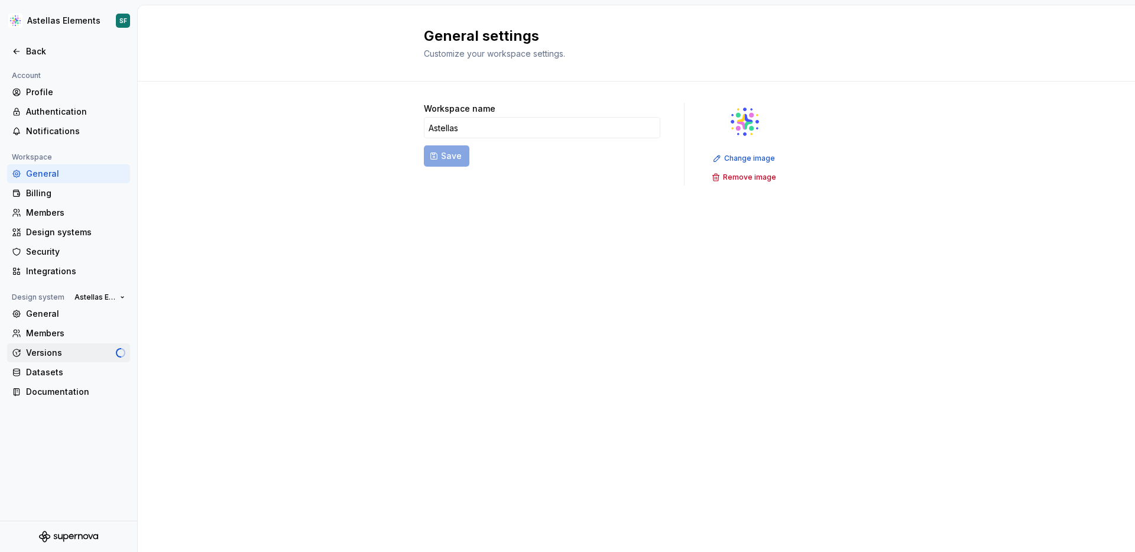
click at [55, 353] on div "Versions" at bounding box center [71, 353] width 90 height 12
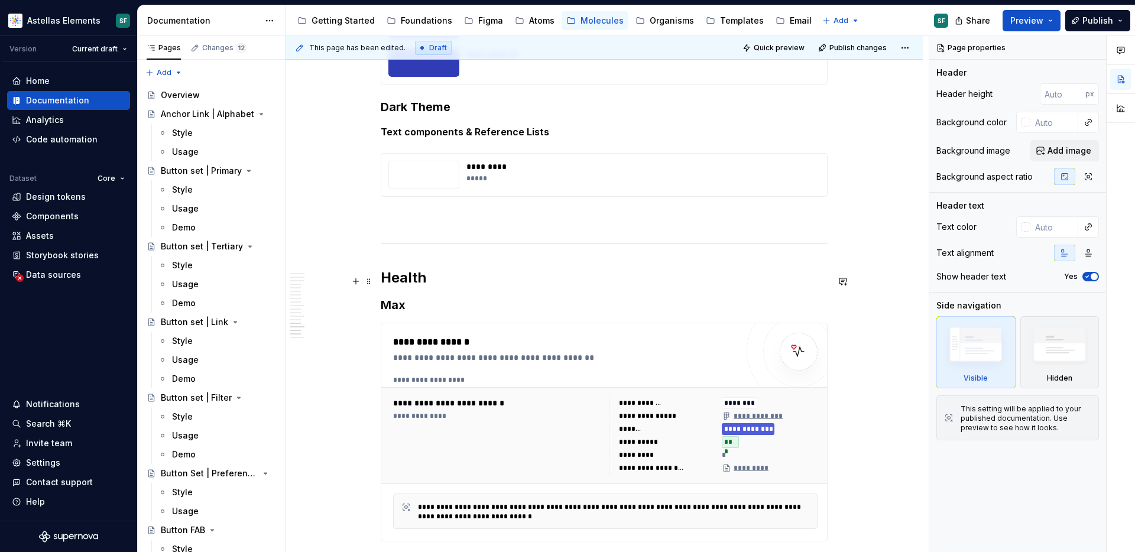
scroll to position [8011, 0]
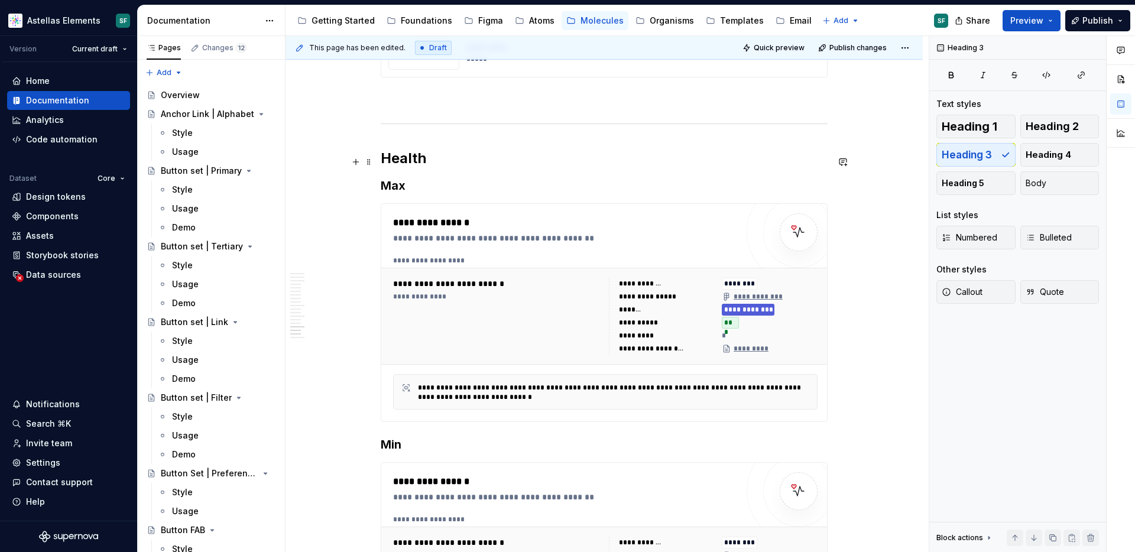
scroll to position [8059, 0]
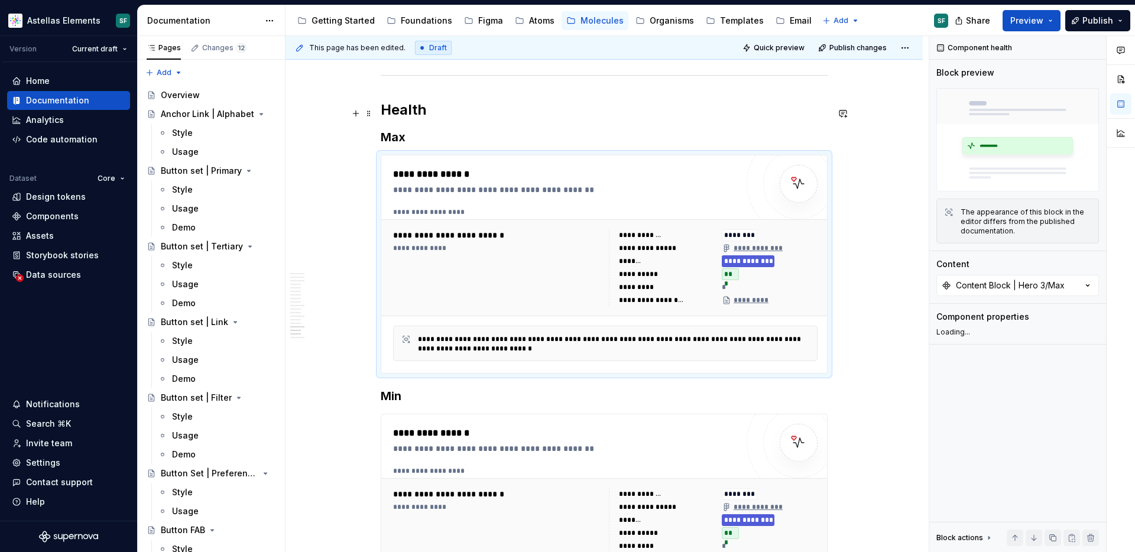
click at [612, 229] on div "**********" at bounding box center [713, 267] width 209 height 77
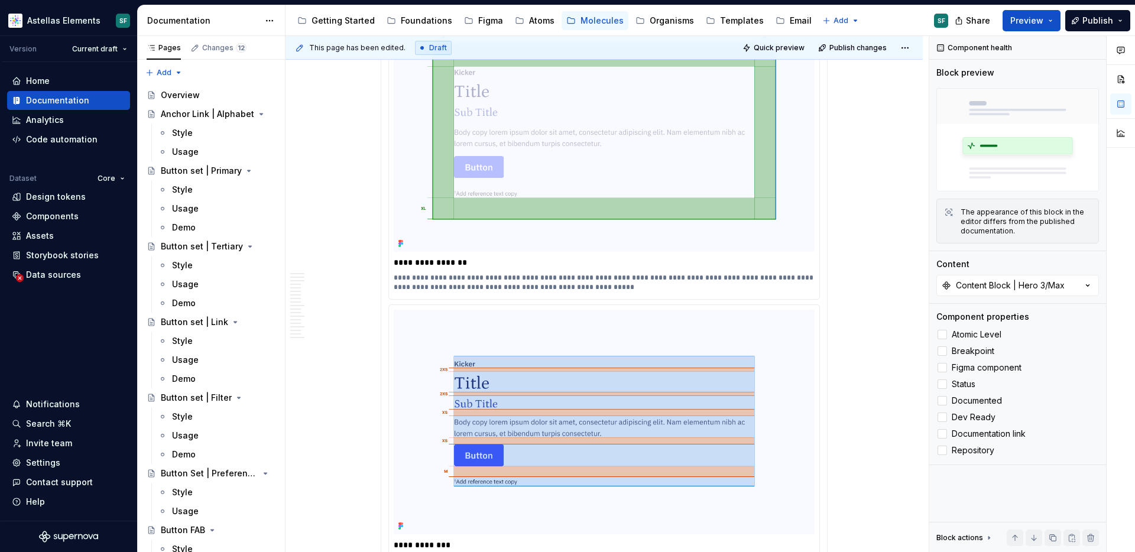
scroll to position [0, 0]
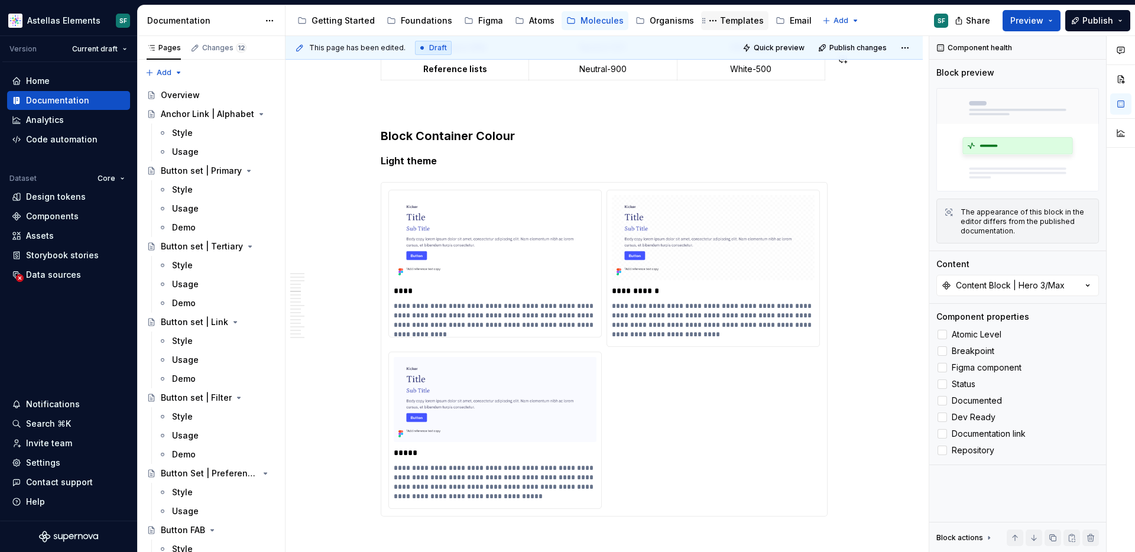
click at [729, 25] on div "Templates" at bounding box center [742, 21] width 44 height 12
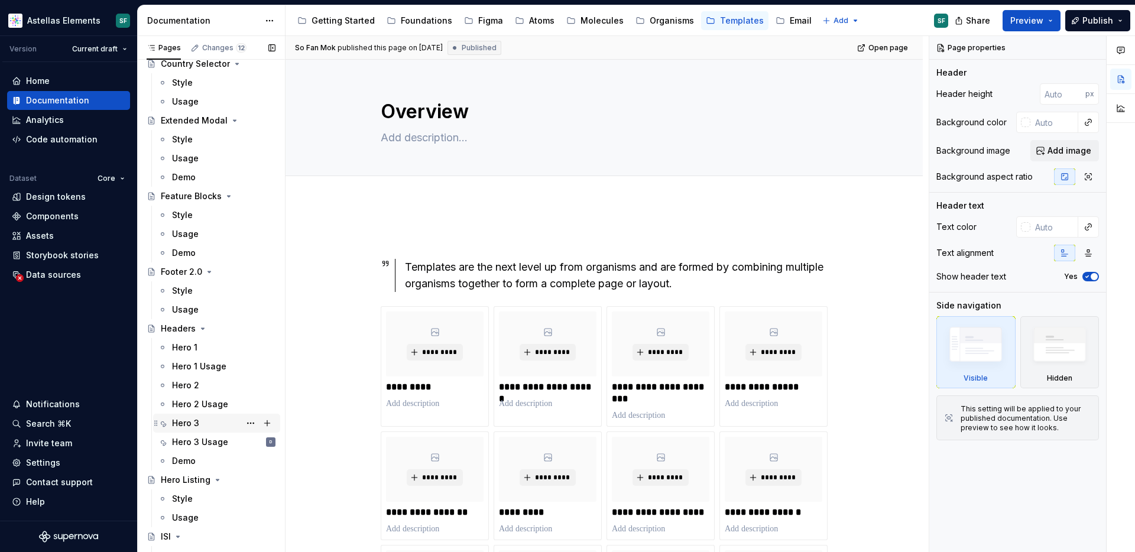
click at [207, 429] on div "Hero 3" at bounding box center [223, 423] width 103 height 17
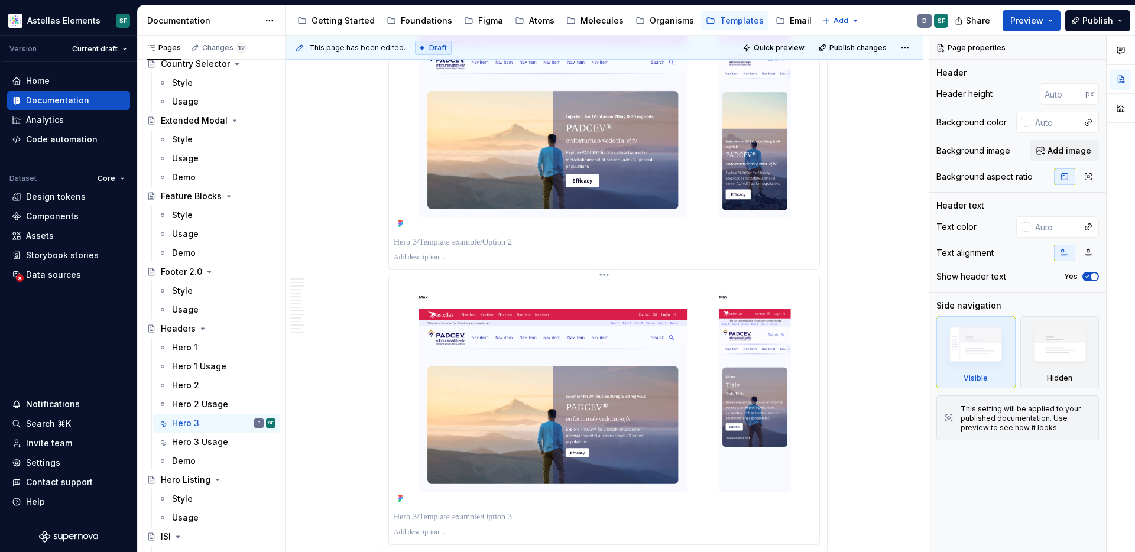
scroll to position [4519, 0]
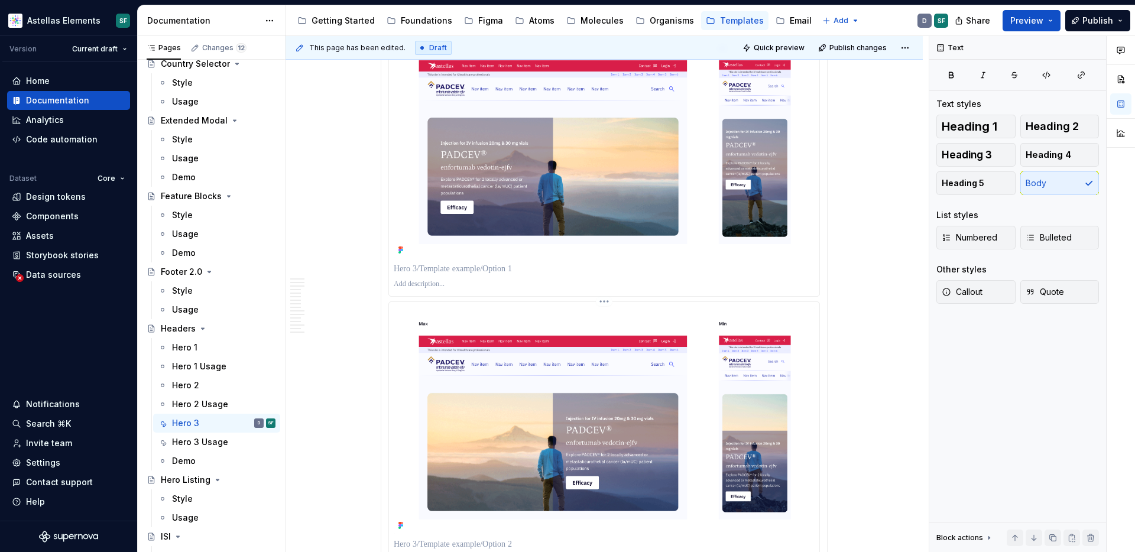
scroll to position [4041, 0]
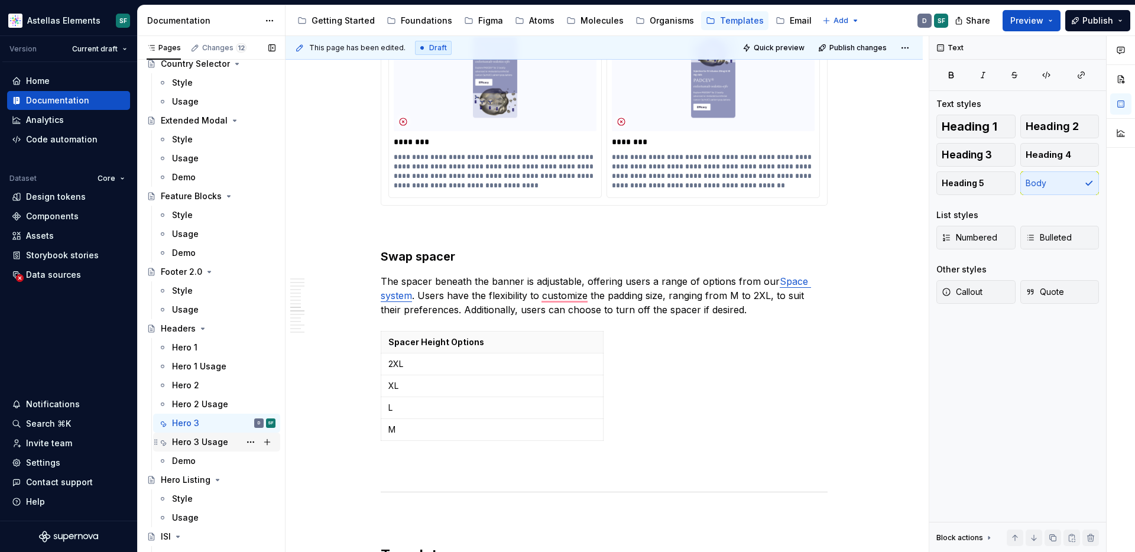
drag, startPoint x: 213, startPoint y: 441, endPoint x: 222, endPoint y: 438, distance: 9.5
click at [213, 441] on div "Hero 3 Usage" at bounding box center [200, 442] width 56 height 12
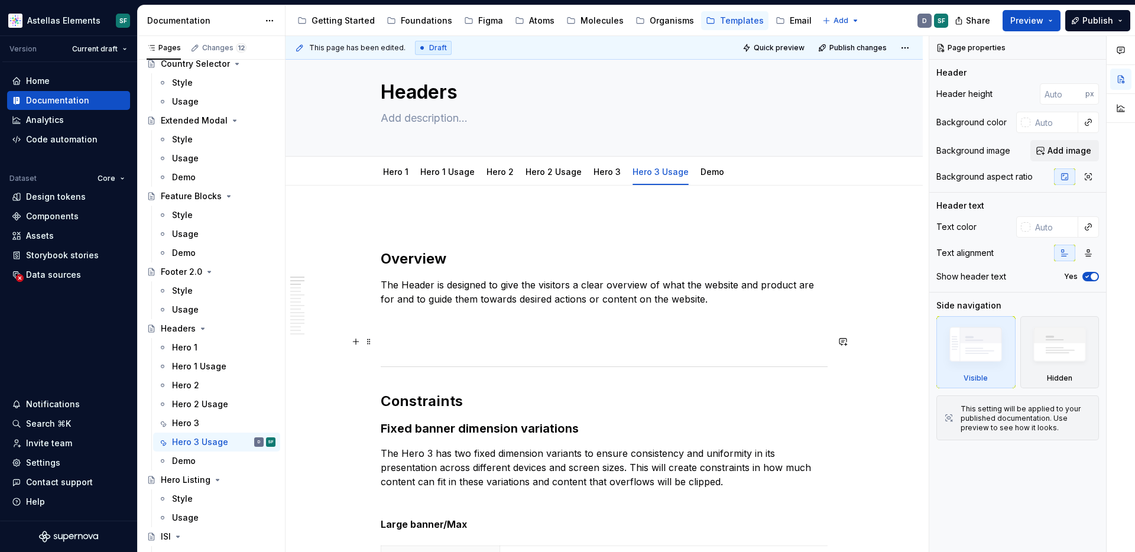
click at [587, 345] on p at bounding box center [604, 342] width 447 height 14
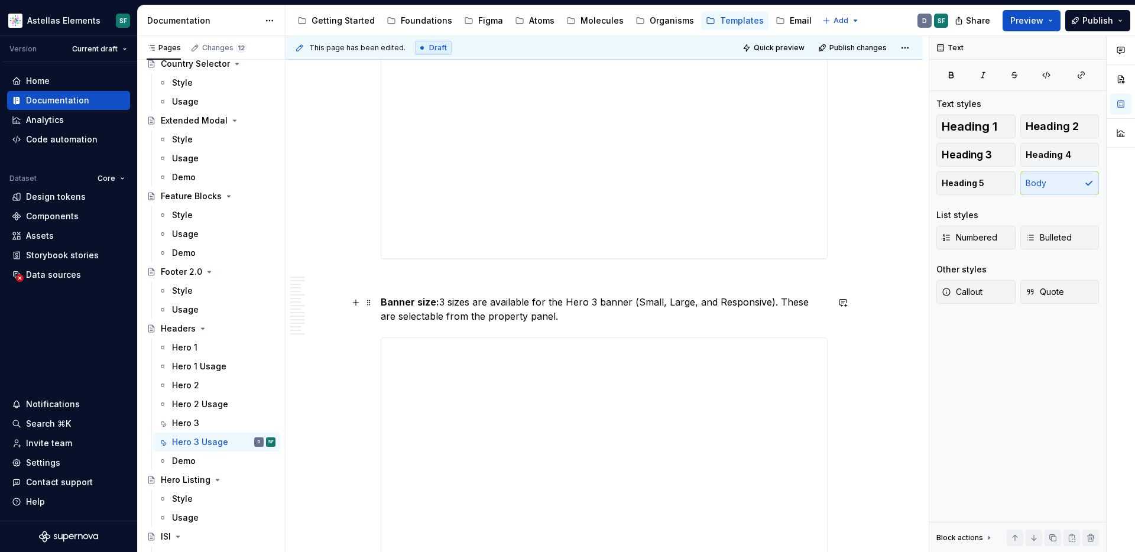
click at [597, 315] on p "Banner size: 3 sizes are available for the Hero 3 banner (Small, Large, and Res…" at bounding box center [604, 309] width 447 height 28
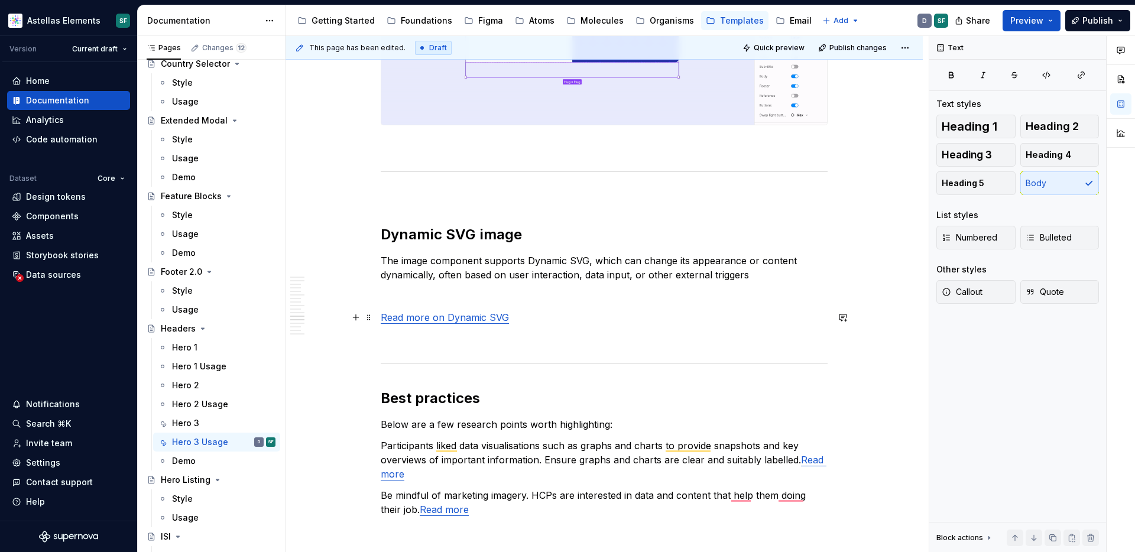
click at [597, 315] on p "Read more on Dynamic SVG" at bounding box center [604, 317] width 447 height 14
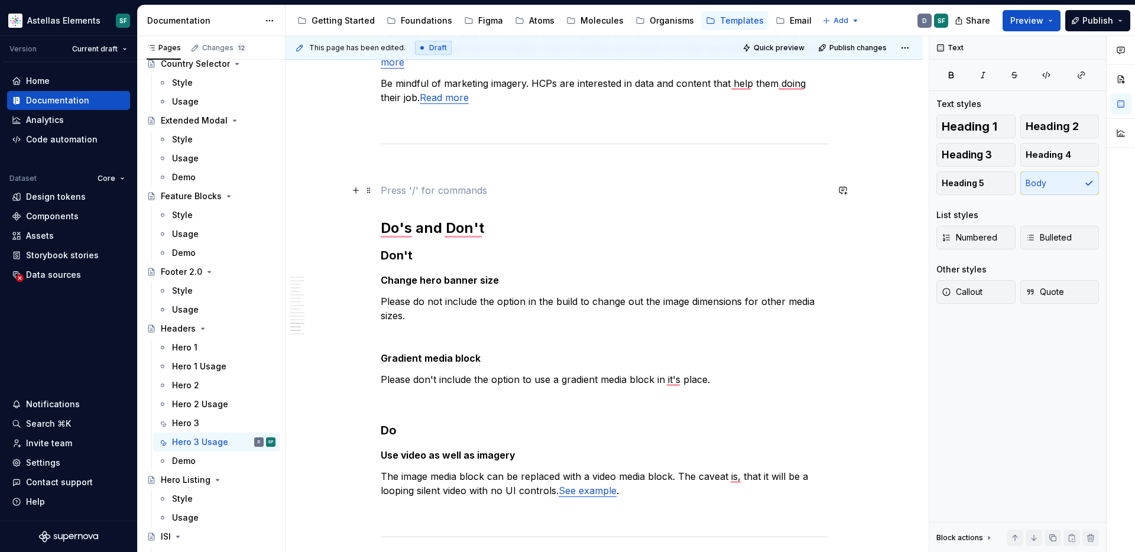
click at [566, 191] on p "To enrich screen reader interactions, please activate Accessibility in Grammarl…" at bounding box center [604, 190] width 447 height 14
click at [557, 171] on p "To enrich screen reader interactions, please activate Accessibility in Grammarl…" at bounding box center [604, 169] width 447 height 14
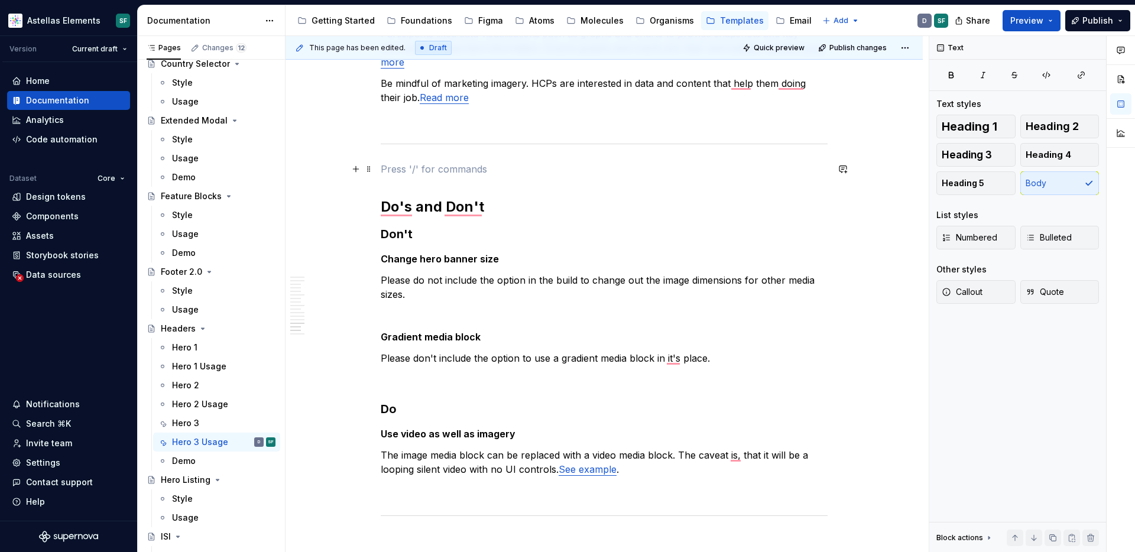
click at [524, 168] on p "To enrich screen reader interactions, please activate Accessibility in Grammarl…" at bounding box center [604, 169] width 447 height 14
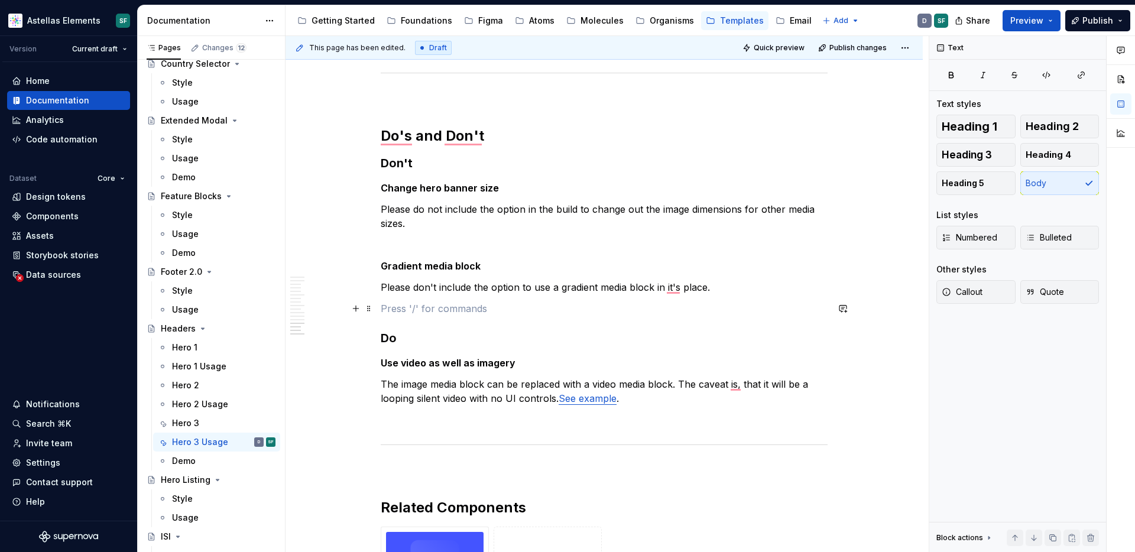
click at [484, 310] on p "To enrich screen reader interactions, please activate Accessibility in Grammarl…" at bounding box center [604, 308] width 447 height 14
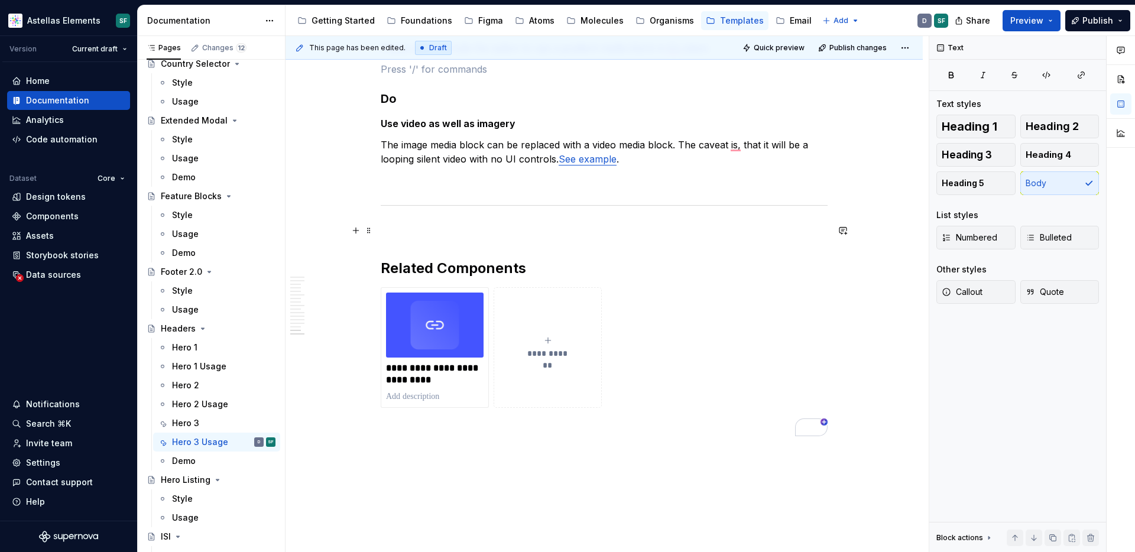
click at [485, 226] on p "To enrich screen reader interactions, please activate Accessibility in Grammarl…" at bounding box center [604, 230] width 447 height 14
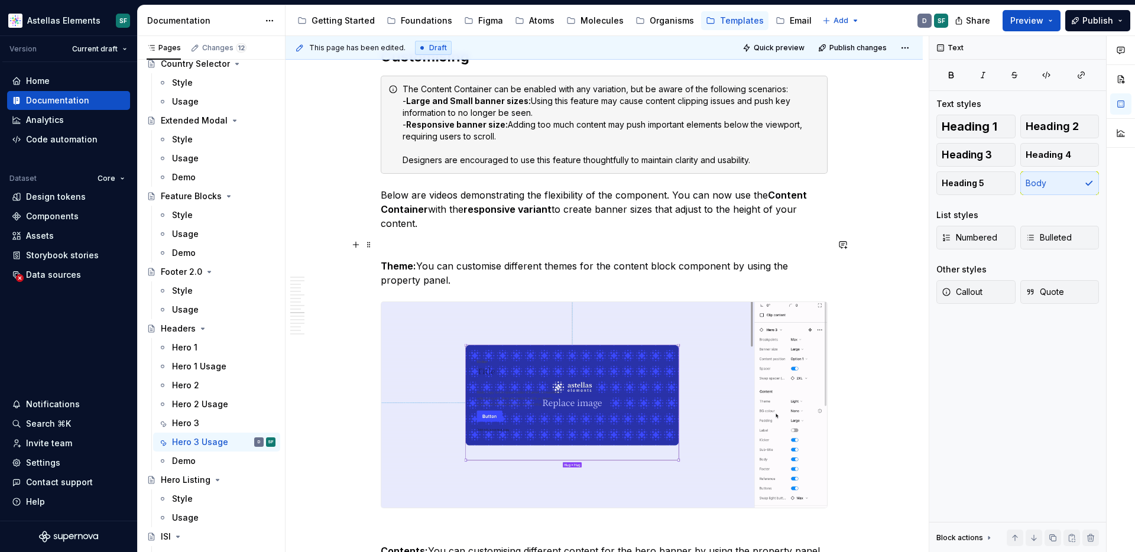
click at [468, 242] on p "To enrich screen reader interactions, please activate Accessibility in Grammarl…" at bounding box center [604, 245] width 447 height 14
click at [456, 238] on p "To enrich screen reader interactions, please activate Accessibility in Grammarl…" at bounding box center [604, 245] width 447 height 14
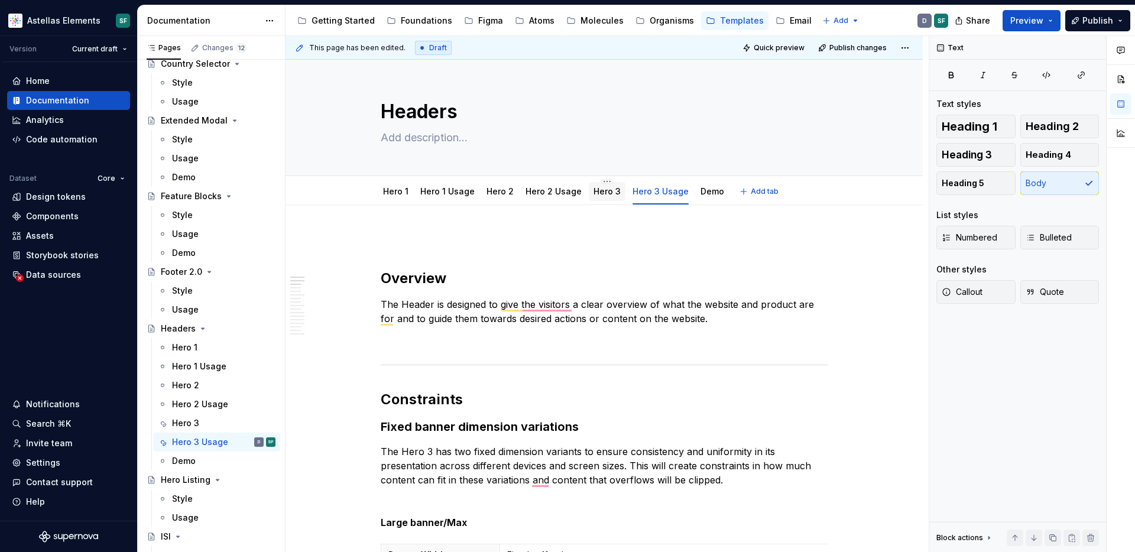
click at [606, 196] on div "Hero 3" at bounding box center [606, 192] width 27 height 12
click at [557, 343] on p "To enrich screen reader interactions, please activate Accessibility in Grammarl…" at bounding box center [604, 340] width 447 height 14
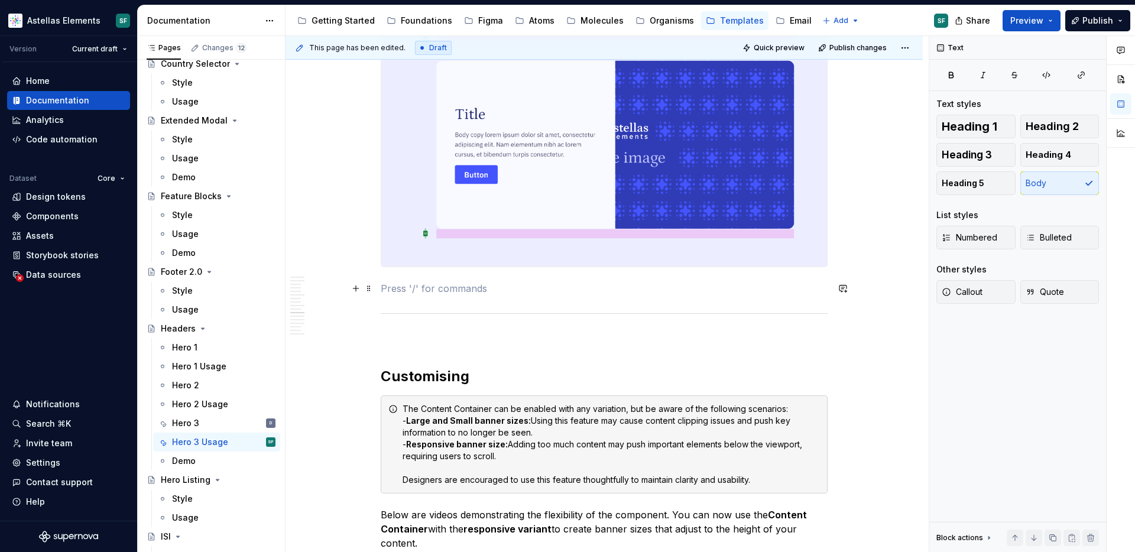
click at [577, 294] on p "To enrich screen reader interactions, please activate Accessibility in Grammarl…" at bounding box center [604, 288] width 447 height 14
click at [560, 332] on p "To enrich screen reader interactions, please activate Accessibility in Grammarl…" at bounding box center [604, 339] width 447 height 14
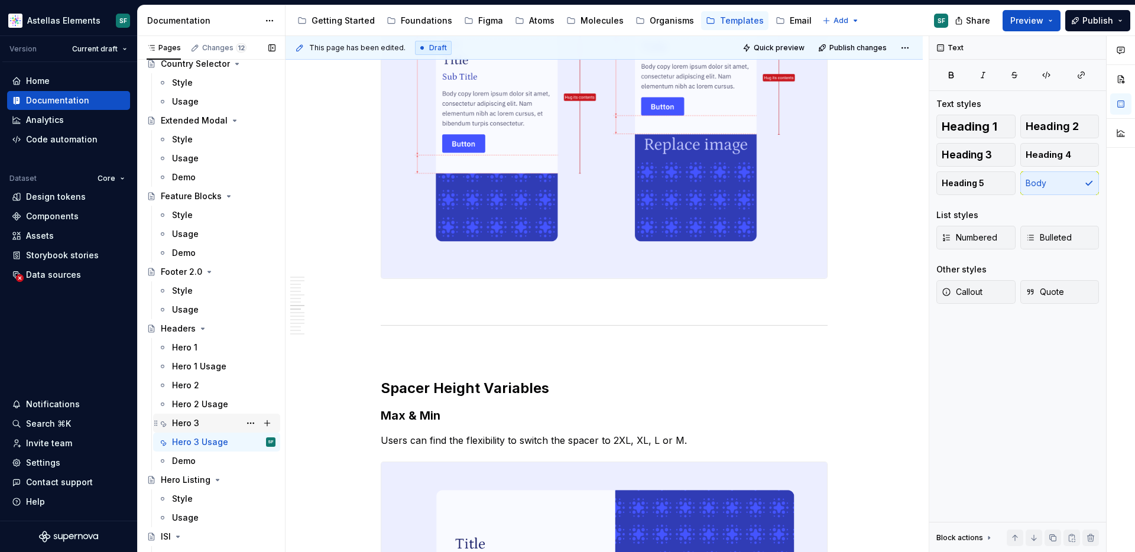
click at [218, 418] on div "Hero 3 D" at bounding box center [223, 423] width 103 height 17
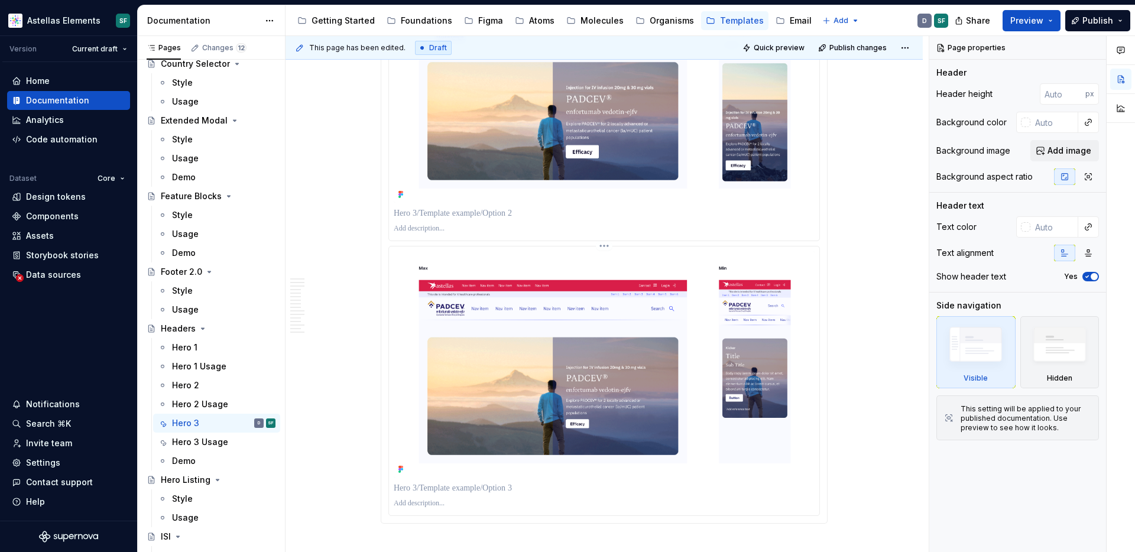
scroll to position [4537, 0]
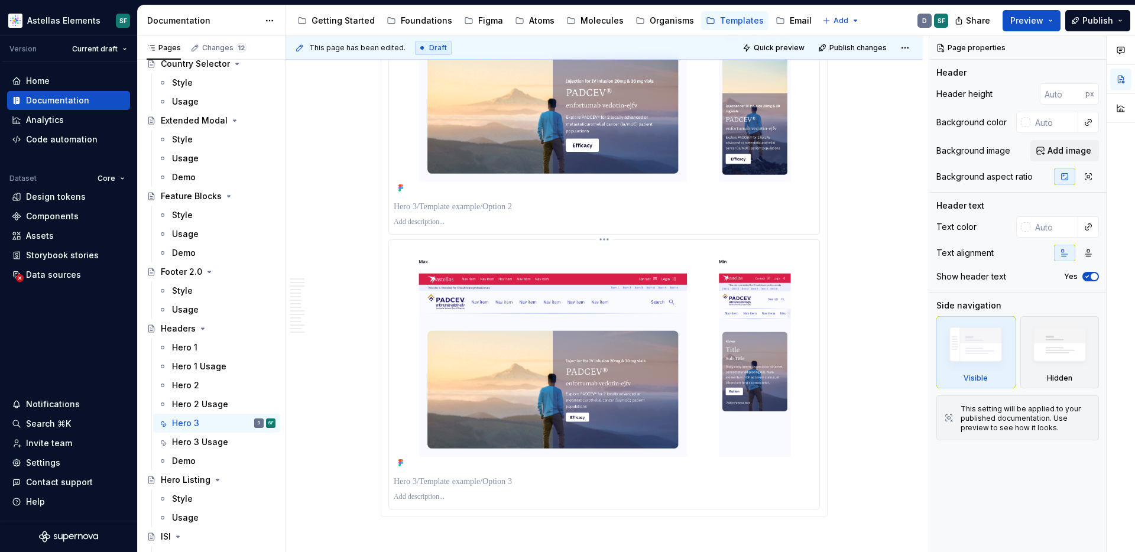
click at [460, 384] on img at bounding box center [604, 358] width 421 height 227
type textarea "*"
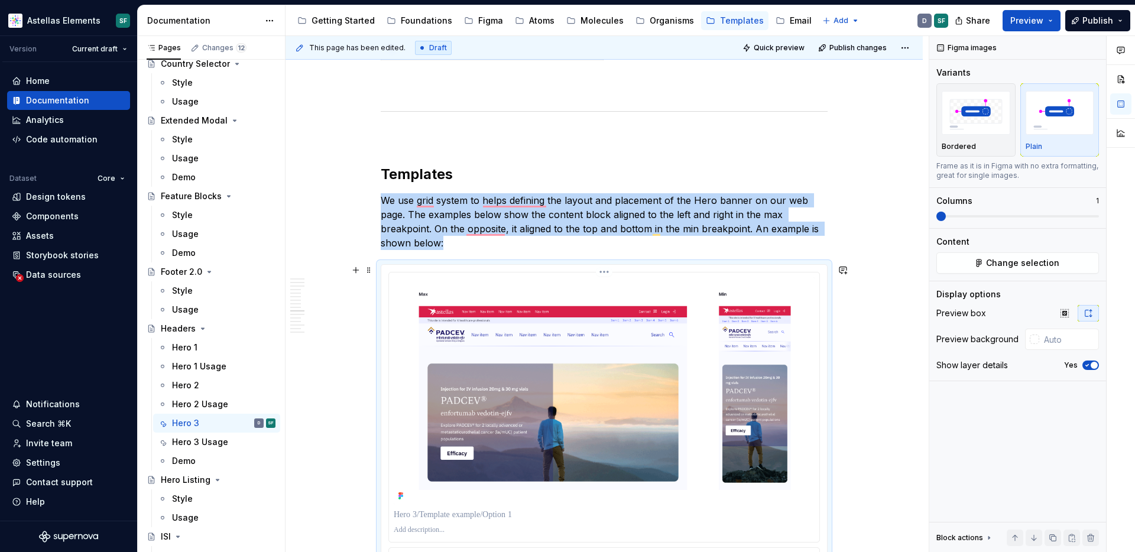
scroll to position [3942, 0]
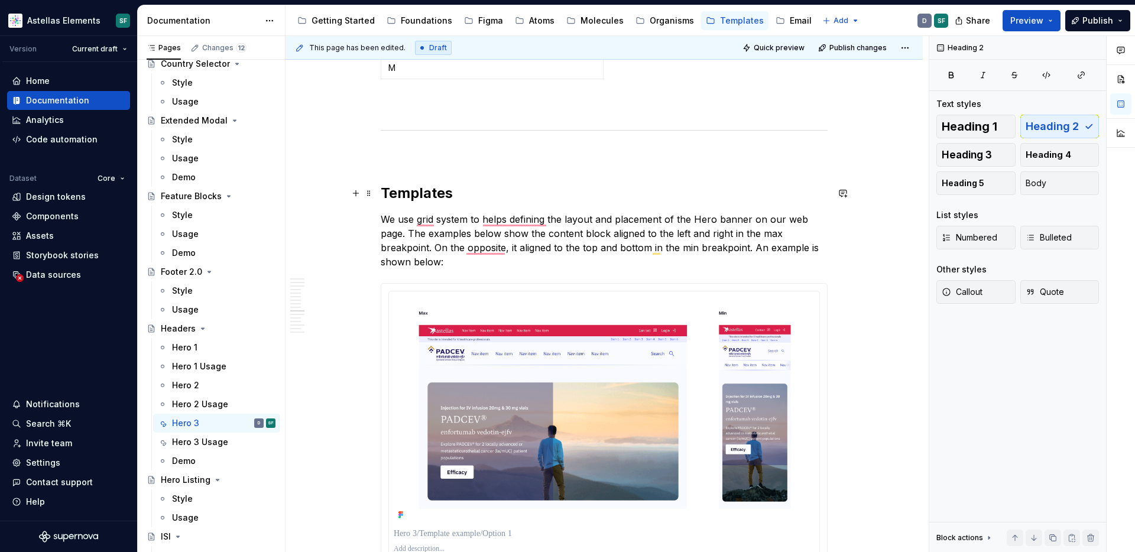
click at [473, 191] on h2 "Templates" at bounding box center [604, 193] width 447 height 19
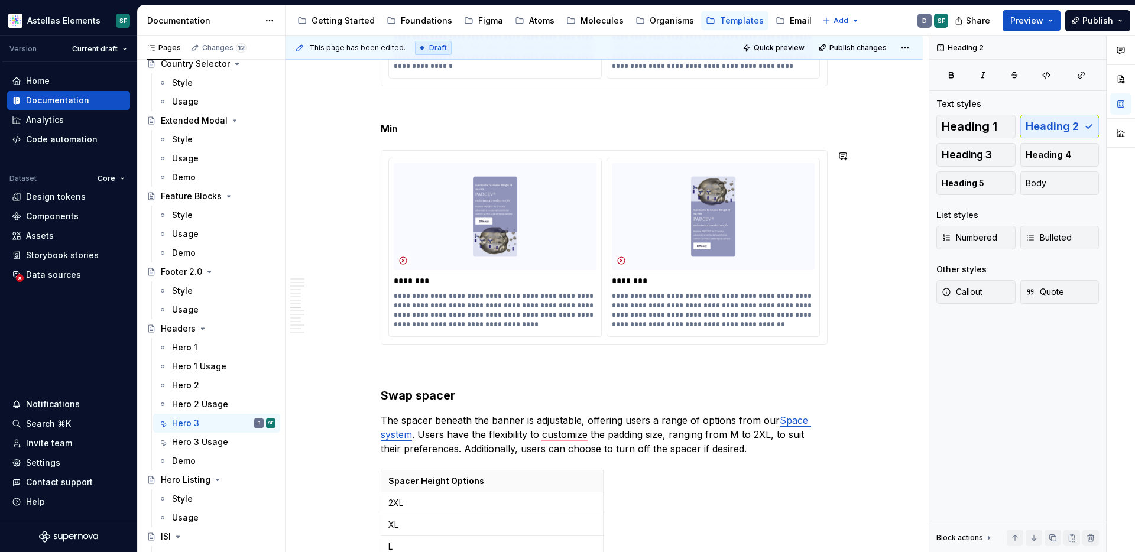
scroll to position [3345, 0]
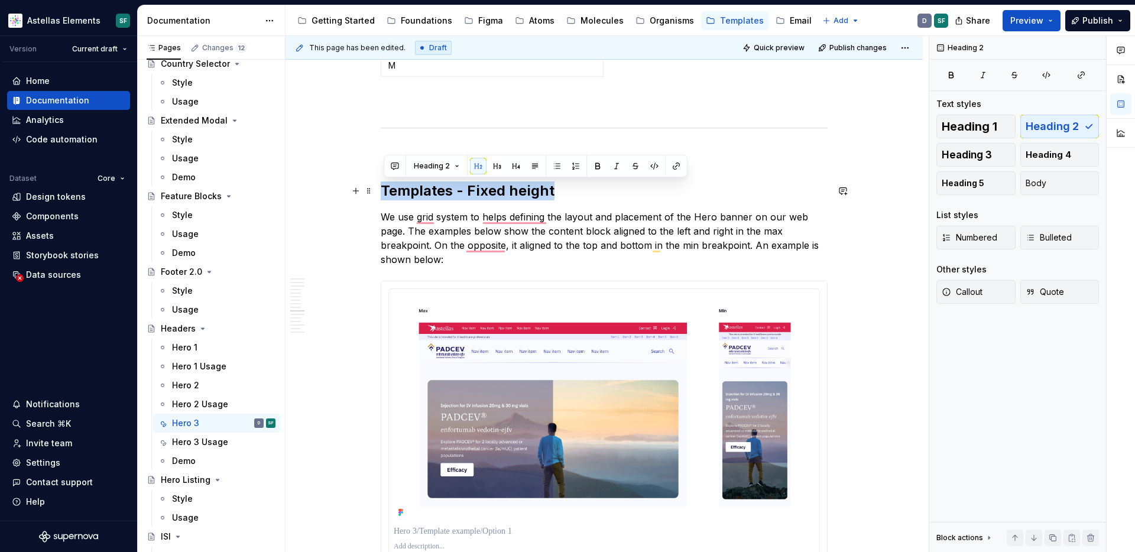
drag, startPoint x: 551, startPoint y: 191, endPoint x: 386, endPoint y: 186, distance: 165.0
click at [386, 186] on h2 "Templates - Fixed height" at bounding box center [604, 190] width 447 height 19
copy h2 "Templates - Fixed height"
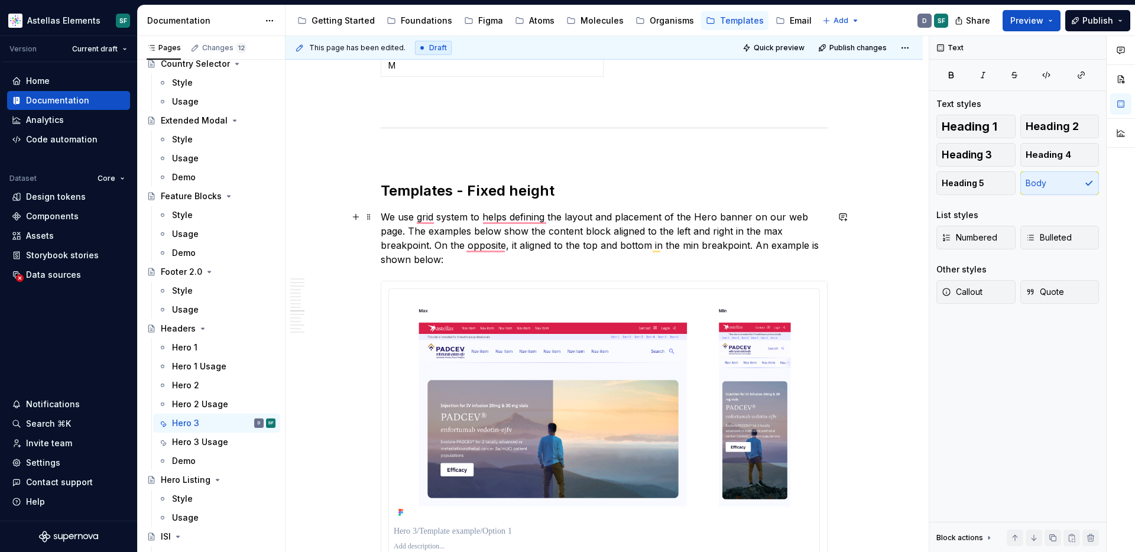
click at [458, 258] on p "We use grid system to helps defining the layout and placement of the Hero banne…" at bounding box center [604, 238] width 447 height 57
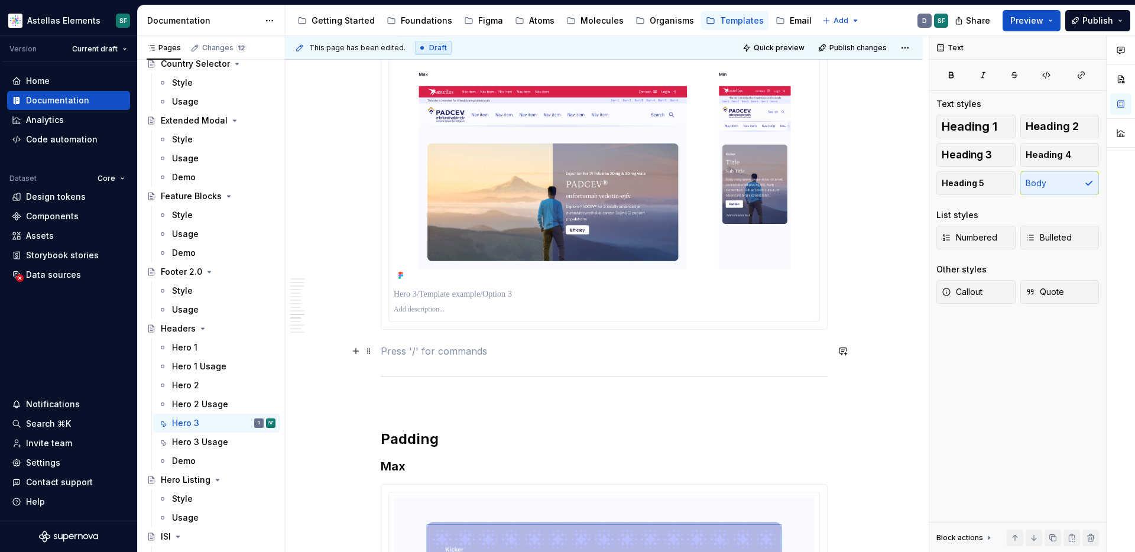
click at [417, 346] on p "To enrich screen reader interactions, please activate Accessibility in Grammarl…" at bounding box center [604, 351] width 447 height 14
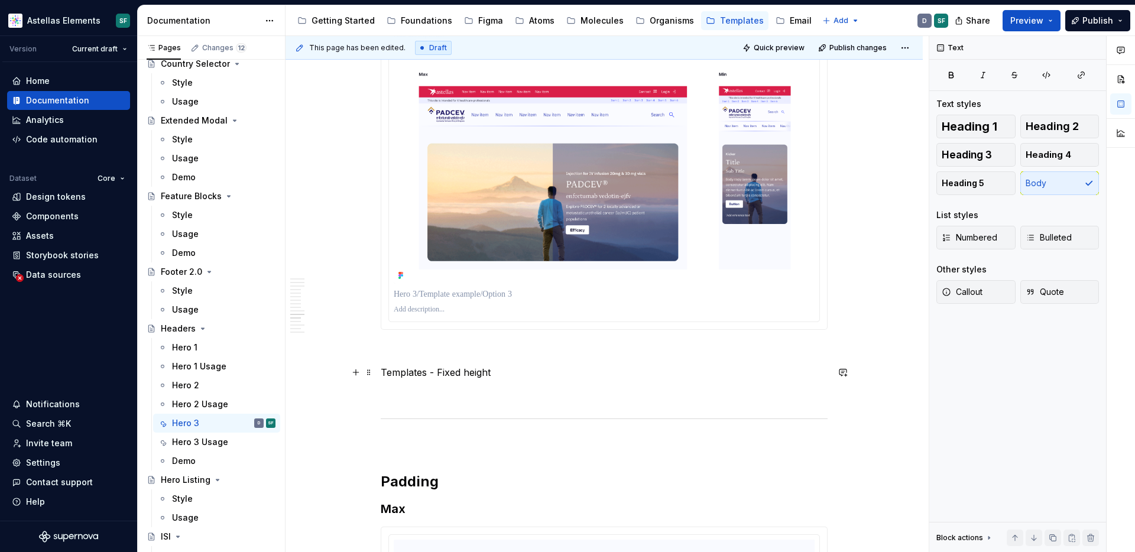
click at [457, 371] on p "Templates - Fixed height" at bounding box center [604, 372] width 447 height 14
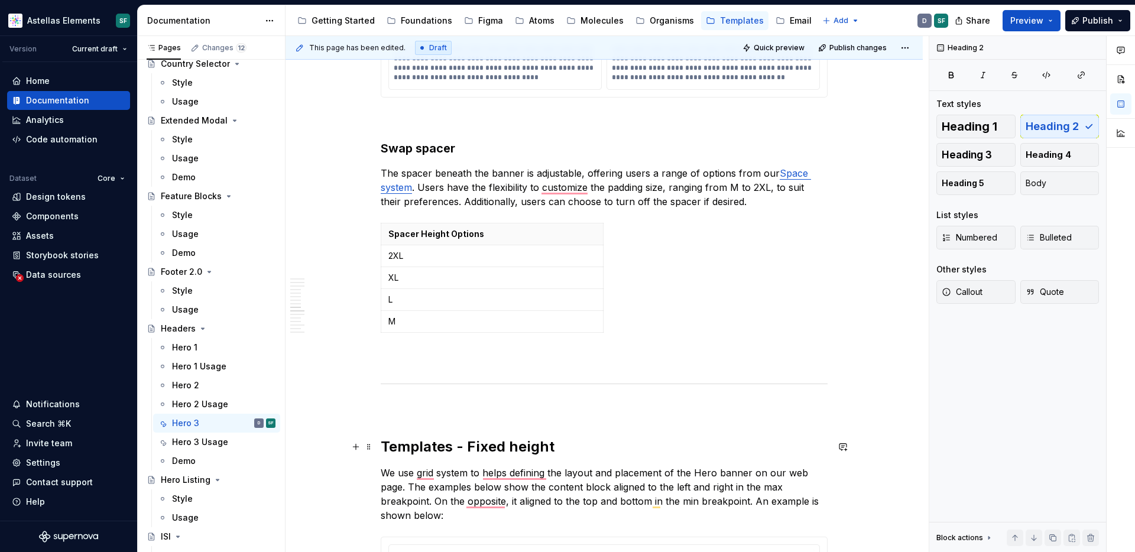
click at [480, 441] on h2 "Templates - Fixed height" at bounding box center [604, 446] width 447 height 19
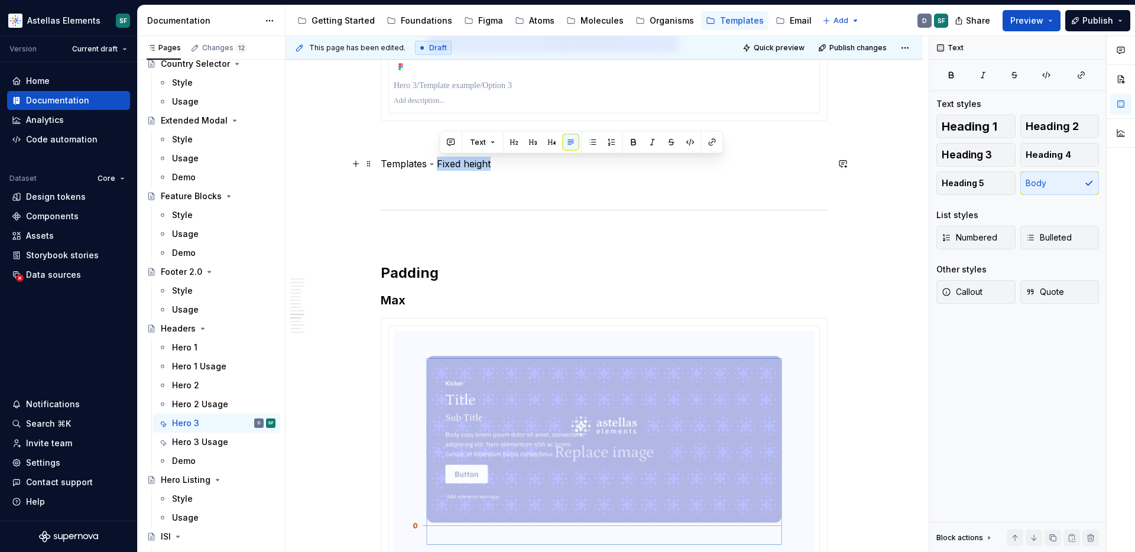
drag, startPoint x: 440, startPoint y: 164, endPoint x: 518, endPoint y: 164, distance: 78.0
click at [518, 164] on p "Templates - Fixed height" at bounding box center [604, 164] width 447 height 14
click at [501, 165] on p "Templates - Responsive Height" at bounding box center [604, 164] width 447 height 14
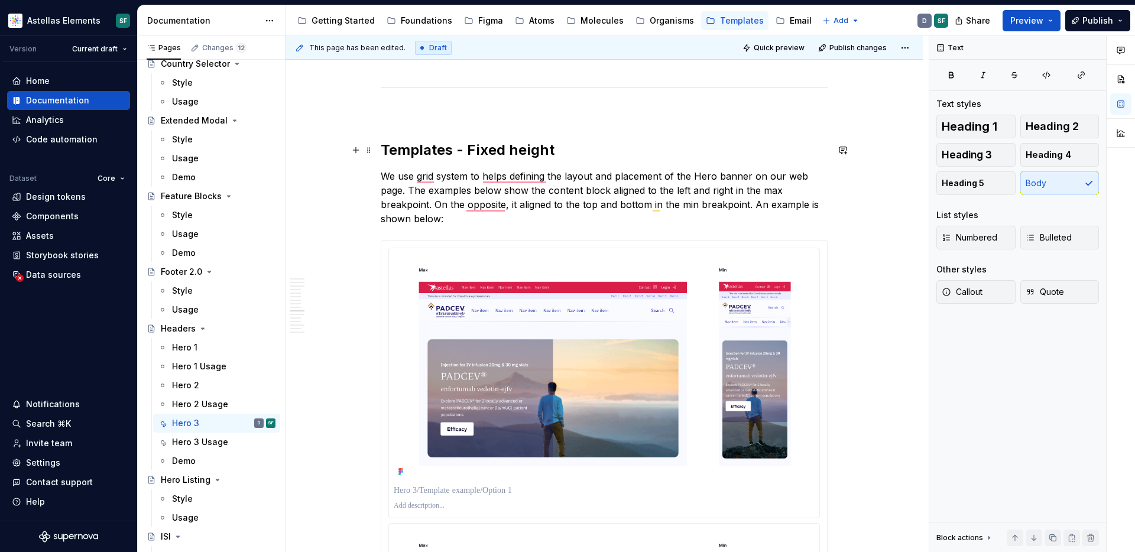
click at [514, 150] on h2 "Templates - Fixed height" at bounding box center [604, 150] width 447 height 19
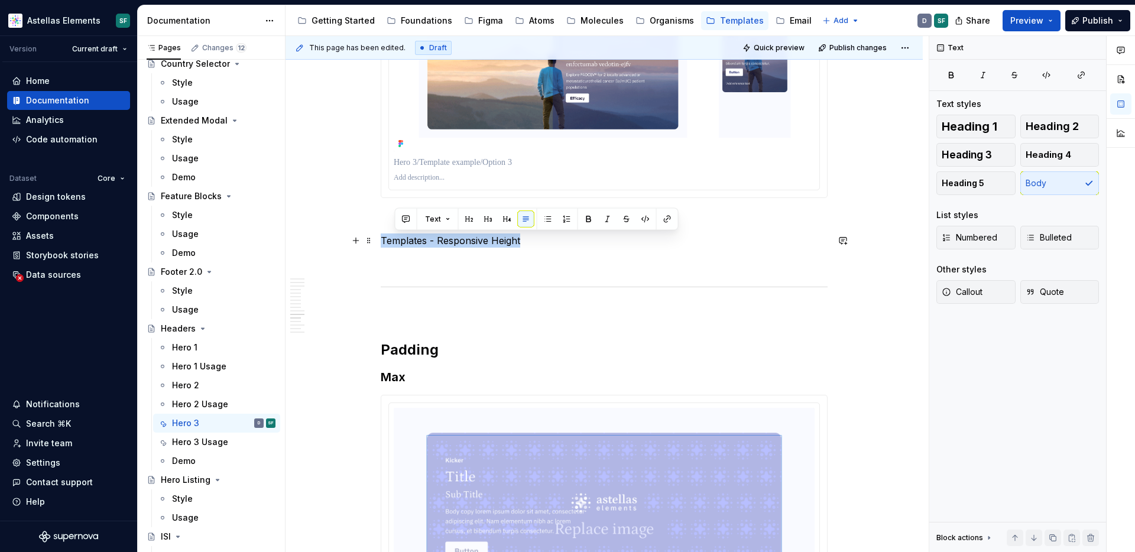
click at [378, 236] on html "Astellas Elements SF Version Current draft Home Documentation Analytics Code au…" at bounding box center [567, 276] width 1135 height 552
click at [1045, 115] on button "Heading 2" at bounding box center [1059, 127] width 79 height 24
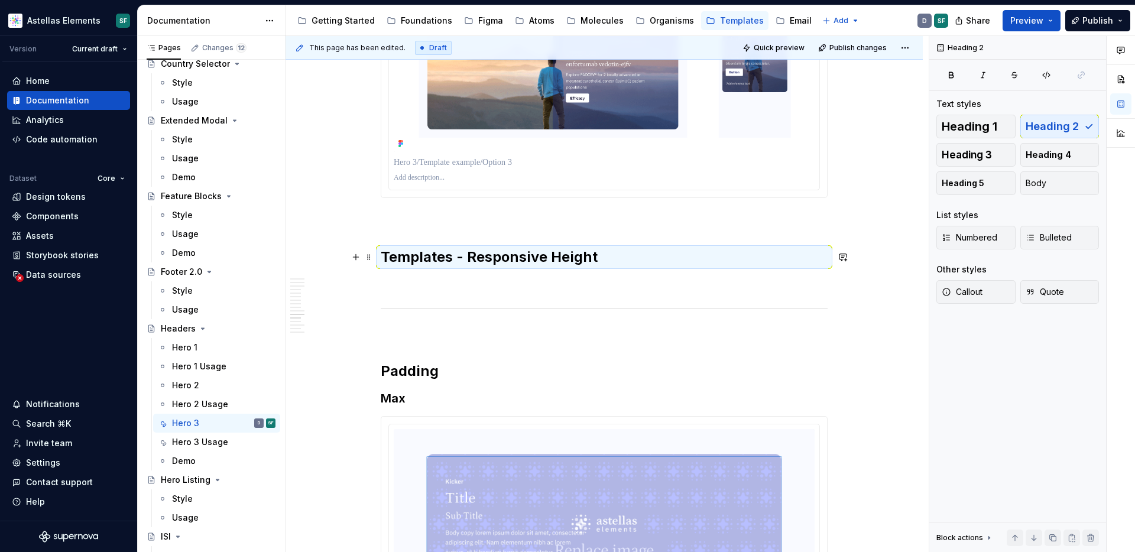
click at [691, 256] on h2 "Templates - Responsive Height" at bounding box center [604, 257] width 447 height 19
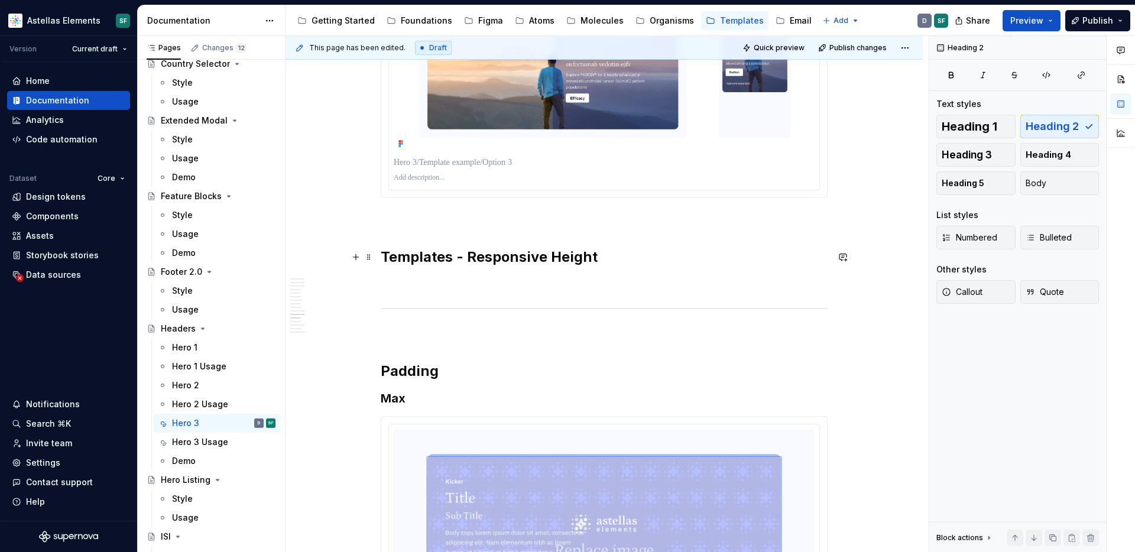
click at [664, 261] on h2 "Templates - Responsive Height" at bounding box center [604, 257] width 447 height 19
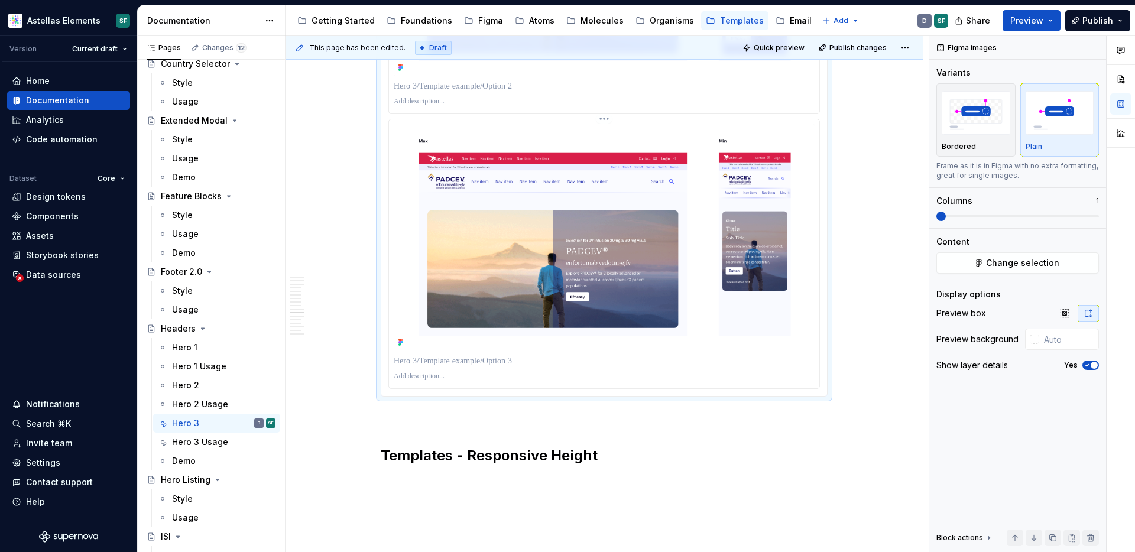
click at [687, 306] on img "To enrich screen reader interactions, please activate Accessibility in Grammarl…" at bounding box center [604, 237] width 421 height 227
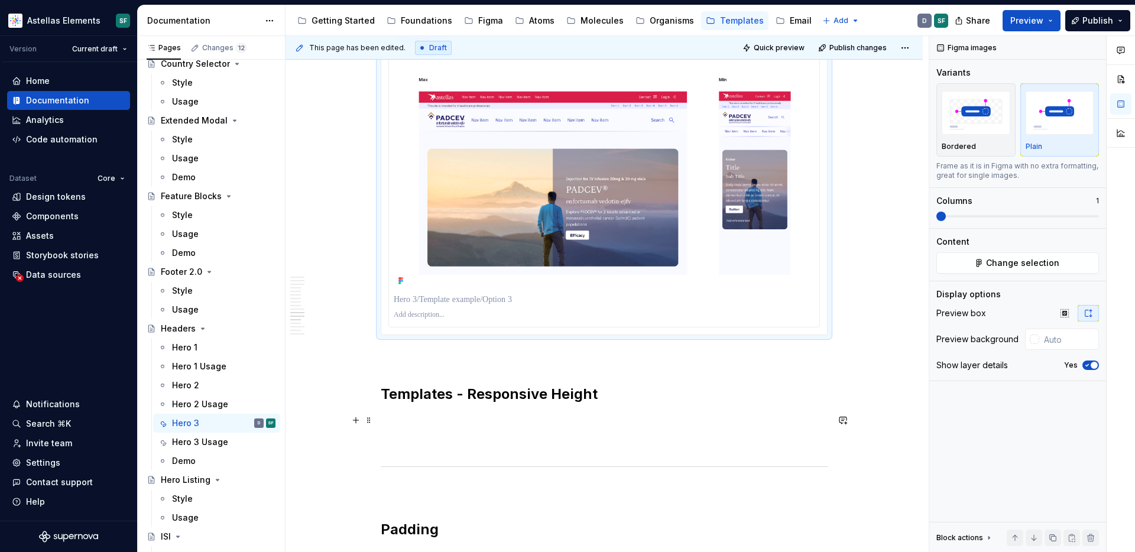
click at [516, 417] on p "To enrich screen reader interactions, please activate Accessibility in Grammarl…" at bounding box center [604, 420] width 447 height 14
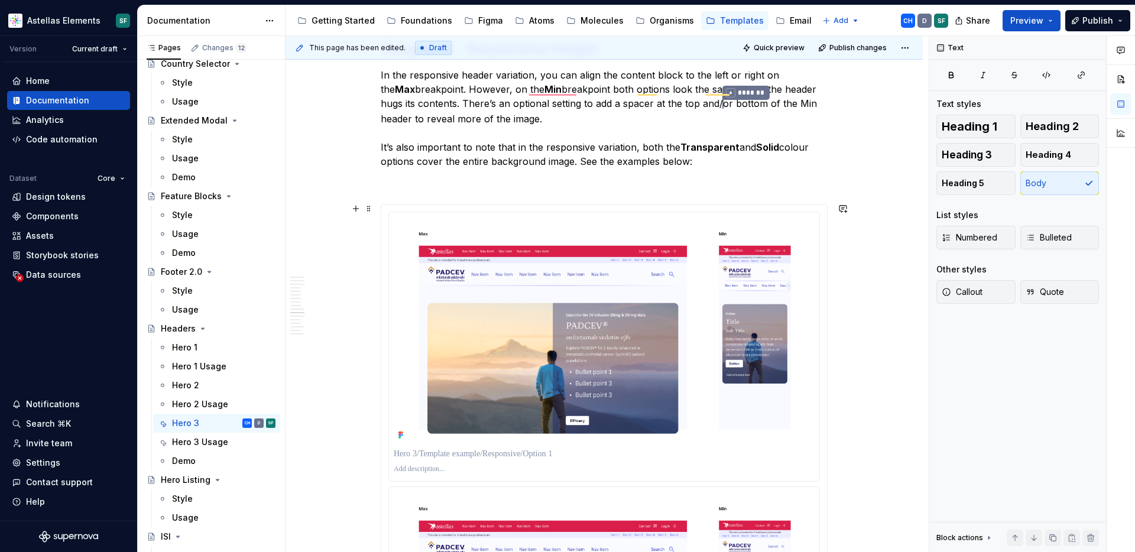
scroll to position [4140, 0]
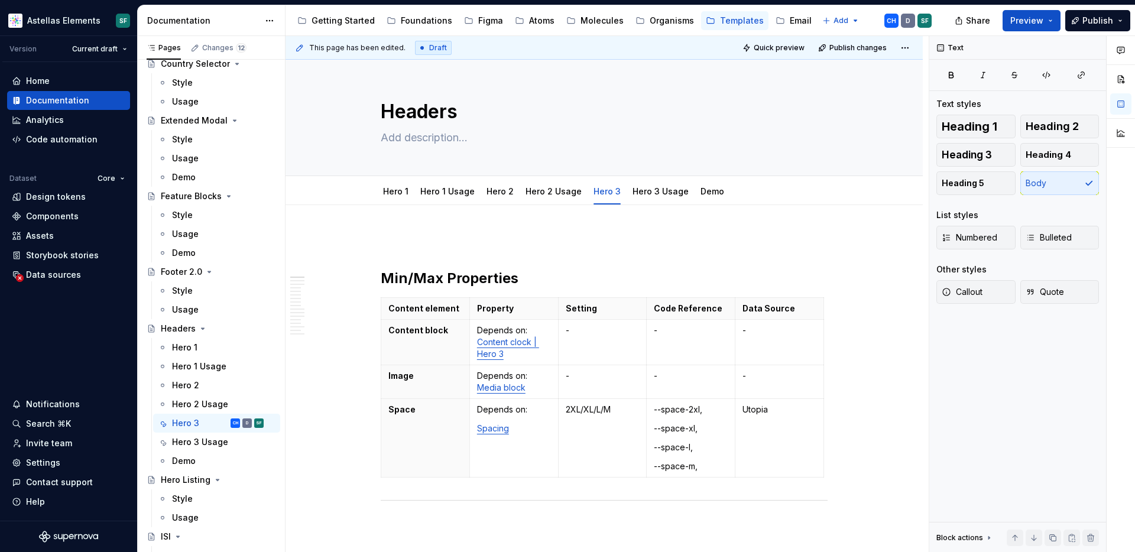
type textarea "*"
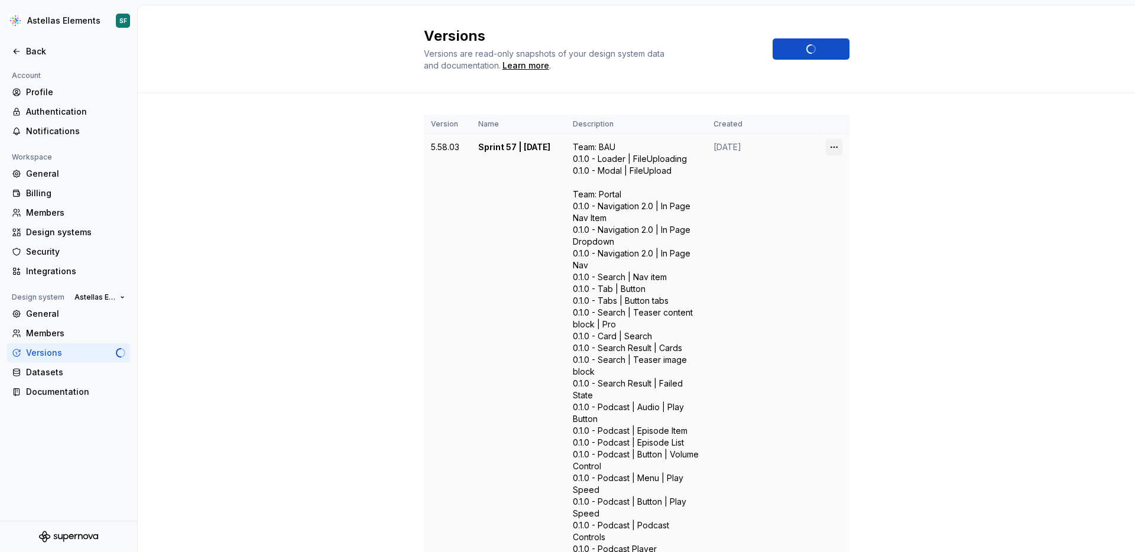
click at [835, 148] on html "Astellas Elements SF Back Account Profile Authentication Notifications Workspac…" at bounding box center [567, 276] width 1135 height 552
click at [863, 172] on div "Edit details" at bounding box center [885, 170] width 77 height 12
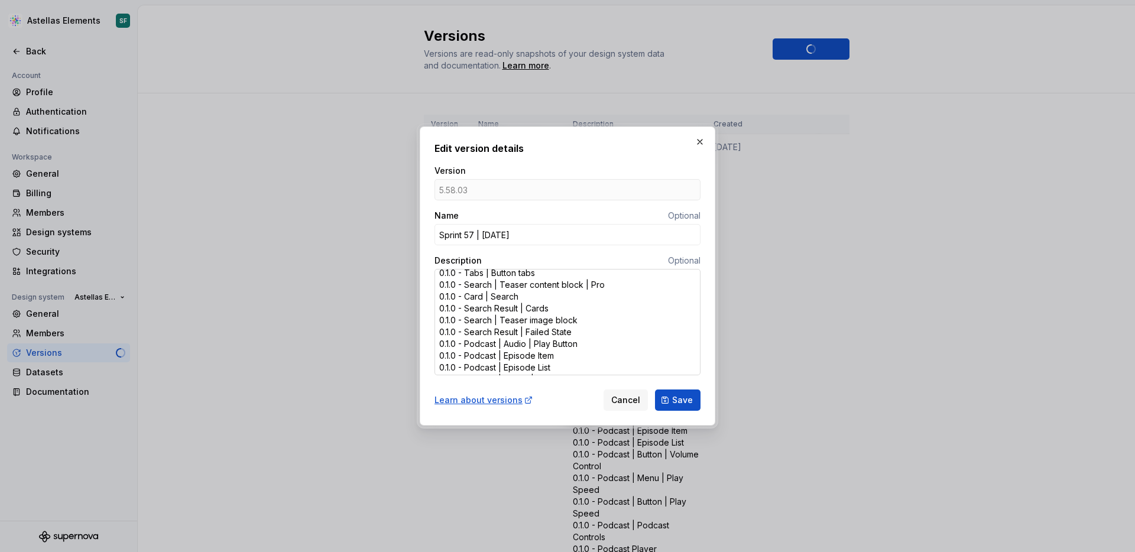
scroll to position [132, 0]
click at [699, 143] on button "button" at bounding box center [699, 142] width 17 height 17
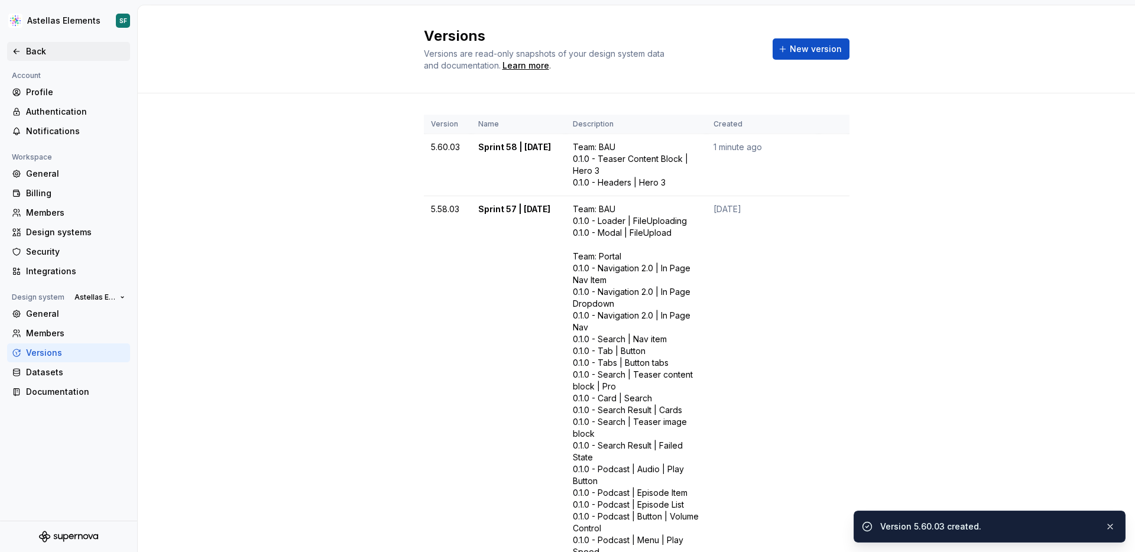
click at [15, 51] on icon at bounding box center [16, 51] width 9 height 9
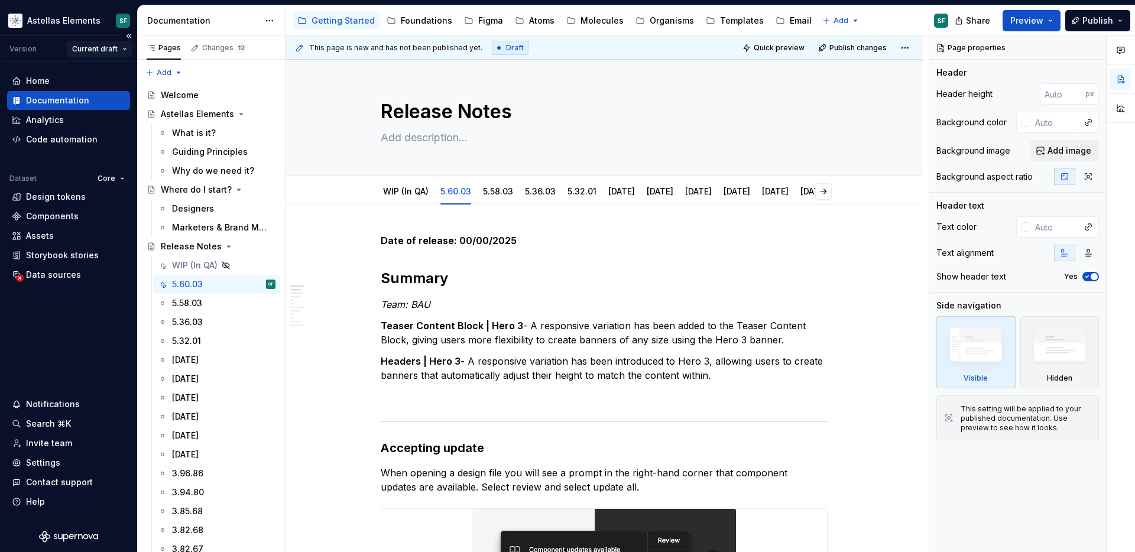
click at [121, 51] on html "Astellas Elements SF Version Current draft Home Documentation Analytics Code au…" at bounding box center [567, 276] width 1135 height 552
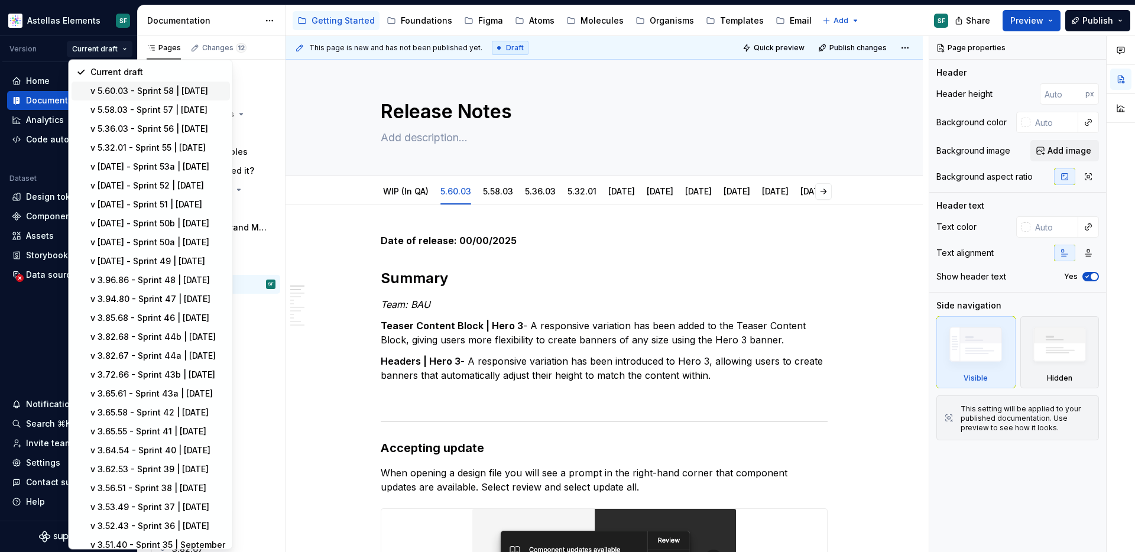
click at [131, 97] on div "v 5.60.03 - Sprint 58 | [DATE]" at bounding box center [157, 91] width 135 height 12
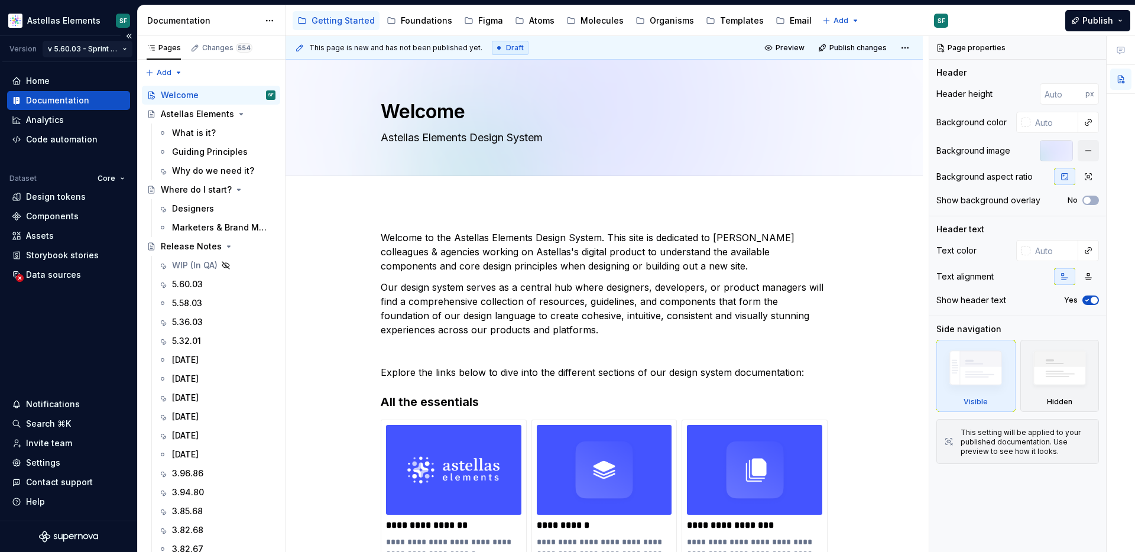
click at [114, 53] on html "Astellas Elements SF Version v 5.60.03 - Sprint 58 | [DATE] Home Documentation …" at bounding box center [567, 276] width 1135 height 552
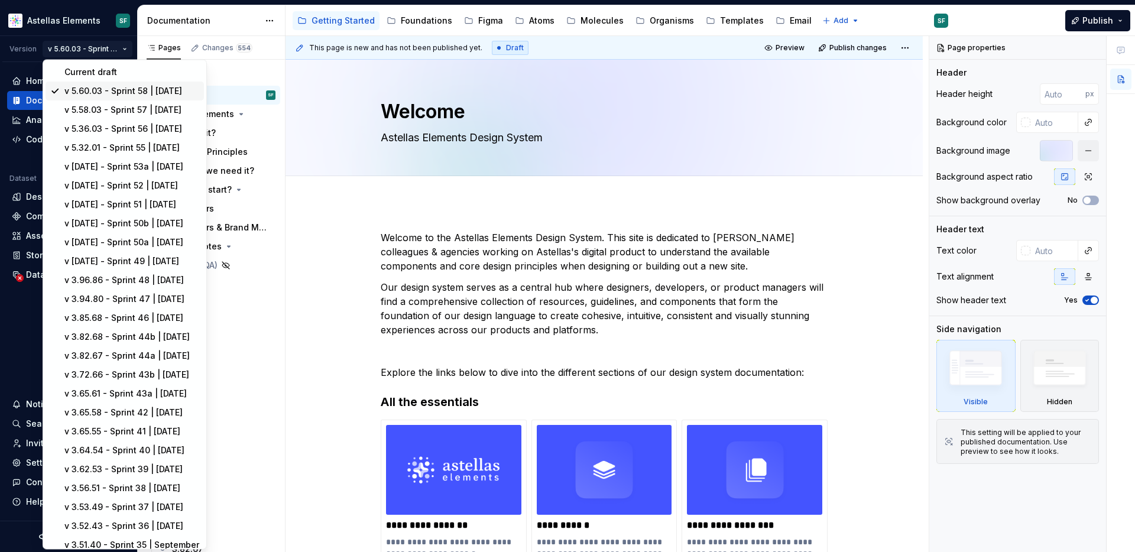
click at [99, 97] on div "v 5.60.03 - Sprint 58 | [DATE]" at bounding box center [131, 91] width 135 height 12
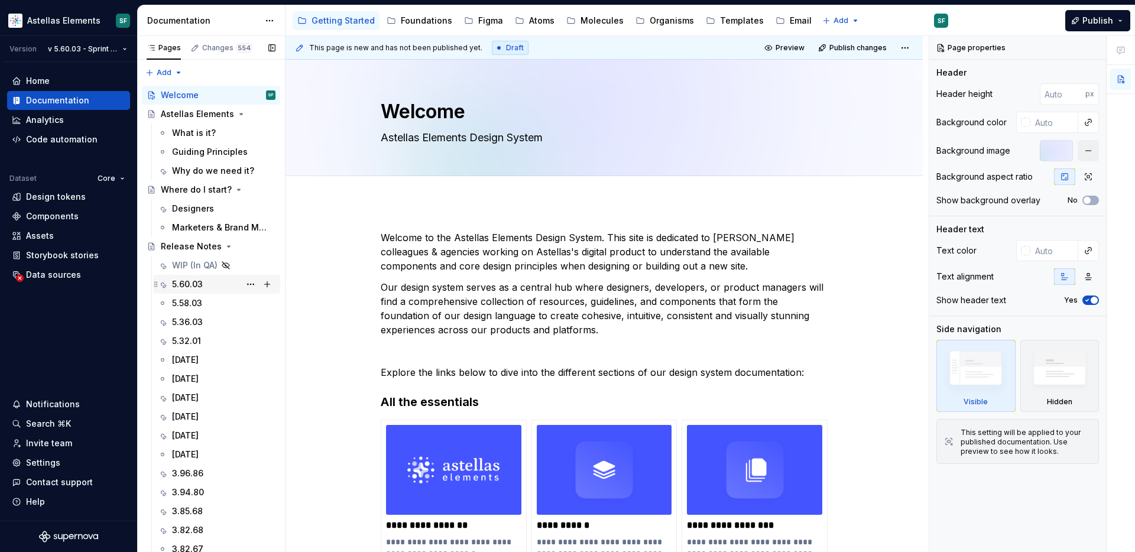
click at [204, 284] on div "5.60.03" at bounding box center [223, 284] width 103 height 17
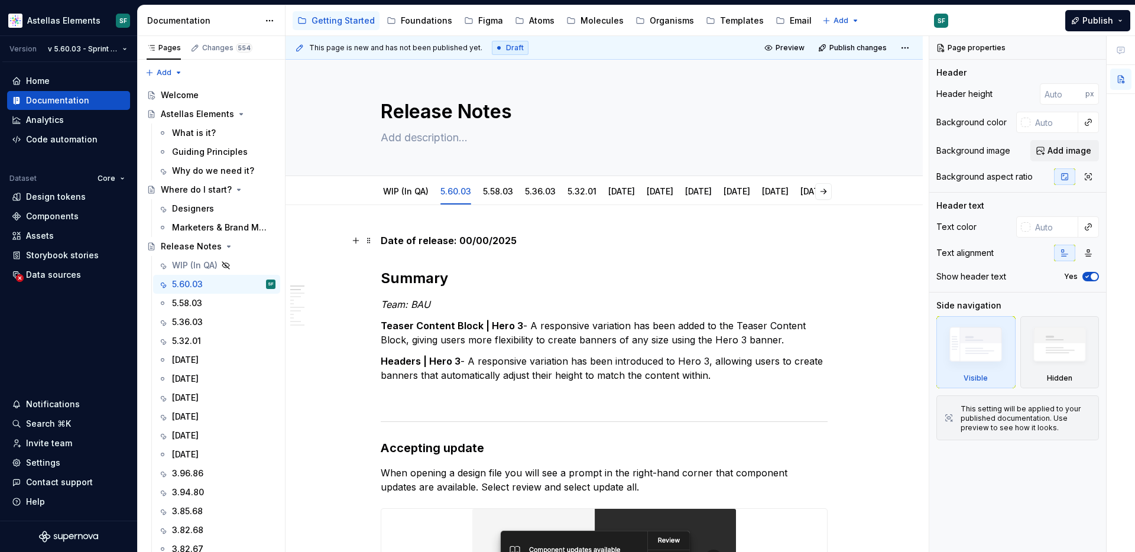
type textarea "*"
click at [472, 238] on strong "Date of release: 00/00/2025" at bounding box center [449, 241] width 136 height 12
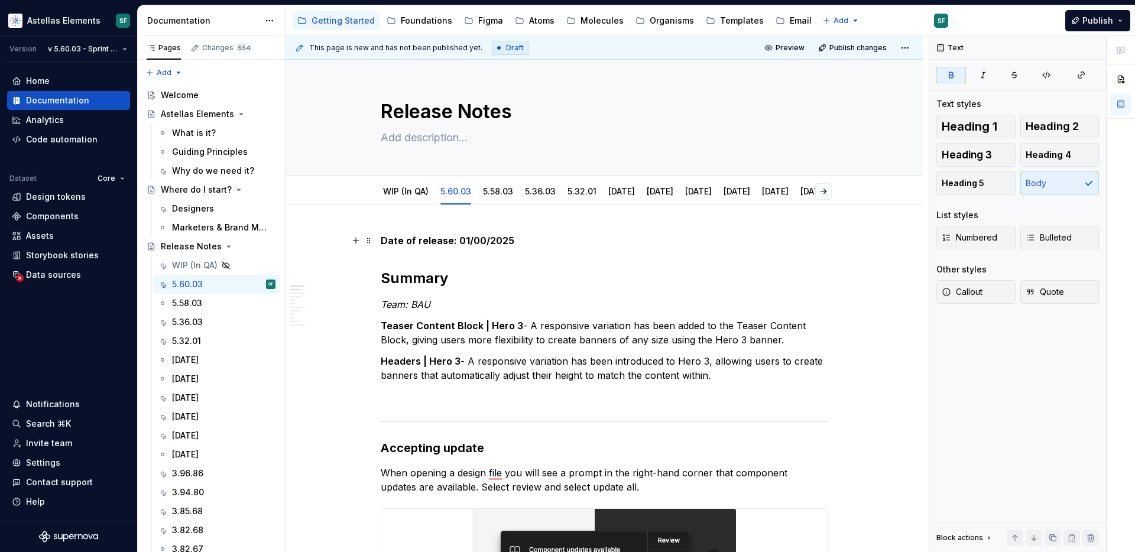
click at [480, 242] on strong "Date of release: 01/00/2025" at bounding box center [448, 241] width 134 height 12
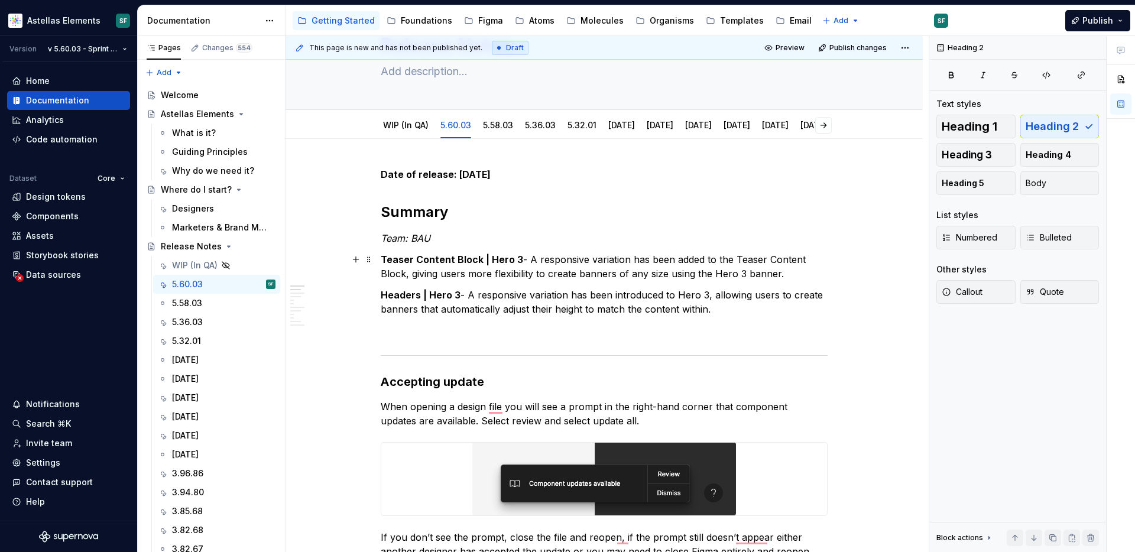
scroll to position [66, 0]
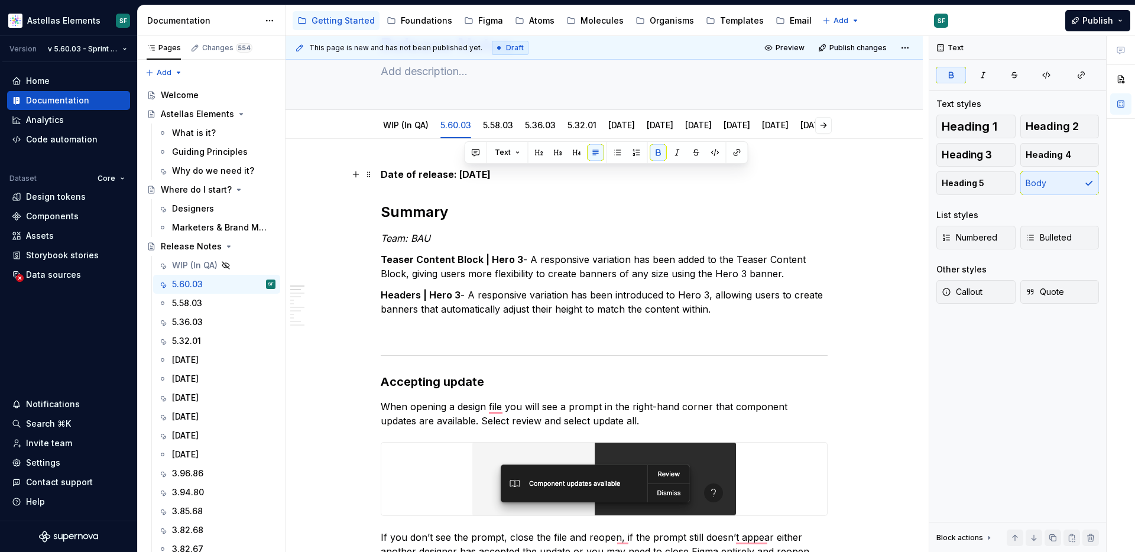
drag, startPoint x: 517, startPoint y: 173, endPoint x: 461, endPoint y: 174, distance: 56.2
click at [461, 174] on p "Date of release: [DATE]" at bounding box center [604, 174] width 447 height 14
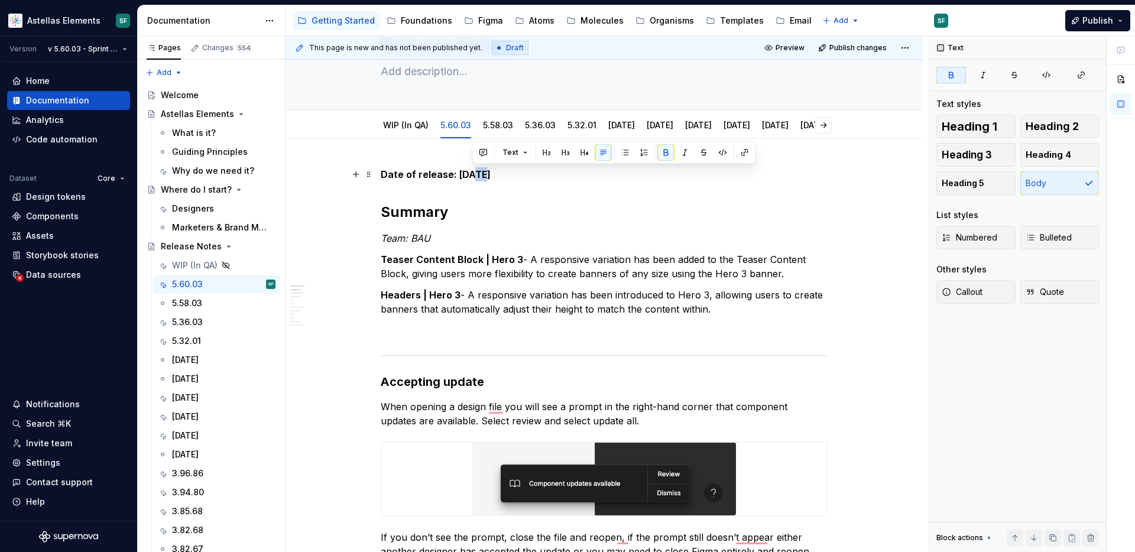
drag, startPoint x: 484, startPoint y: 174, endPoint x: 471, endPoint y: 174, distance: 13.0
click at [471, 174] on strong "Date of release: [DATE]" at bounding box center [436, 174] width 110 height 12
click at [465, 170] on strong "Date of release: [DATE]" at bounding box center [436, 174] width 110 height 12
click at [481, 172] on strong "Date of release: [DATE]" at bounding box center [436, 174] width 110 height 12
click at [491, 174] on strong "Date of release: [DATE]" at bounding box center [436, 174] width 110 height 12
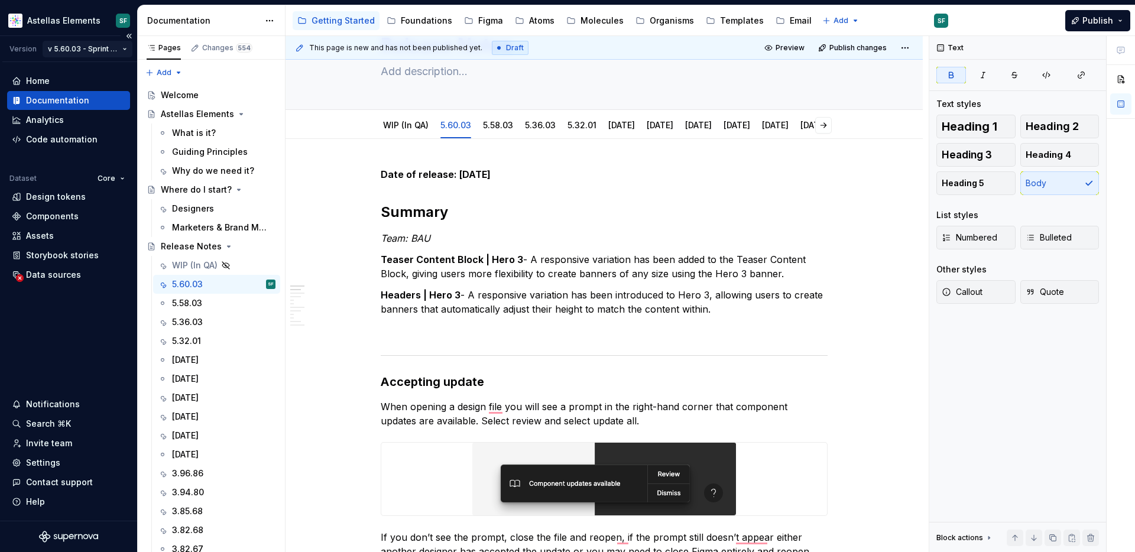
click at [120, 50] on html "Astellas Elements SF Version v 5.60.03 - Sprint 58 | September 2025 Home Docume…" at bounding box center [567, 276] width 1135 height 552
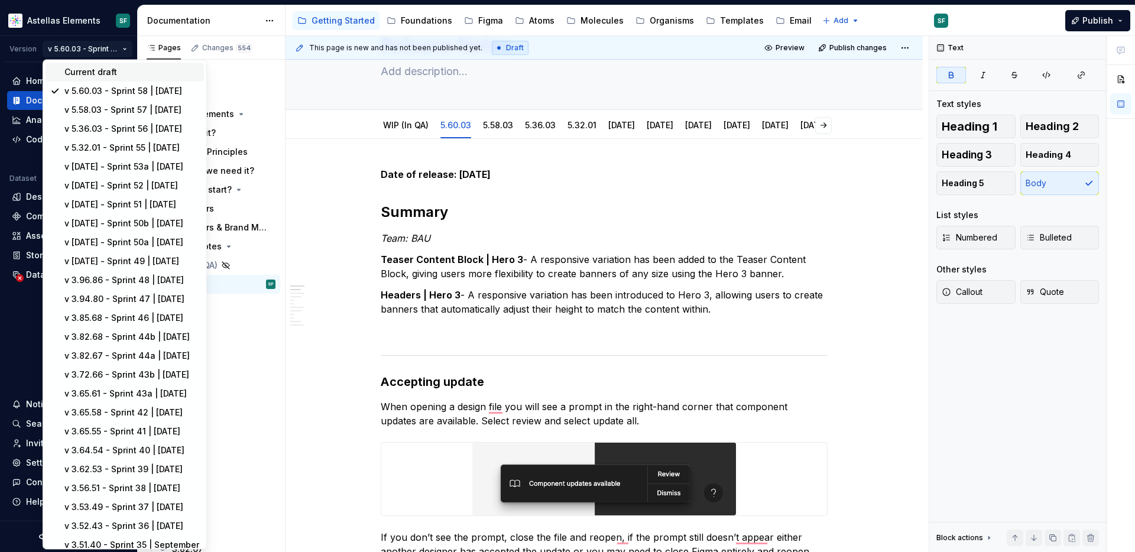
click at [106, 70] on div "Current draft" at bounding box center [131, 72] width 135 height 12
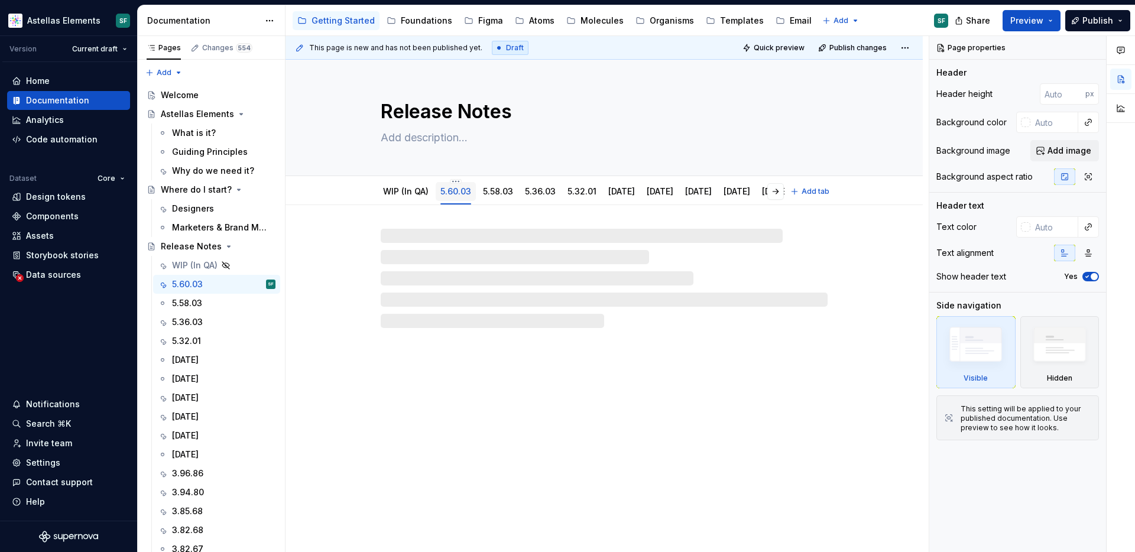
type textarea "*"
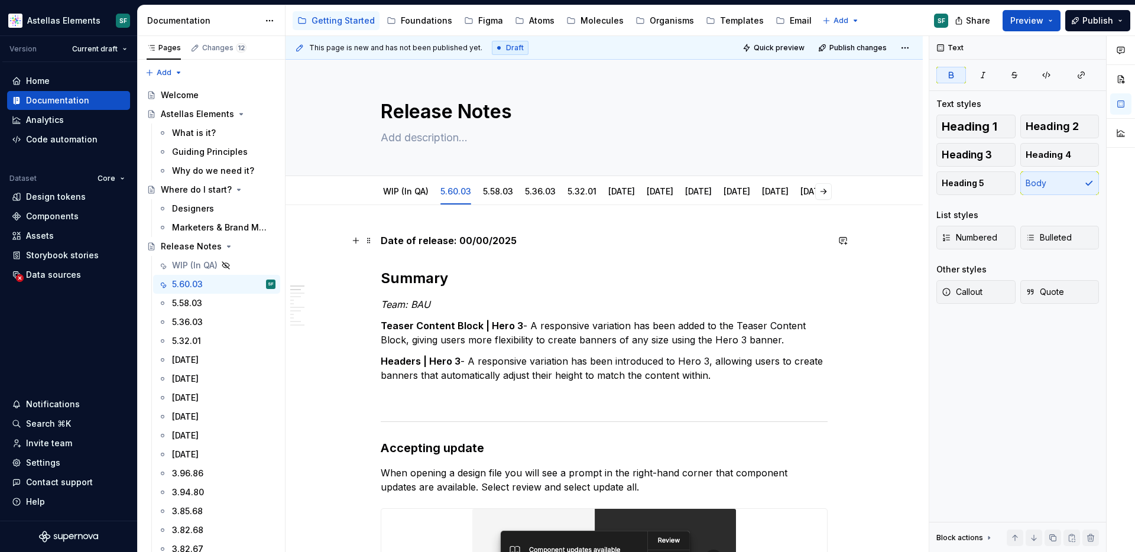
click at [470, 239] on strong "Date of release: 00/00/2025" at bounding box center [449, 241] width 136 height 12
click at [481, 241] on strong "Date of release: 01/00/2025" at bounding box center [448, 241] width 134 height 12
click at [125, 48] on html "Astellas Elements SF Version Current draft Home Documentation Analytics Code au…" at bounding box center [567, 276] width 1135 height 552
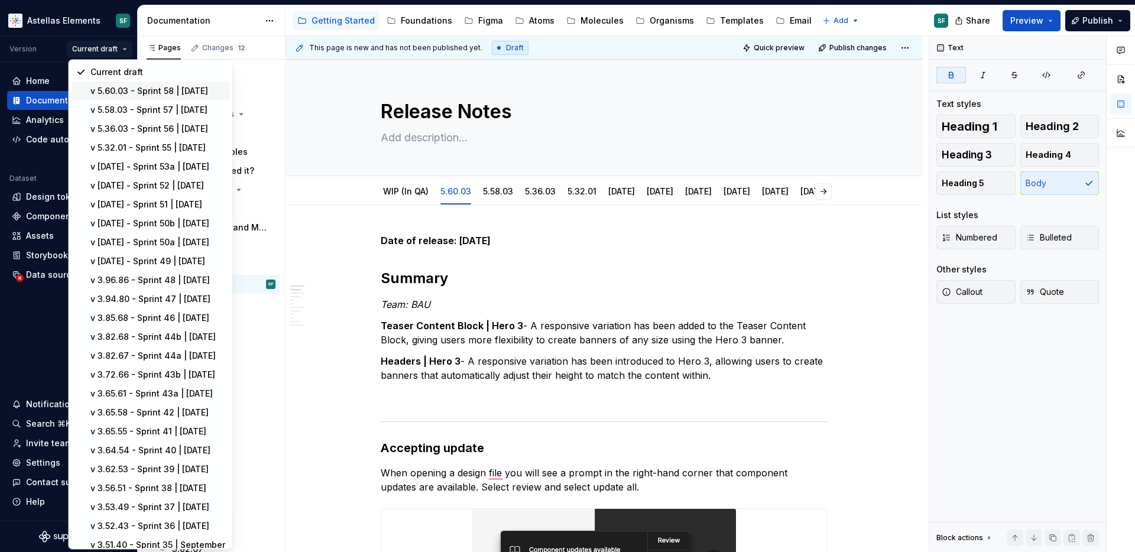
click at [124, 95] on div "v 5.60.03 - Sprint 58 | September 2025" at bounding box center [157, 91] width 135 height 12
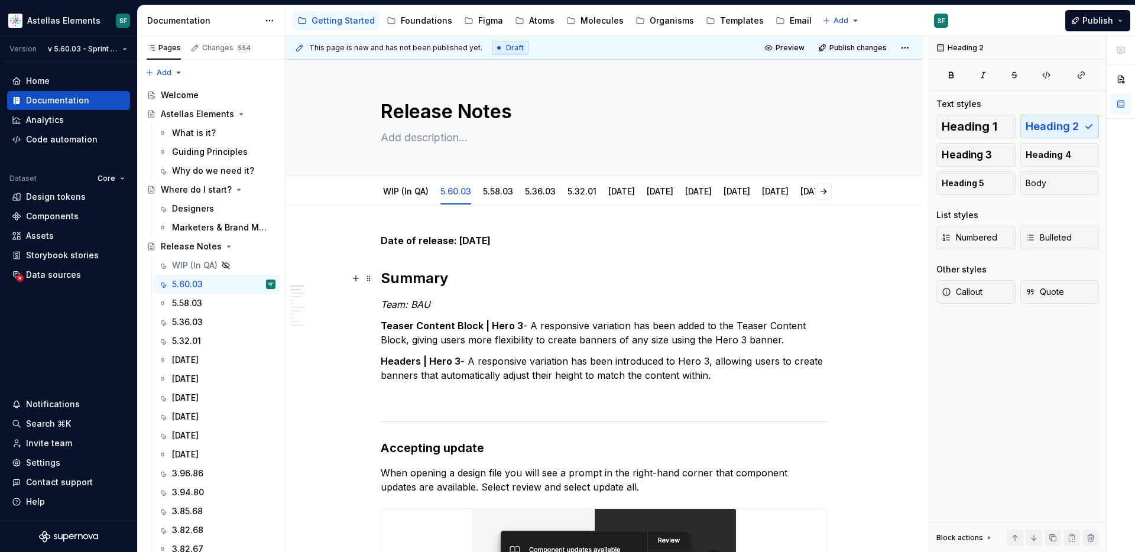
click at [492, 285] on h2 "Summary" at bounding box center [604, 278] width 447 height 19
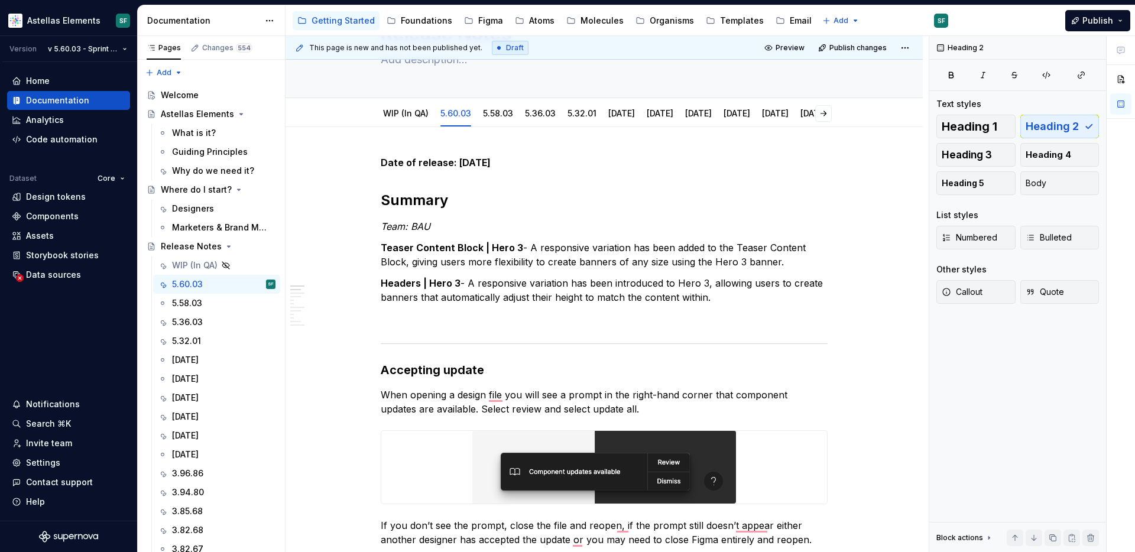
scroll to position [78, 0]
click at [1123, 21] on button "Publish" at bounding box center [1097, 20] width 65 height 21
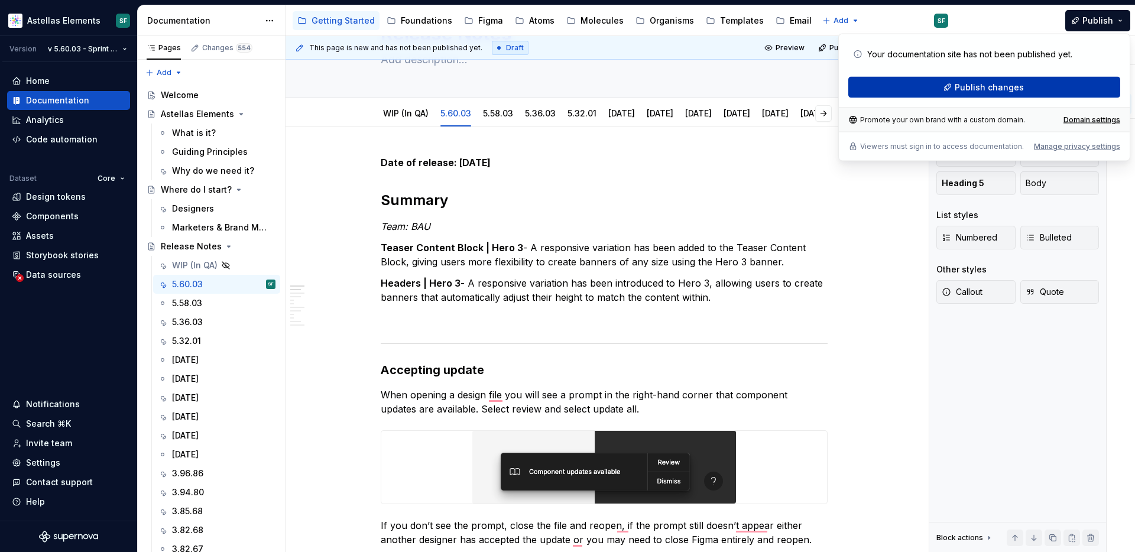
click at [997, 92] on span "Publish changes" at bounding box center [988, 88] width 69 height 12
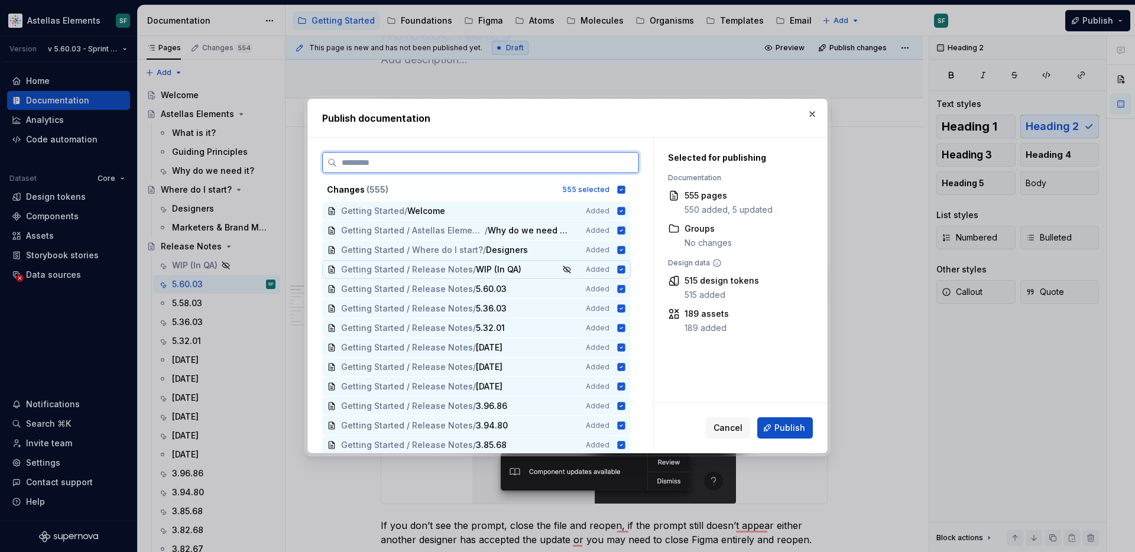
click at [626, 269] on icon at bounding box center [620, 269] width 9 height 9
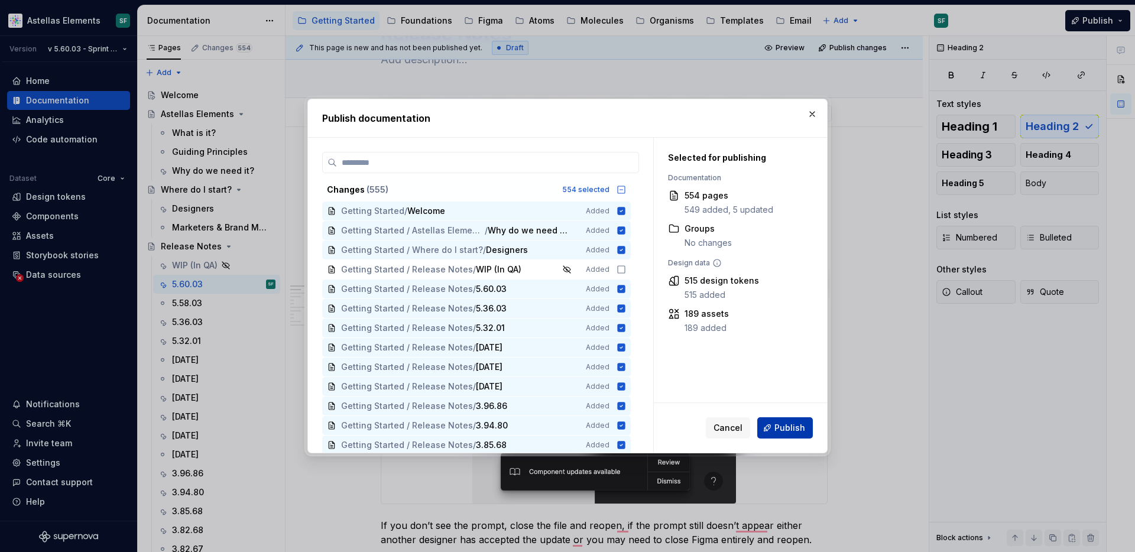
click at [806, 427] on button "Publish" at bounding box center [785, 427] width 56 height 21
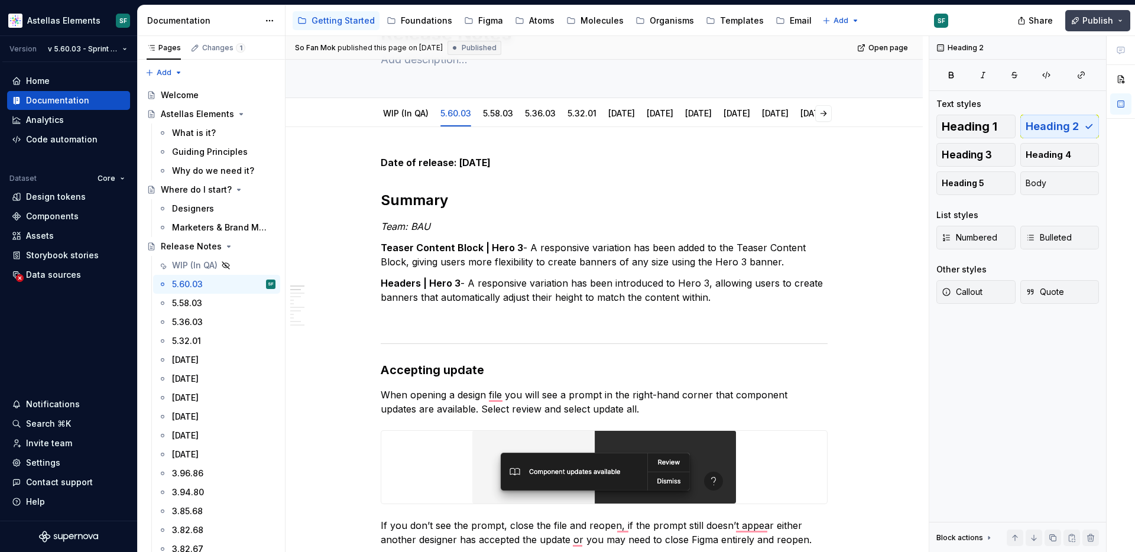
click at [1121, 20] on button "Publish" at bounding box center [1097, 20] width 65 height 21
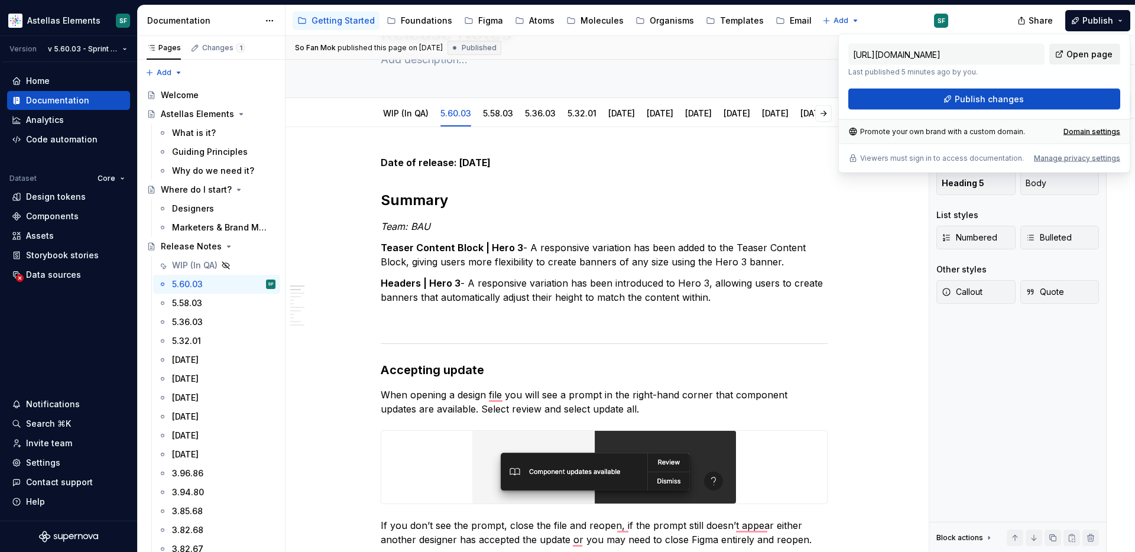
click at [1077, 56] on span "Open page" at bounding box center [1089, 54] width 46 height 12
click at [122, 50] on html "Astellas Elements SF Version v 5.60.03 - Sprint 58 | September 2025 Home Docume…" at bounding box center [567, 276] width 1135 height 552
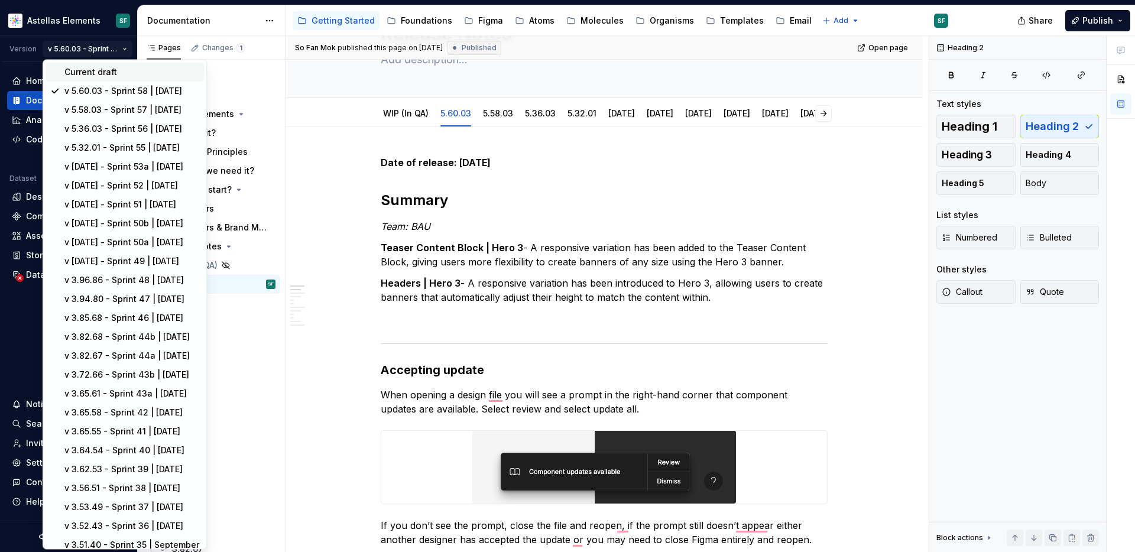
click at [99, 70] on div "Current draft" at bounding box center [131, 72] width 135 height 12
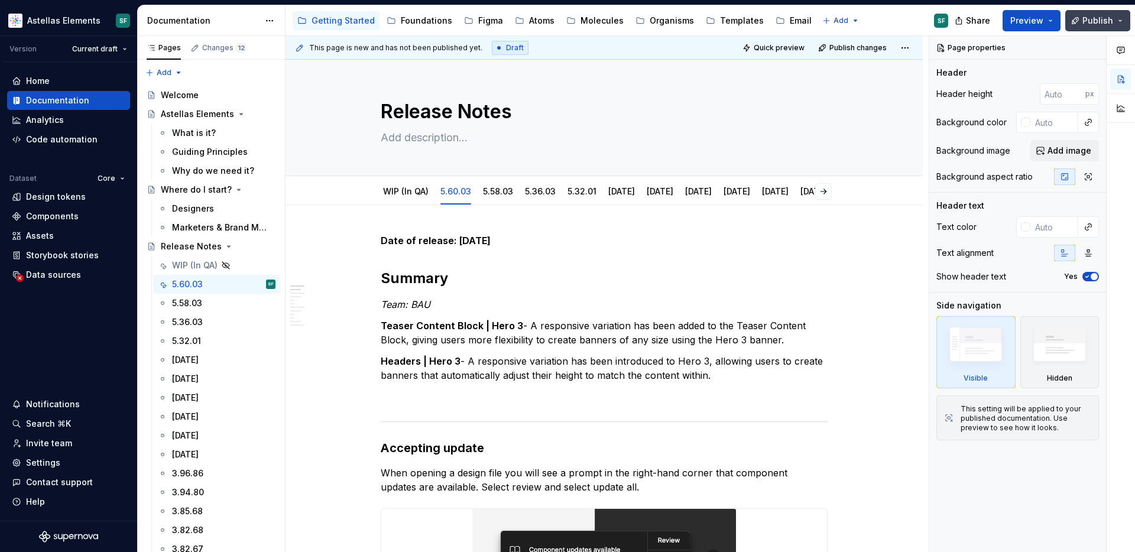
click at [1126, 18] on button "Publish" at bounding box center [1097, 20] width 65 height 21
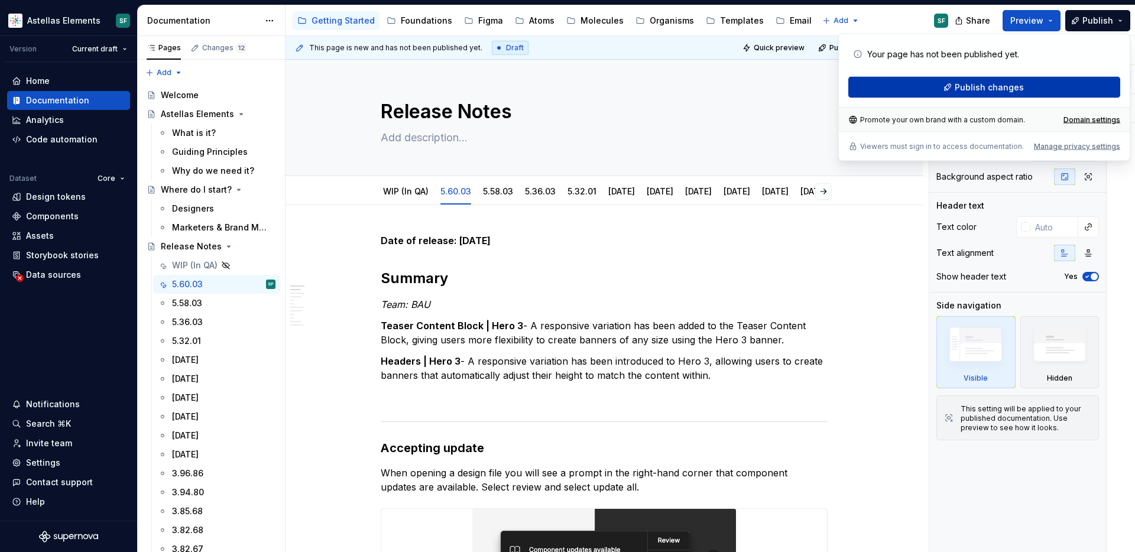
click at [1031, 85] on button "Publish changes" at bounding box center [984, 87] width 272 height 21
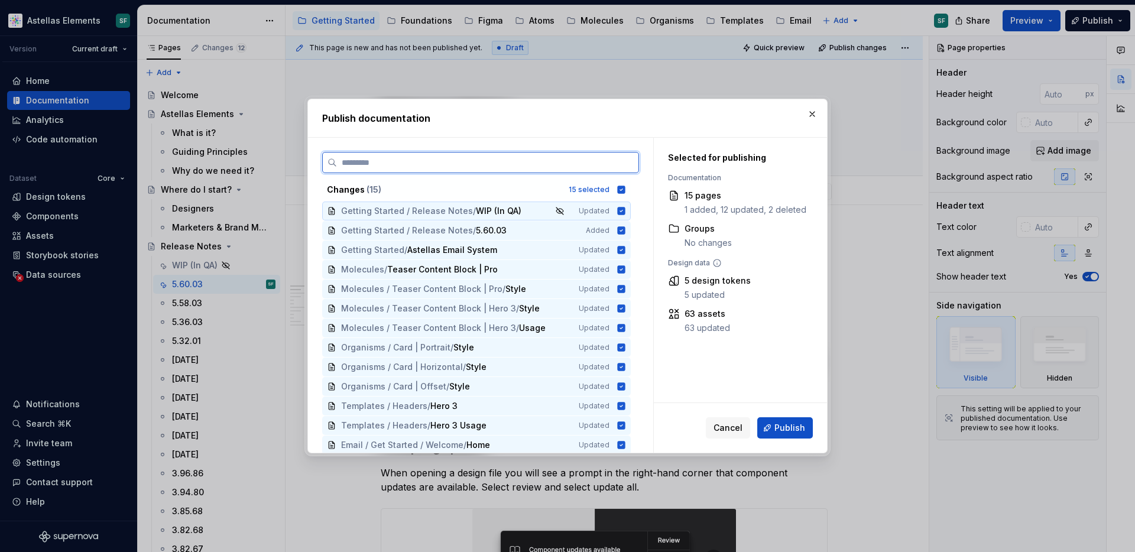
click at [625, 213] on icon at bounding box center [622, 211] width 8 height 8
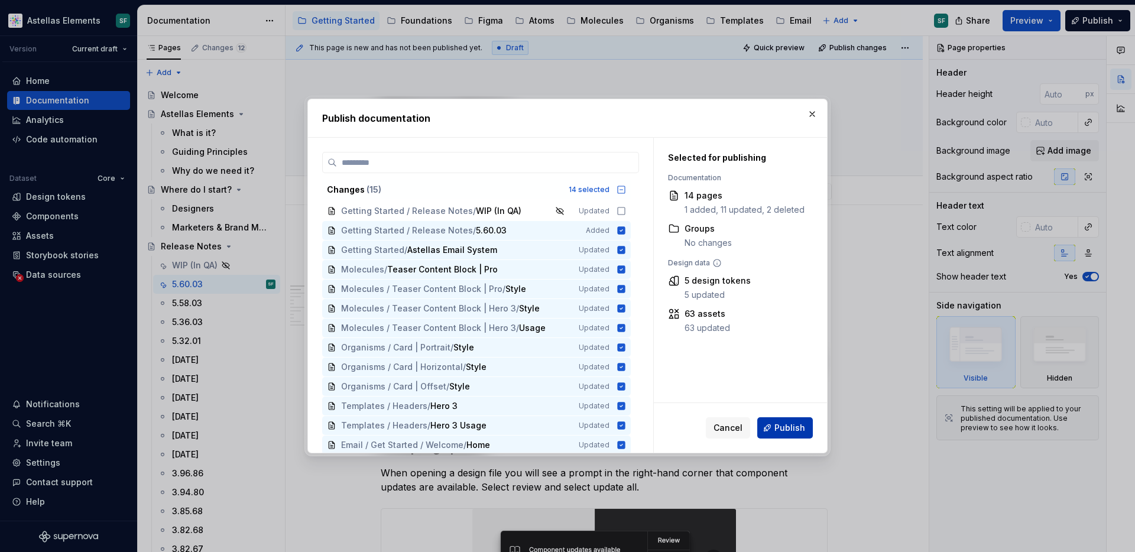
click at [787, 429] on span "Publish" at bounding box center [789, 428] width 31 height 12
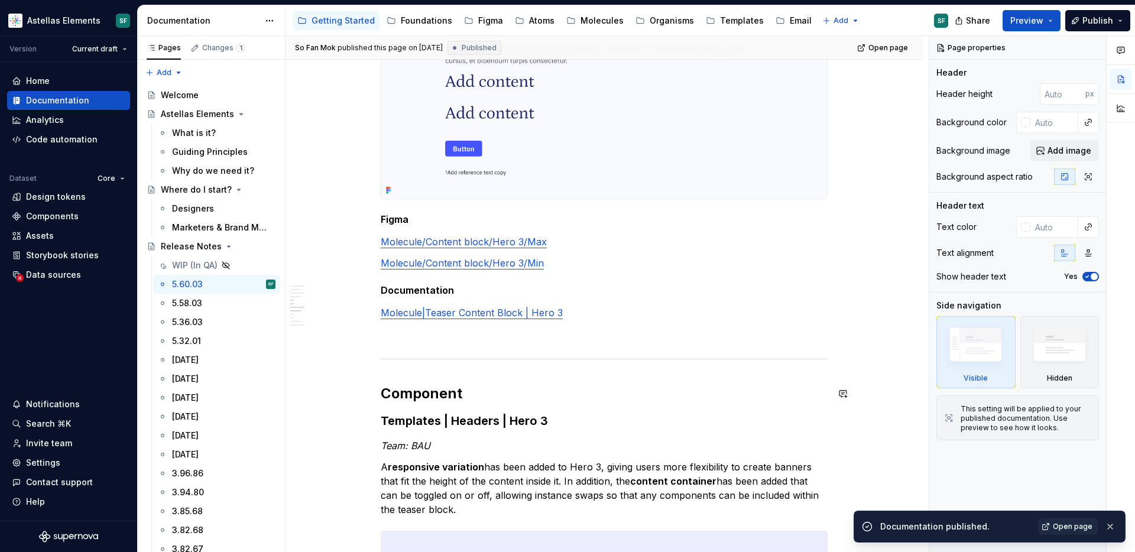
scroll to position [915, 0]
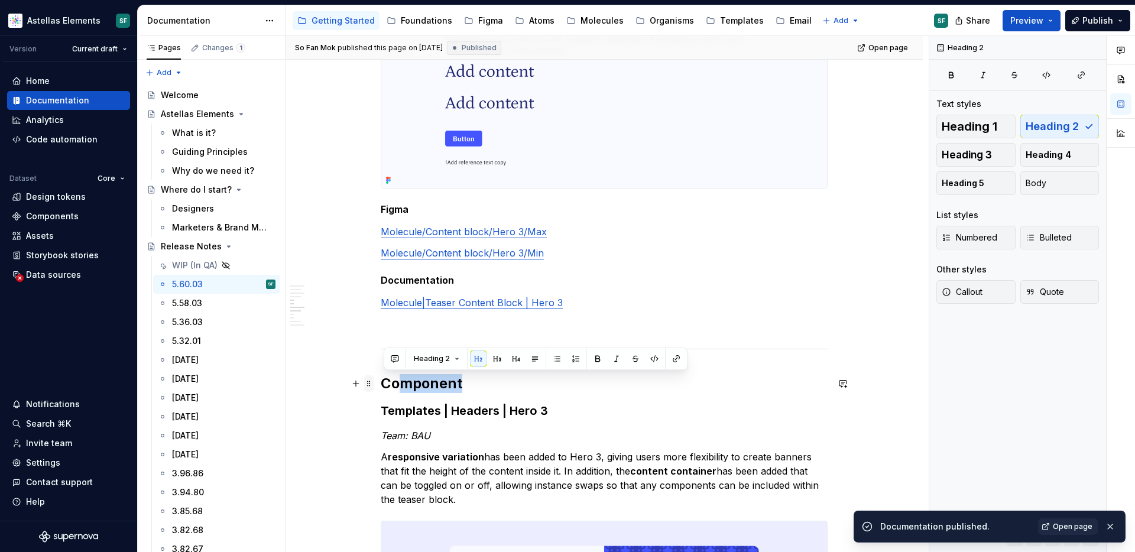
drag, startPoint x: 474, startPoint y: 386, endPoint x: 374, endPoint y: 379, distance: 100.7
click at [381, 379] on div "Date of release: 01/09/2025 Summary Team: BAU Teaser Content Block | Hero 3 - A…" at bounding box center [604, 233] width 447 height 1829
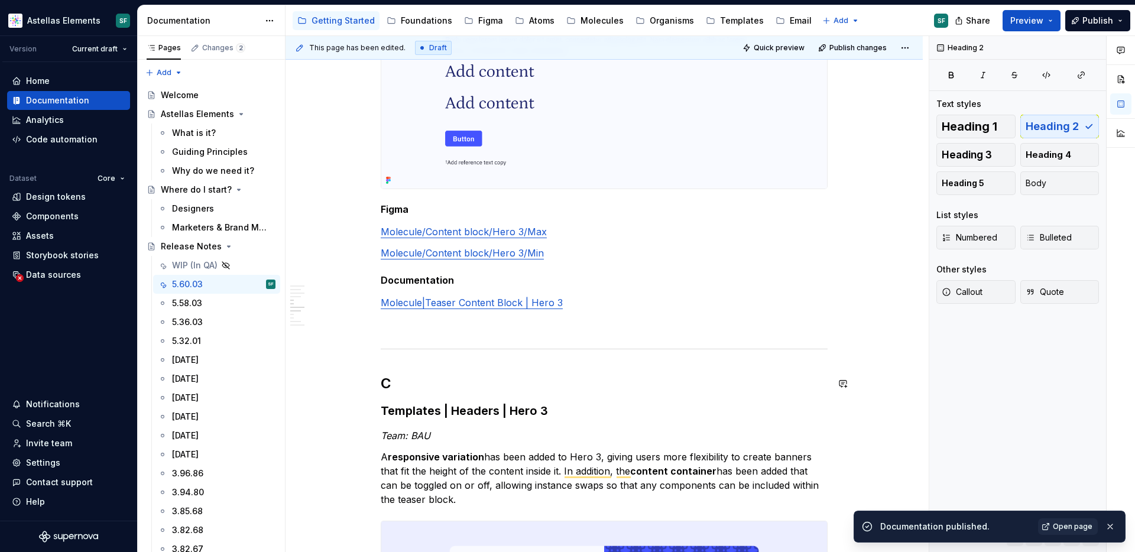
type textarea "*"
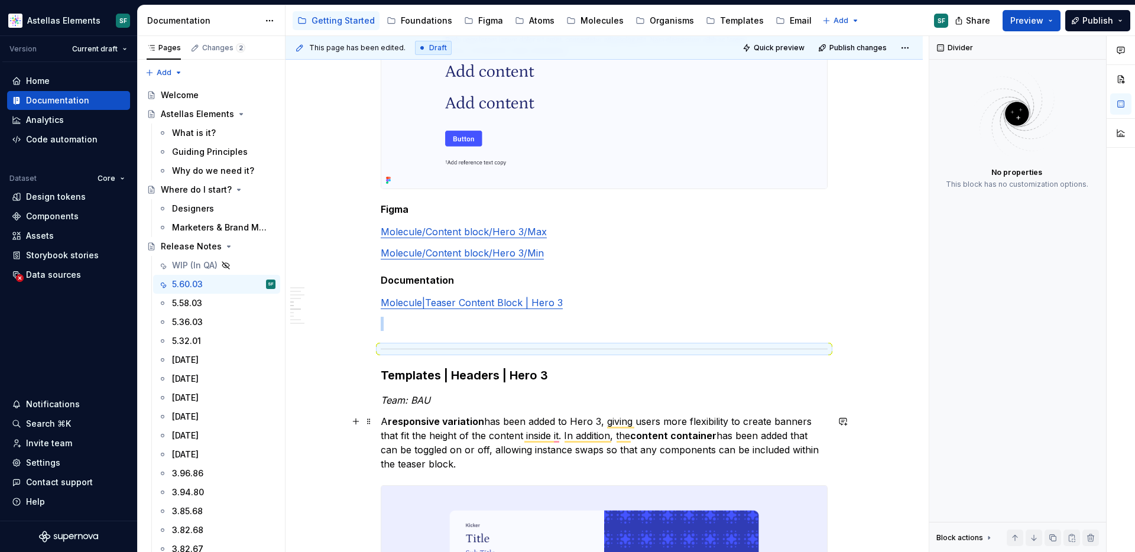
click at [493, 418] on p "A responsive variation has been added to Hero 3, giving users more flexibility …" at bounding box center [604, 442] width 447 height 57
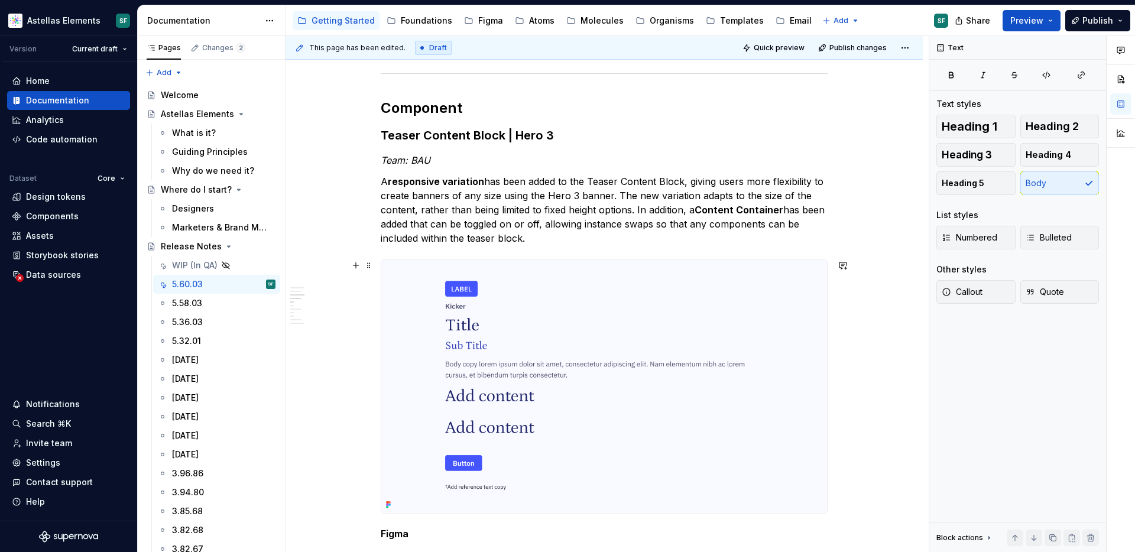
scroll to position [425, 0]
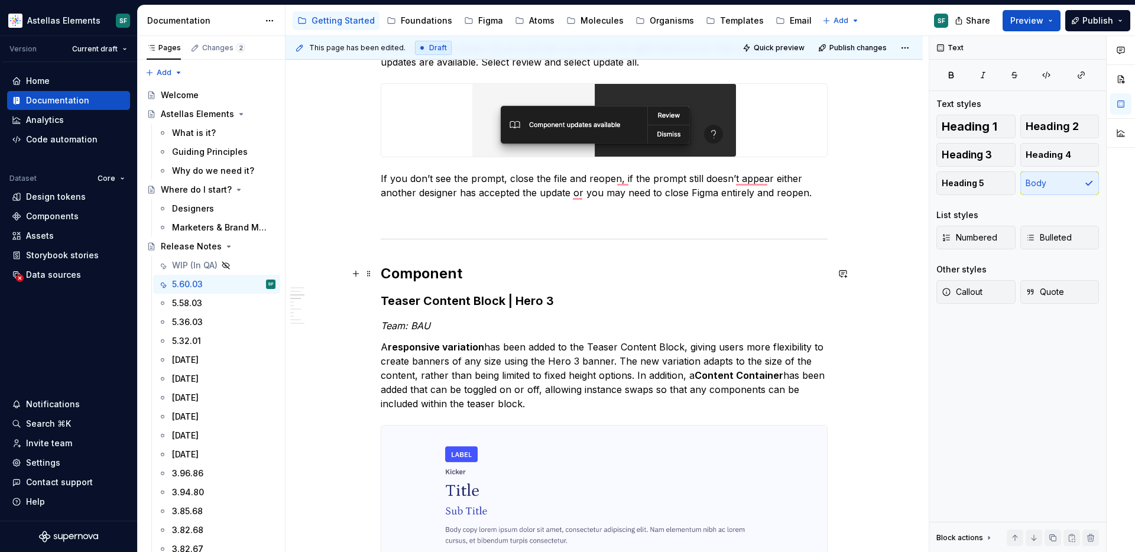
click at [452, 277] on h2 "Component" at bounding box center [604, 273] width 447 height 19
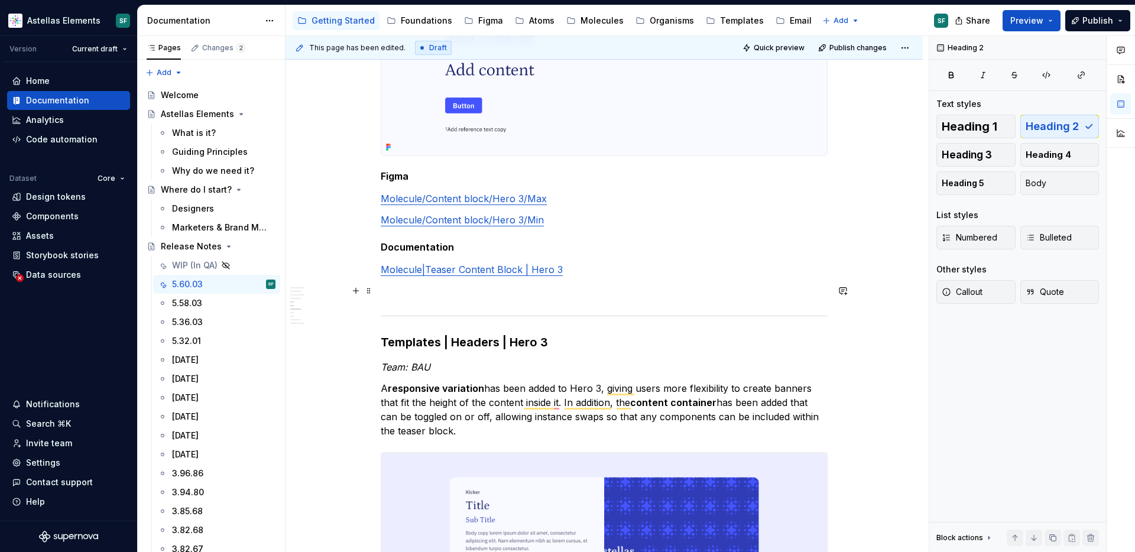
scroll to position [0, 0]
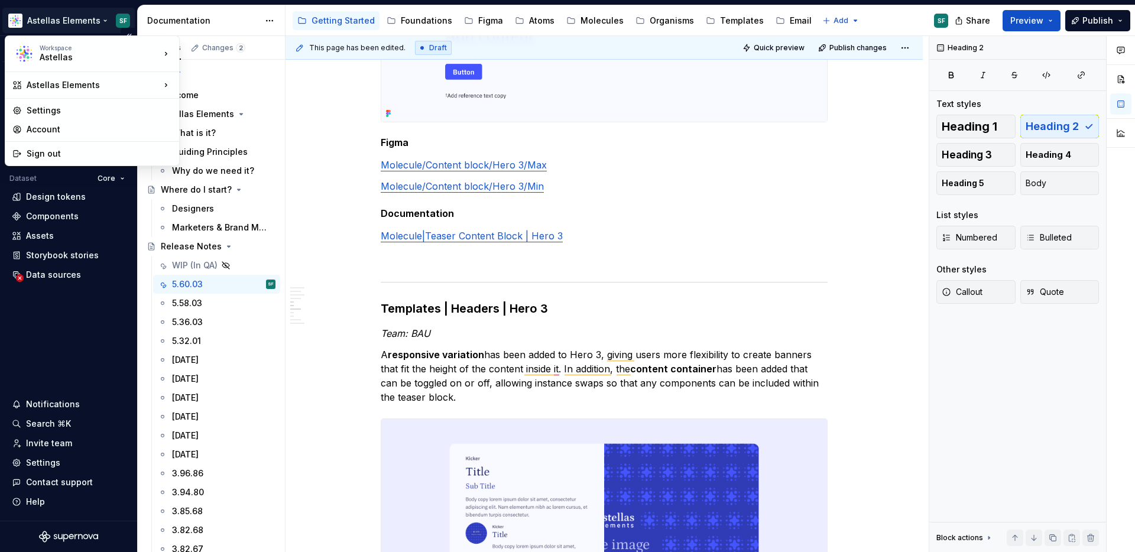
click at [105, 22] on html "Astellas Elements SF Version Current draft Home Documentation Analytics Code au…" at bounding box center [567, 276] width 1135 height 552
click at [505, 301] on html "Astellas Elements SF Version Current draft Home Documentation Analytics Code au…" at bounding box center [567, 276] width 1135 height 552
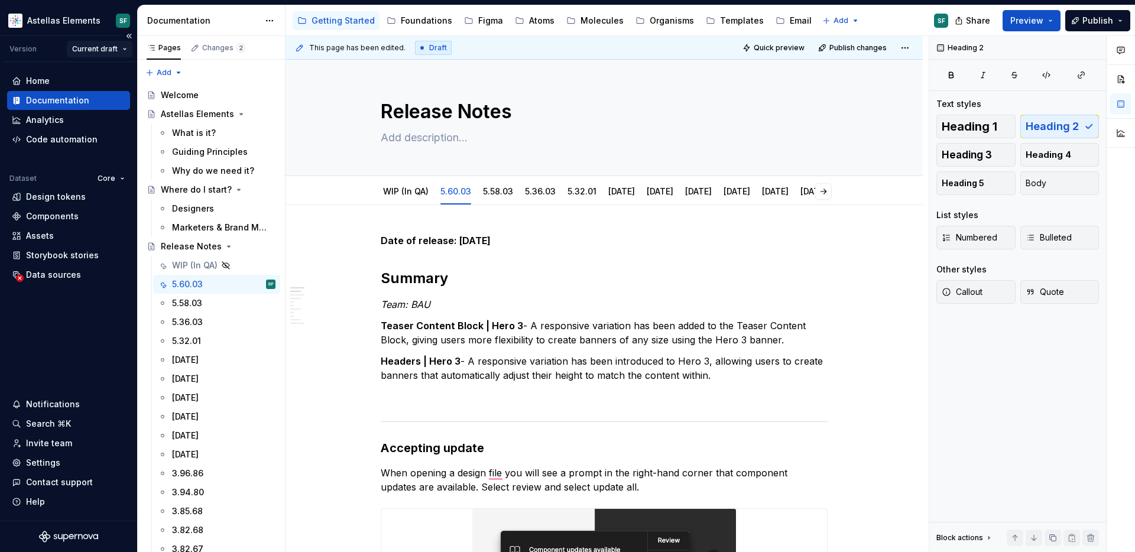
click at [121, 54] on html "Astellas Elements SF Version Current draft Home Documentation Analytics Code au…" at bounding box center [567, 276] width 1135 height 552
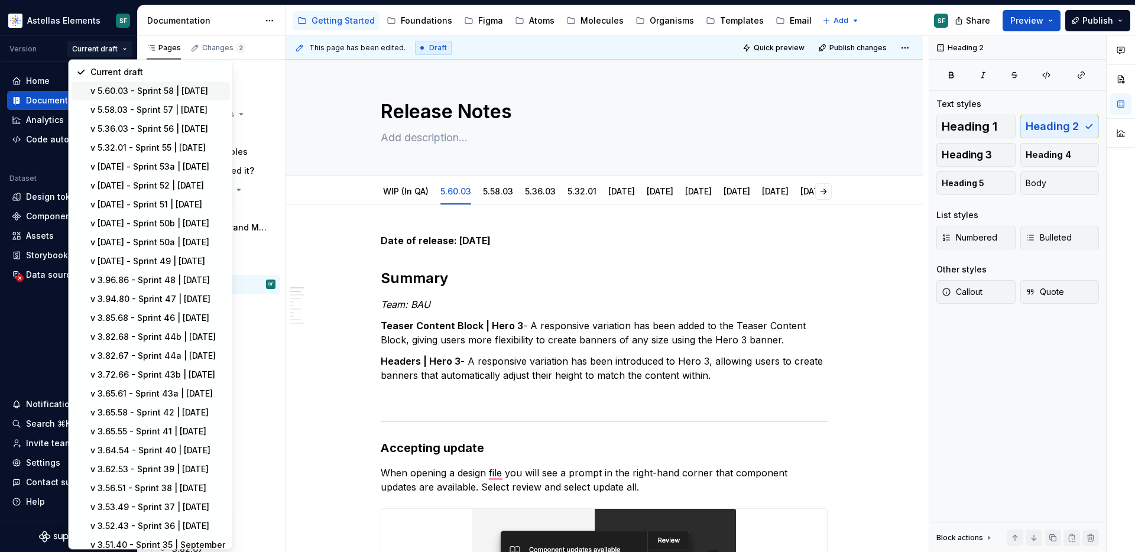
click at [120, 92] on div "v 5.60.03 - Sprint 58 | September 2025" at bounding box center [157, 91] width 135 height 12
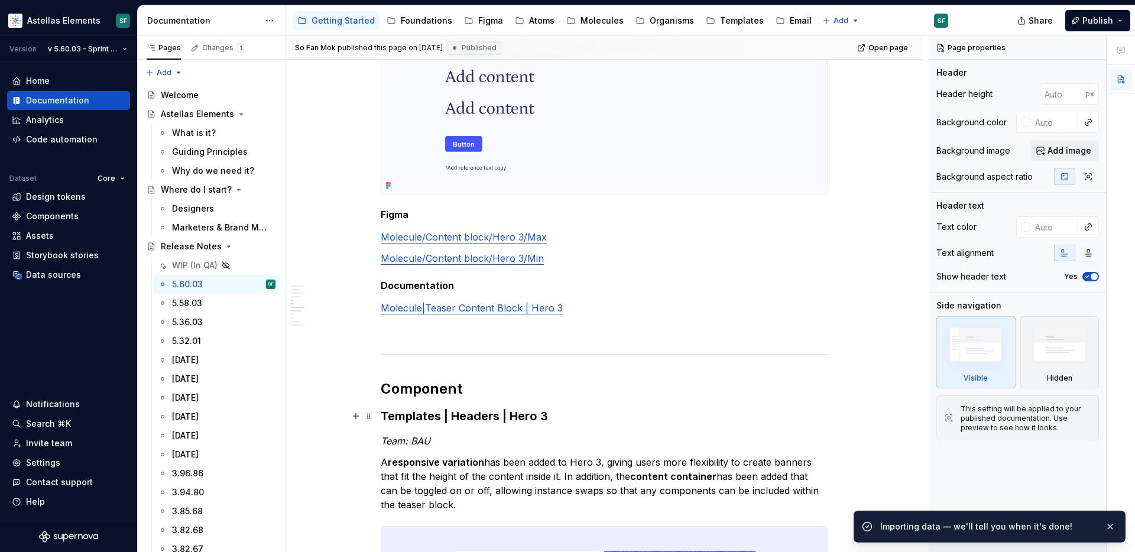
scroll to position [917, 0]
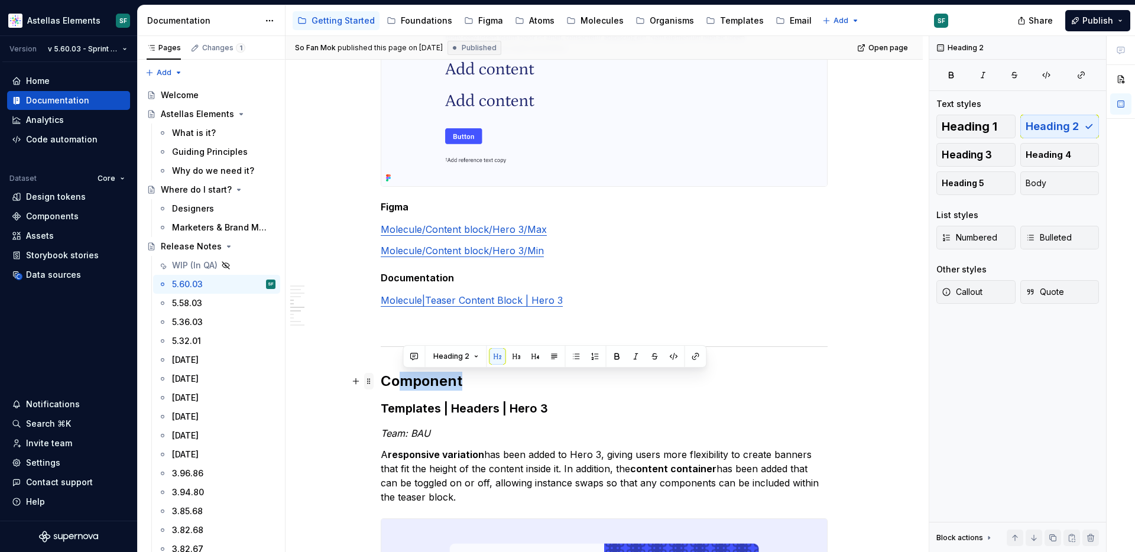
drag, startPoint x: 472, startPoint y: 384, endPoint x: 375, endPoint y: 384, distance: 96.9
click at [381, 384] on div "Date of release: 01/09/2025 Summary Team: BAU Teaser Content Block | Hero 3 - A…" at bounding box center [604, 230] width 447 height 1829
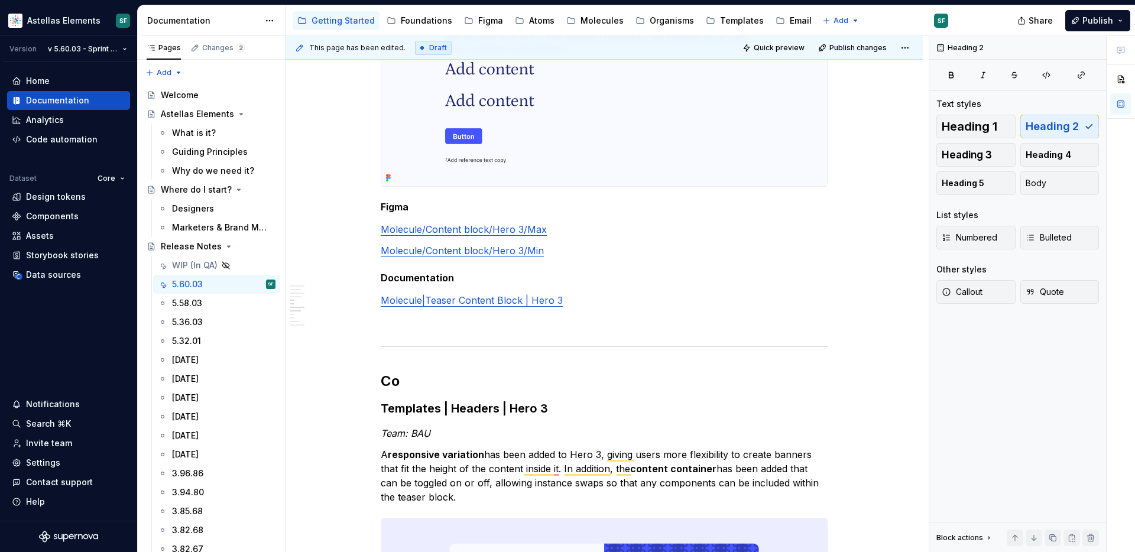
type textarea "*"
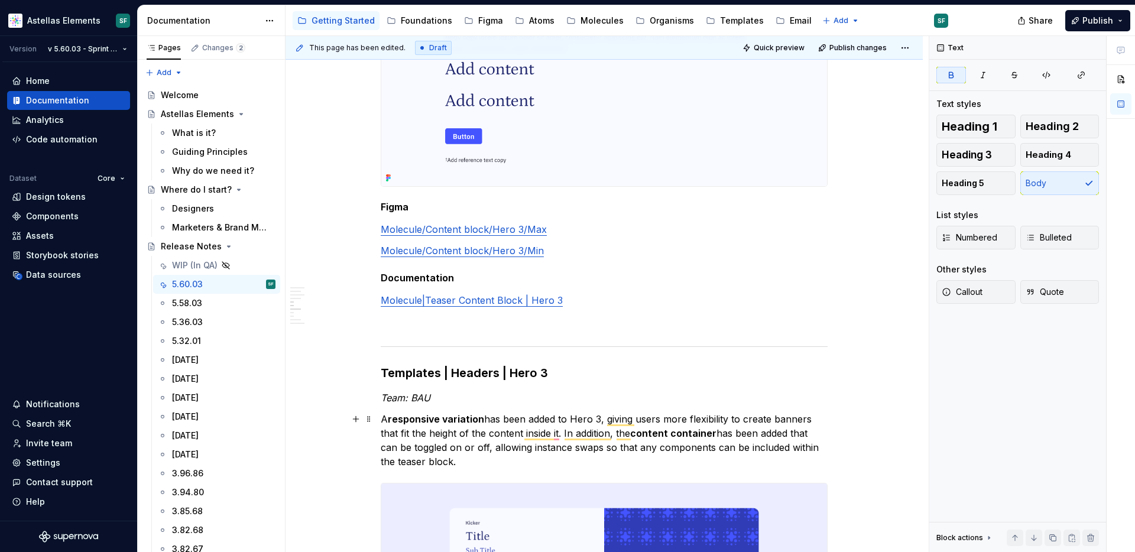
click at [461, 414] on strong "responsive variation" at bounding box center [436, 419] width 96 height 12
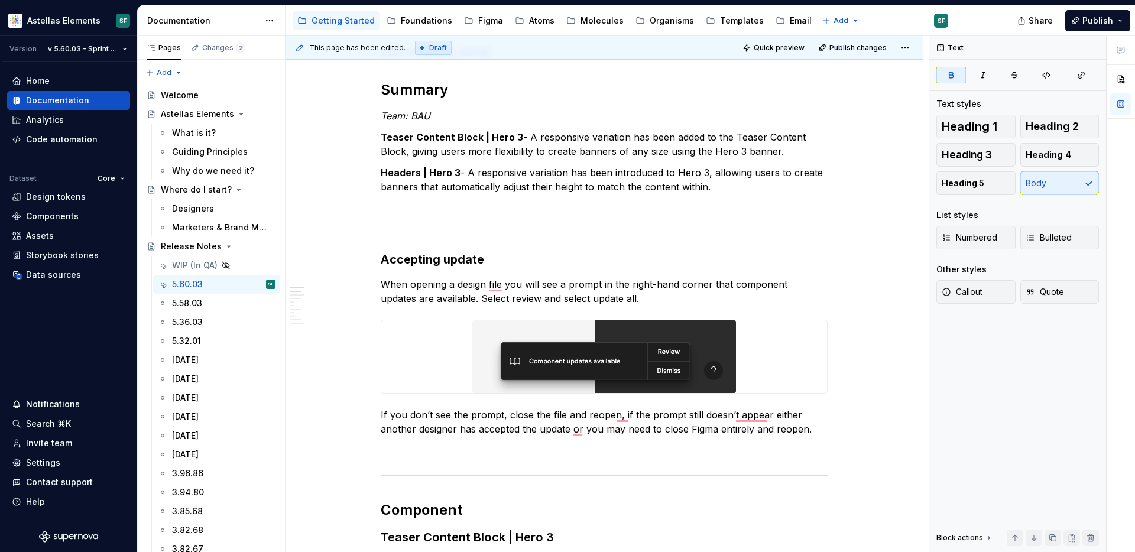
scroll to position [0, 0]
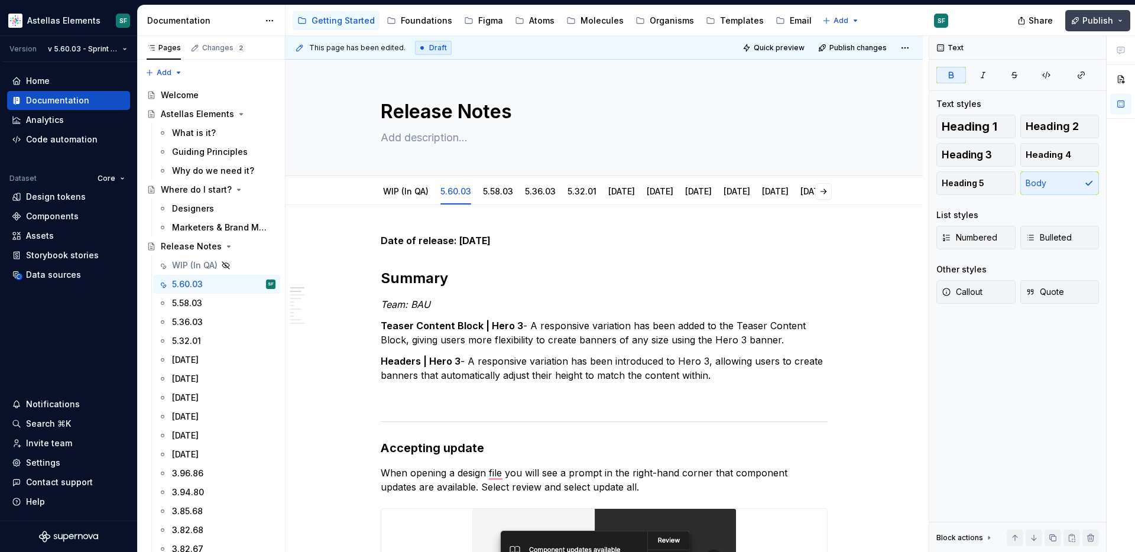
click at [1125, 21] on button "Publish" at bounding box center [1097, 20] width 65 height 21
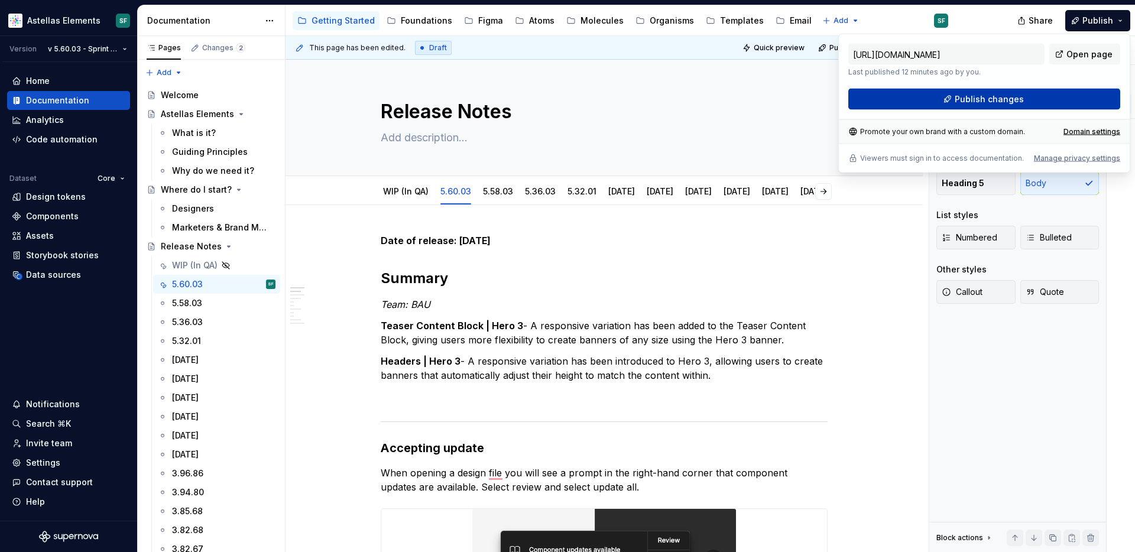
click at [1061, 98] on button "Publish changes" at bounding box center [984, 99] width 272 height 21
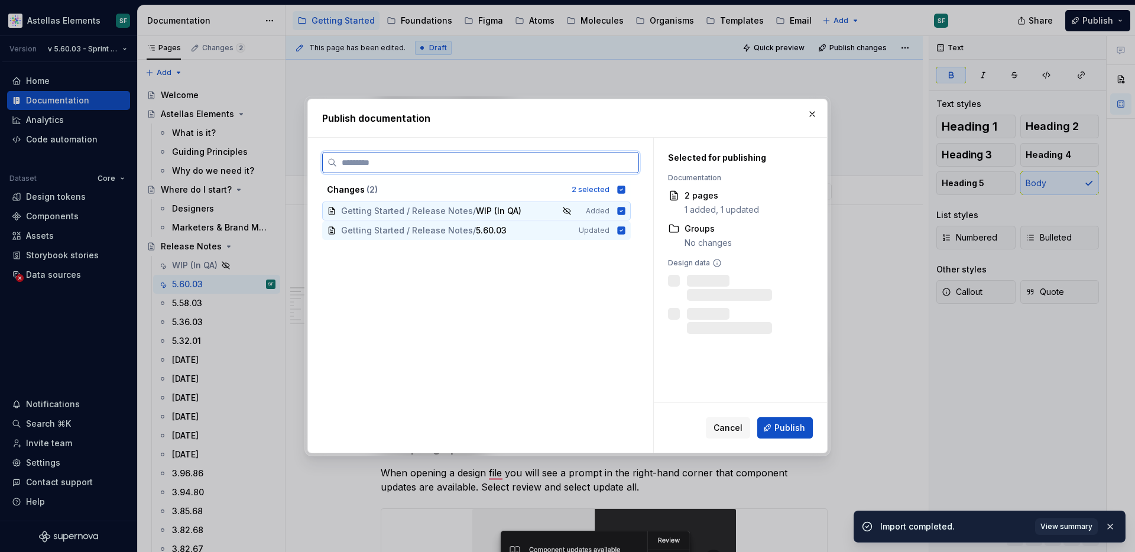
click at [625, 209] on icon at bounding box center [622, 211] width 8 height 8
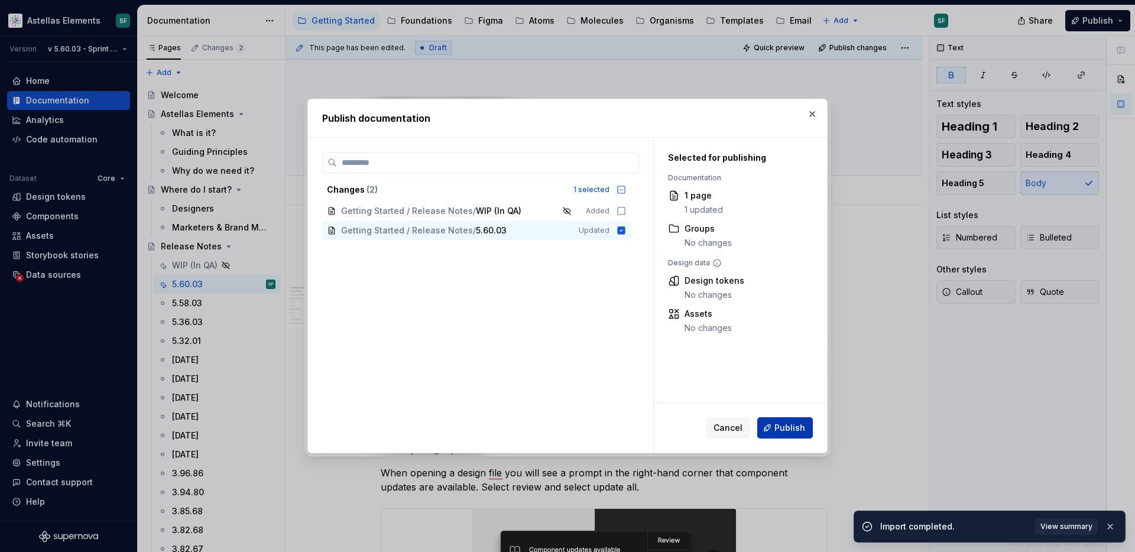
click at [769, 423] on button "Publish" at bounding box center [785, 427] width 56 height 21
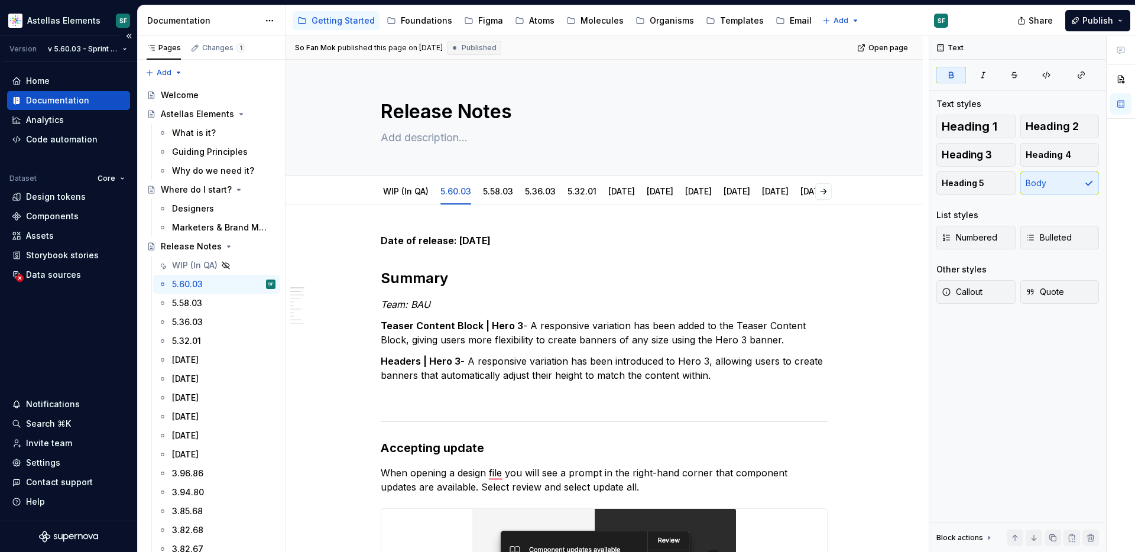
type textarea "*"
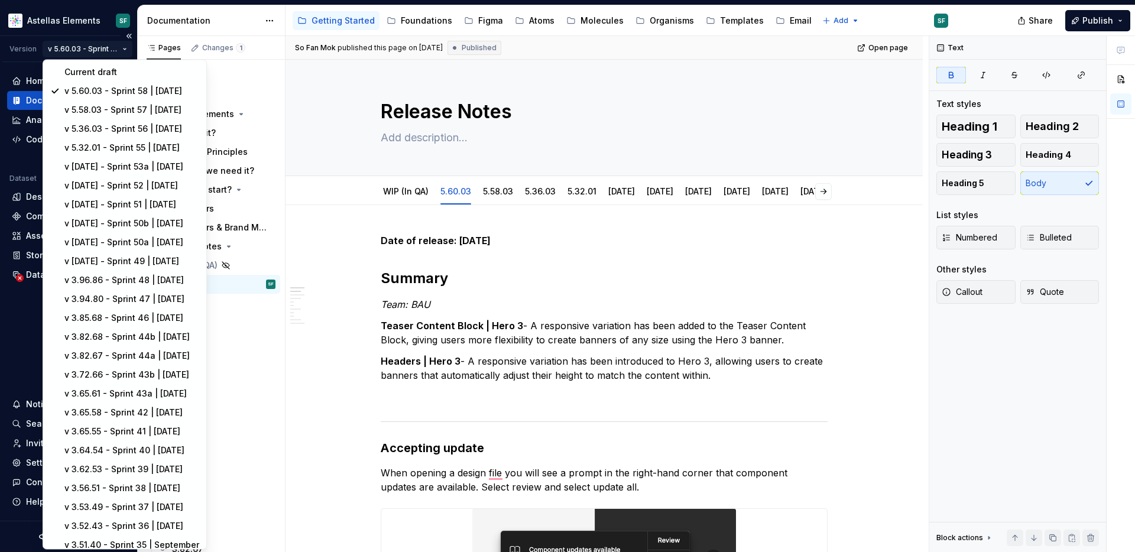
click at [119, 47] on html "Astellas Elements SF Version v 5.60.03 - Sprint 58 | September 2025 Home Docume…" at bounding box center [567, 276] width 1135 height 552
click at [105, 73] on div "Current draft" at bounding box center [131, 72] width 135 height 12
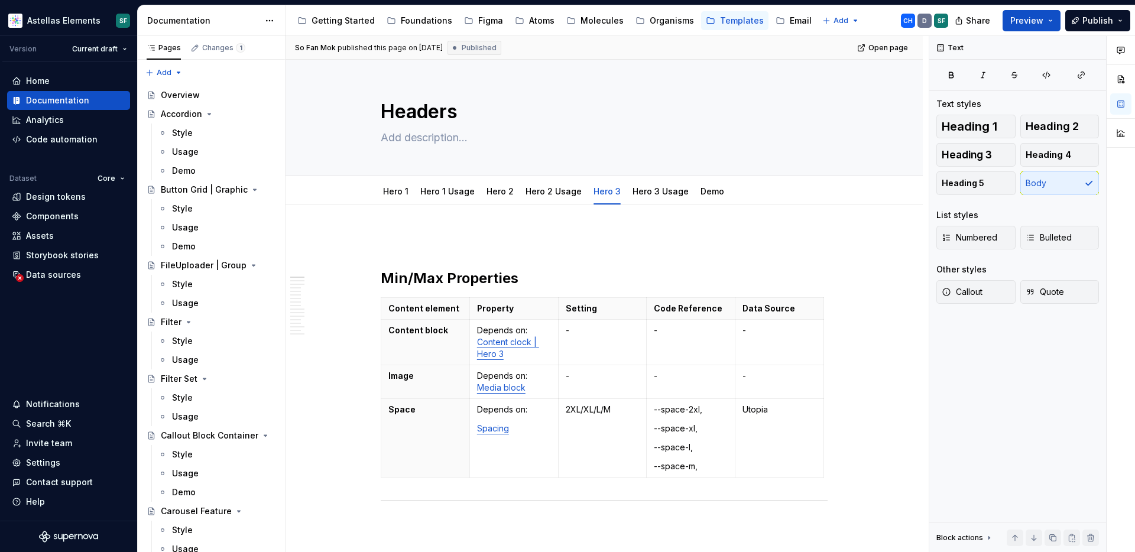
scroll to position [845, 0]
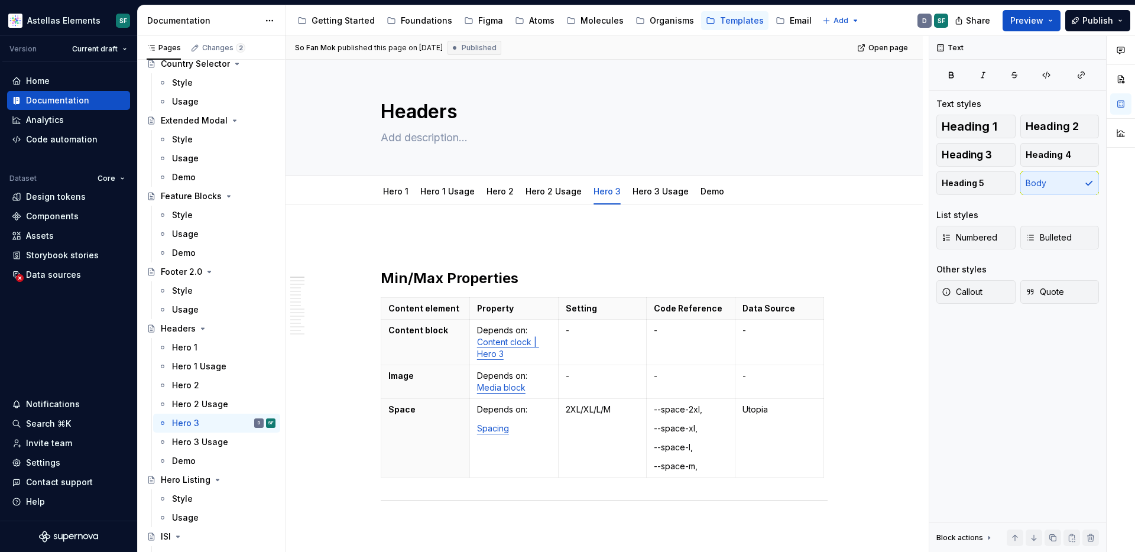
type textarea "*"
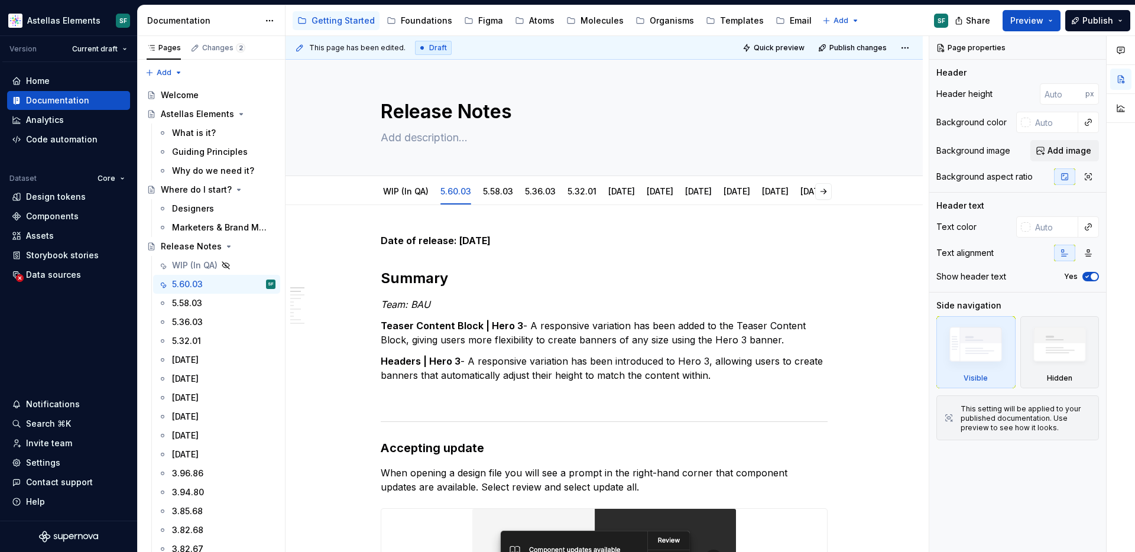
type textarea "*"
